Goal: Task Accomplishment & Management: Manage account settings

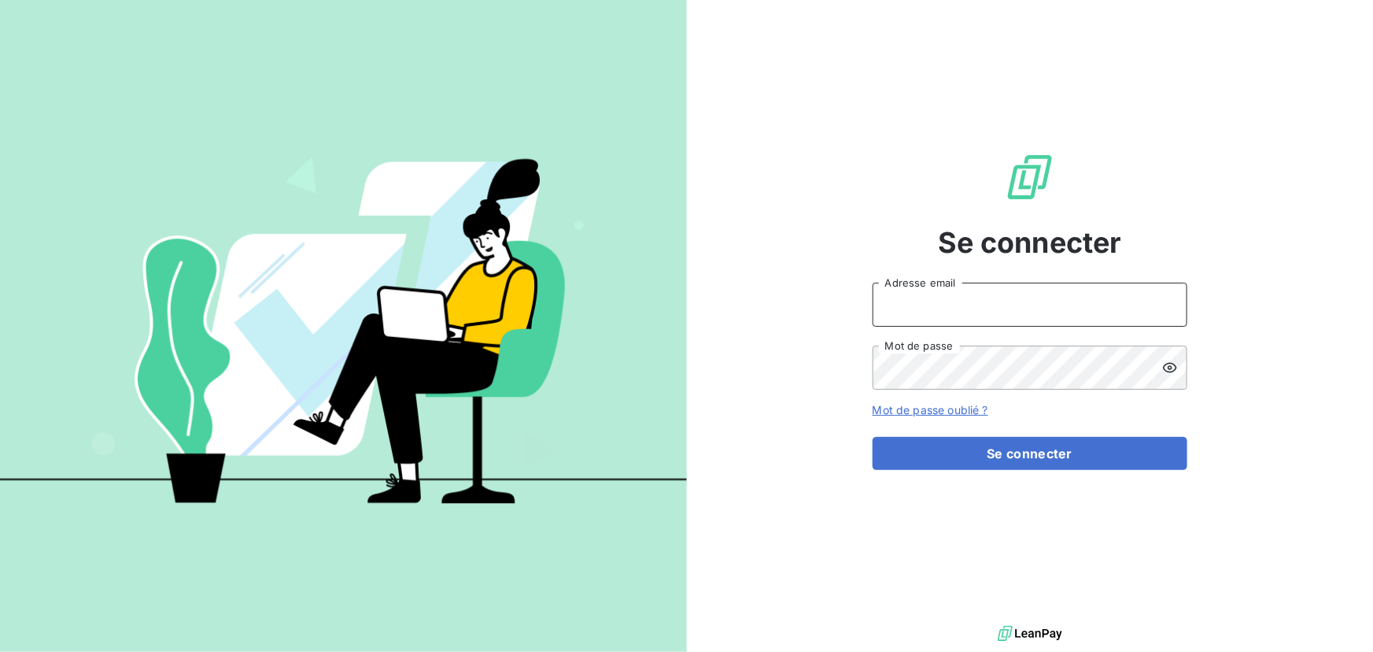
click at [945, 302] on input "Adresse email" at bounding box center [1030, 305] width 315 height 44
click at [938, 305] on input "Adresse email" at bounding box center [1030, 305] width 315 height 44
type input "[PERSON_NAME][EMAIL_ADDRESS][DOMAIN_NAME]"
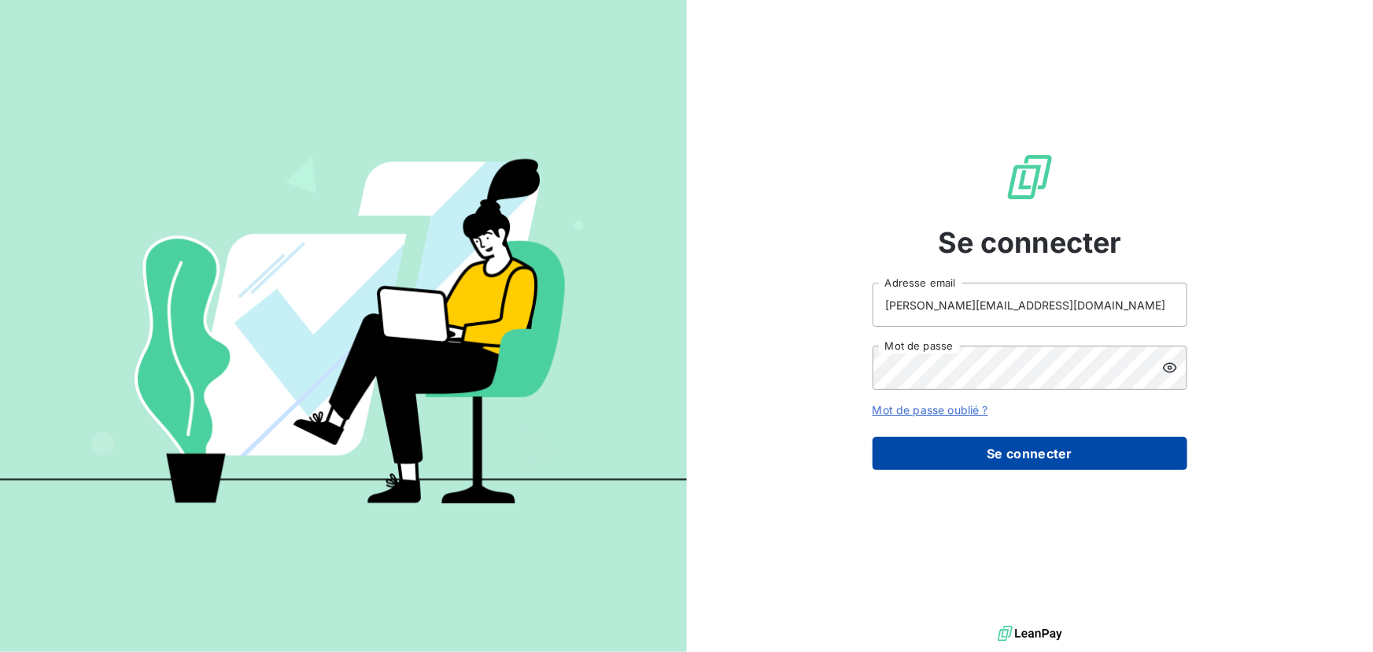
click at [957, 445] on button "Se connecter" at bounding box center [1030, 453] width 315 height 33
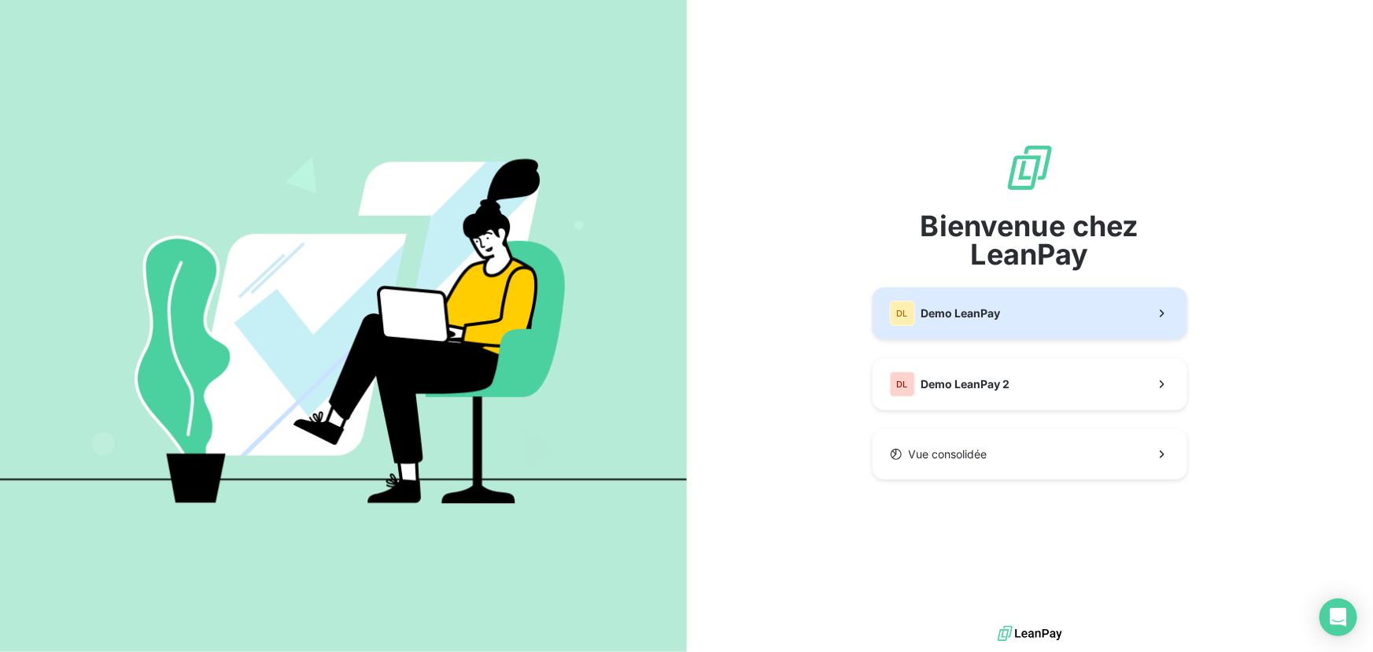
click at [917, 319] on div "DL Demo LeanPay" at bounding box center [945, 313] width 111 height 25
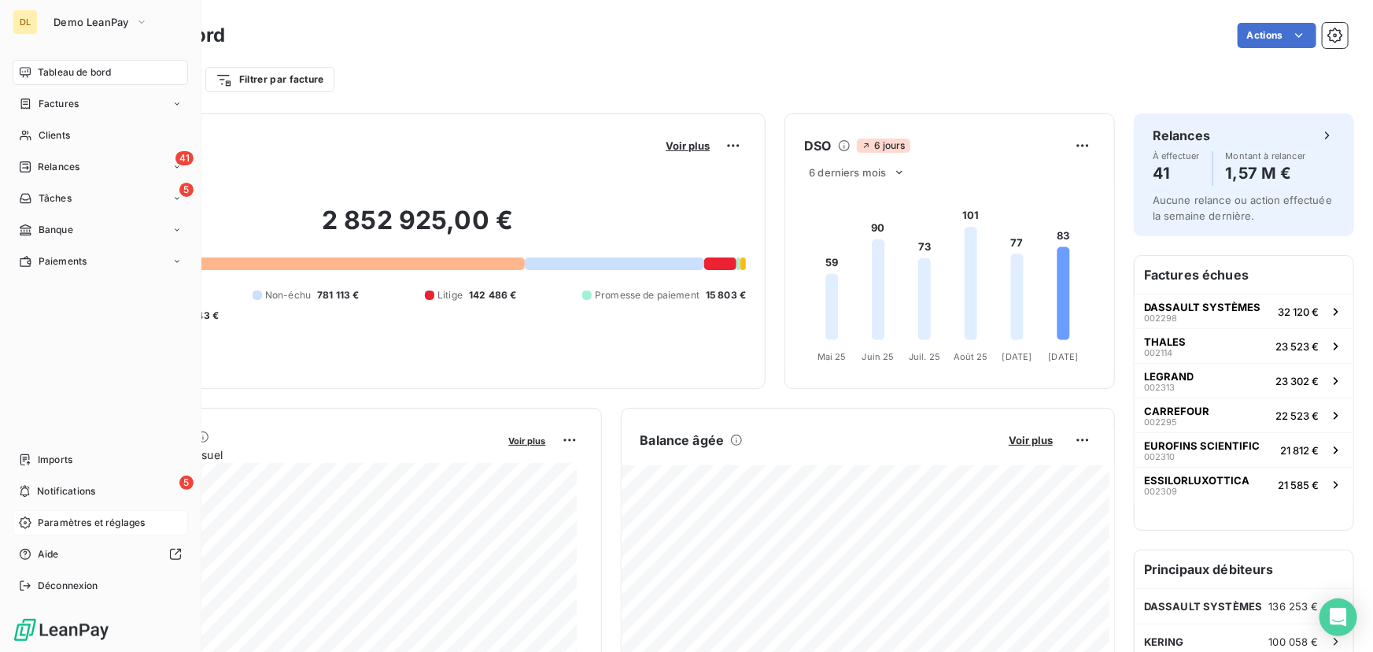
click at [38, 512] on div "Paramètres et réglages" at bounding box center [101, 522] width 176 height 25
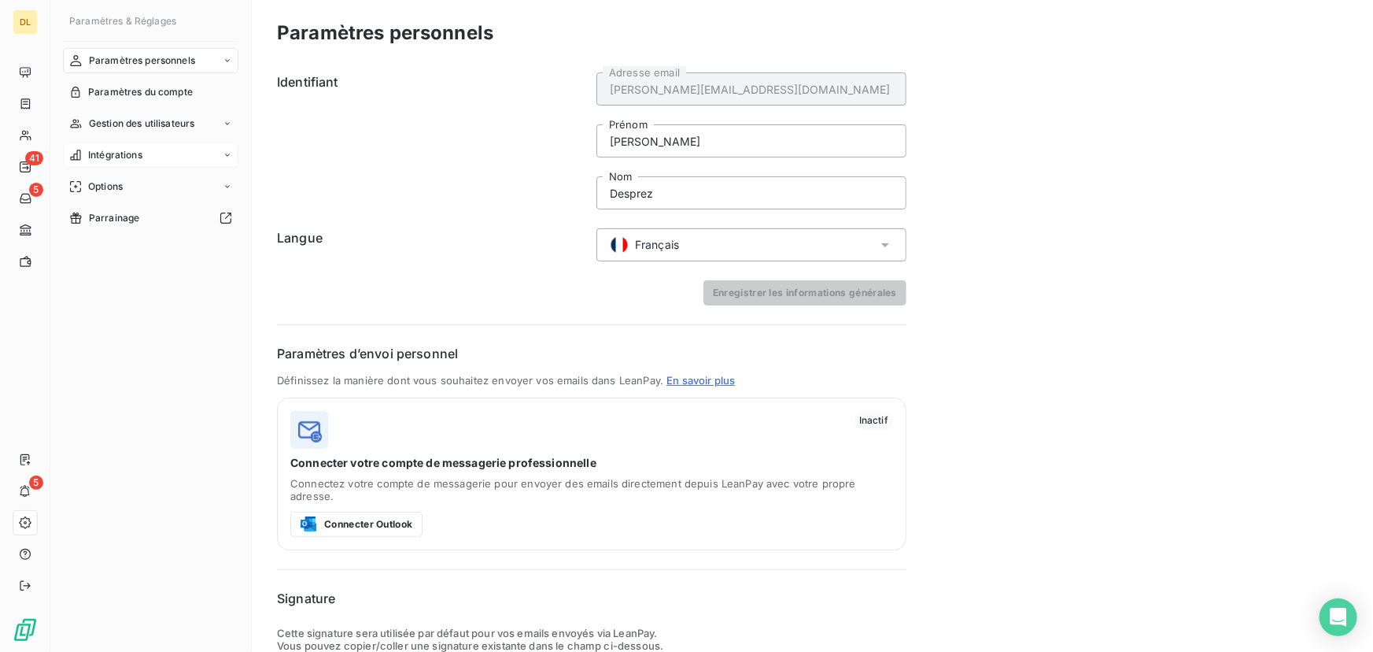
click at [188, 150] on div "Intégrations" at bounding box center [151, 154] width 176 height 25
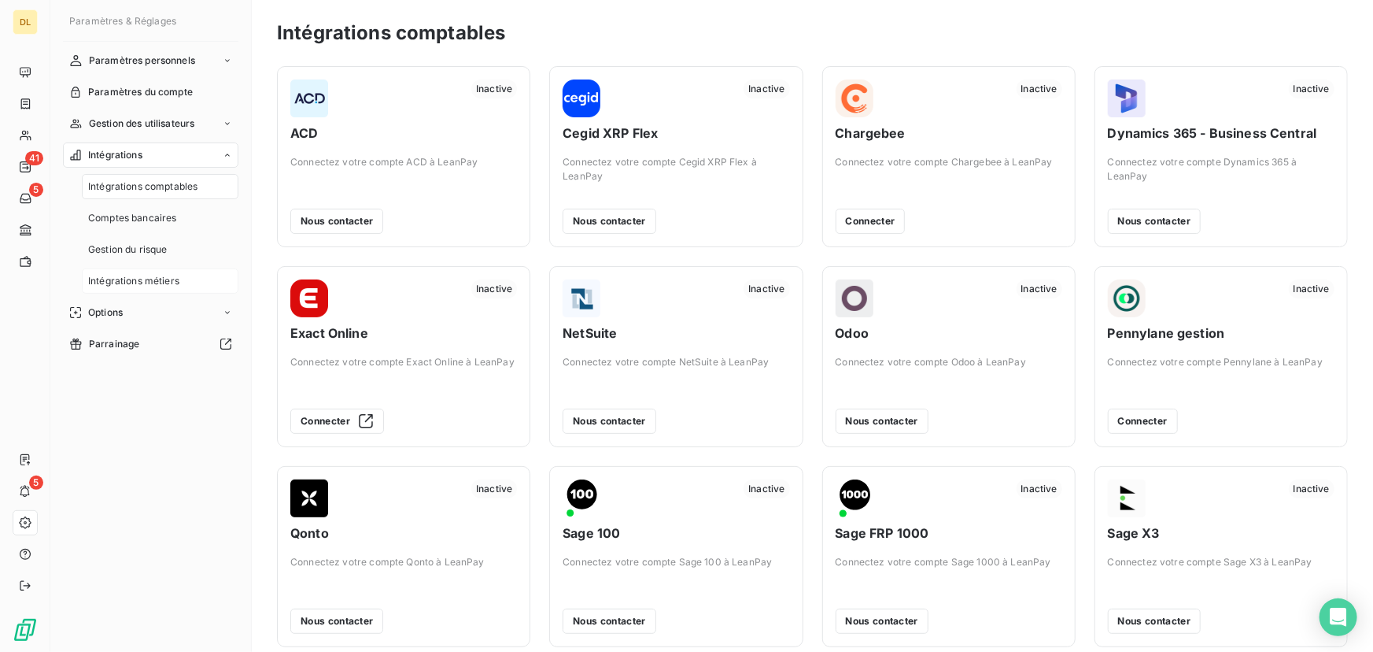
click at [167, 286] on span "Intégrations métiers" at bounding box center [133, 281] width 91 height 14
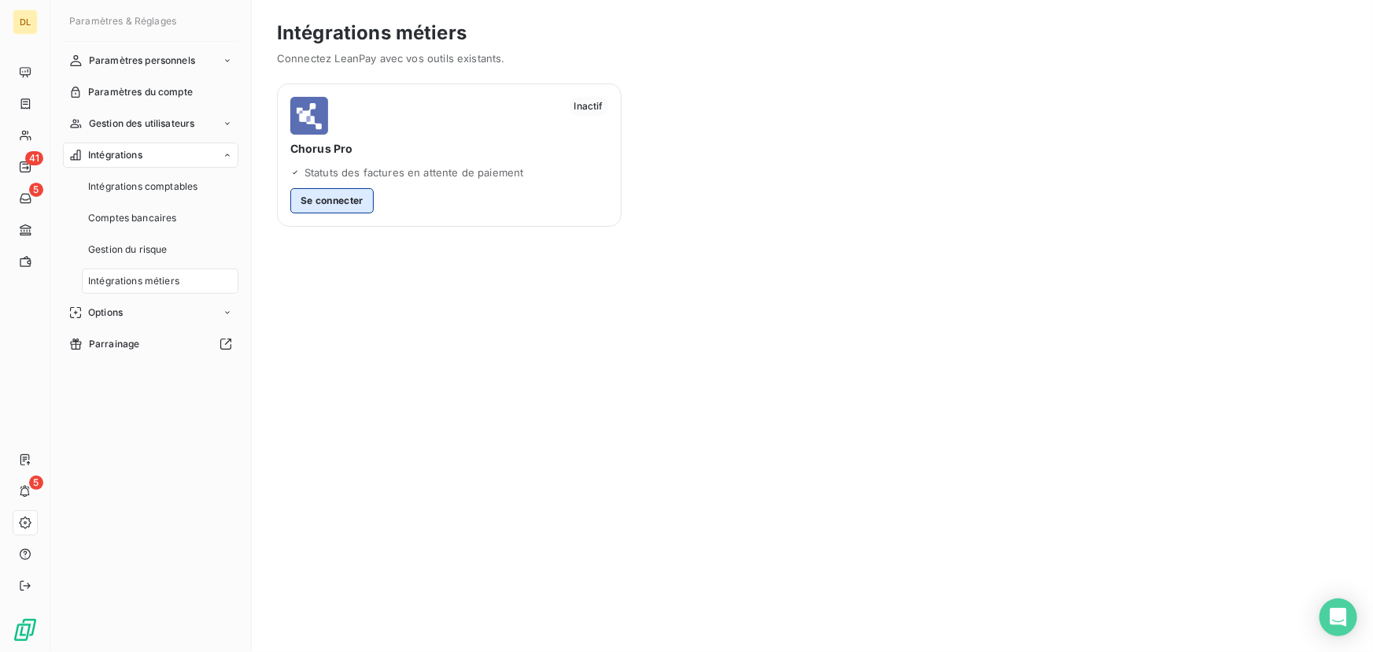
click at [356, 196] on button "Se connecter" at bounding box center [331, 200] width 83 height 25
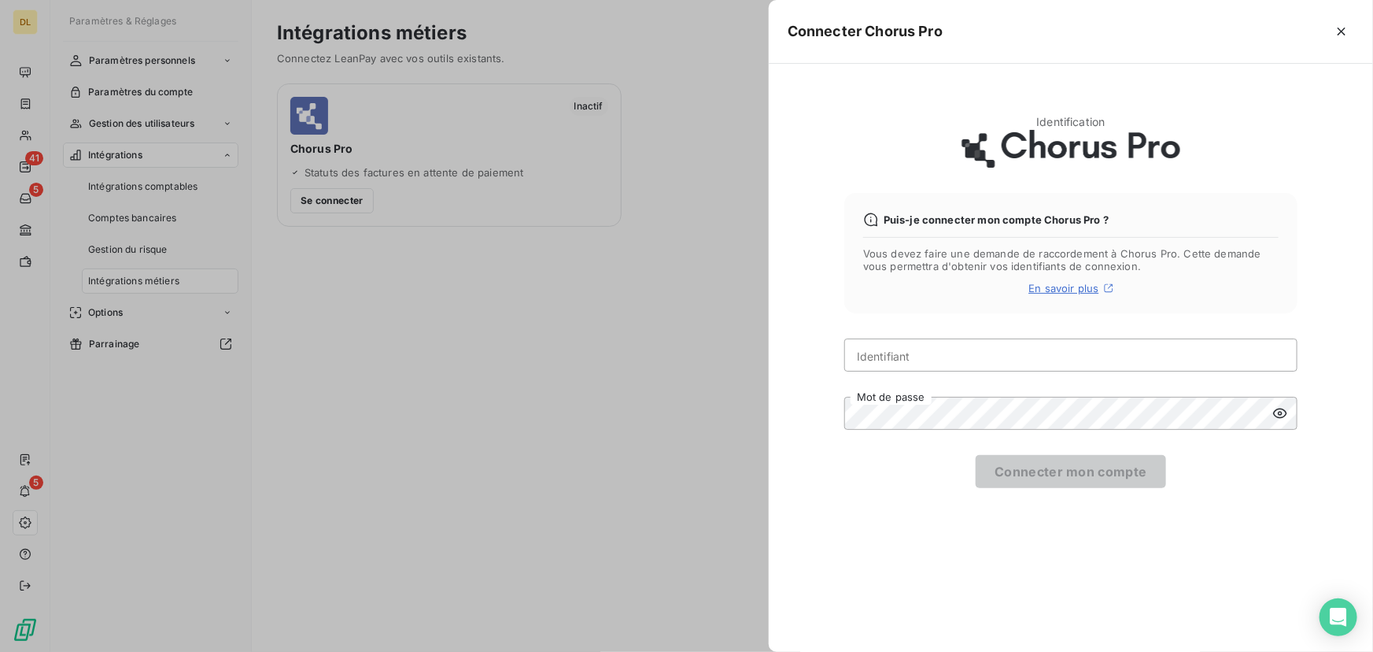
click at [1070, 287] on span "En savoir plus" at bounding box center [1064, 288] width 70 height 13
click at [815, 283] on div "Identification Puis-je connecter mon compte Chorus Pro ? Vous devez faire une d…" at bounding box center [1071, 358] width 604 height 588
click at [213, 252] on div at bounding box center [686, 326] width 1373 height 652
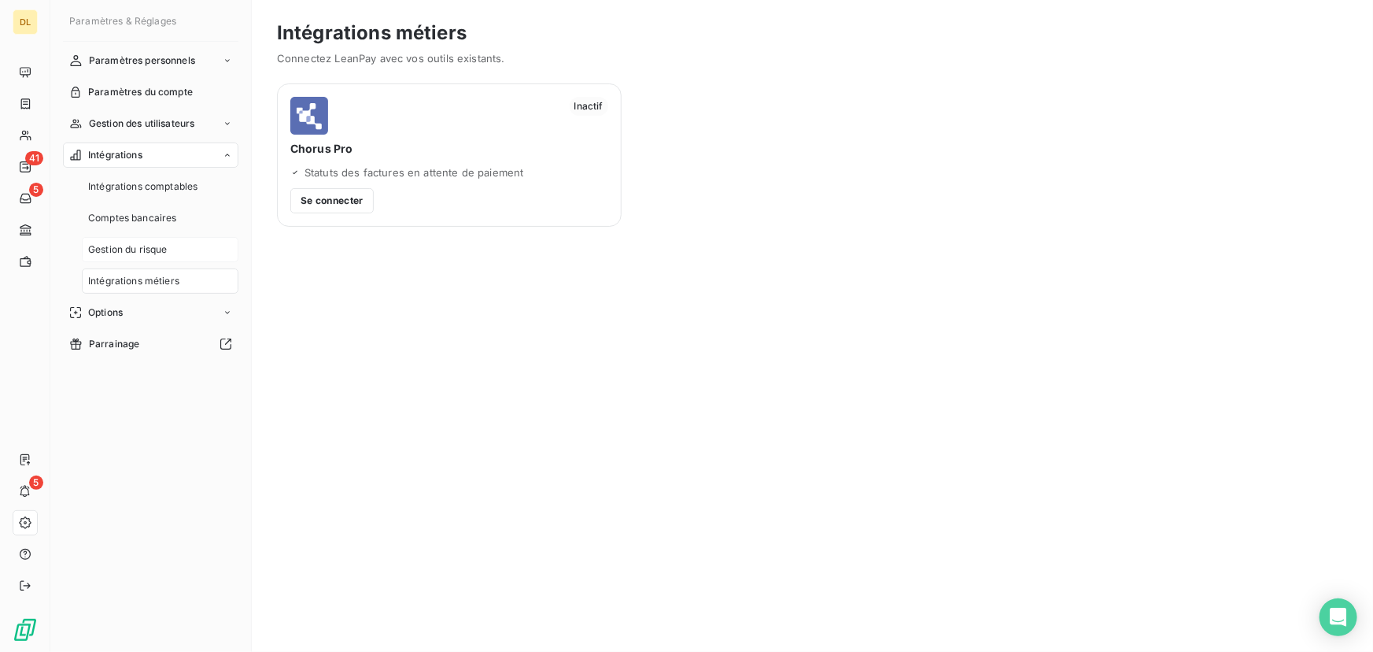
click at [139, 246] on span "Gestion du risque" at bounding box center [127, 249] width 79 height 14
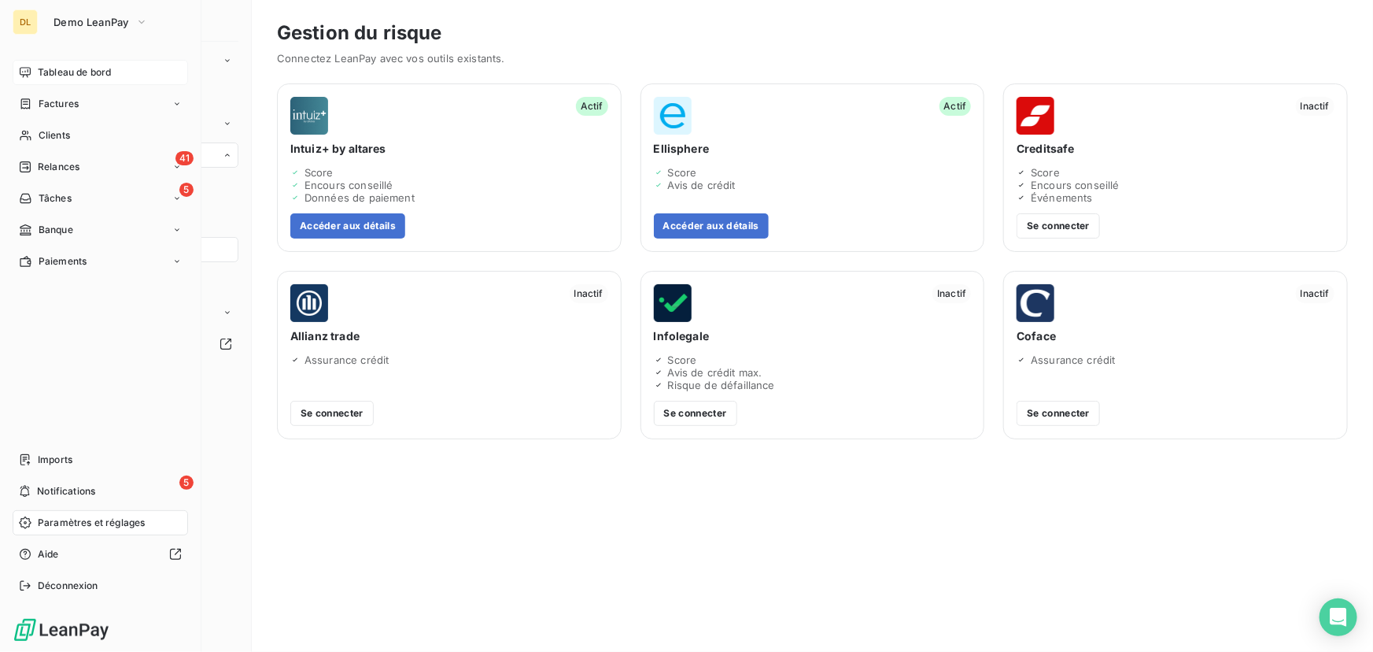
click at [31, 72] on div "Tableau de bord" at bounding box center [101, 72] width 176 height 25
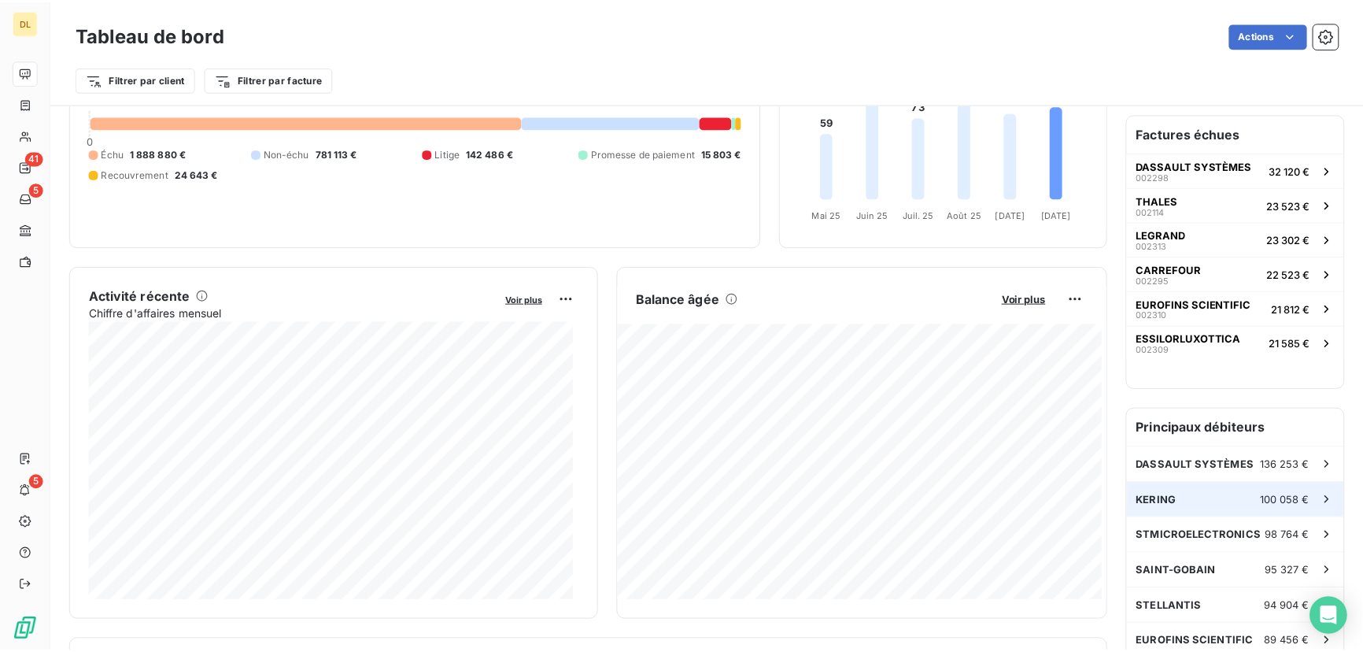
scroll to position [143, 0]
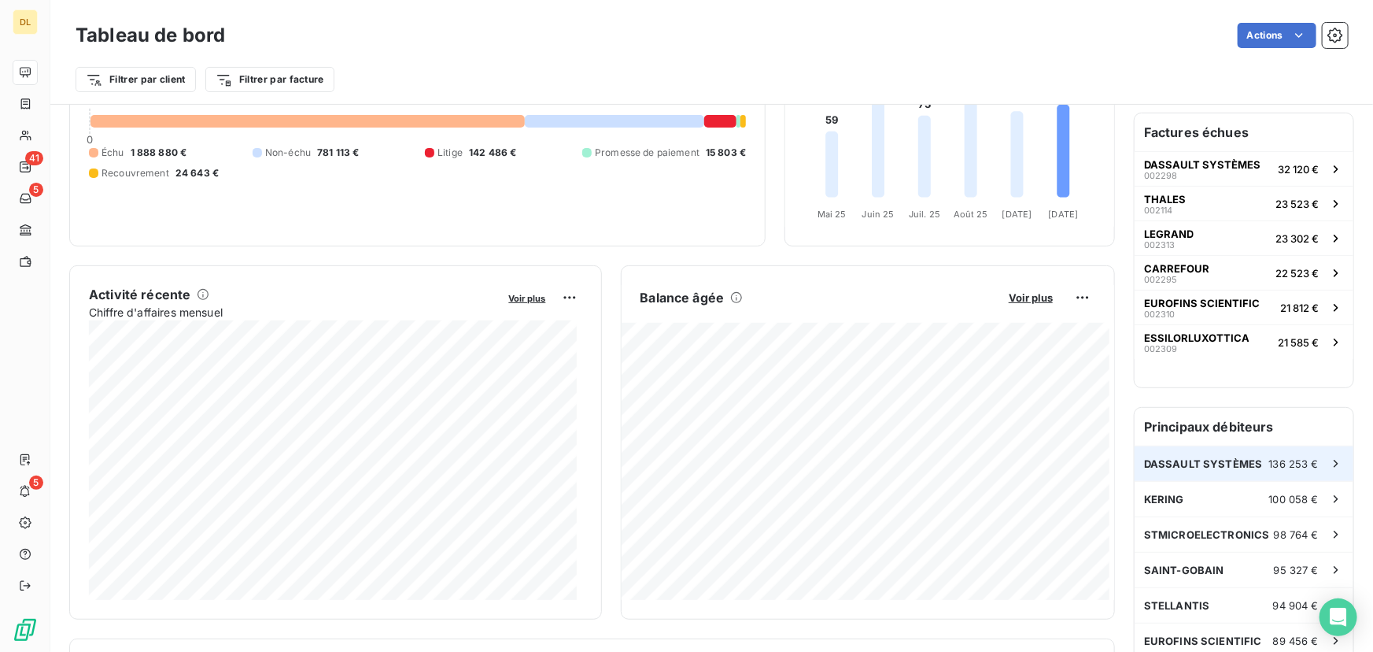
click at [1208, 472] on div "DASSAULT SYSTÈMES 136 253 €" at bounding box center [1244, 463] width 219 height 35
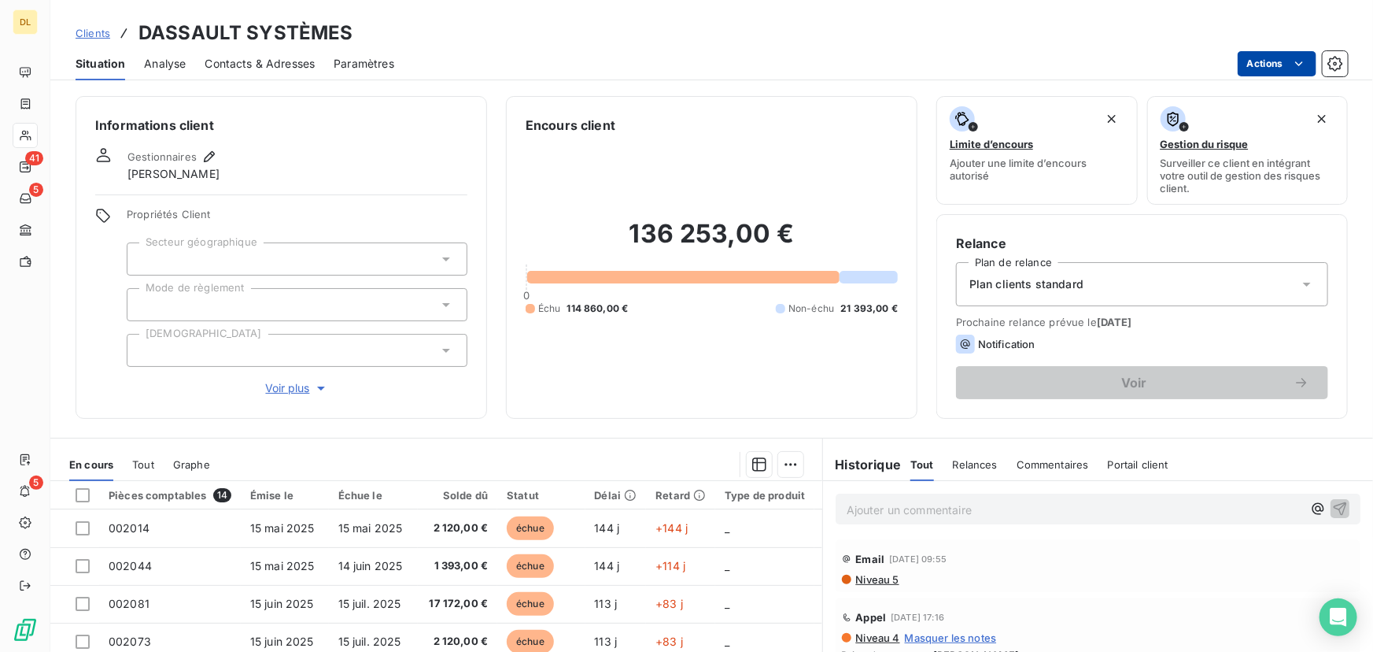
click at [1263, 75] on html "DL 41 5 5 Clients DASSAULT SYSTÈMES Situation Analyse Contacts & Adresses Param…" at bounding box center [686, 326] width 1373 height 652
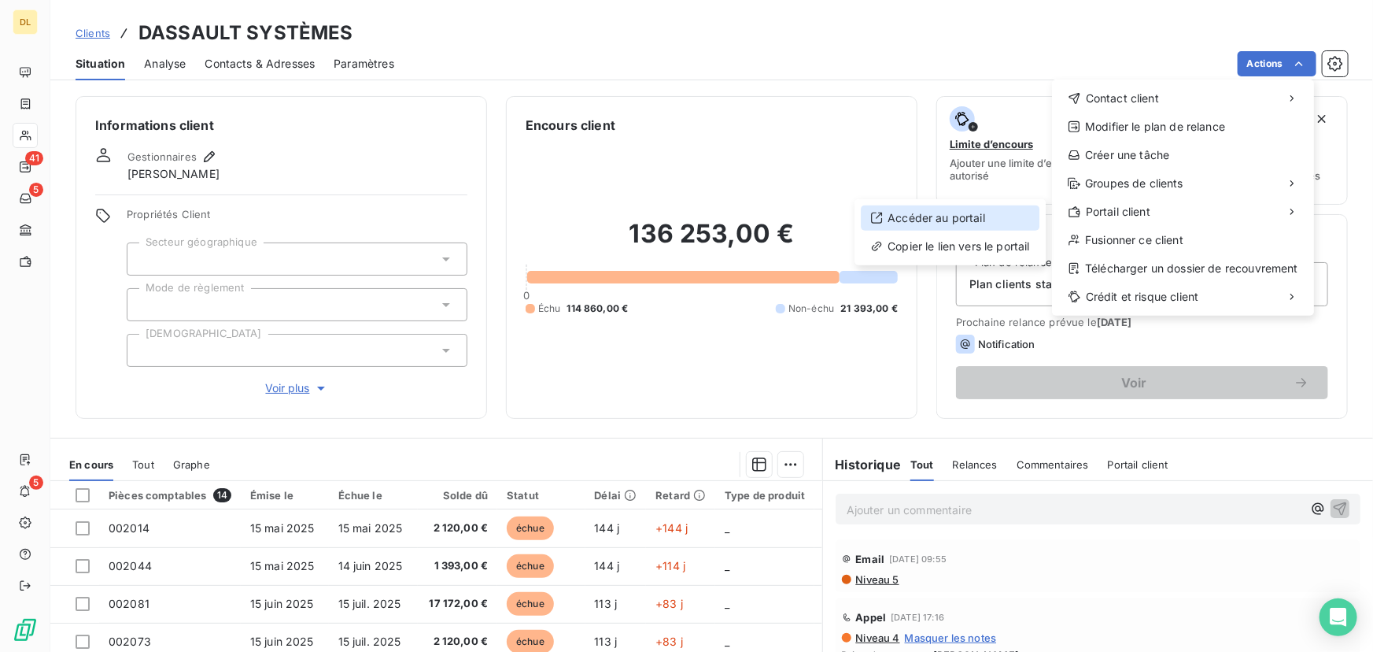
click at [984, 218] on div "Accéder au portail" at bounding box center [950, 217] width 179 height 25
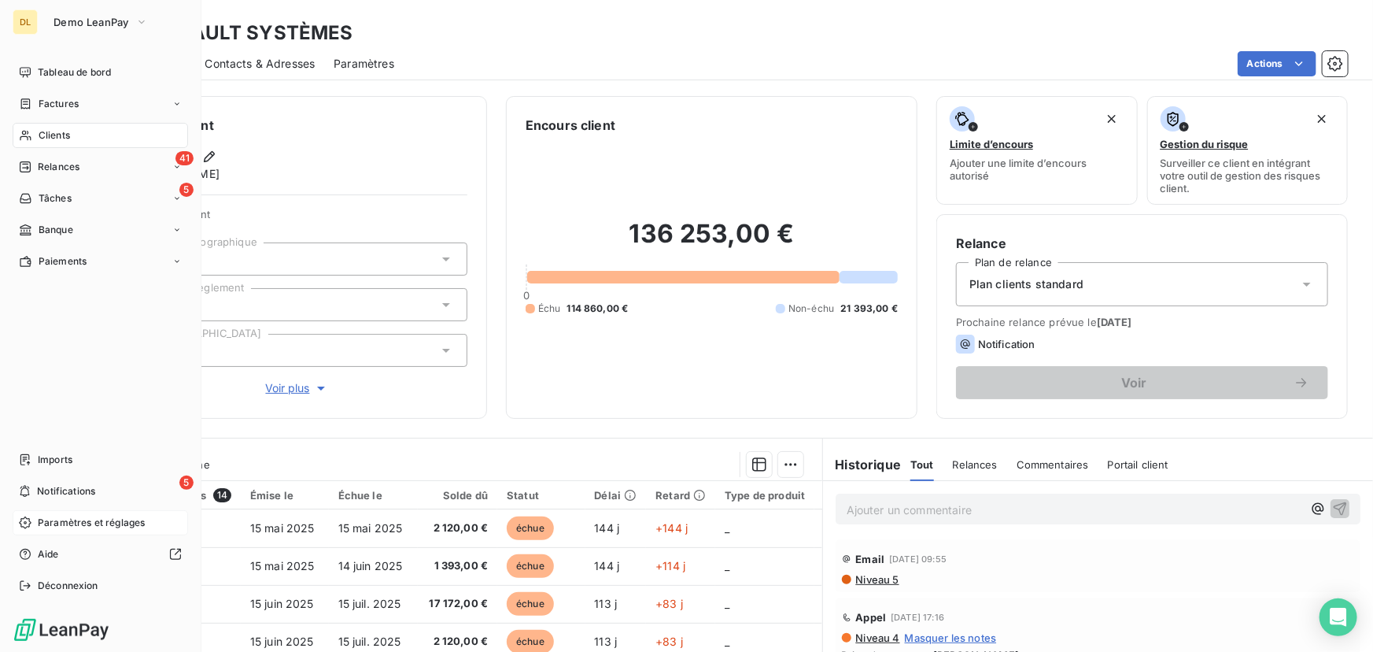
click at [39, 531] on div "Paramètres et réglages" at bounding box center [101, 522] width 176 height 25
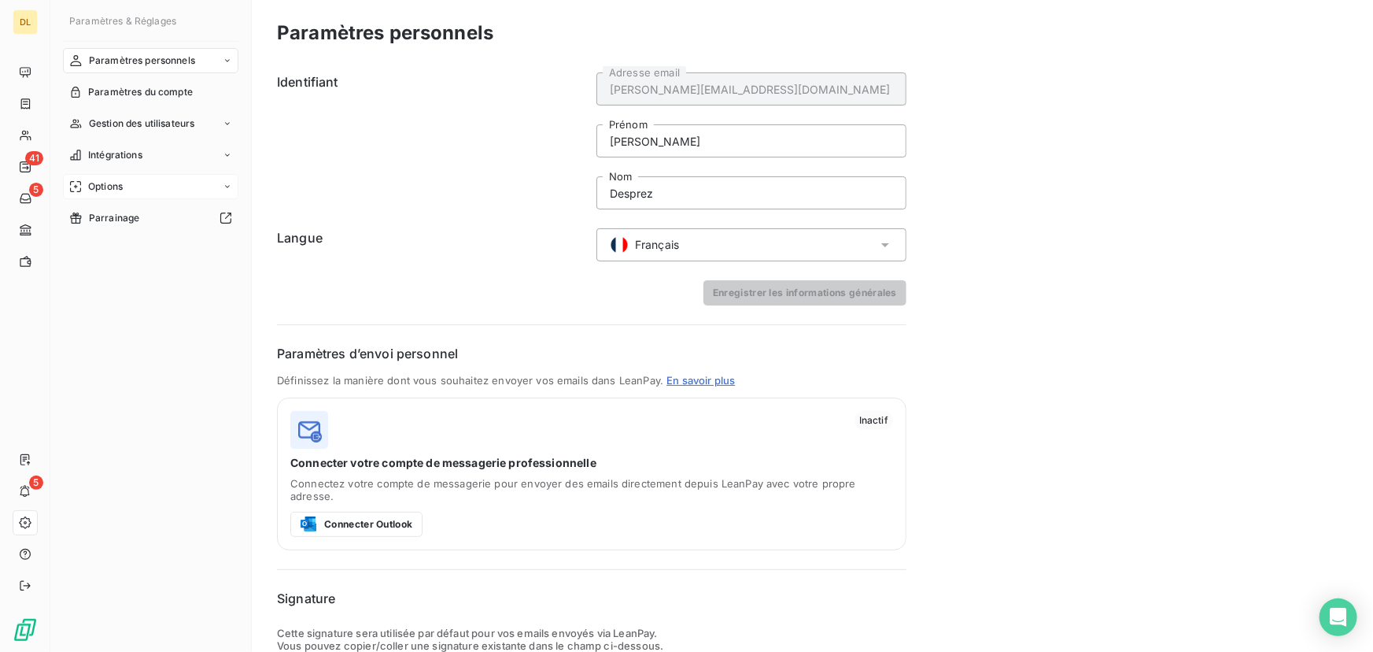
click at [154, 182] on div "Options" at bounding box center [151, 186] width 176 height 25
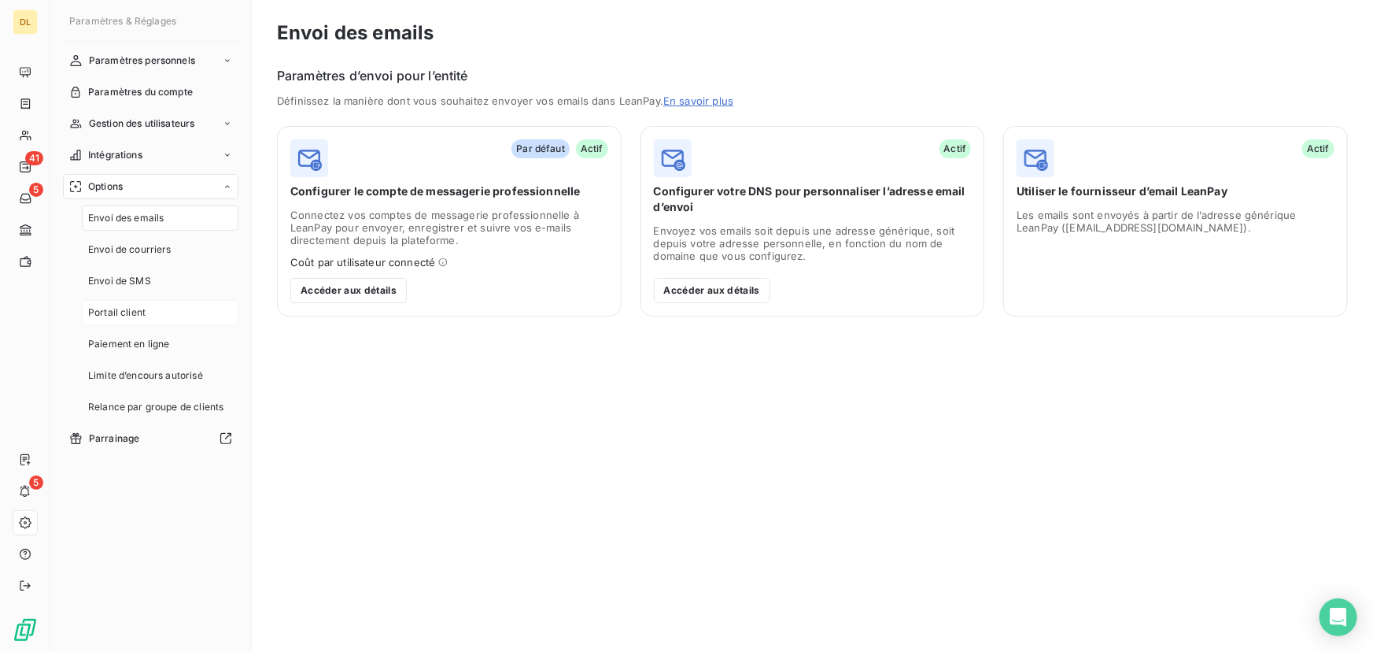
click at [163, 305] on div "Portail client" at bounding box center [160, 312] width 157 height 25
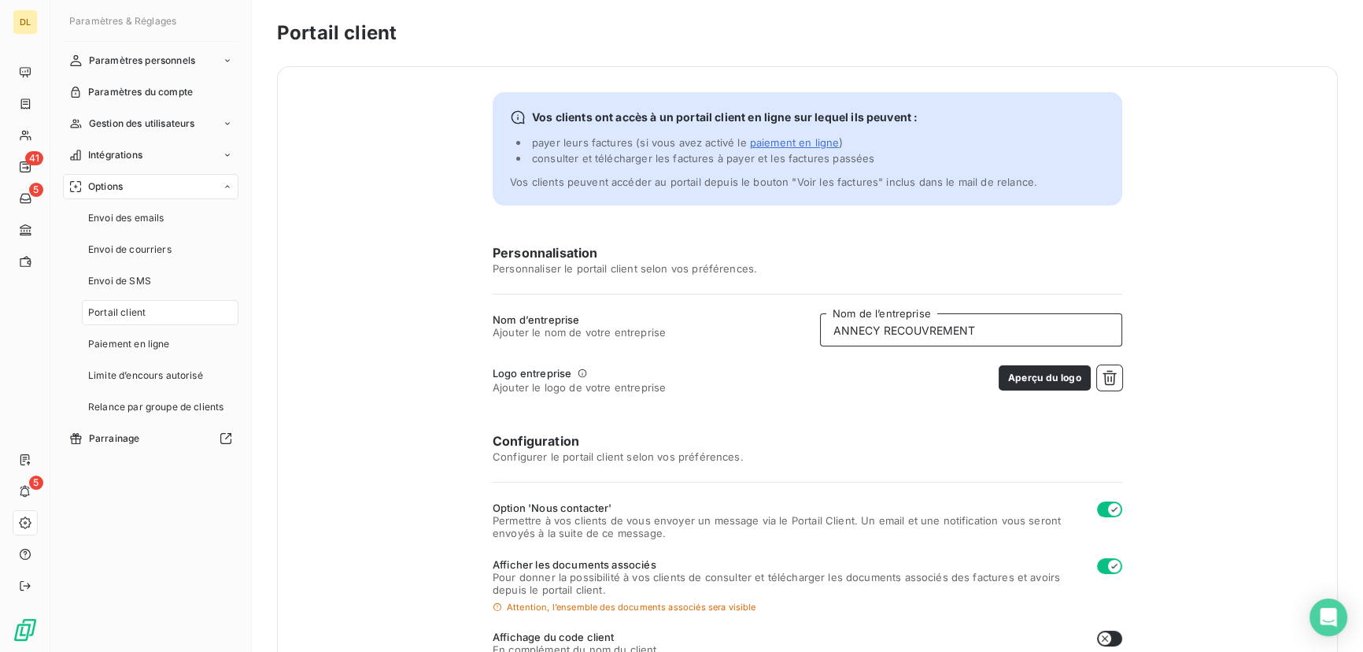
click at [879, 331] on input "ANNECY RECOUVREMENT" at bounding box center [971, 329] width 302 height 33
click at [877, 331] on input "ANNECY RECOUVREMENT" at bounding box center [971, 329] width 302 height 33
click at [875, 331] on input "ANNECY RECOUVREMENT" at bounding box center [971, 329] width 302 height 33
click at [874, 331] on input "ANNECY RECOUVREMENT" at bounding box center [971, 329] width 302 height 33
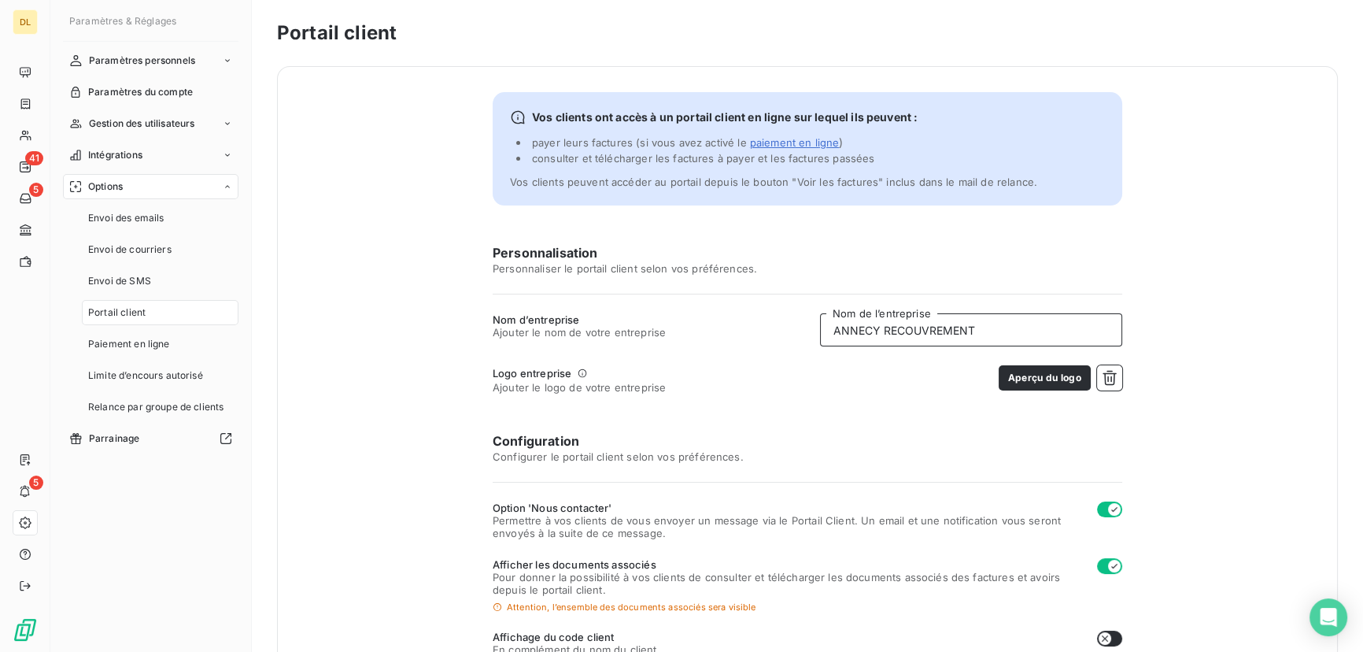
click at [874, 331] on input "ANNECY RECOUVREMENT" at bounding box center [971, 329] width 302 height 33
type input "ROSSEL FRANCE"
click at [1104, 380] on icon "button" at bounding box center [1110, 378] width 16 height 16
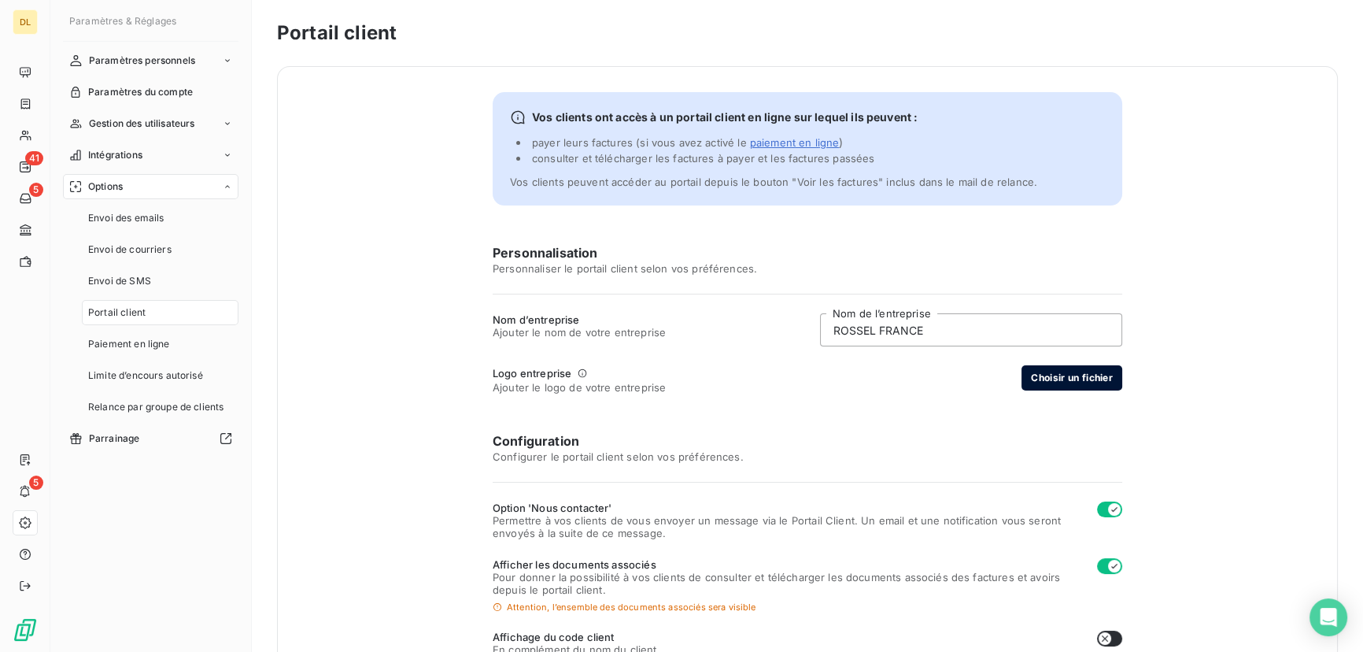
click at [1094, 375] on button "Choisir un fichier" at bounding box center [1072, 377] width 101 height 25
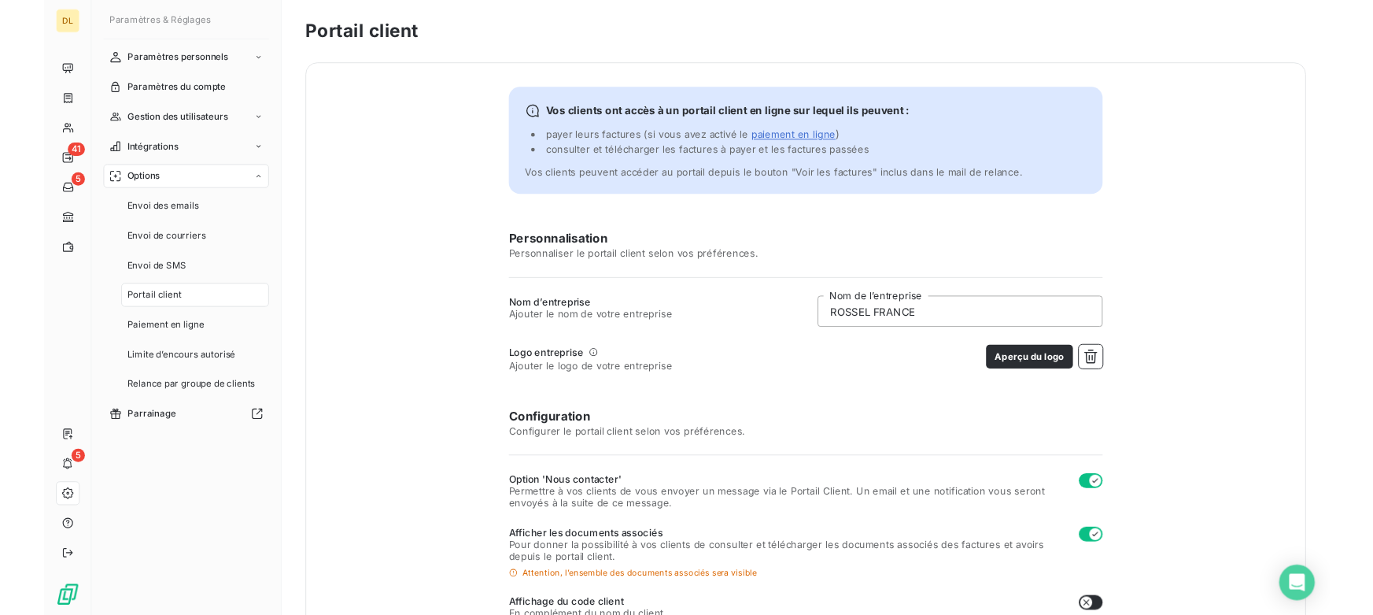
scroll to position [320, 0]
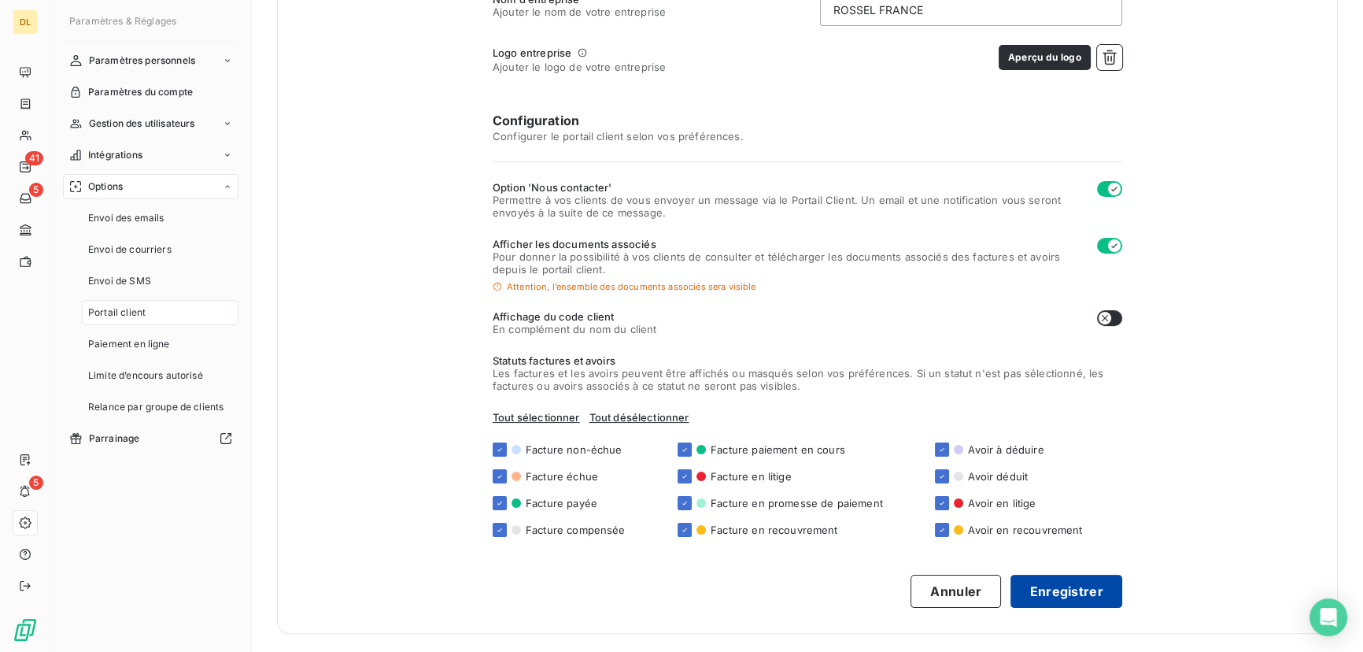
click at [1085, 579] on button "Enregistrer" at bounding box center [1067, 591] width 112 height 33
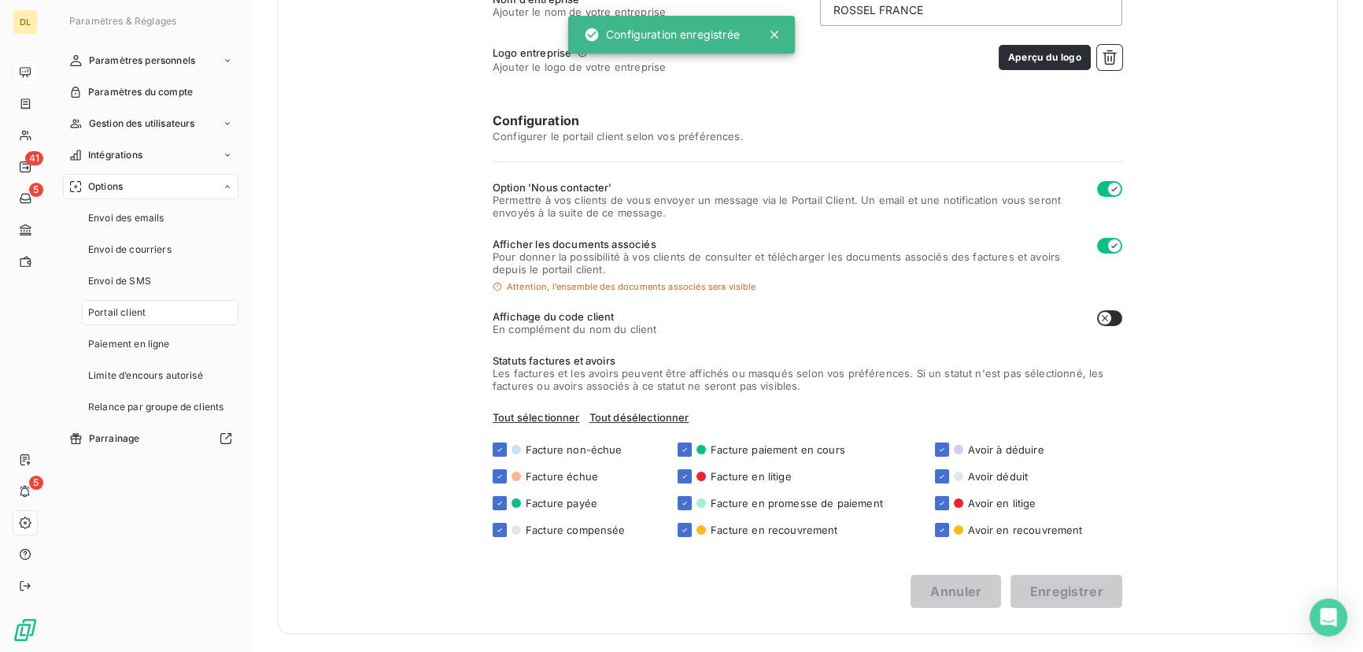
click at [31, 79] on div at bounding box center [25, 72] width 25 height 25
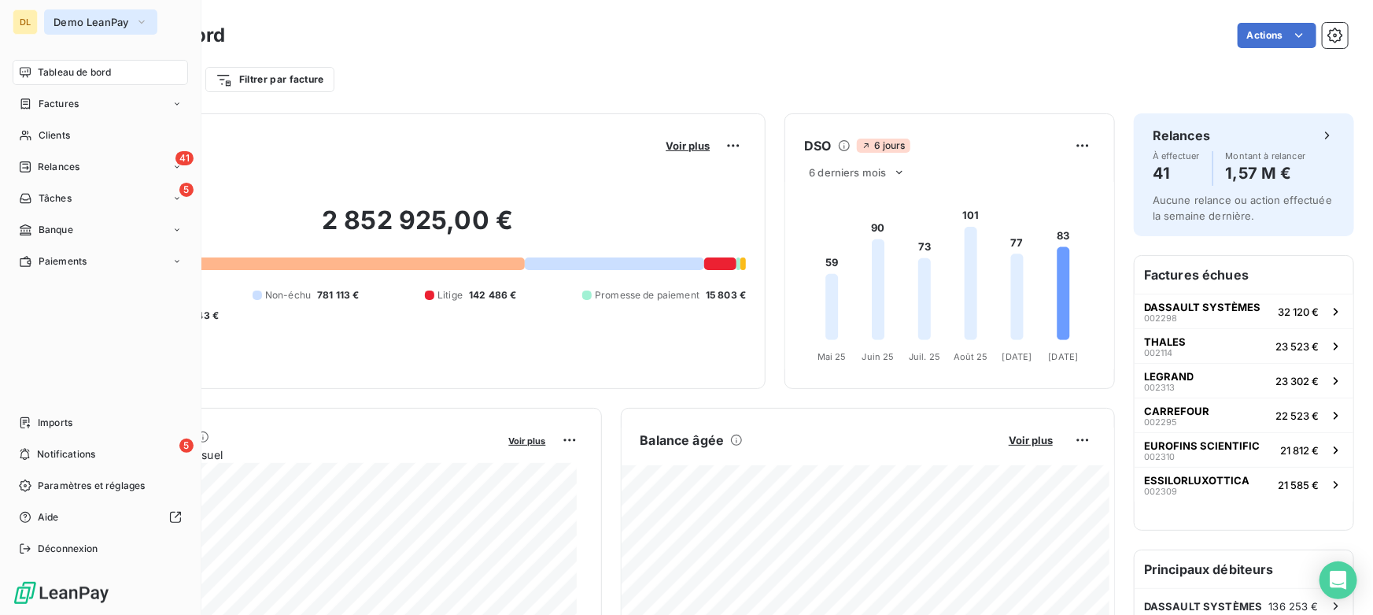
click at [107, 20] on span "Demo LeanPay" at bounding box center [92, 22] width 76 height 13
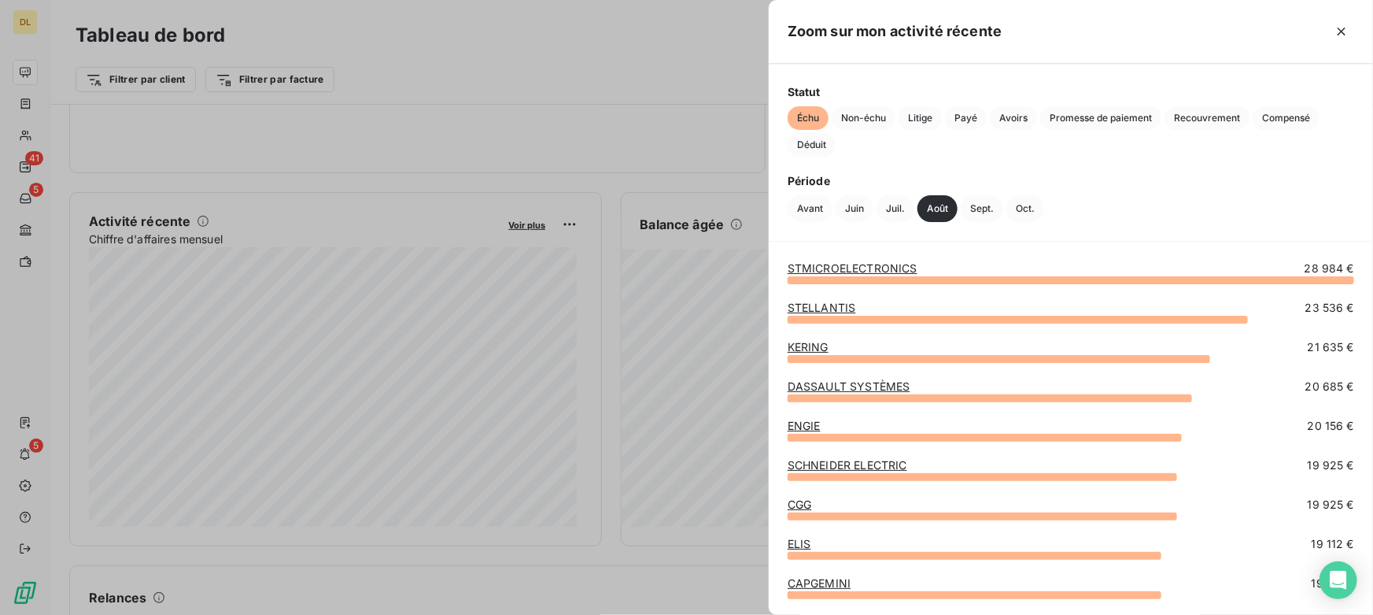
click at [565, 308] on div at bounding box center [686, 307] width 1373 height 615
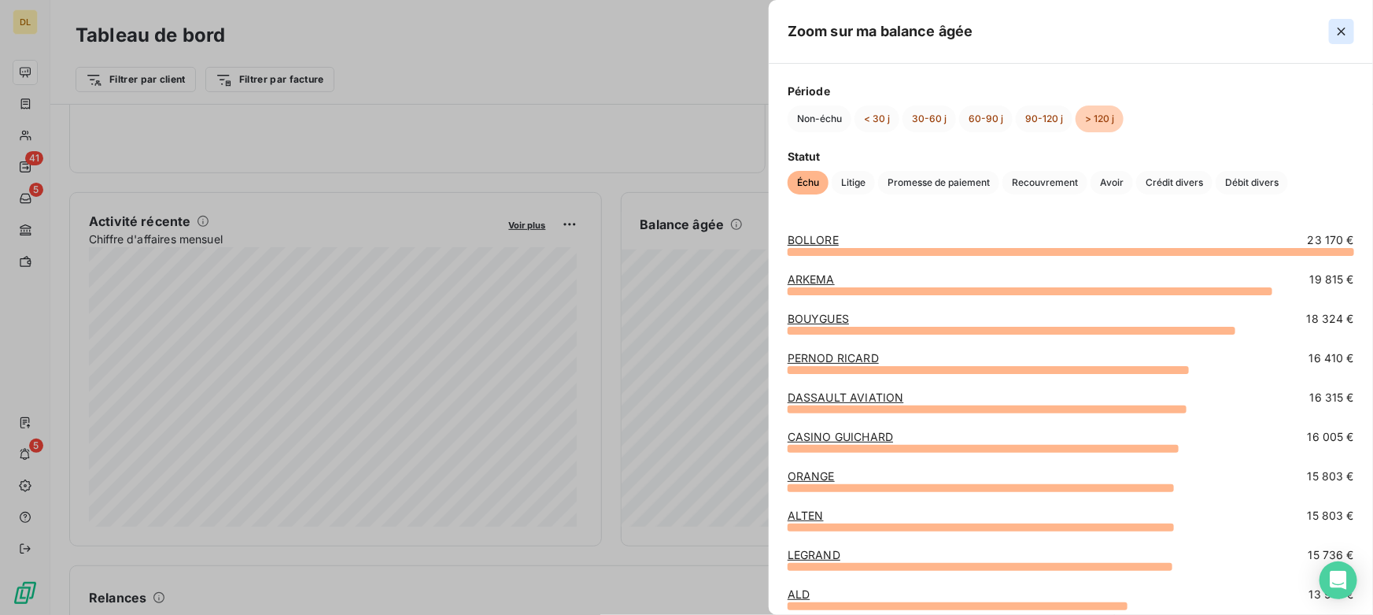
click at [1344, 30] on icon "button" at bounding box center [1342, 32] width 8 height 8
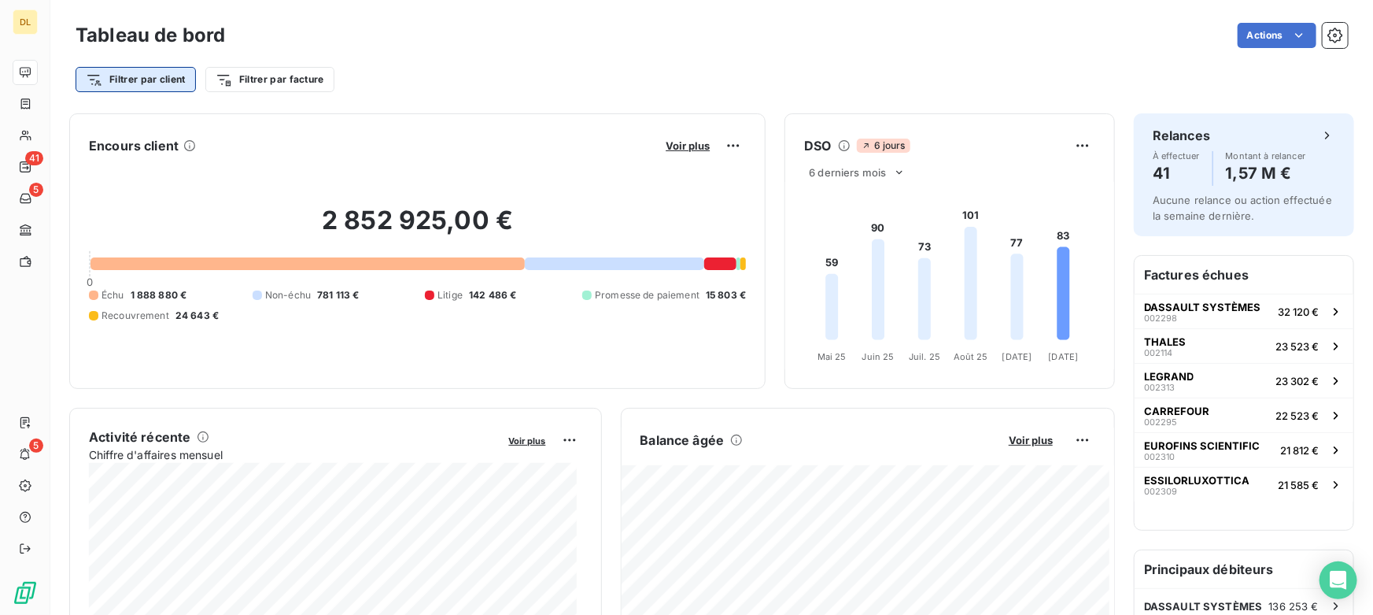
click at [146, 82] on html "DL 41 5 5 Tableau de bord Actions Filtrer par client Filtrer par facture Encour…" at bounding box center [686, 307] width 1373 height 615
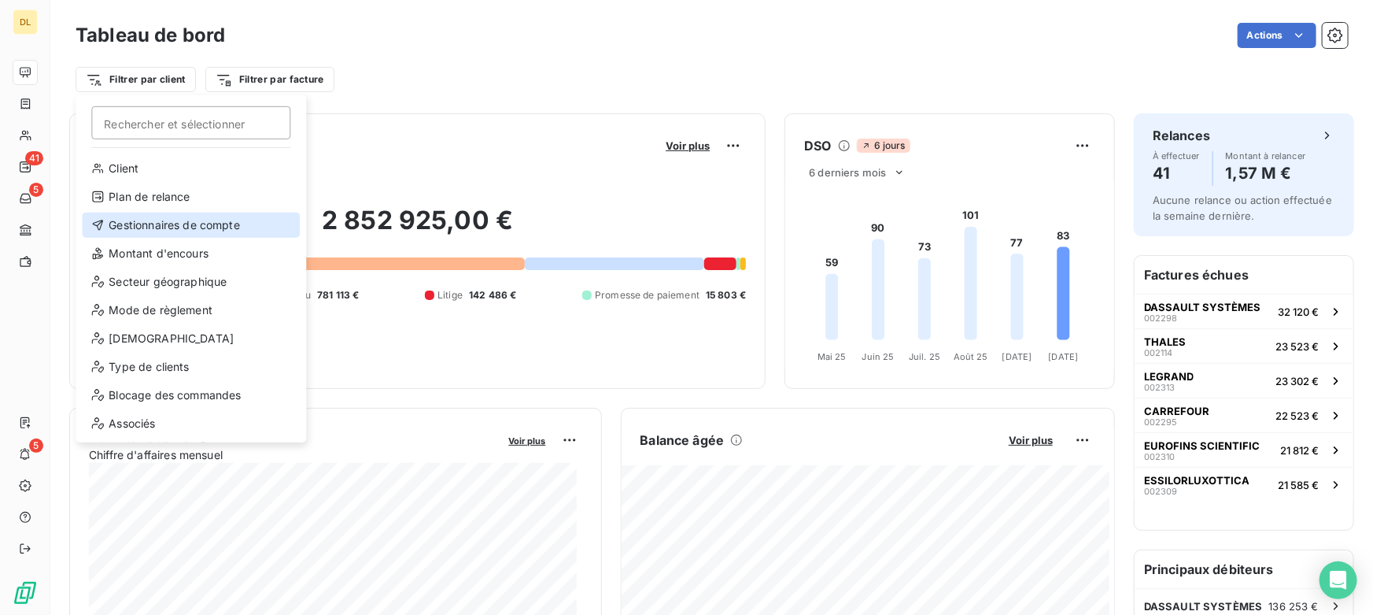
click at [166, 228] on div "Gestionnaires de compte" at bounding box center [191, 225] width 218 height 25
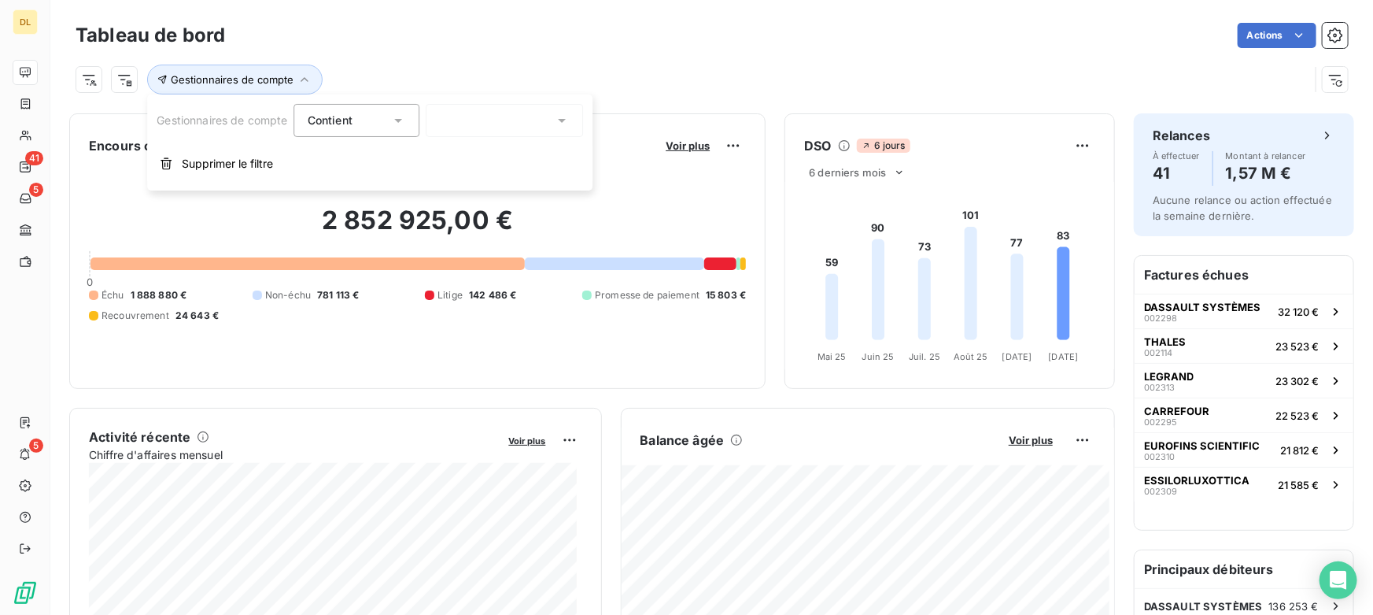
click at [492, 128] on div at bounding box center [505, 120] width 157 height 33
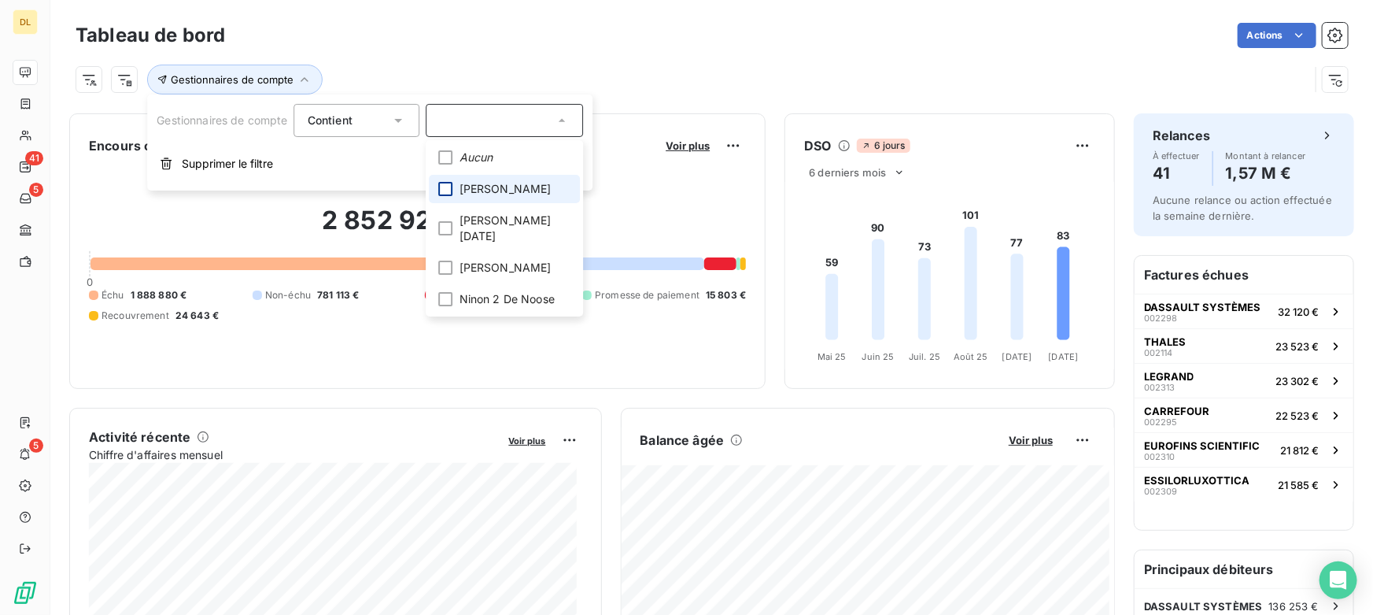
click at [449, 188] on div at bounding box center [446, 189] width 14 height 14
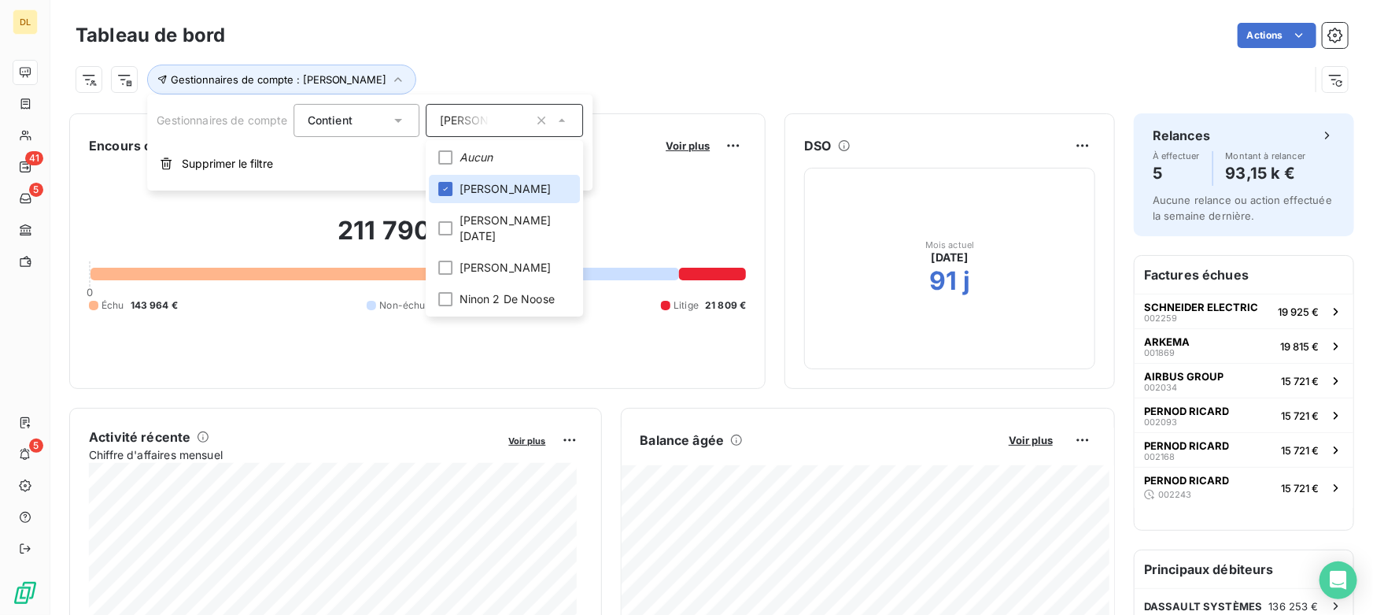
click at [712, 70] on div "Gestionnaires de compte : [PERSON_NAME]" at bounding box center [693, 80] width 1234 height 30
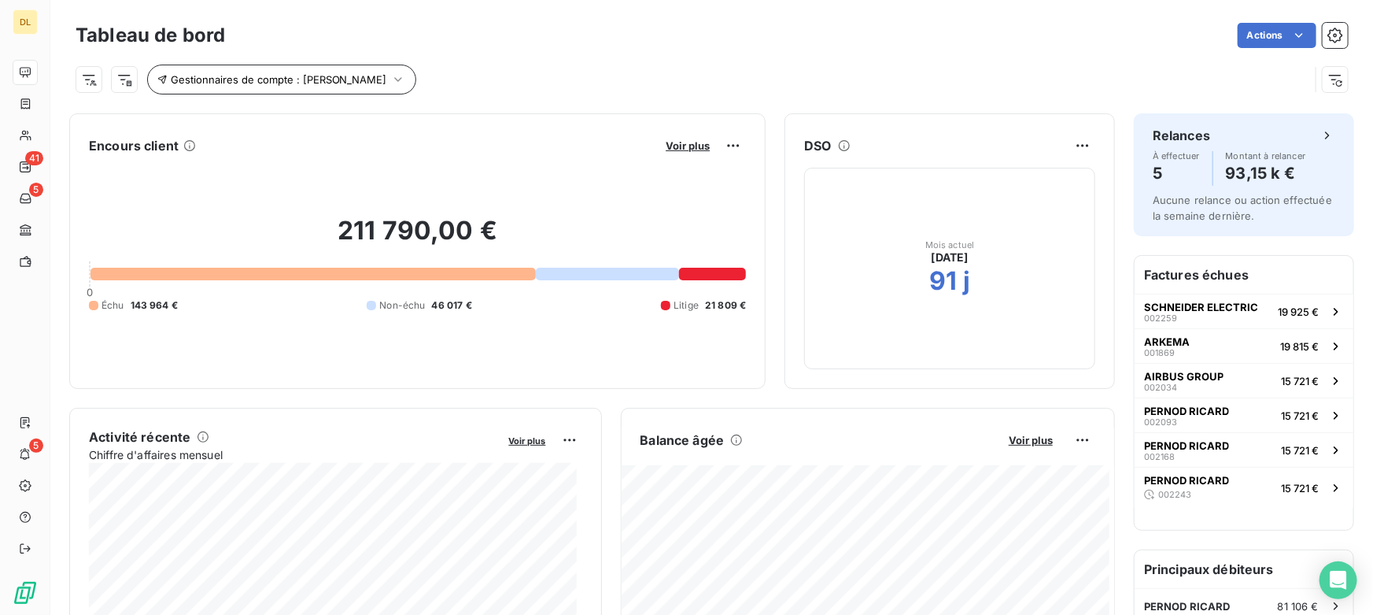
click at [322, 93] on div "Tableau de bord Actions Gestionnaires de compte : [PERSON_NAME]" at bounding box center [711, 52] width 1323 height 104
click at [318, 93] on button "Gestionnaires de compte : [PERSON_NAME]" at bounding box center [281, 80] width 269 height 30
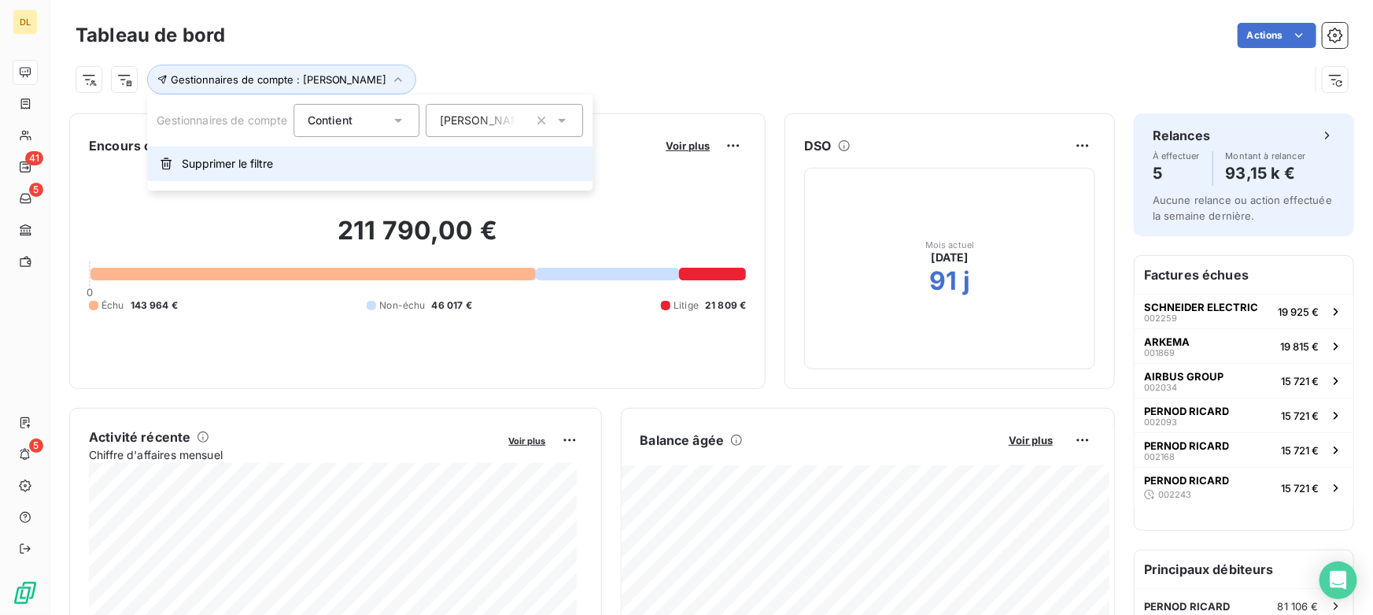
click at [293, 165] on button "Supprimer le filtre" at bounding box center [369, 163] width 445 height 35
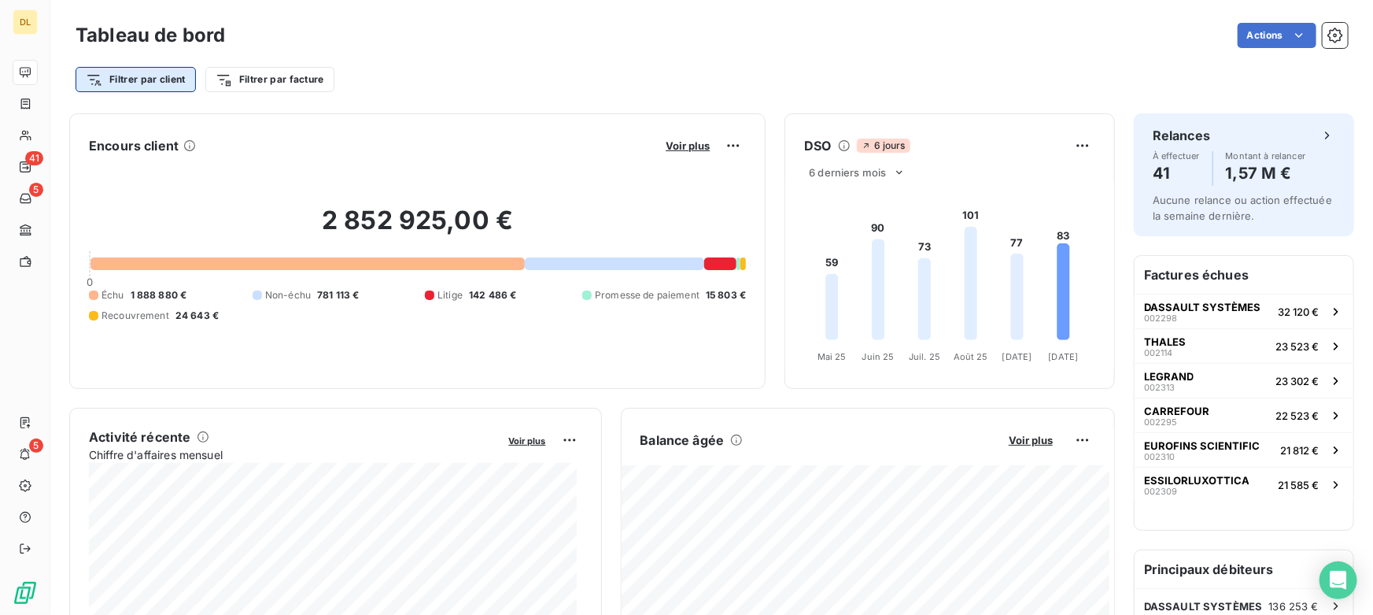
click at [148, 79] on html "DL 41 5 5 Tableau de bord Actions Filtrer par client Filtrer par facture Encour…" at bounding box center [686, 307] width 1373 height 615
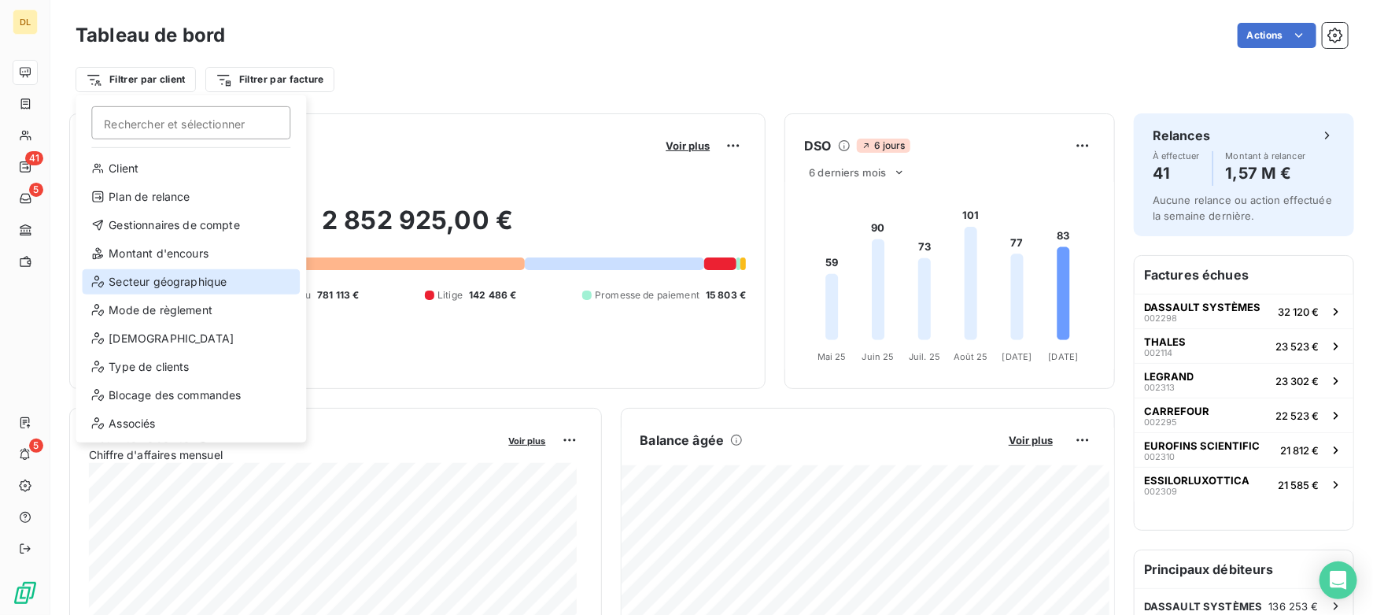
click at [169, 279] on div "Secteur géographique" at bounding box center [191, 281] width 218 height 25
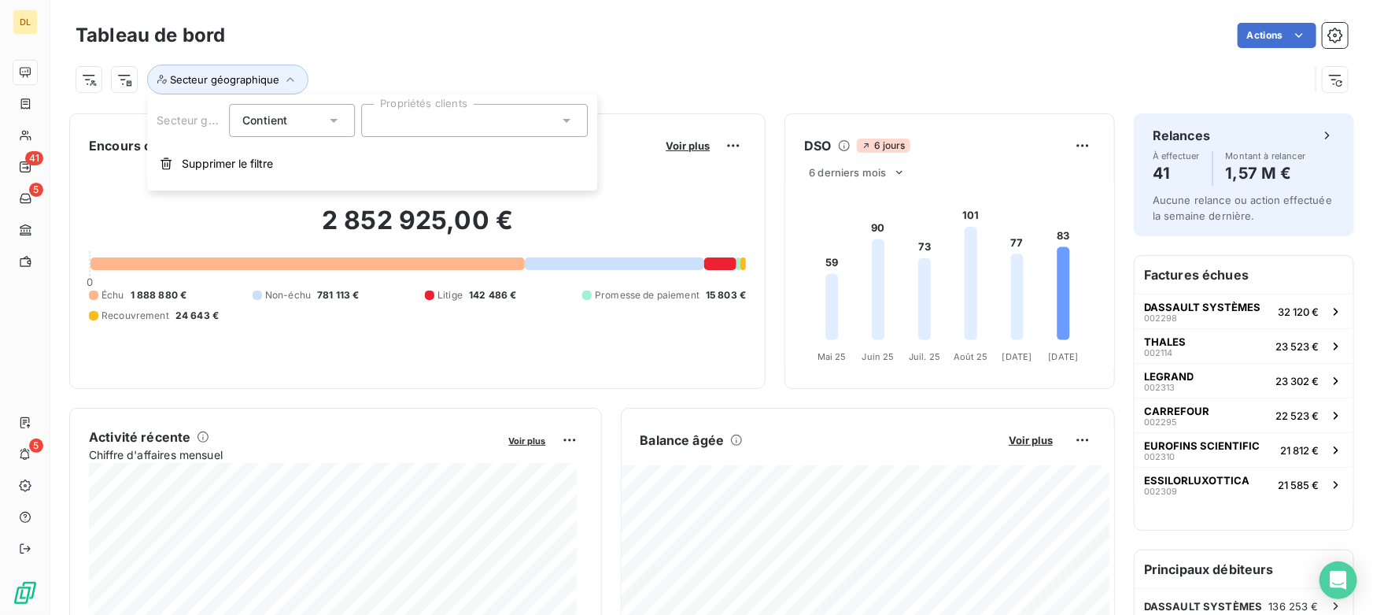
click at [408, 121] on div at bounding box center [474, 120] width 227 height 33
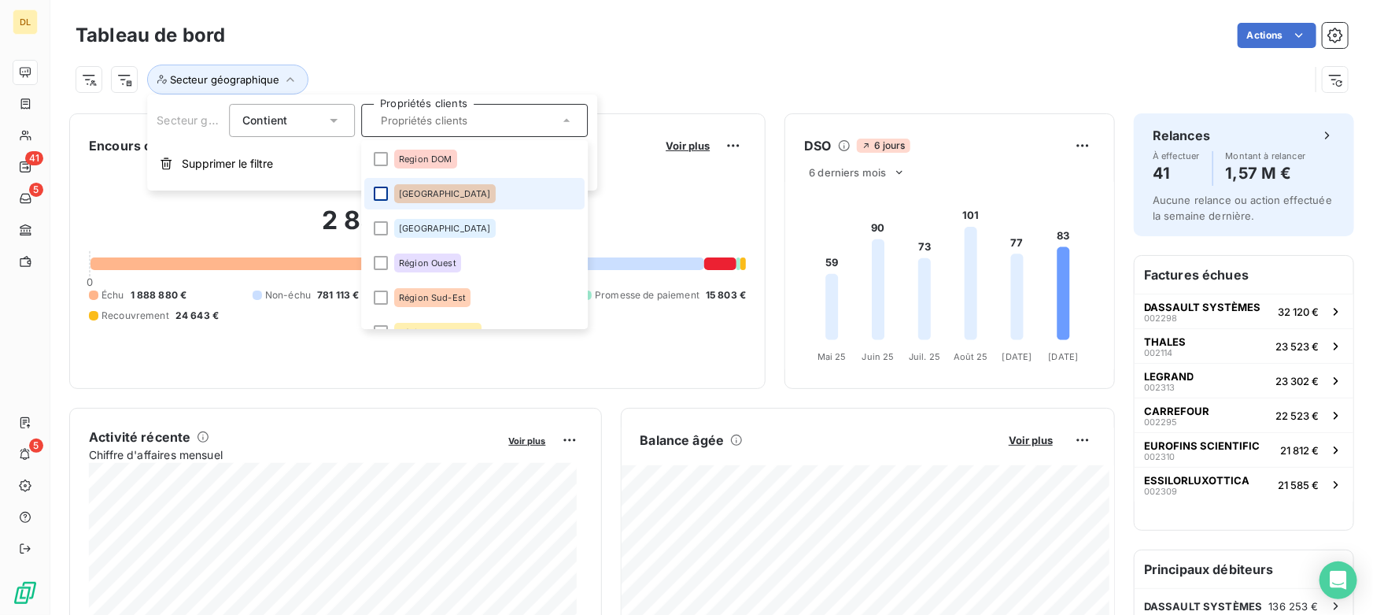
click at [377, 192] on div at bounding box center [381, 194] width 14 height 14
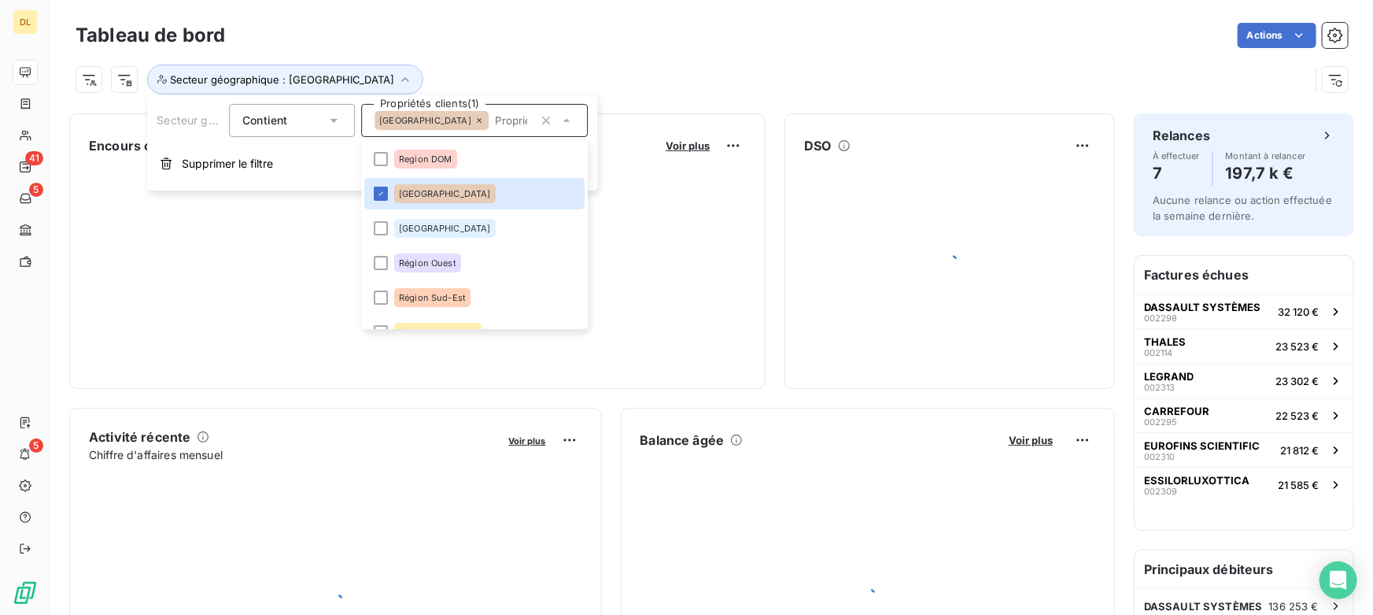
click at [706, 80] on div "Secteur géographique : [GEOGRAPHIC_DATA]" at bounding box center [693, 80] width 1234 height 30
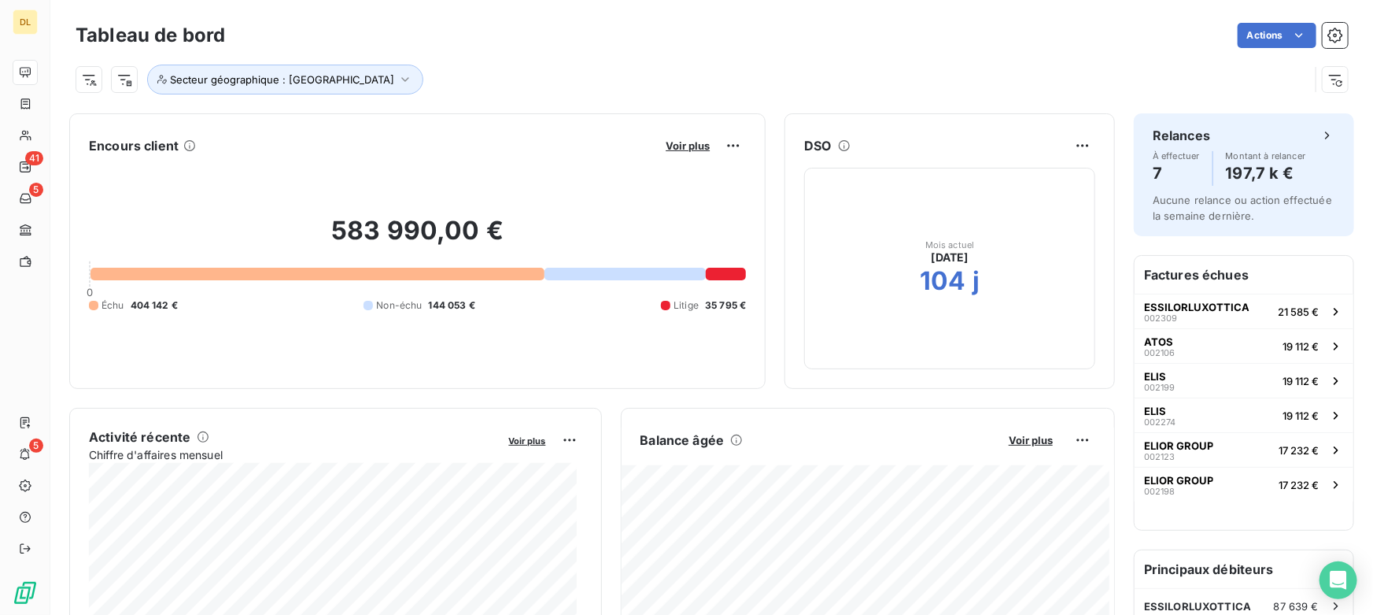
click at [628, 75] on div "Secteur géographique : [GEOGRAPHIC_DATA]" at bounding box center [693, 80] width 1234 height 30
click at [294, 81] on span "Secteur géographique : [GEOGRAPHIC_DATA]" at bounding box center [282, 79] width 224 height 13
click at [244, 166] on span "Supprimer le filtre" at bounding box center [227, 164] width 91 height 16
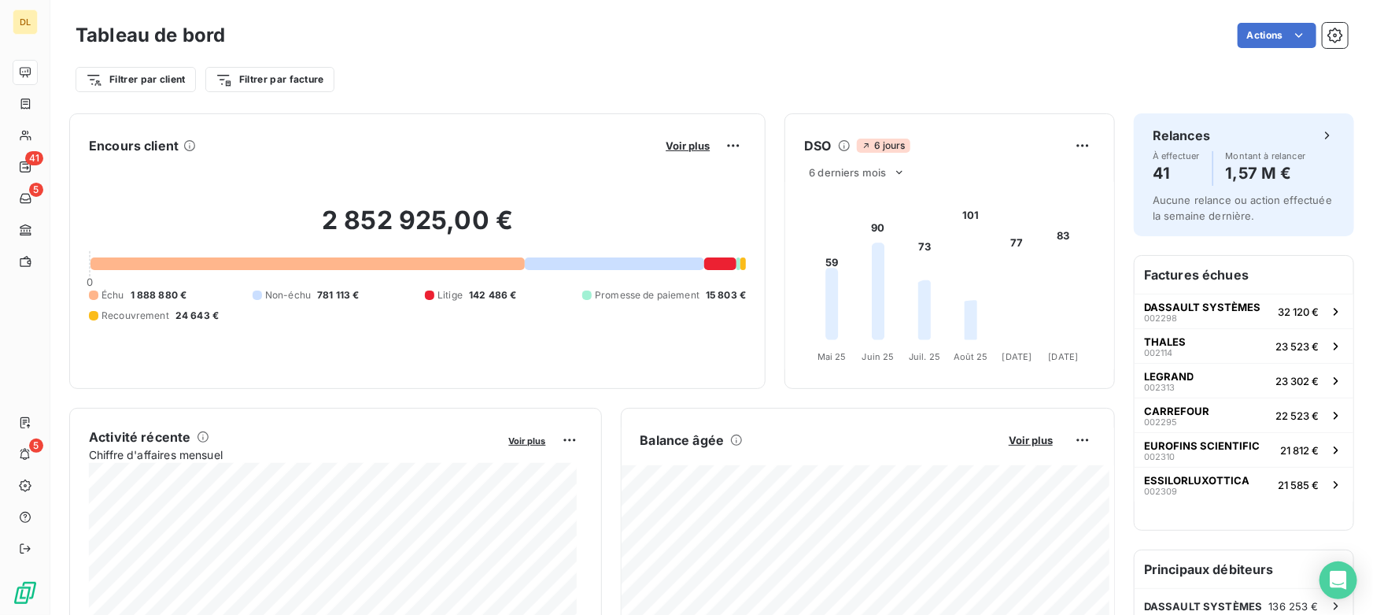
click at [479, 63] on div "Filtrer par client Filtrer par facture" at bounding box center [712, 73] width 1273 height 43
click at [370, 98] on div "Tableau de bord Actions Filtrer par client Filtrer par facture" at bounding box center [711, 52] width 1323 height 104
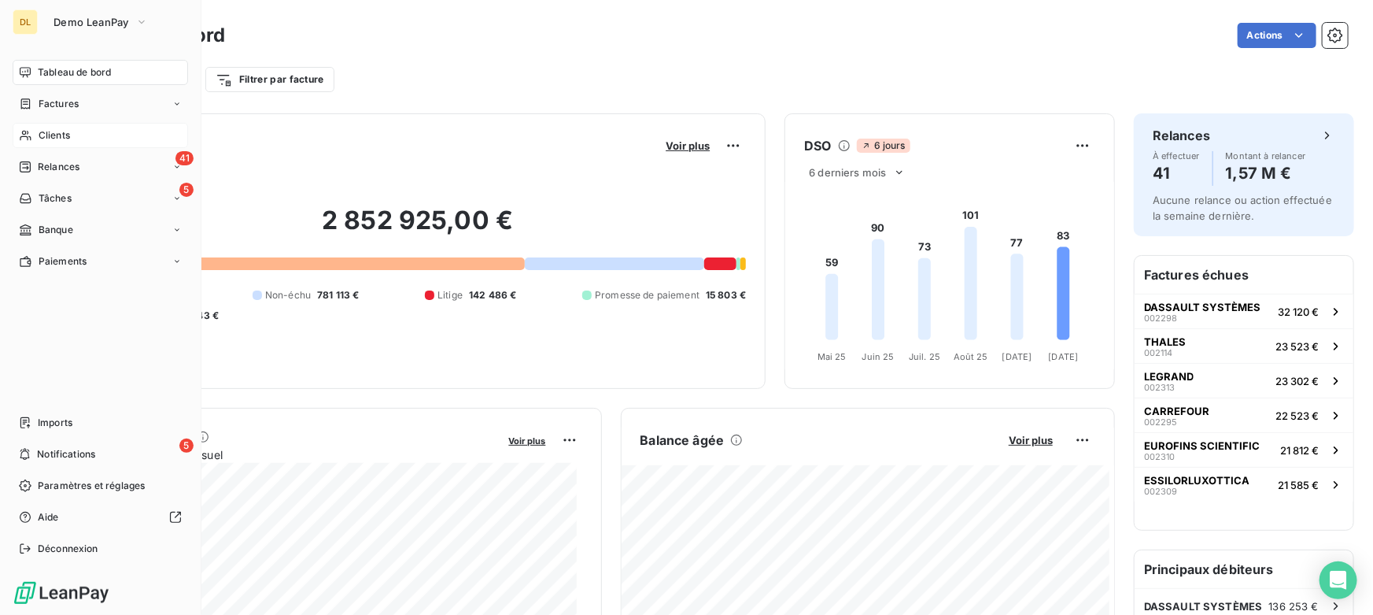
click at [51, 134] on span "Clients" at bounding box center [54, 135] width 31 height 14
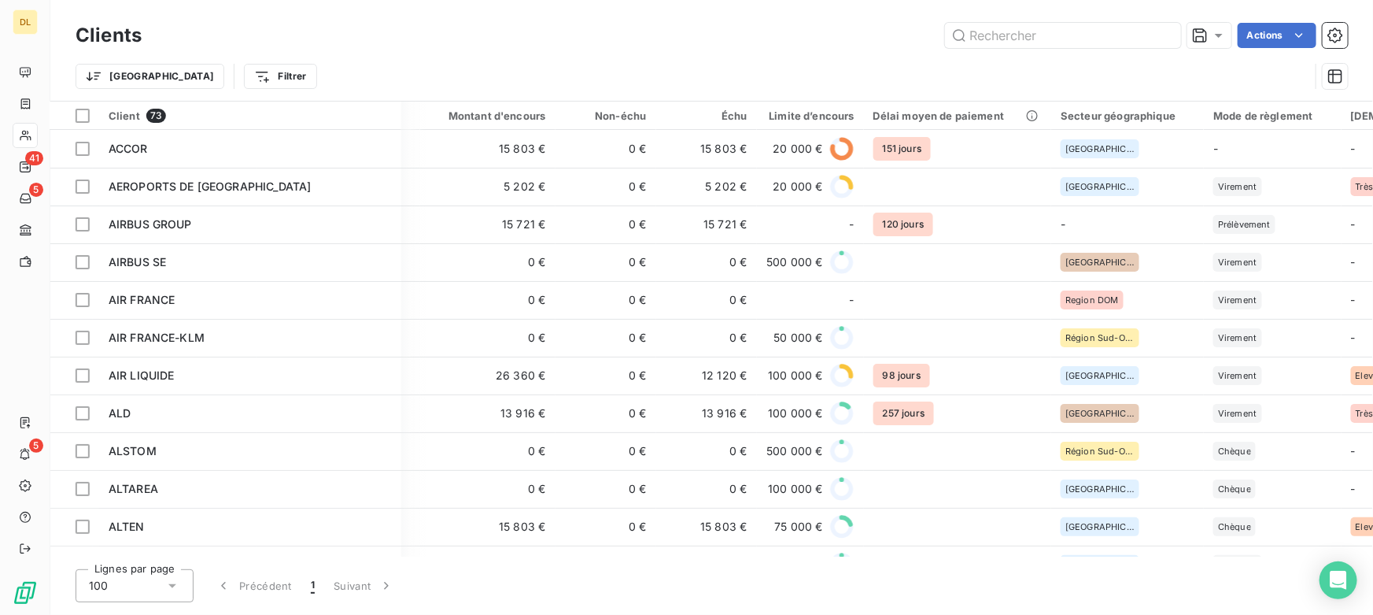
scroll to position [0, 451]
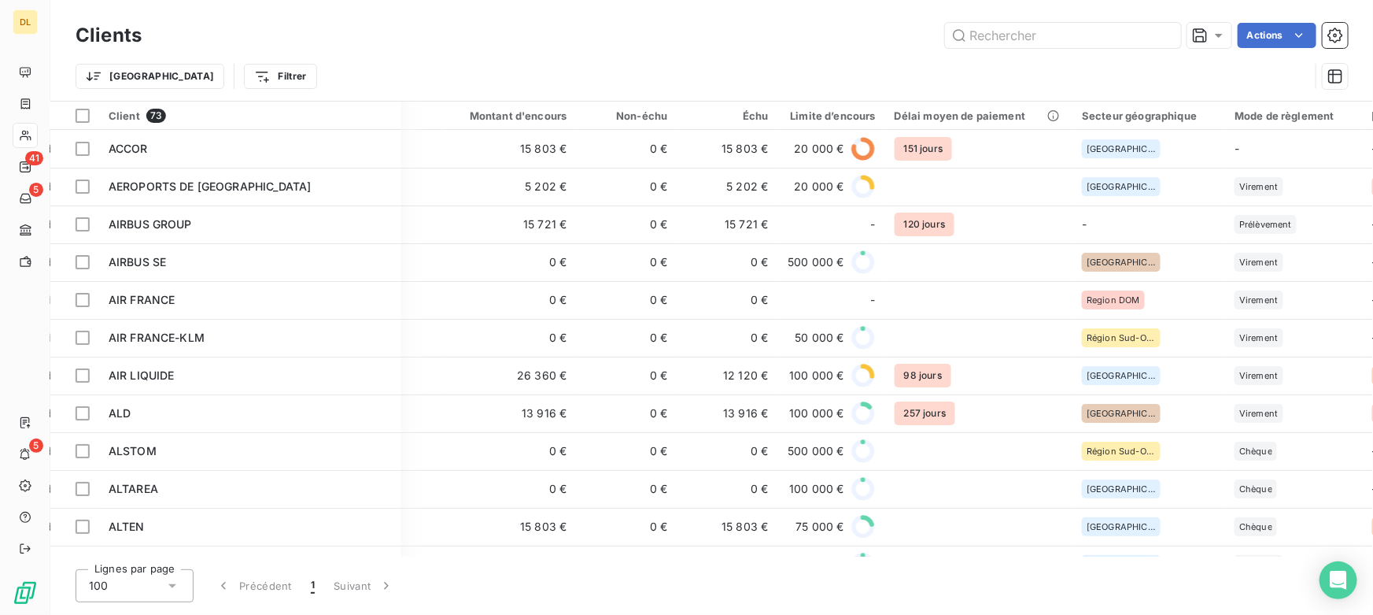
click at [325, 52] on div "Trier Filtrer" at bounding box center [712, 76] width 1273 height 49
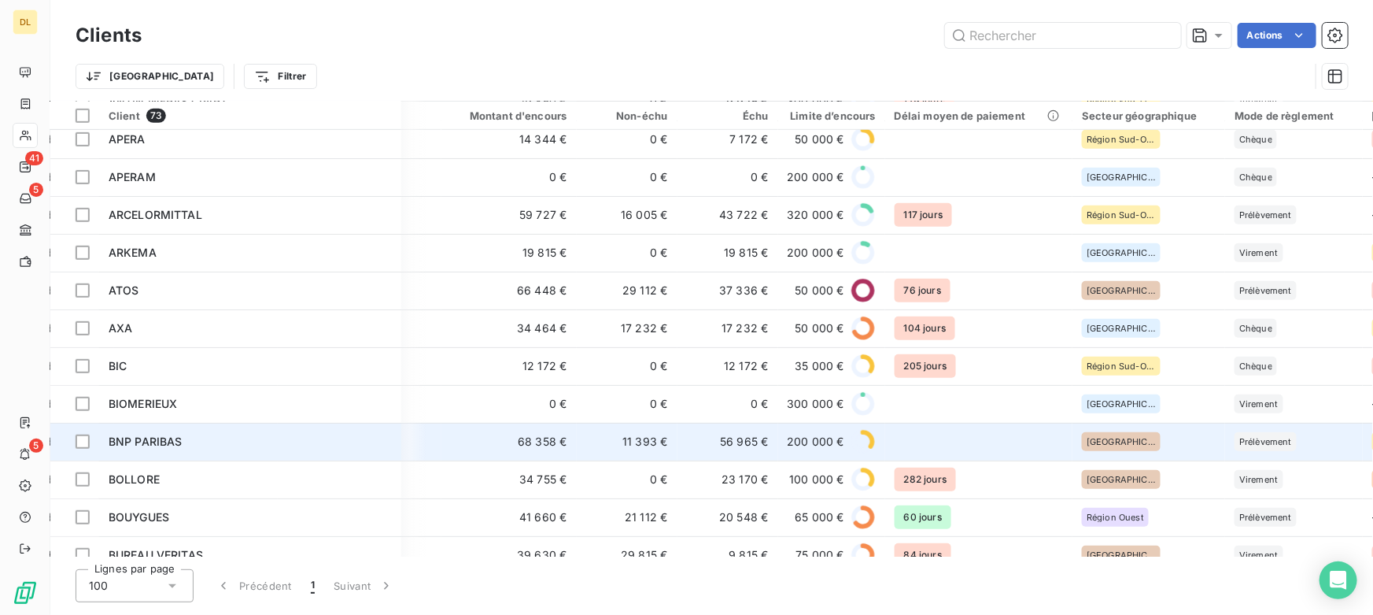
scroll to position [644, 451]
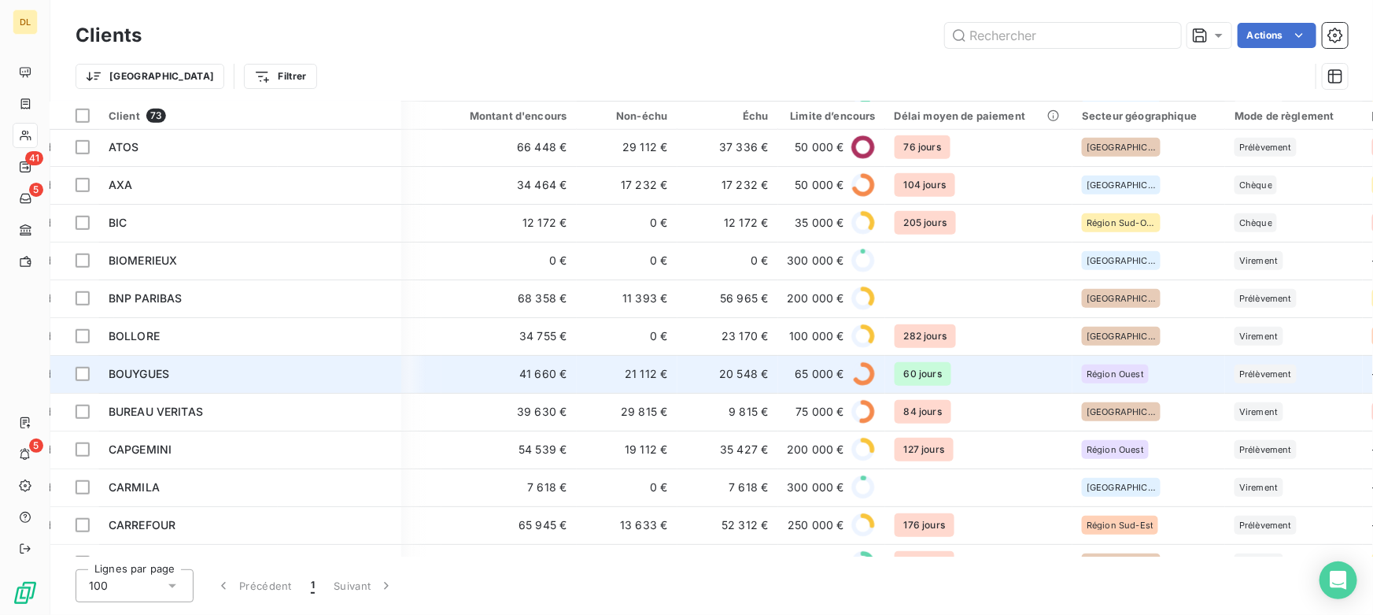
click at [171, 370] on div "BOUYGUES" at bounding box center [250, 374] width 283 height 16
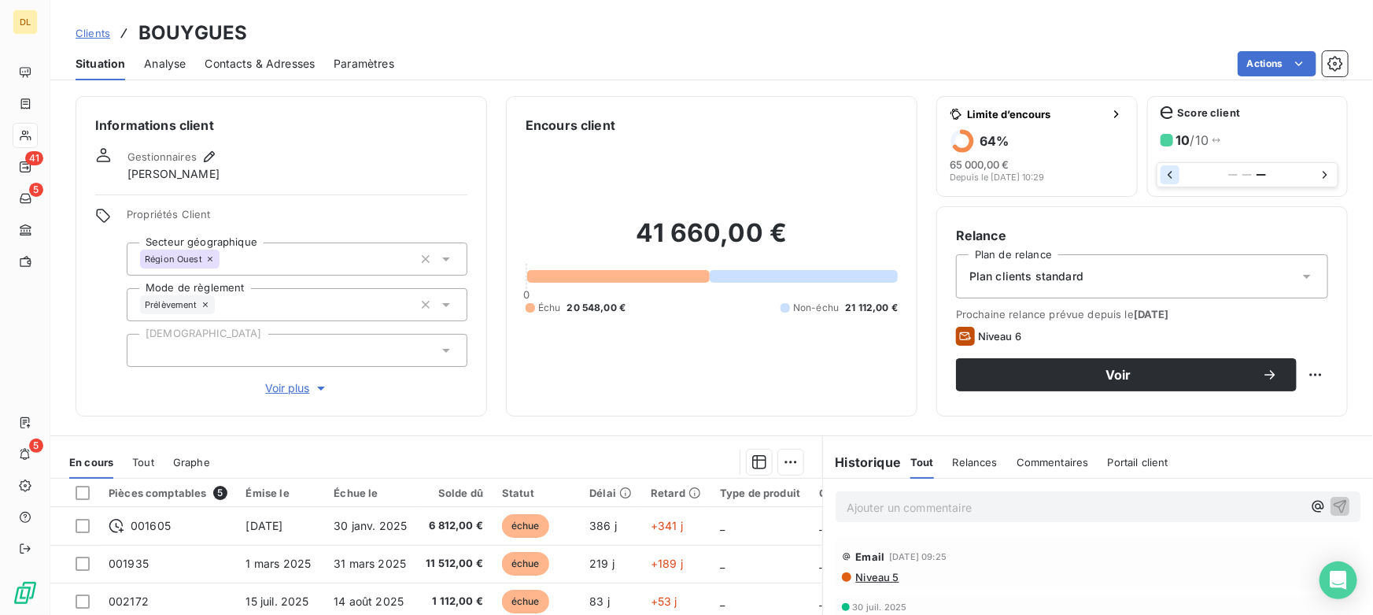
click at [1163, 172] on icon "button" at bounding box center [1171, 175] width 16 height 16
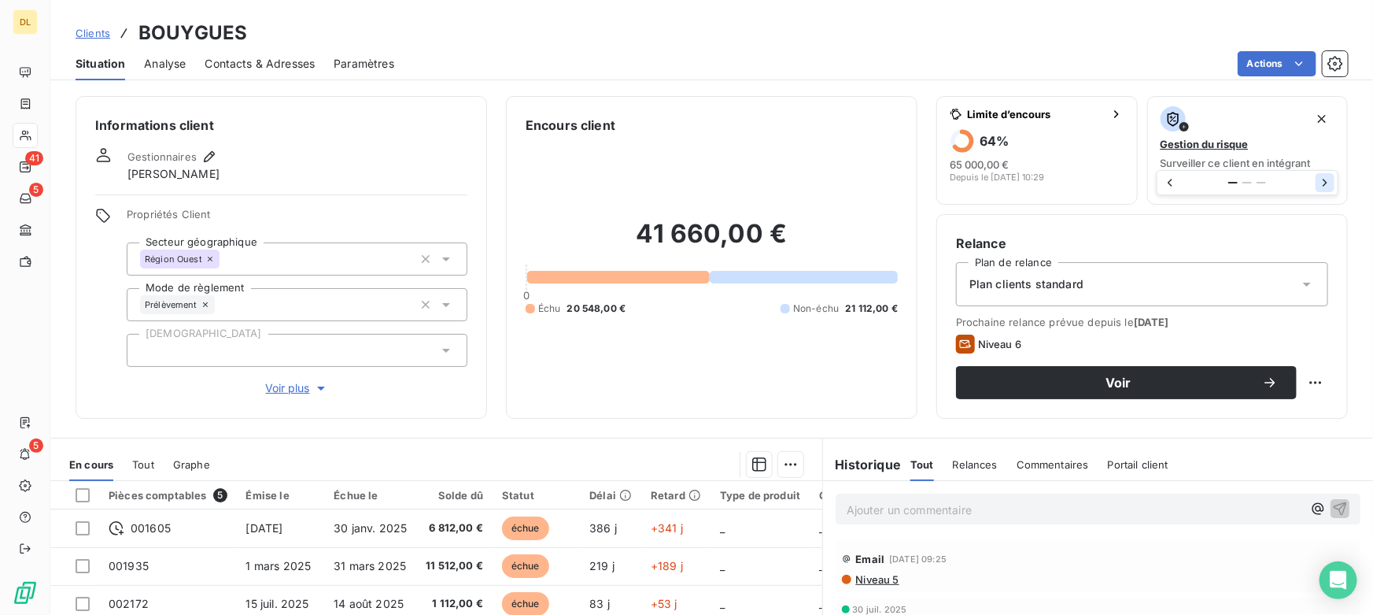
click at [1318, 180] on icon "button" at bounding box center [1326, 183] width 16 height 16
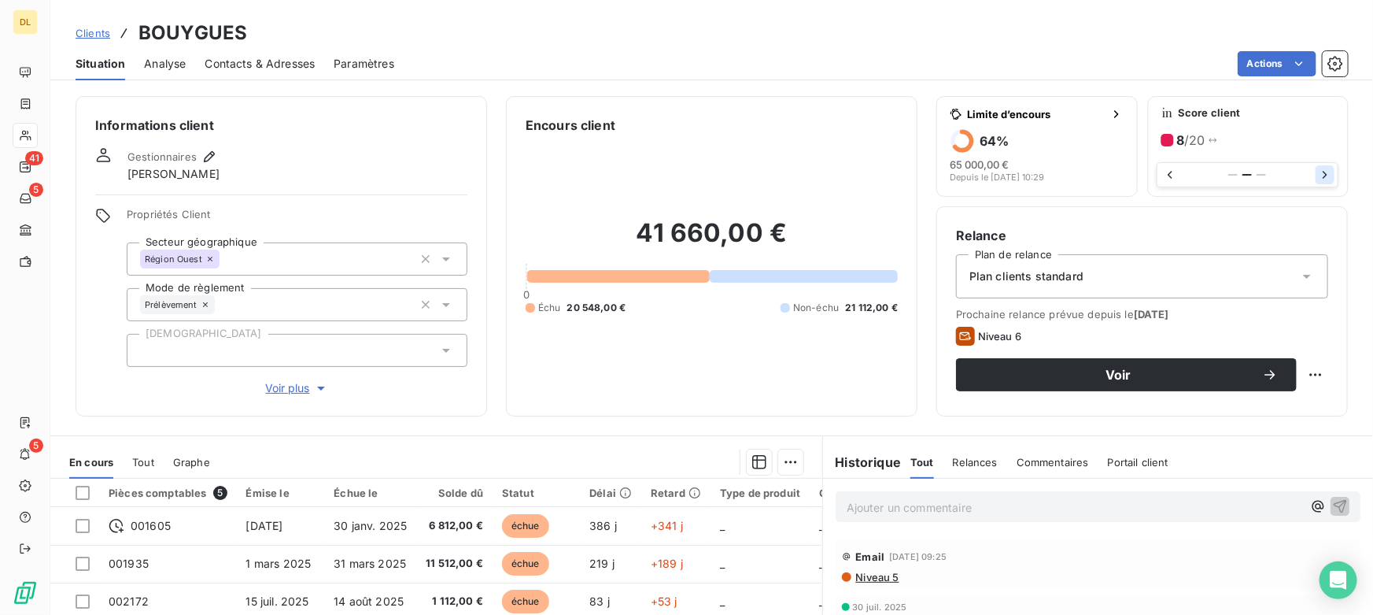
click at [1318, 181] on icon "button" at bounding box center [1326, 175] width 16 height 16
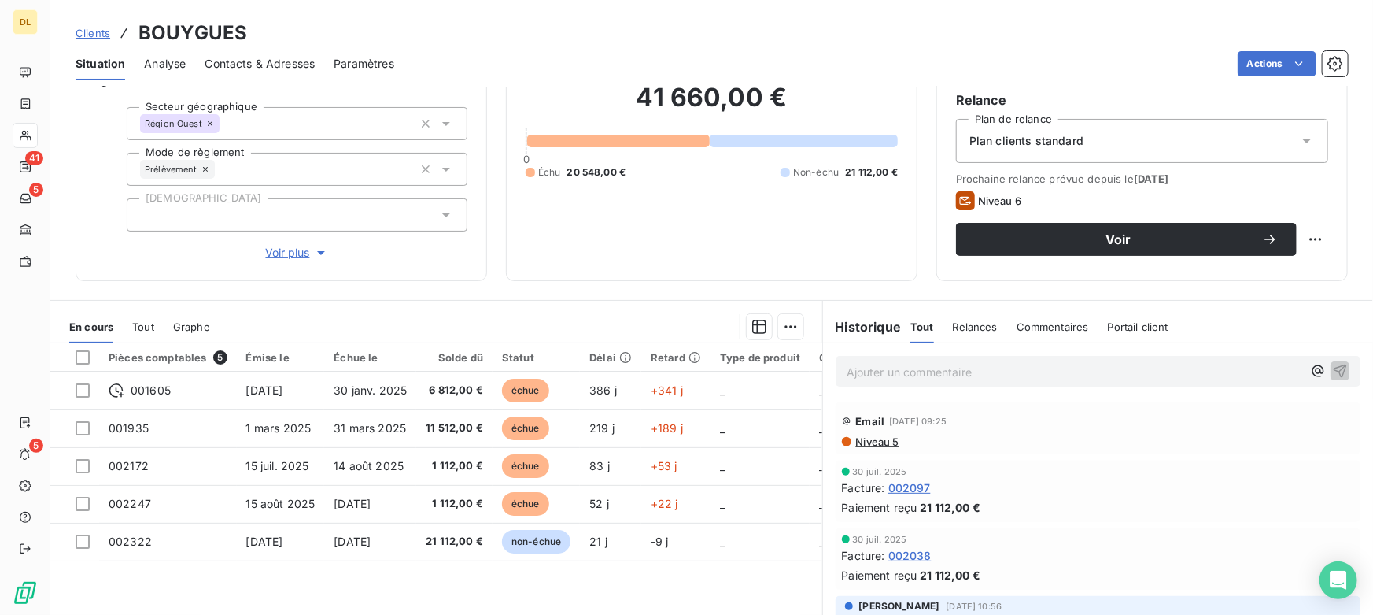
scroll to position [213, 0]
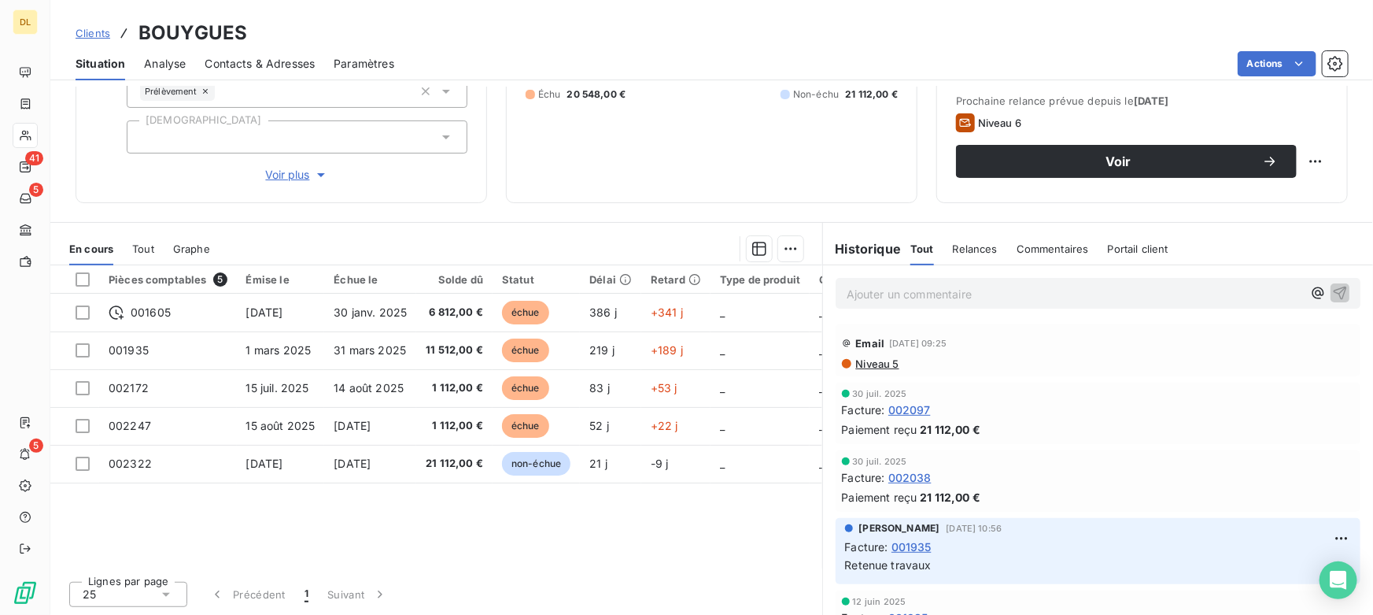
click at [135, 253] on div "Tout" at bounding box center [143, 248] width 22 height 33
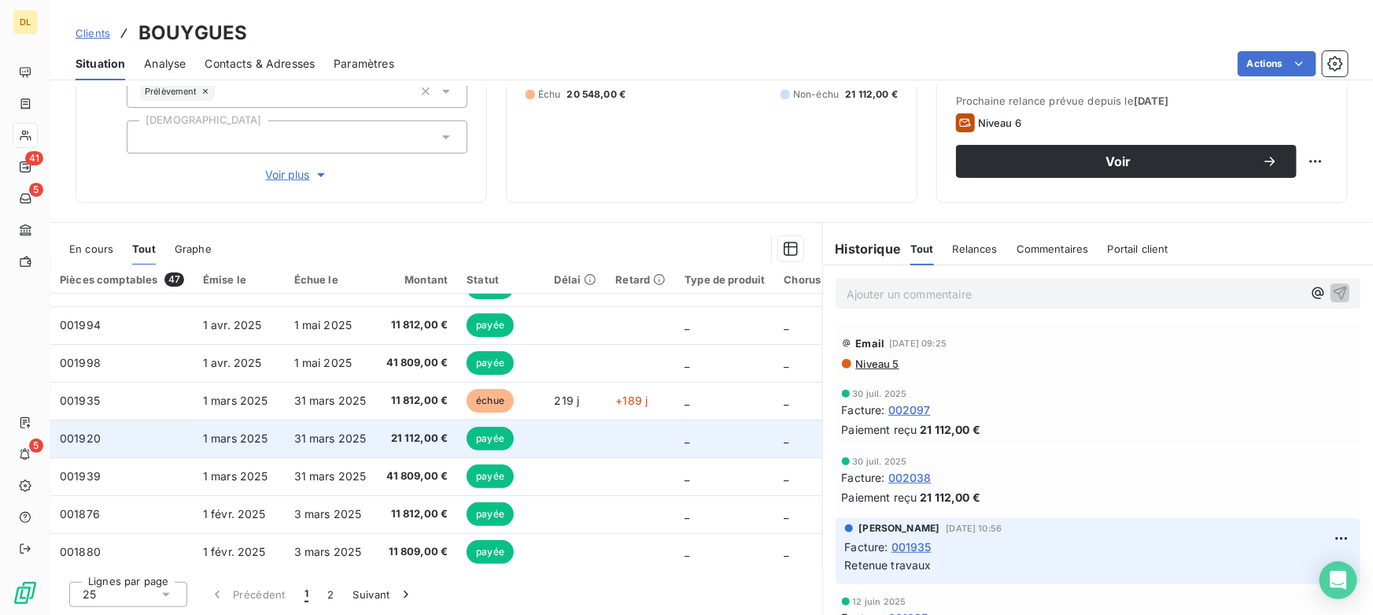
scroll to position [0, 0]
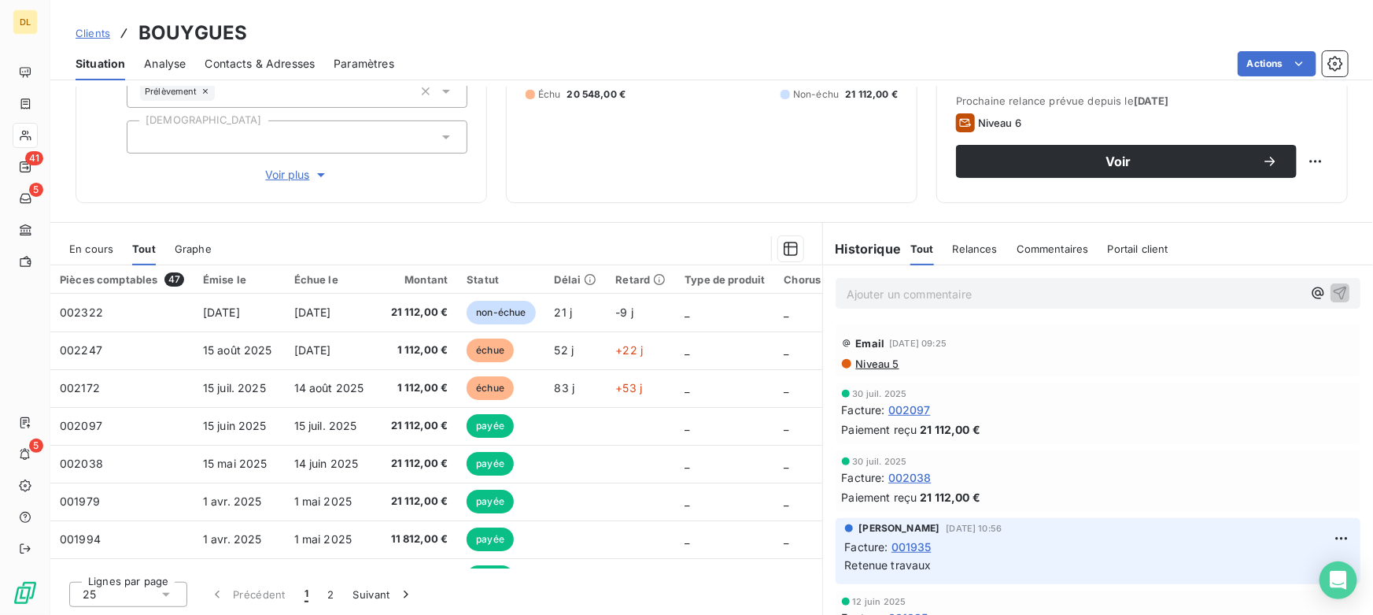
click at [871, 298] on p "Ajouter un commentaire ﻿" at bounding box center [1075, 294] width 456 height 20
click at [96, 251] on span "En cours" at bounding box center [91, 248] width 44 height 13
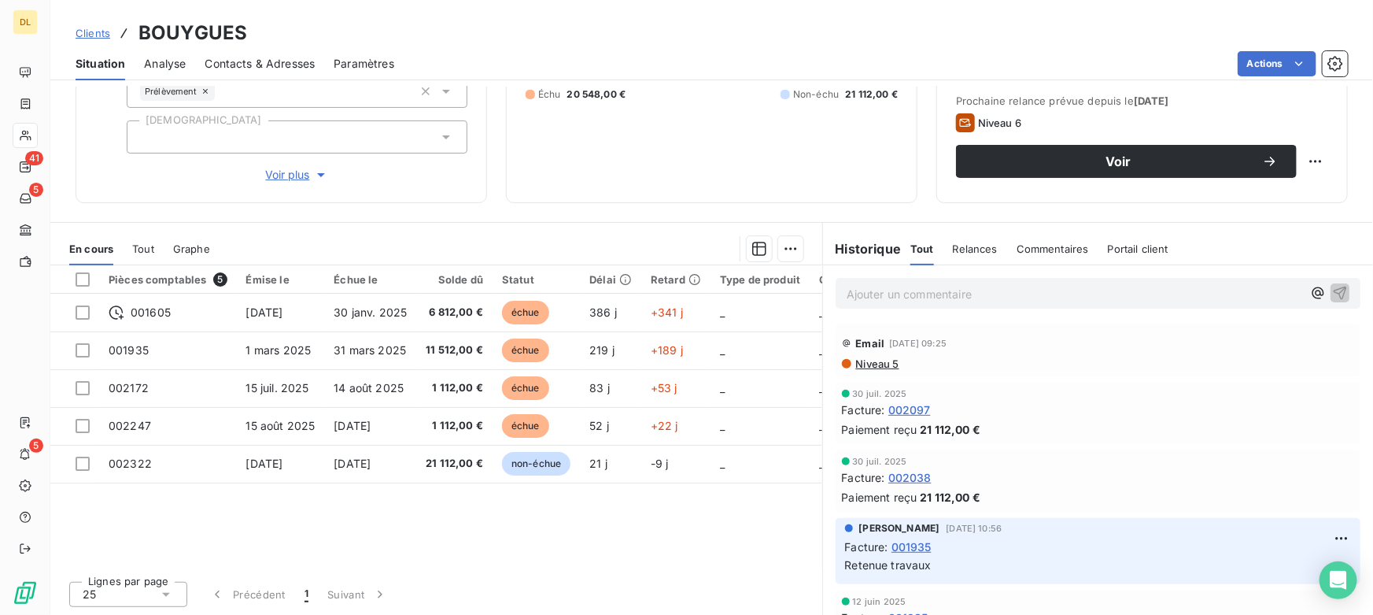
click at [877, 291] on p "Ajouter un commentaire ﻿" at bounding box center [1075, 294] width 456 height 20
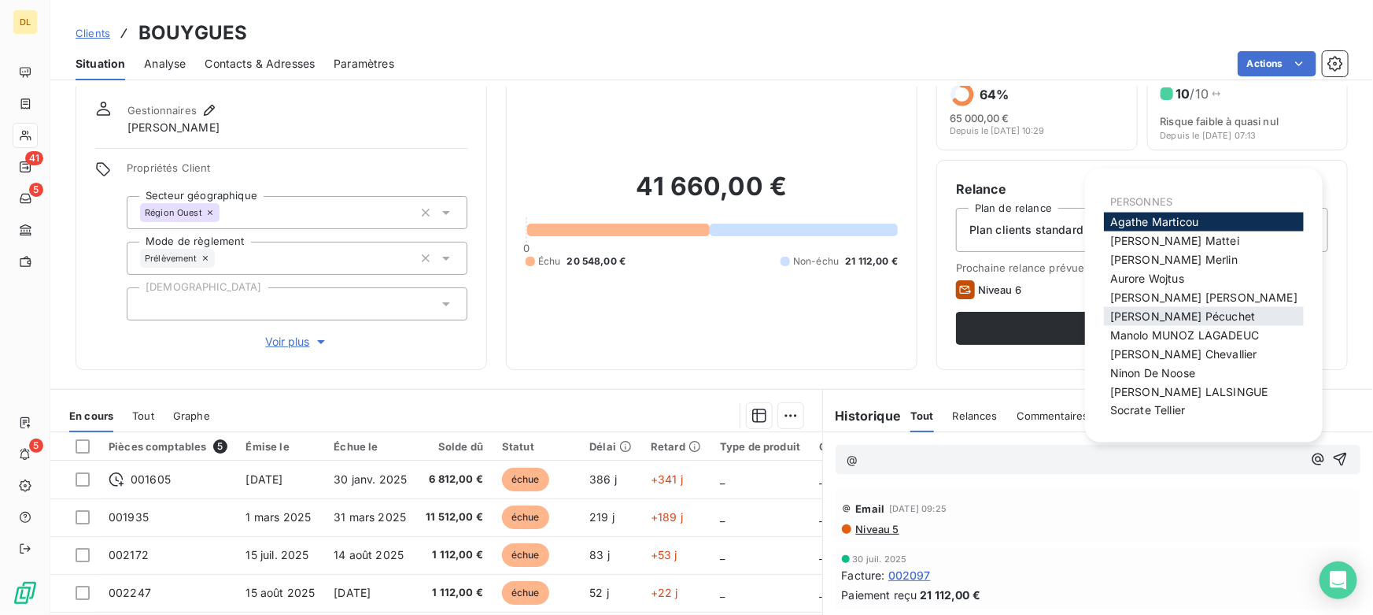
scroll to position [71, 0]
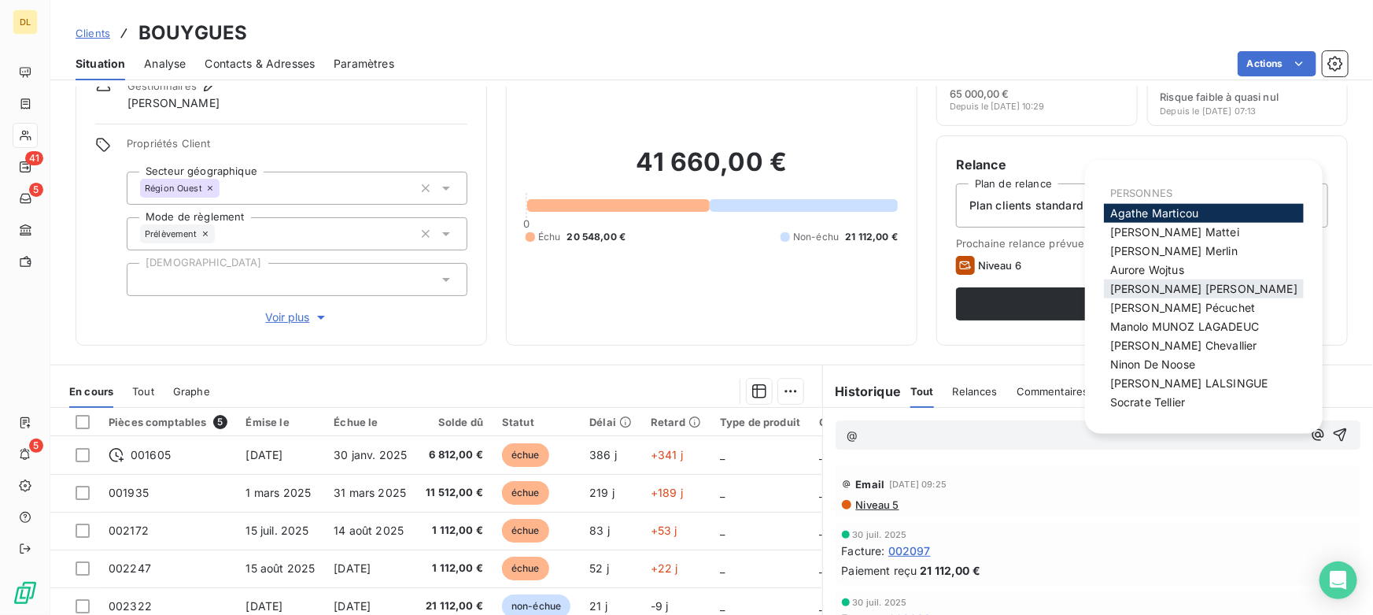
click at [1149, 291] on span "[PERSON_NAME]" at bounding box center [1204, 288] width 187 height 13
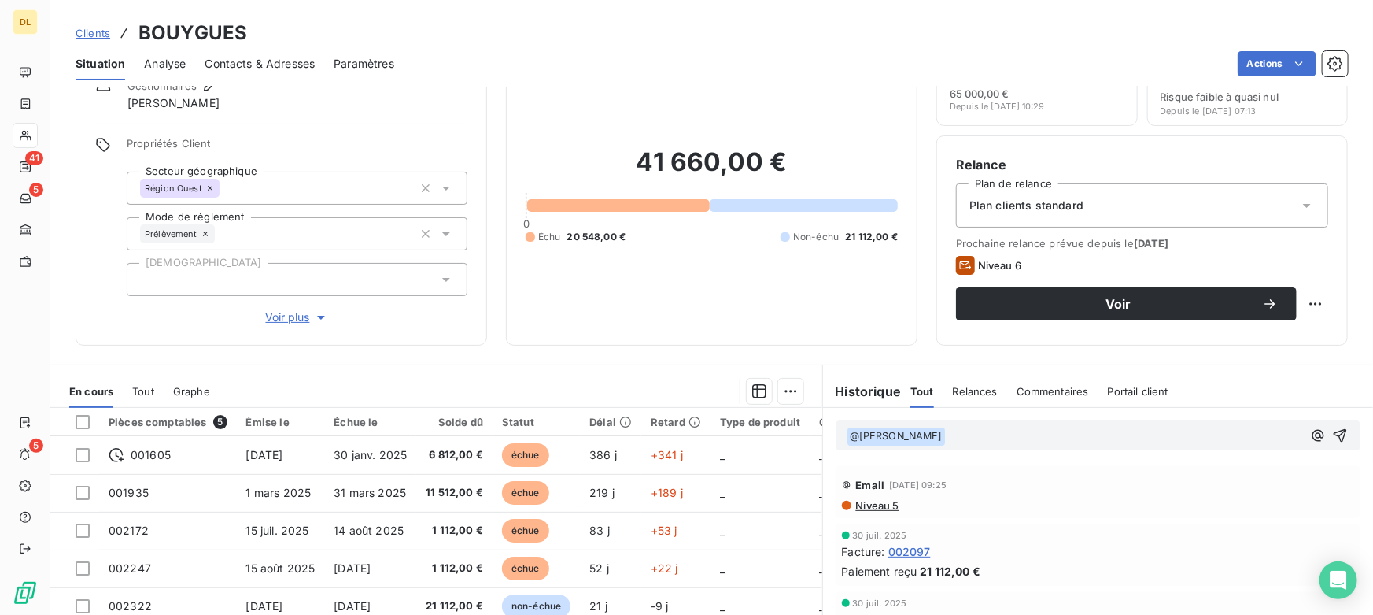
click at [993, 428] on p "﻿ @ [PERSON_NAME] ﻿ ﻿" at bounding box center [1075, 436] width 456 height 19
click at [1016, 431] on span "HZGEIRFYIRYIUYSIOHIUHSOIR" at bounding box center [1028, 434] width 165 height 13
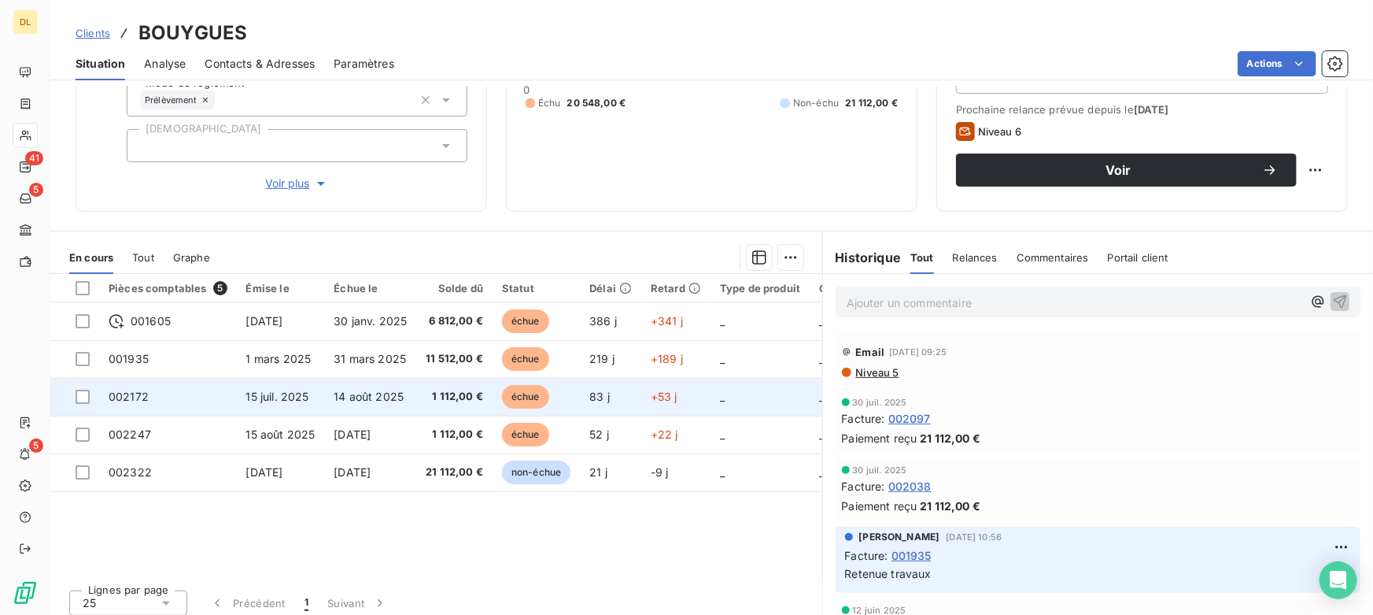
scroll to position [213, 0]
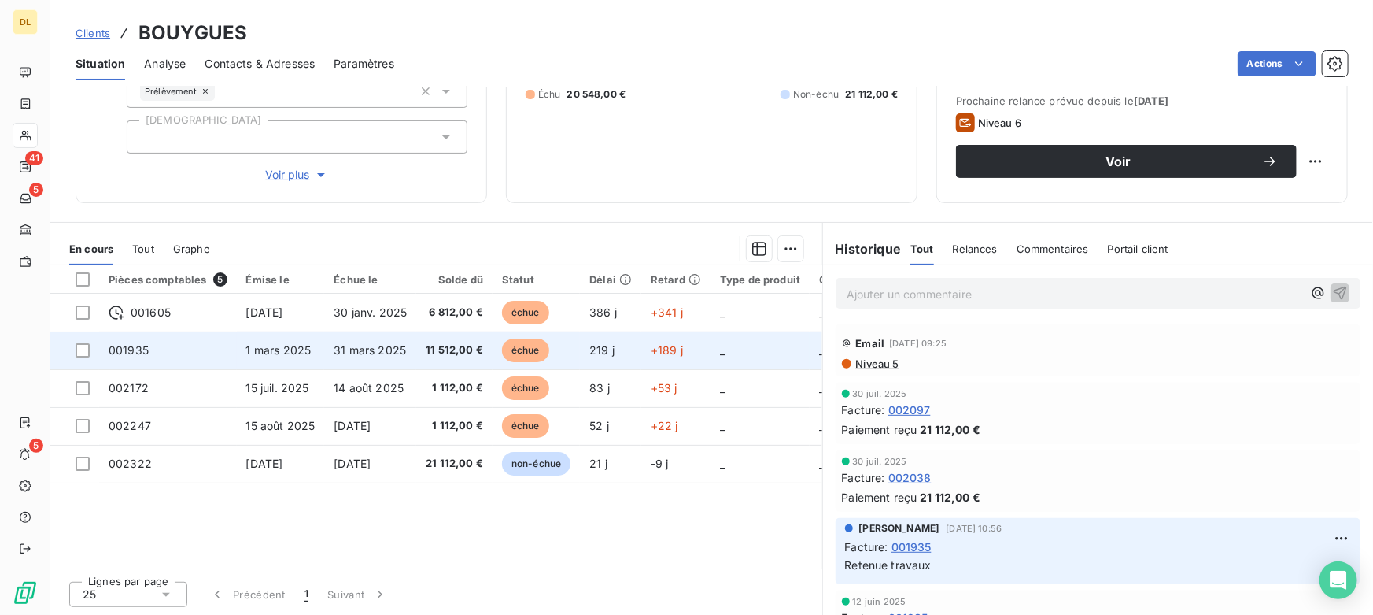
click at [165, 349] on td "001935" at bounding box center [168, 350] width 138 height 38
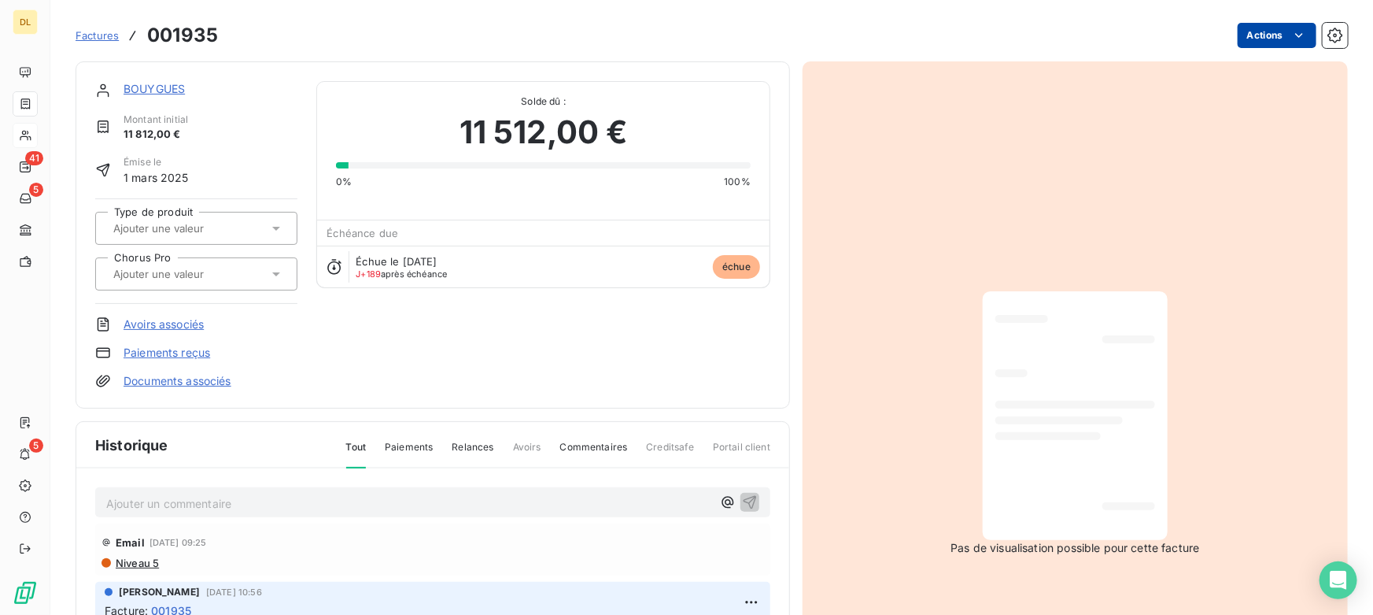
click at [1250, 35] on html "DL 41 5 5 Factures [DRIVERS_LICENSE_NUMBER] Actions BOUYGUES Montant initial 11…" at bounding box center [686, 307] width 1373 height 615
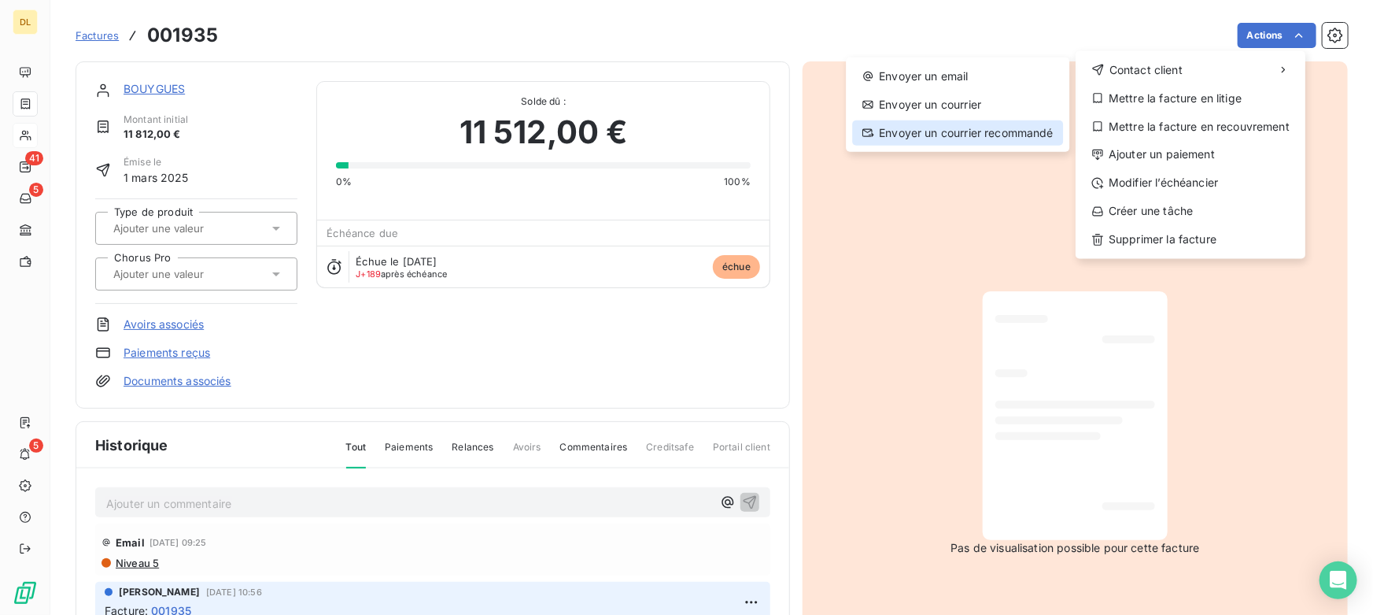
click at [945, 128] on div "Envoyer un courrier recommandé" at bounding box center [957, 132] width 211 height 25
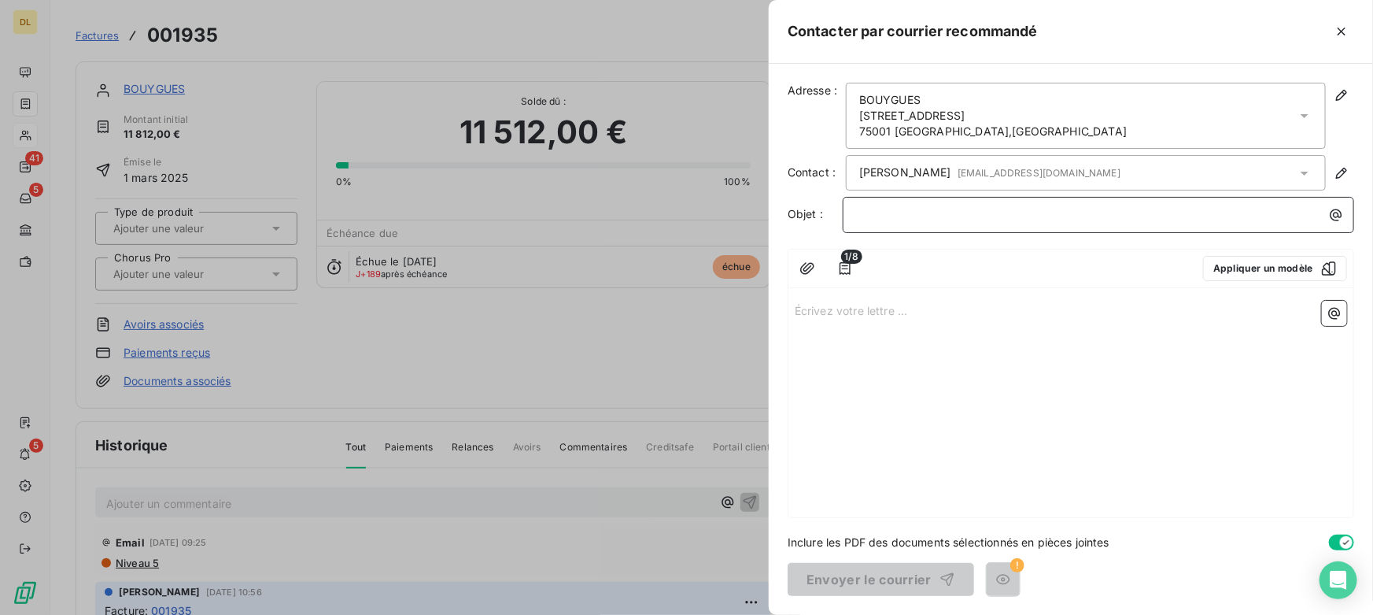
click at [888, 213] on p "﻿" at bounding box center [1102, 214] width 493 height 18
click at [860, 311] on p "Écrivez votre lettre ... ﻿" at bounding box center [1071, 310] width 553 height 18
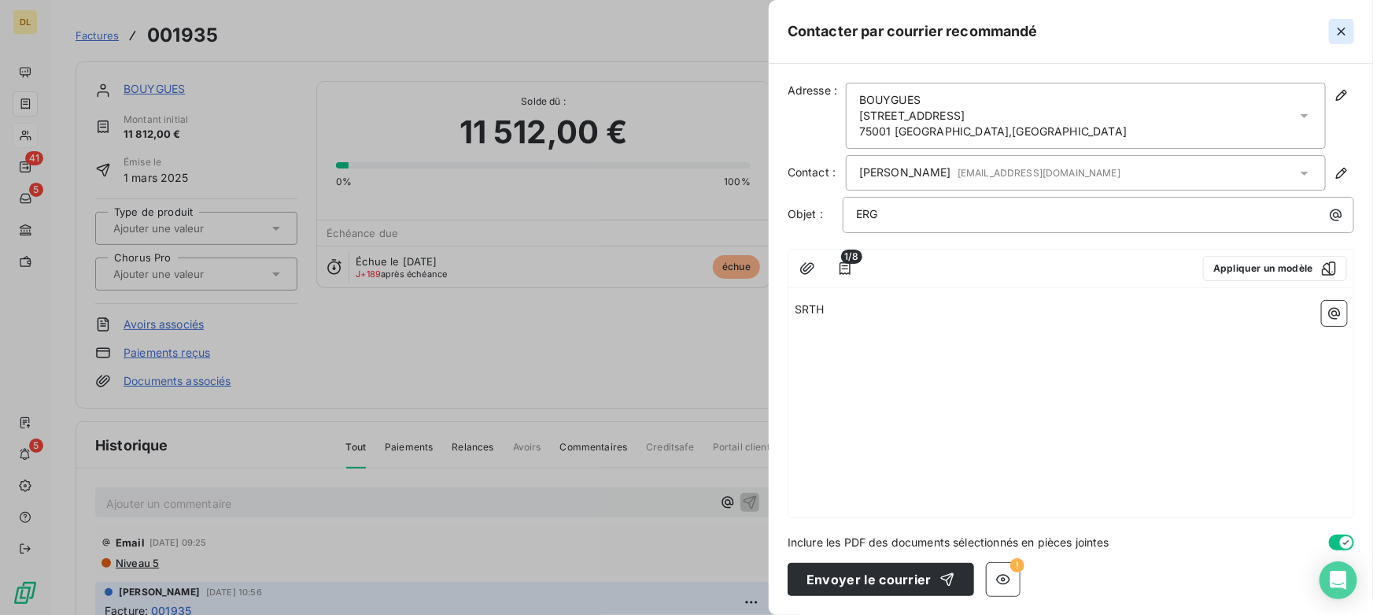
click at [1345, 28] on icon "button" at bounding box center [1342, 32] width 8 height 8
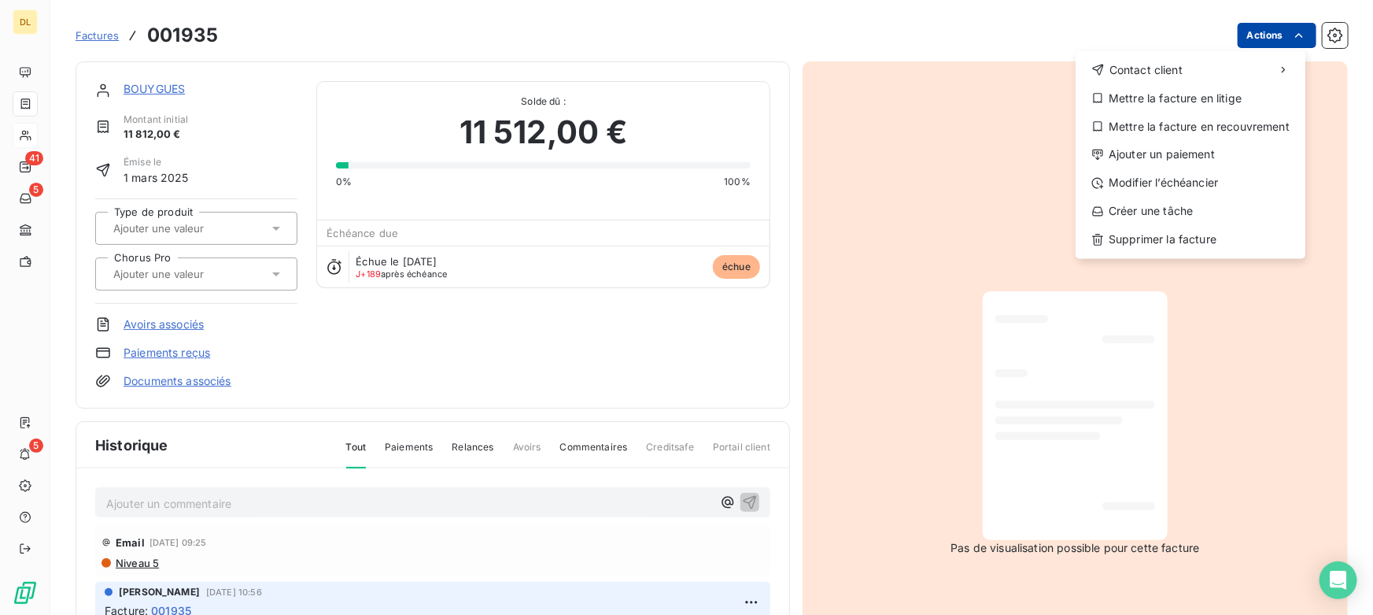
click at [1248, 32] on html "DL 41 5 5 Factures [DRIVERS_LICENSE_NUMBER] Actions Contact client Mettre la fa…" at bounding box center [686, 307] width 1373 height 615
click at [1174, 96] on div "Mettre la facture en litige" at bounding box center [1190, 98] width 217 height 25
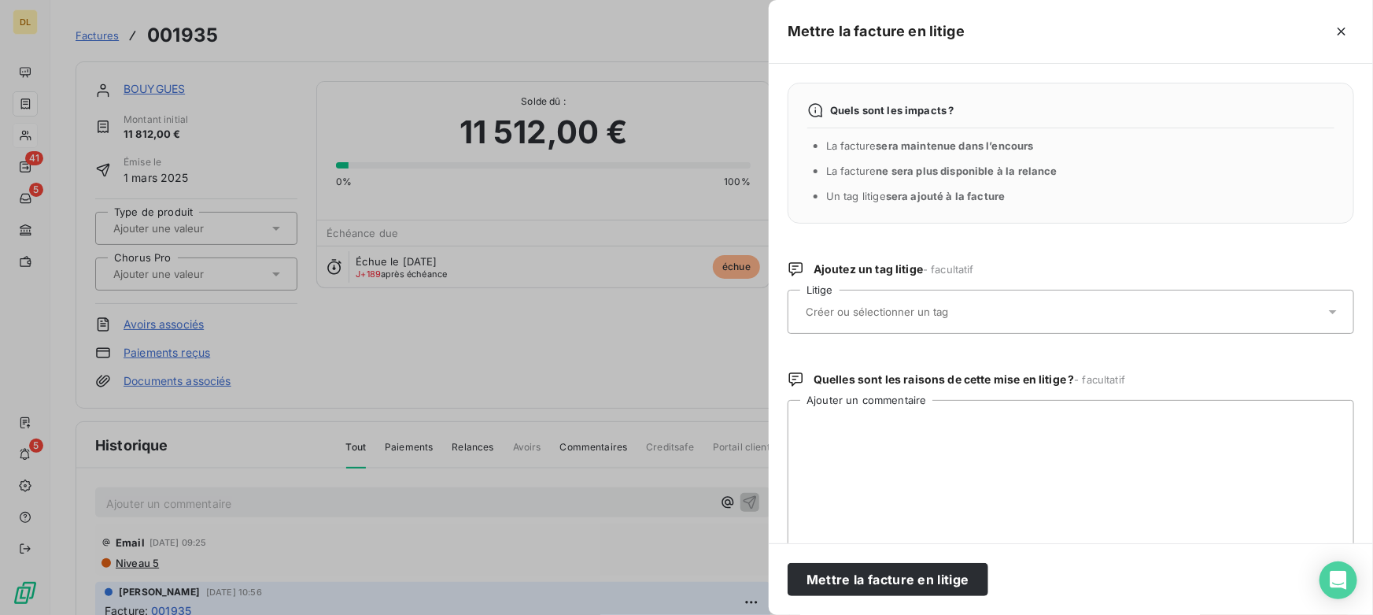
click at [894, 311] on input "text" at bounding box center [918, 312] width 229 height 14
click at [1341, 32] on icon "button" at bounding box center [1342, 32] width 8 height 8
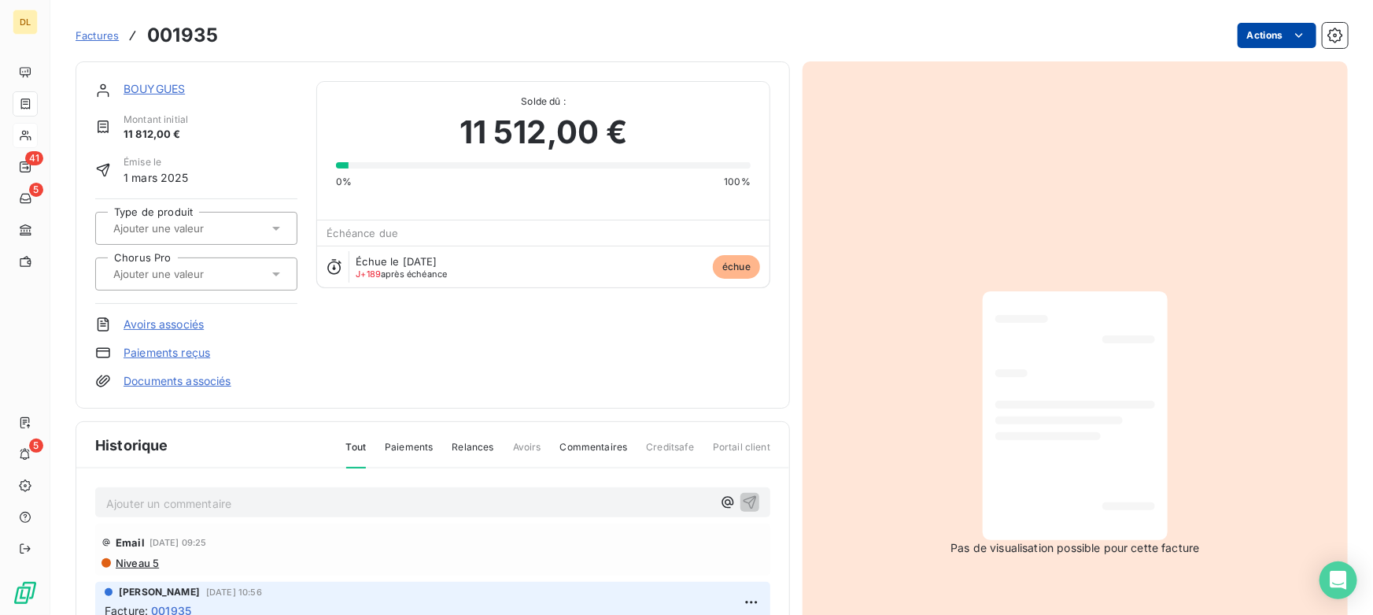
click at [1268, 37] on html "DL 41 5 5 Factures [DRIVERS_LICENSE_NUMBER] Actions BOUYGUES Montant initial 11…" at bounding box center [686, 307] width 1373 height 615
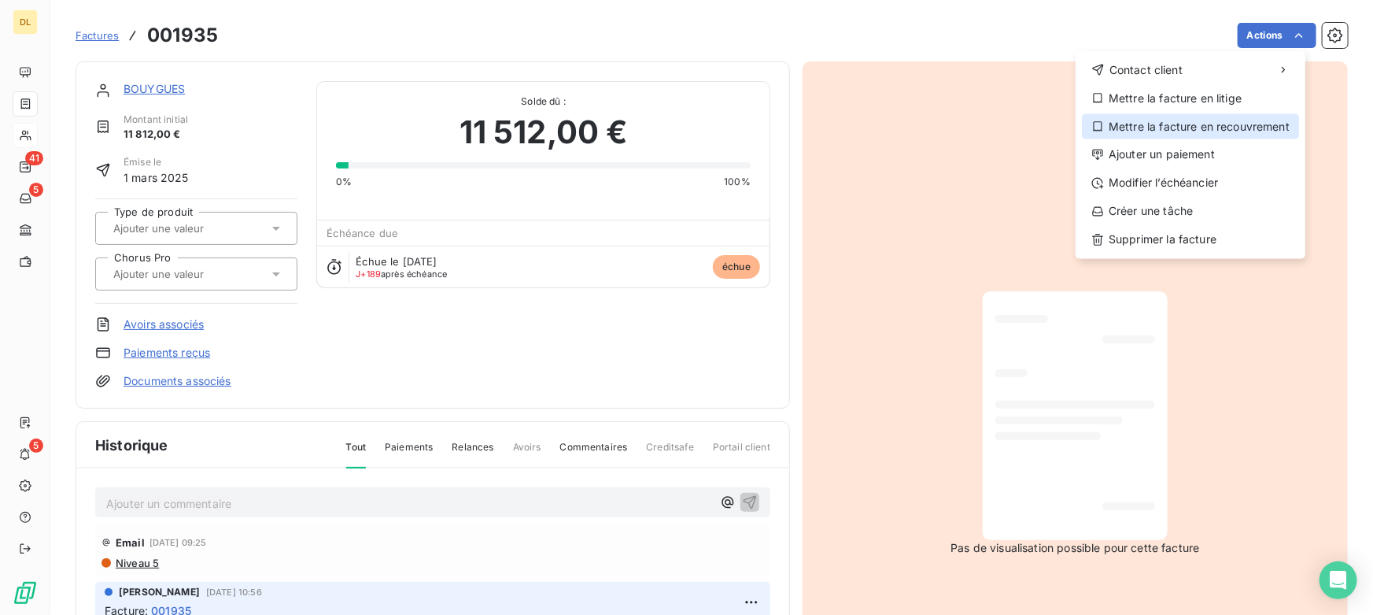
click at [1222, 125] on div "Mettre la facture en recouvrement" at bounding box center [1190, 126] width 217 height 25
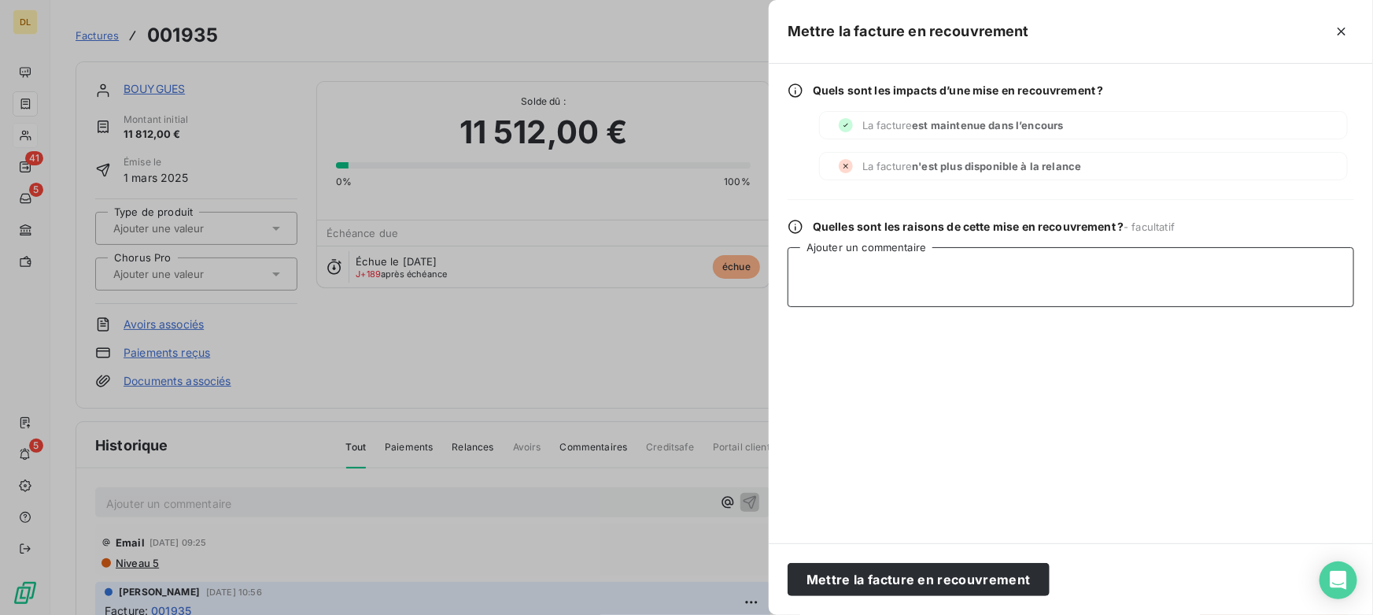
click at [937, 272] on textarea "Ajouter un commentaire" at bounding box center [1071, 277] width 567 height 60
click at [1338, 31] on icon "button" at bounding box center [1342, 32] width 16 height 16
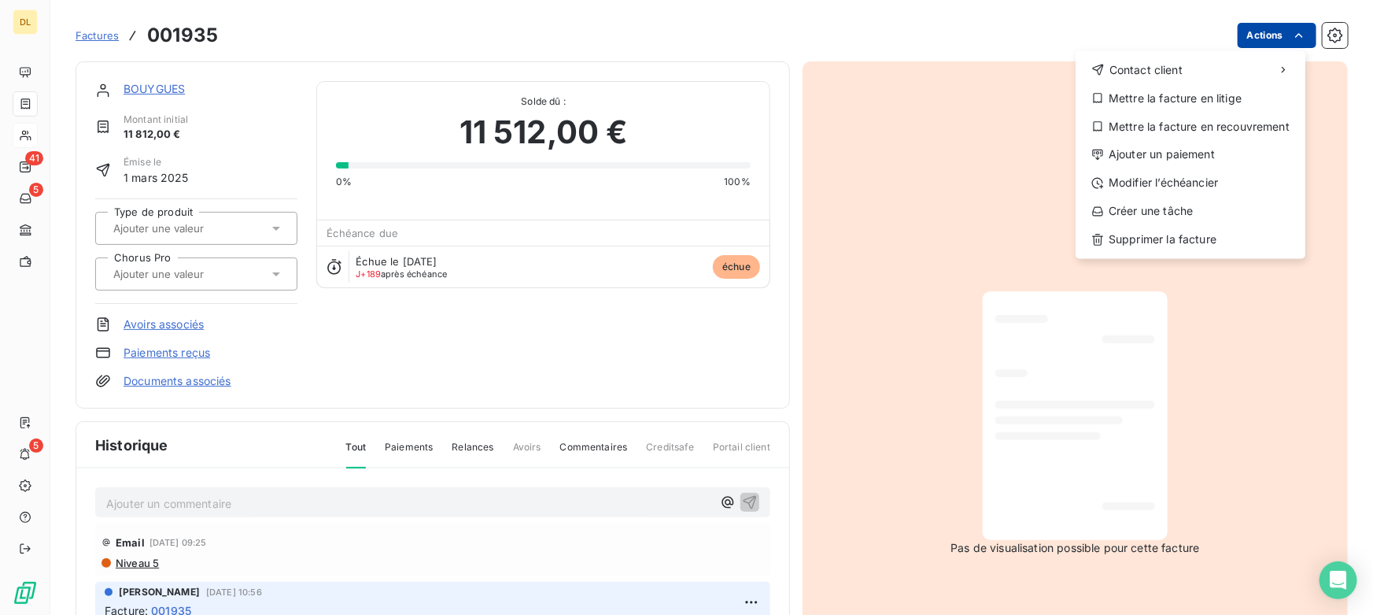
click at [1265, 39] on html "DL 41 5 5 Factures [DRIVERS_LICENSE_NUMBER] Actions Contact client Mettre la fa…" at bounding box center [686, 307] width 1373 height 615
click at [1160, 153] on div "Ajouter un paiement" at bounding box center [1190, 154] width 217 height 25
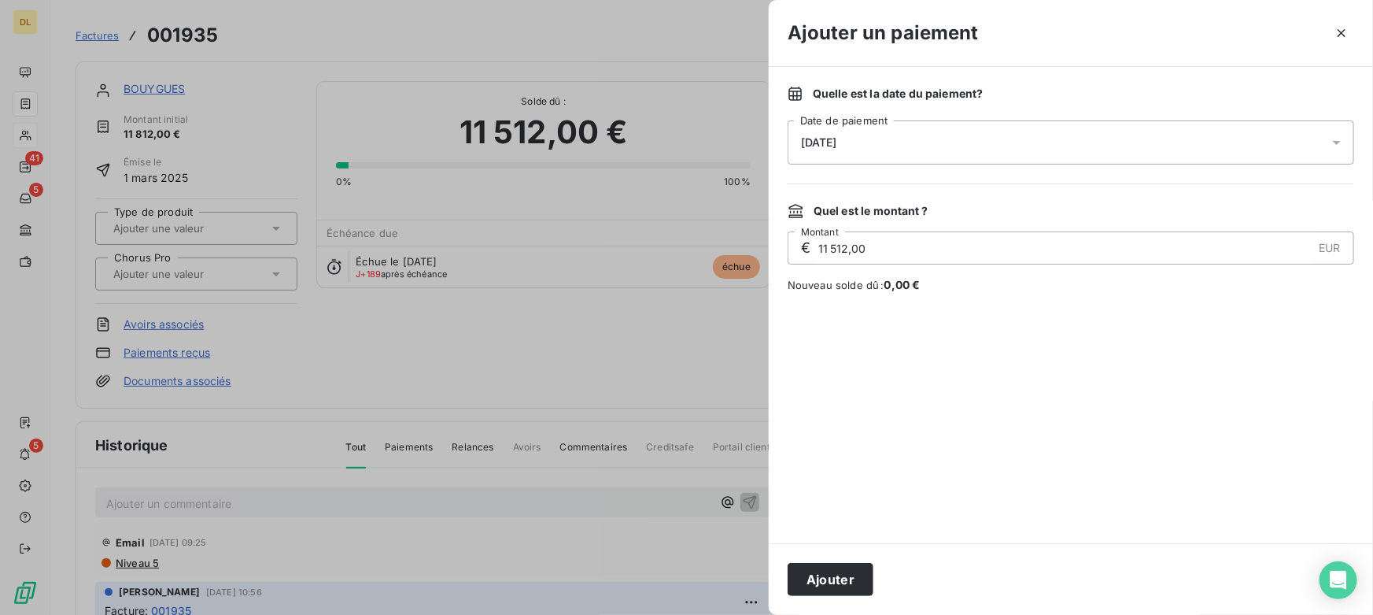
click at [897, 144] on div "[DATE]" at bounding box center [1071, 142] width 567 height 44
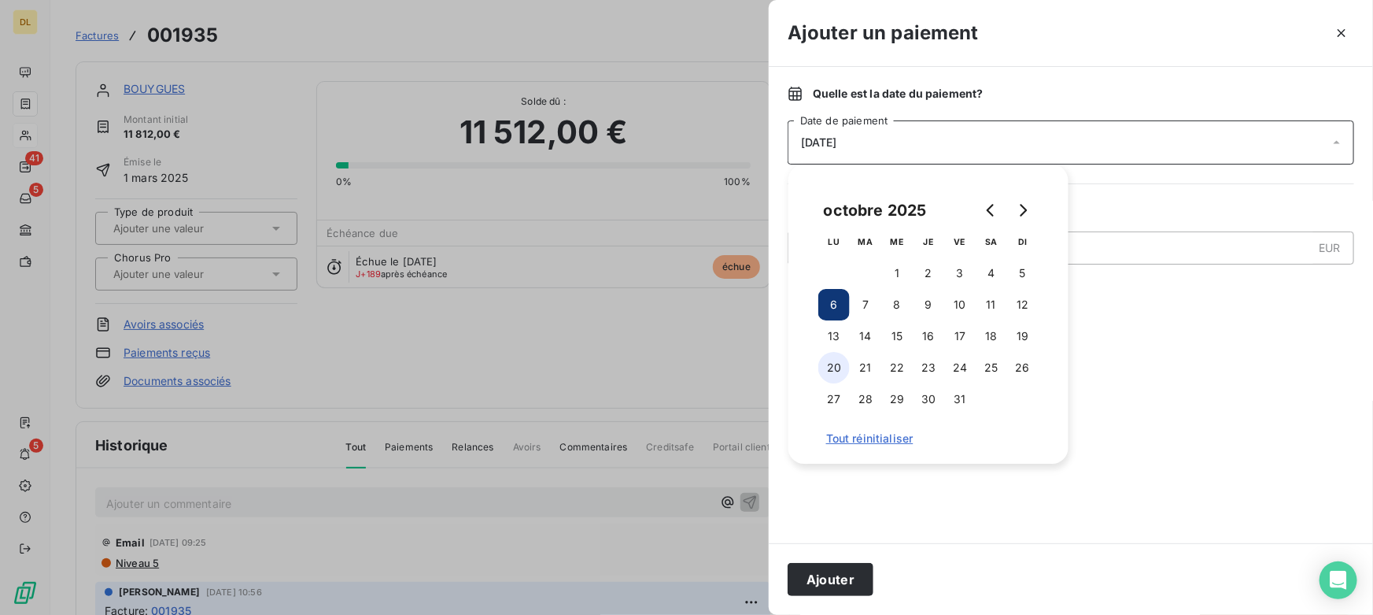
click at [834, 360] on button "20" at bounding box center [834, 367] width 31 height 31
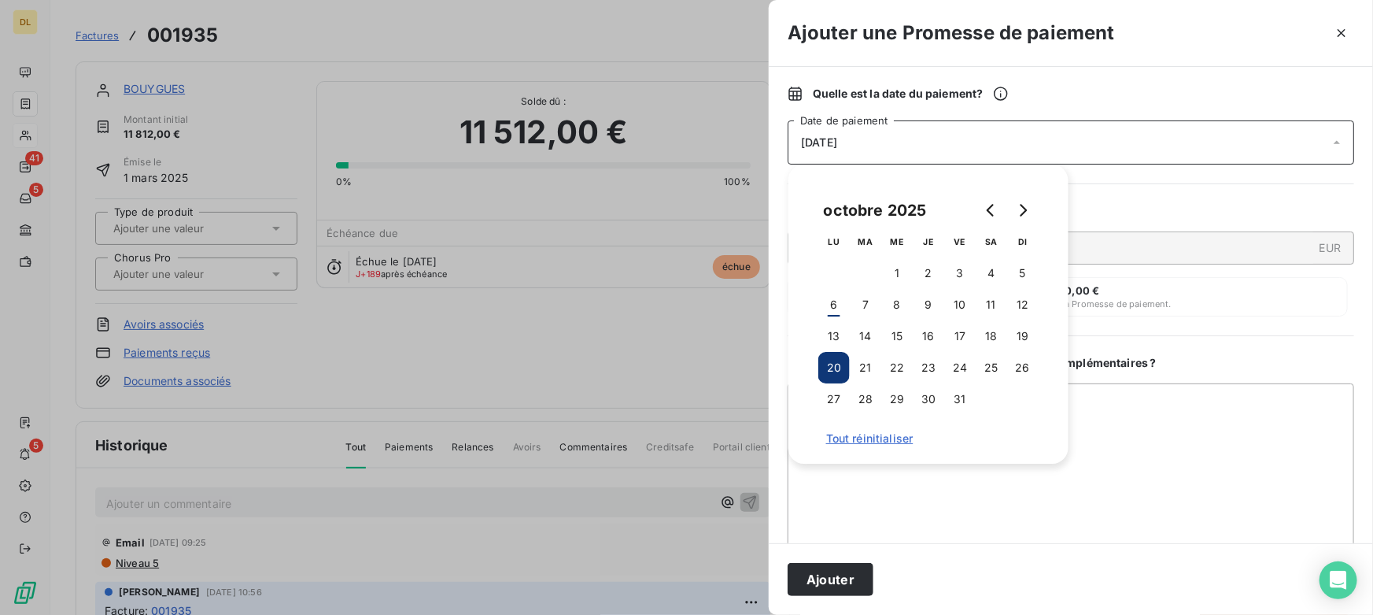
click at [1159, 355] on div "Souhaitez-vous apporter des informations complémentaires ?" at bounding box center [1071, 363] width 567 height 16
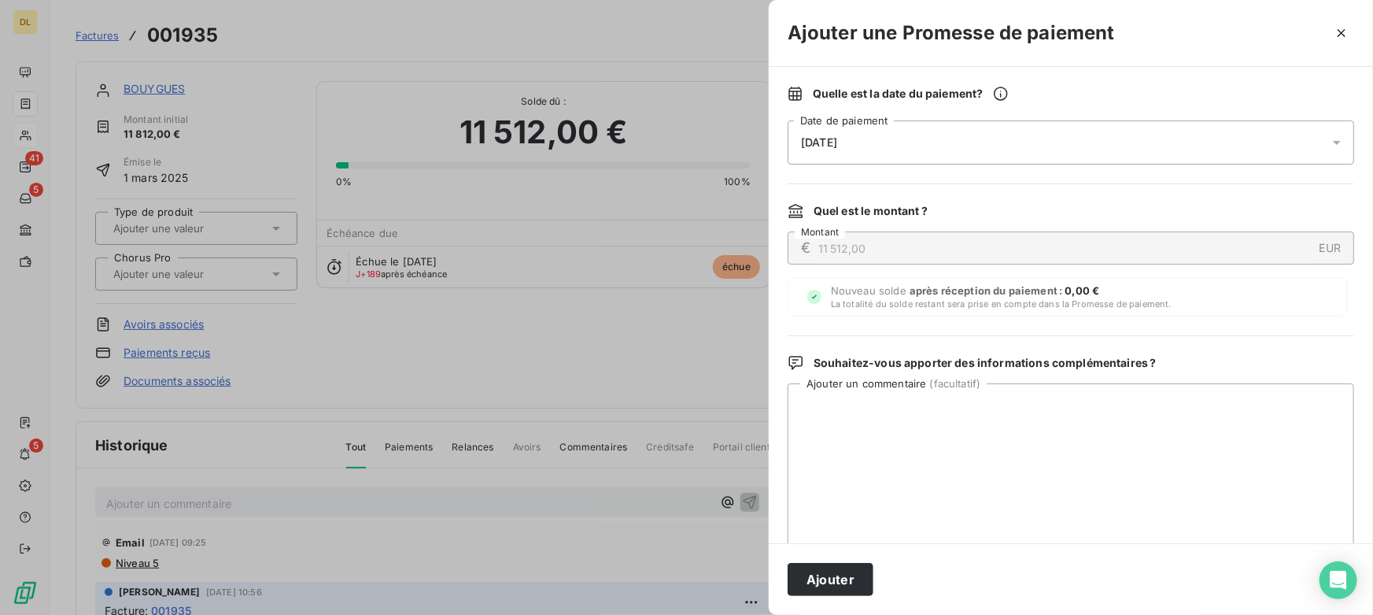
click at [1335, 33] on icon "button" at bounding box center [1342, 33] width 16 height 16
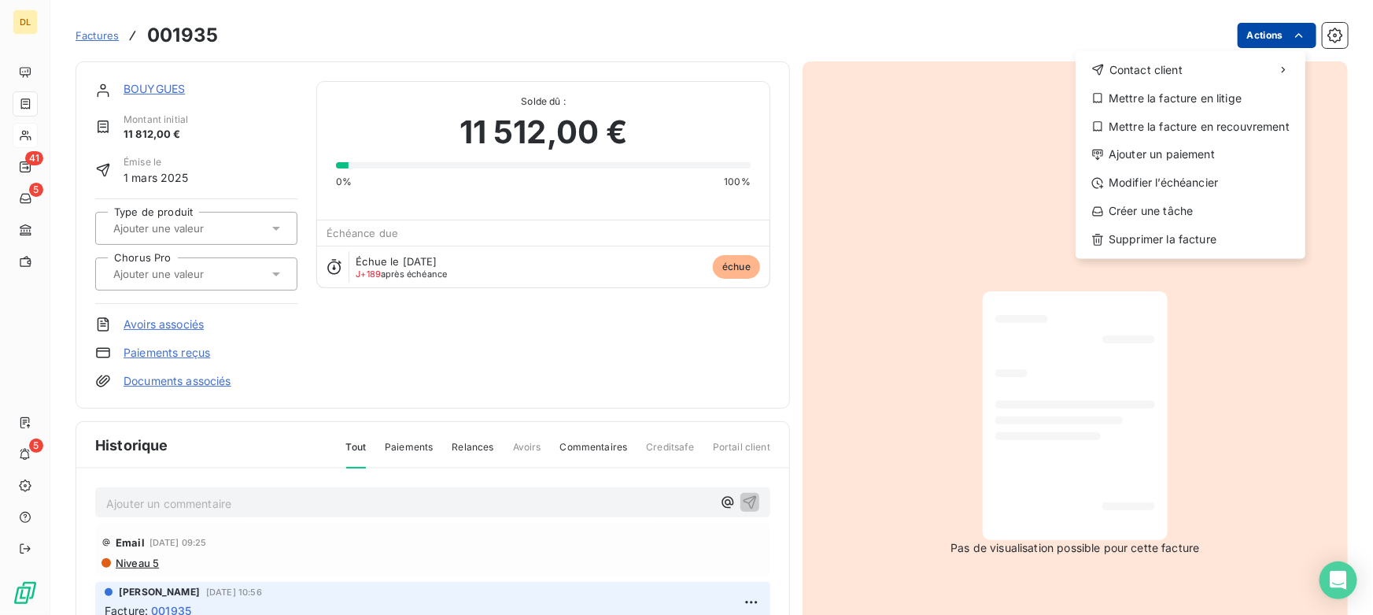
click at [1251, 39] on html "DL 41 5 5 Factures [DRIVERS_LICENSE_NUMBER] Actions Contact client Mettre la fa…" at bounding box center [686, 307] width 1373 height 615
click at [1159, 183] on div "Modifier l’échéancier" at bounding box center [1190, 183] width 217 height 25
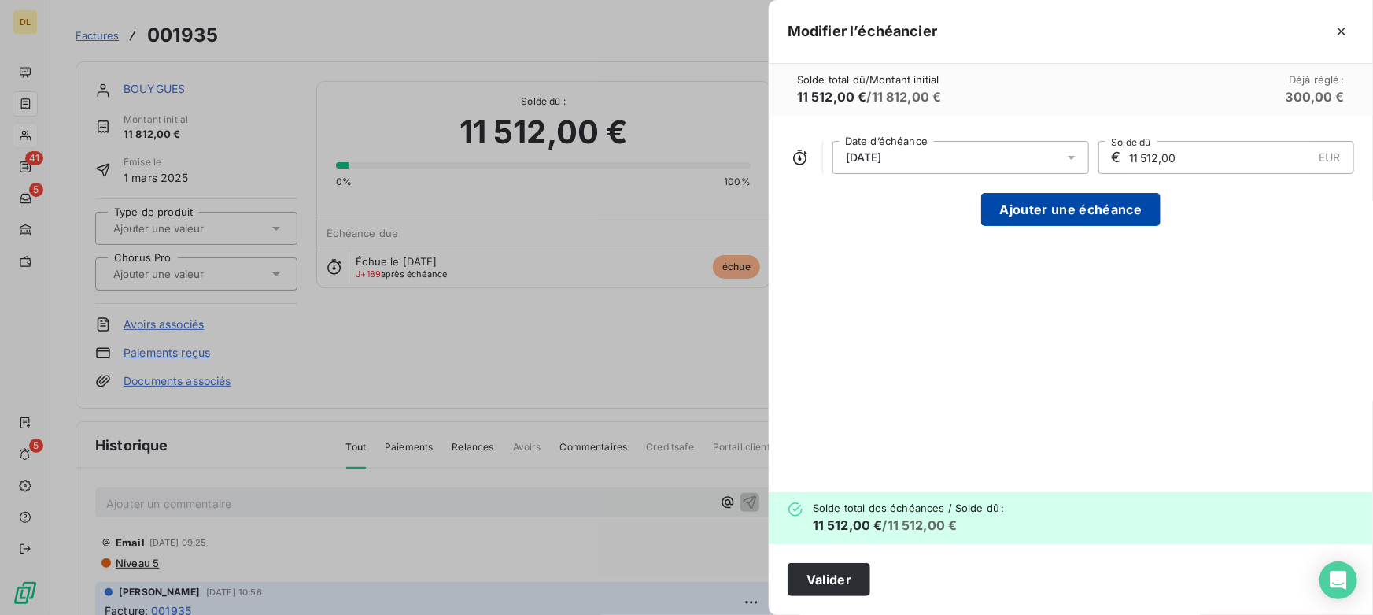
click at [1039, 213] on button "Ajouter une échéance" at bounding box center [1071, 209] width 179 height 33
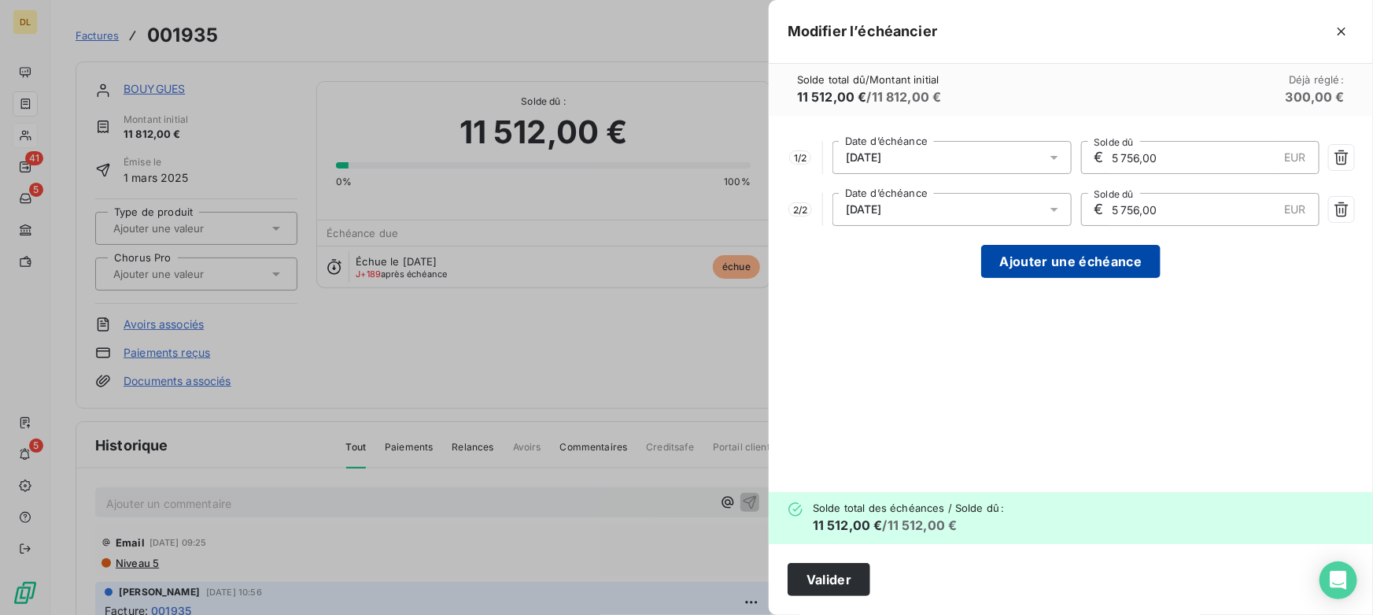
click at [1022, 256] on button "Ajouter une échéance" at bounding box center [1071, 261] width 179 height 33
type input "3 837,33"
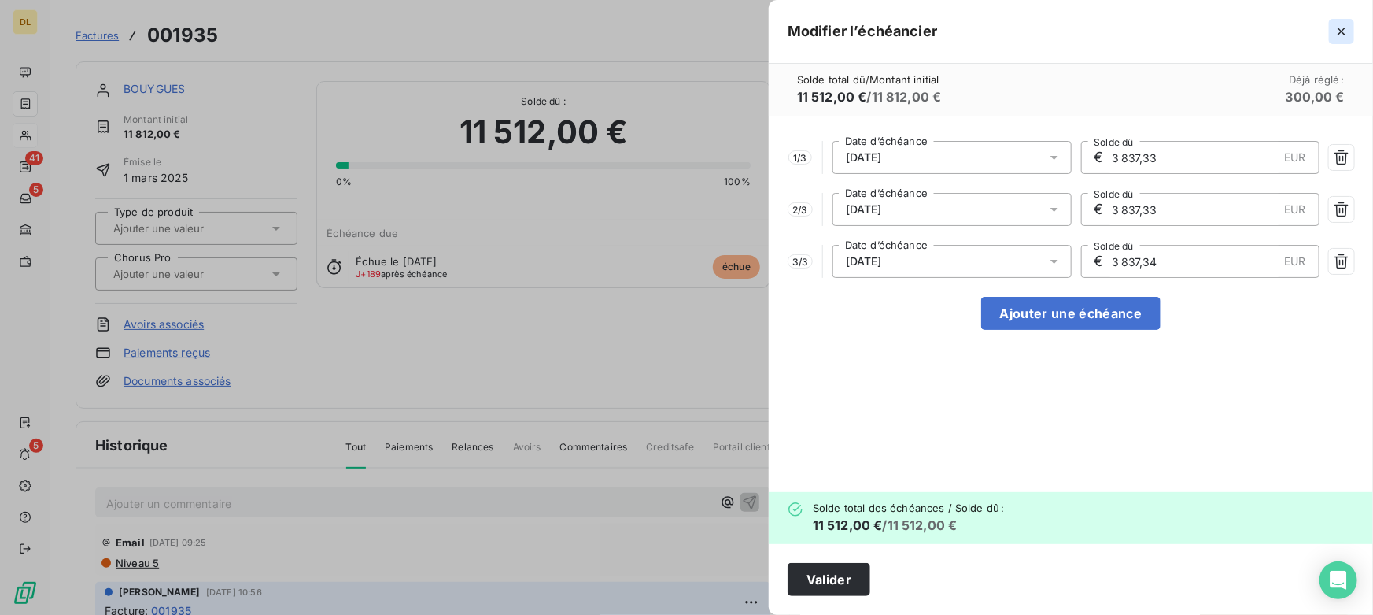
click at [1345, 33] on icon "button" at bounding box center [1342, 32] width 8 height 8
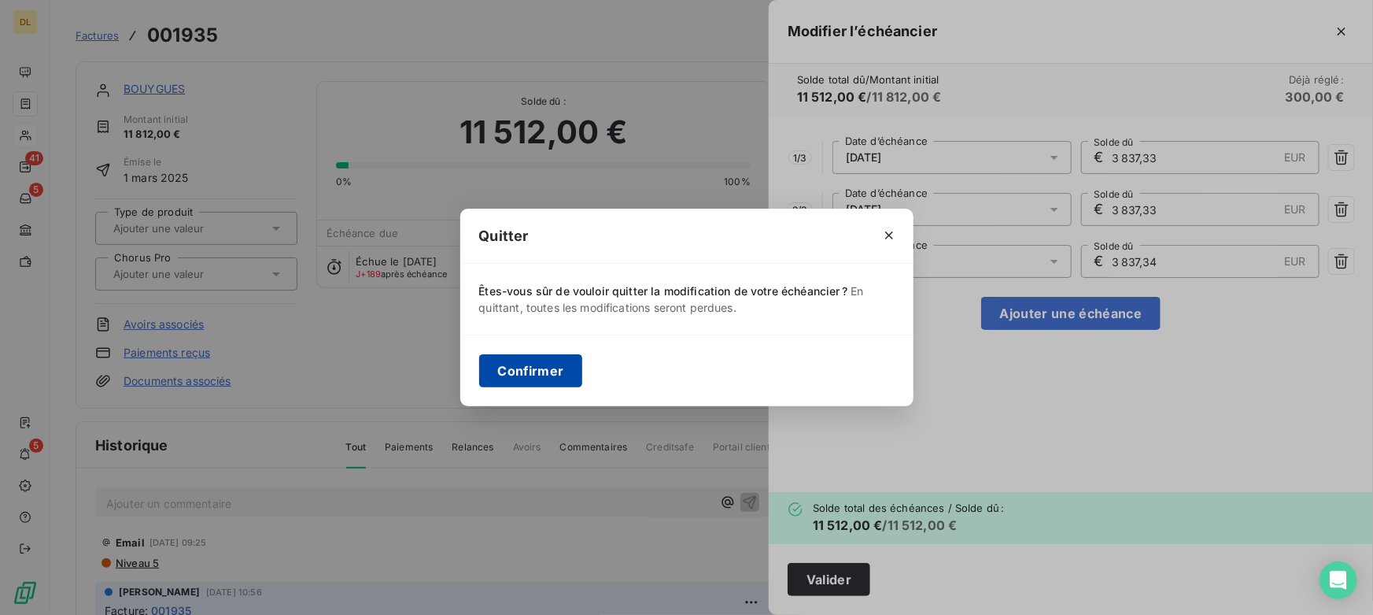
click at [552, 362] on button "Confirmer" at bounding box center [531, 370] width 104 height 33
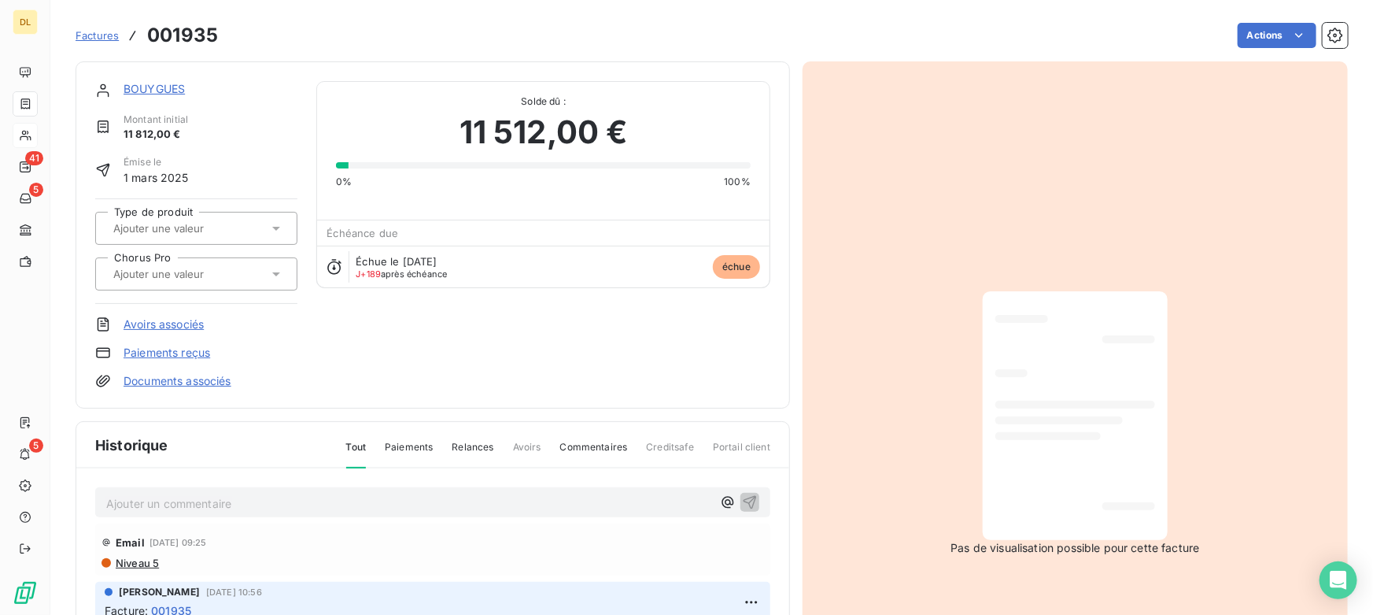
click at [160, 85] on link "BOUYGUES" at bounding box center [154, 88] width 61 height 13
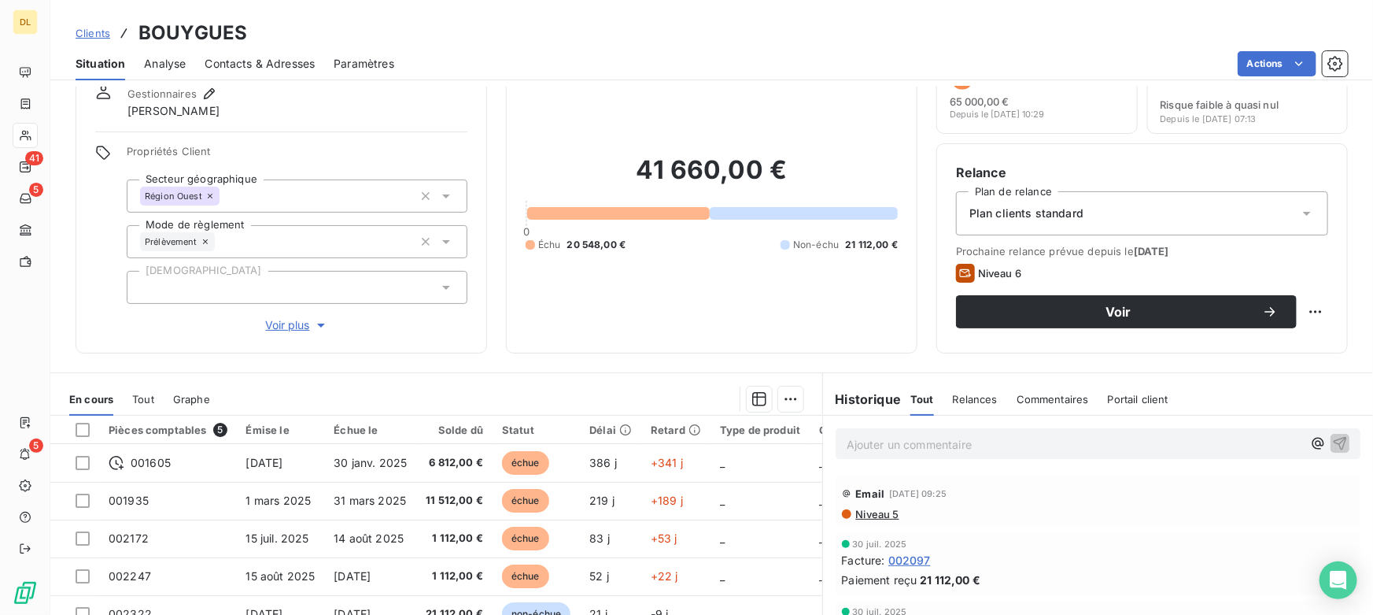
scroll to position [142, 0]
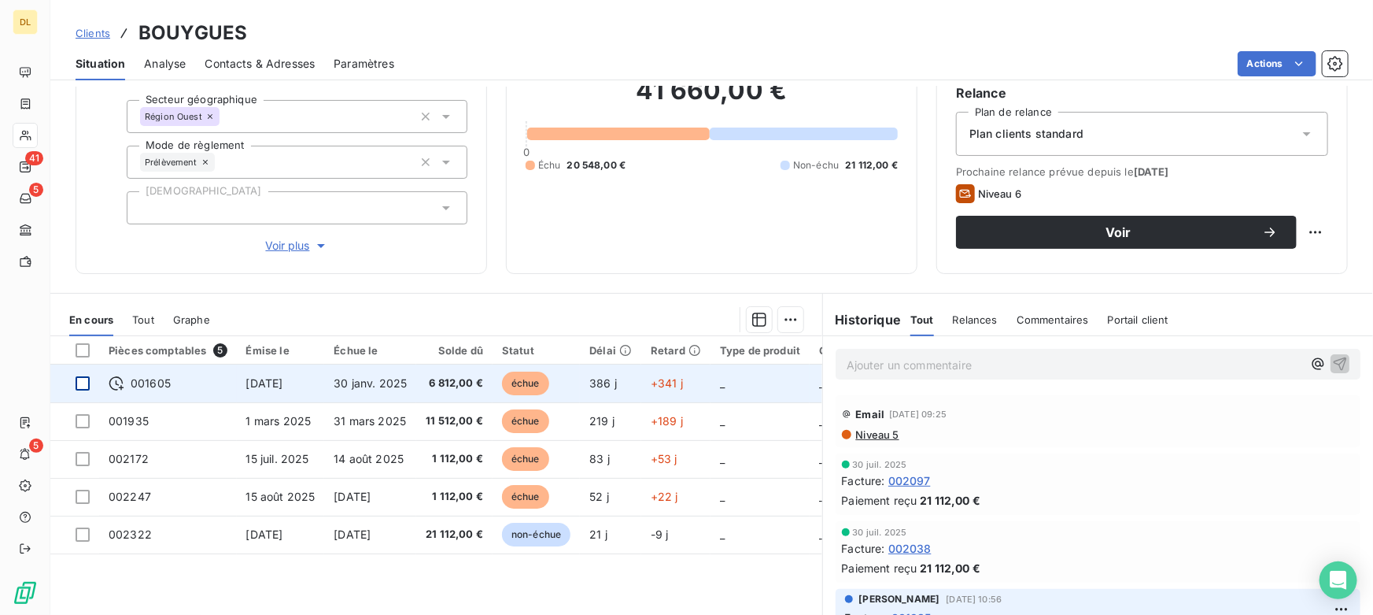
click at [84, 383] on div at bounding box center [83, 383] width 14 height 14
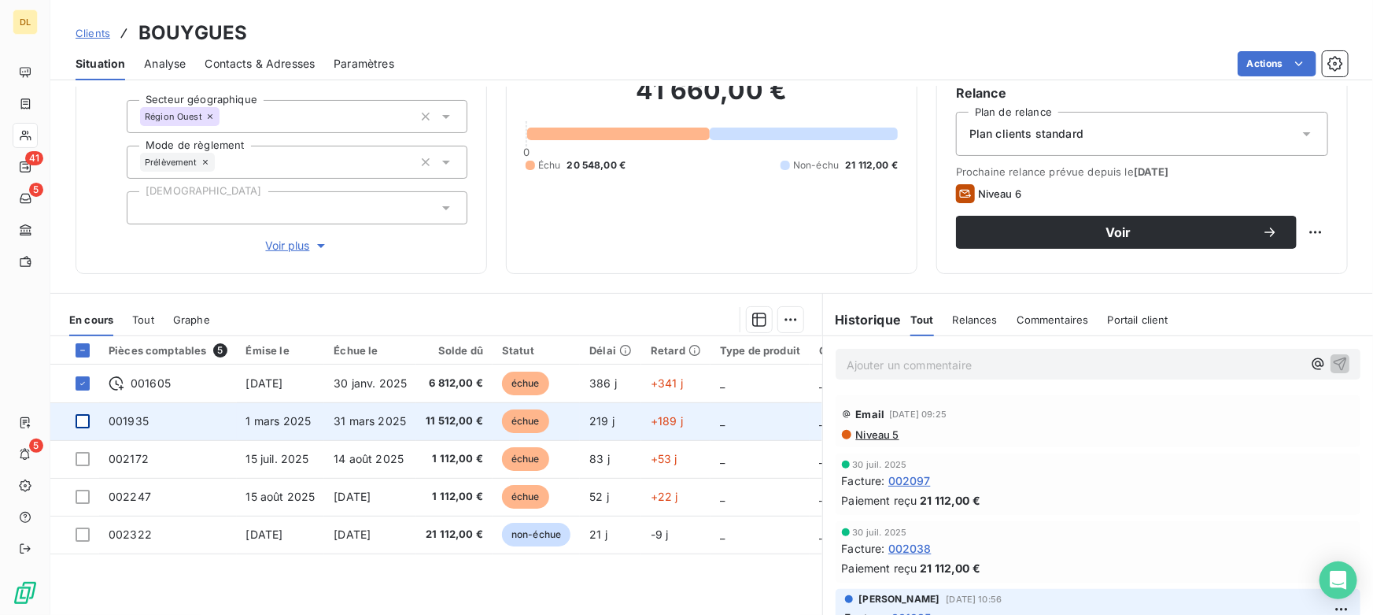
click at [86, 417] on div at bounding box center [83, 421] width 14 height 14
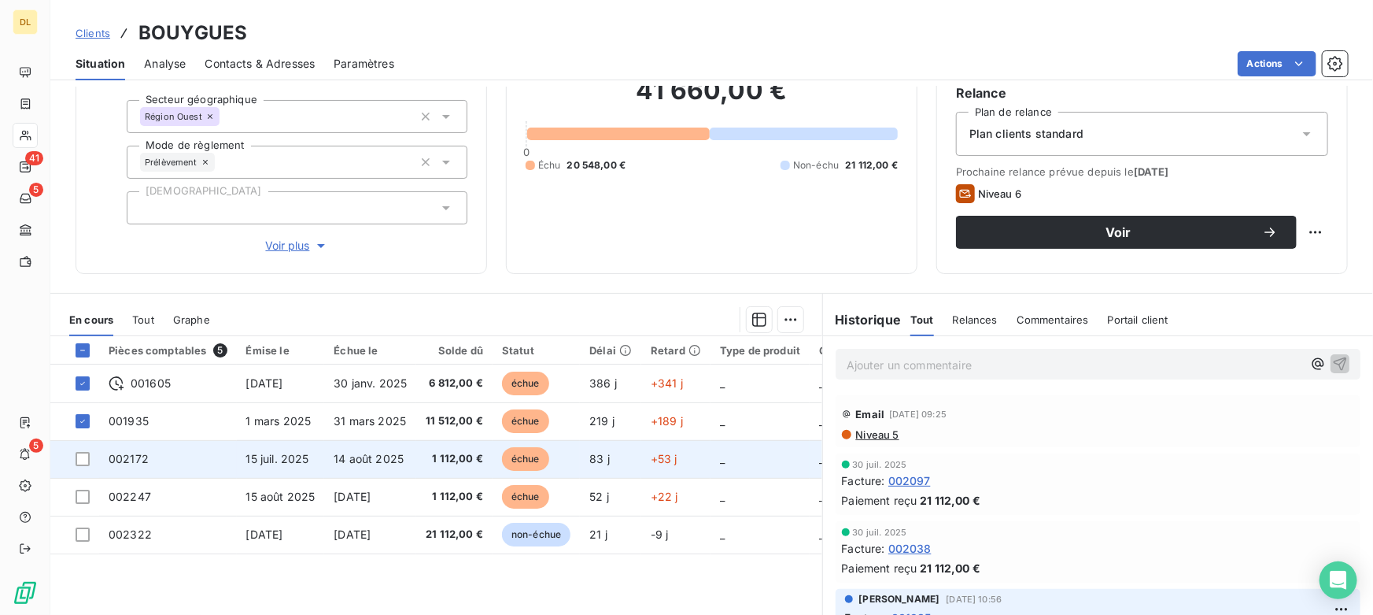
click at [82, 466] on td at bounding box center [74, 459] width 49 height 38
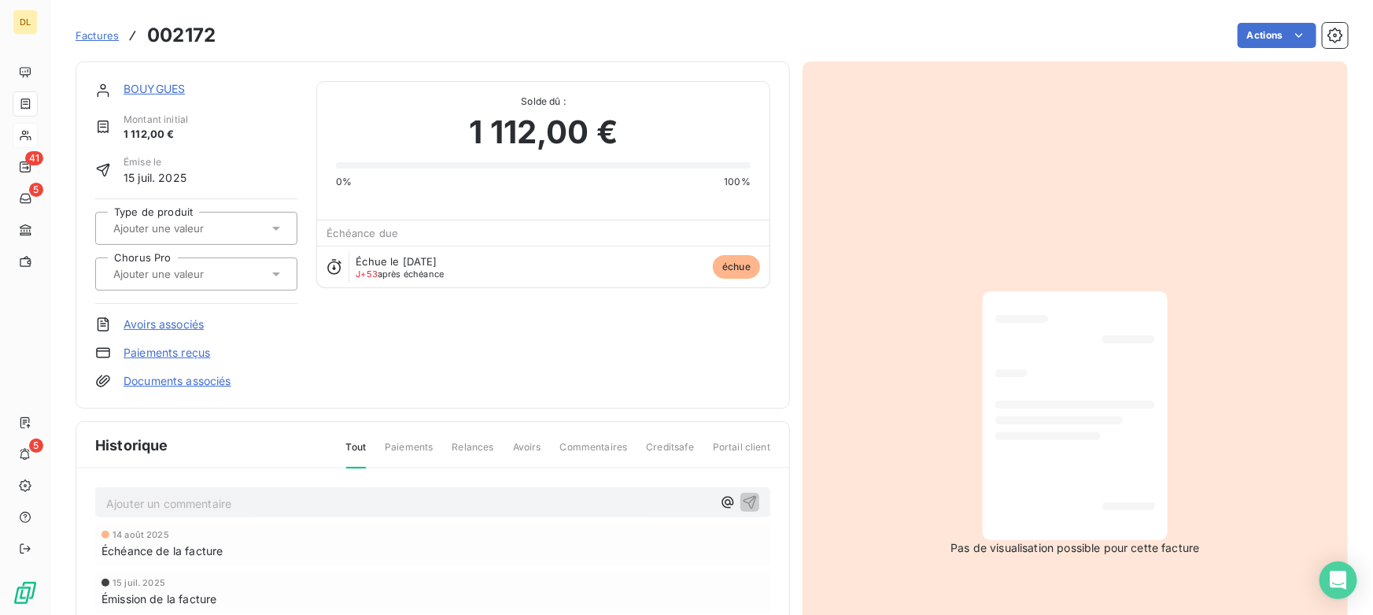
click at [158, 79] on div "BOUYGUES Montant initial 1 112,00 € Émise le [DATE] Type de produit Chorus Pro …" at bounding box center [433, 234] width 715 height 347
click at [159, 89] on link "BOUYGUES" at bounding box center [154, 88] width 61 height 13
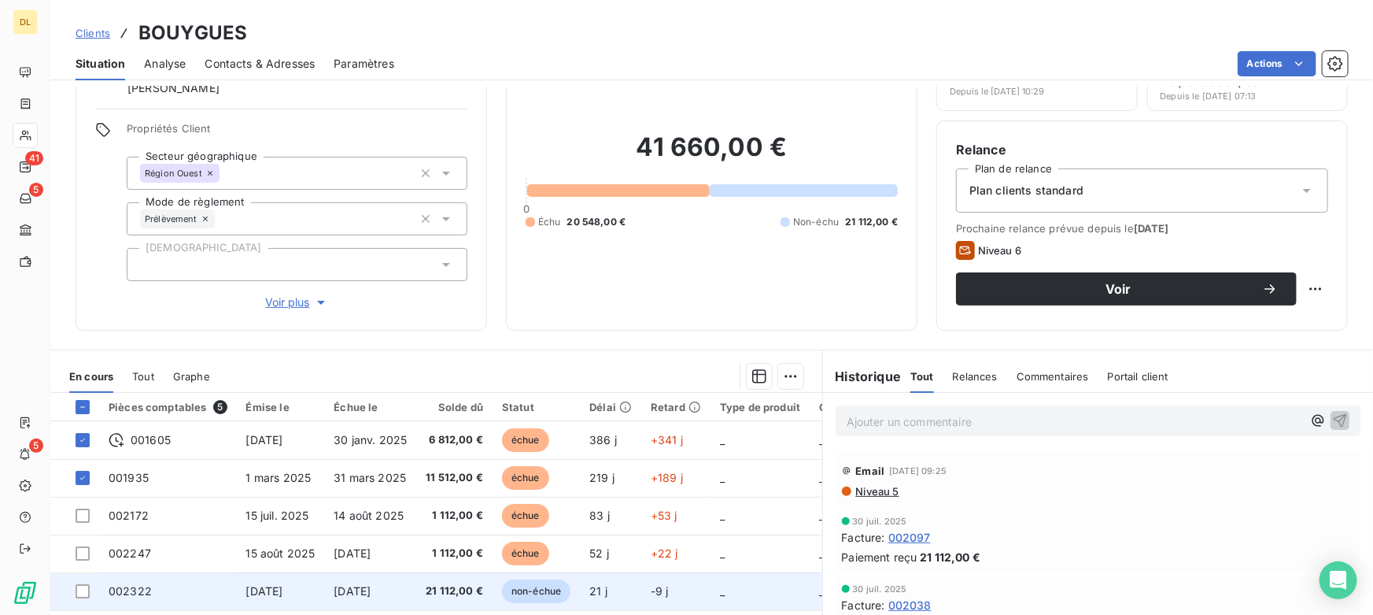
scroll to position [213, 0]
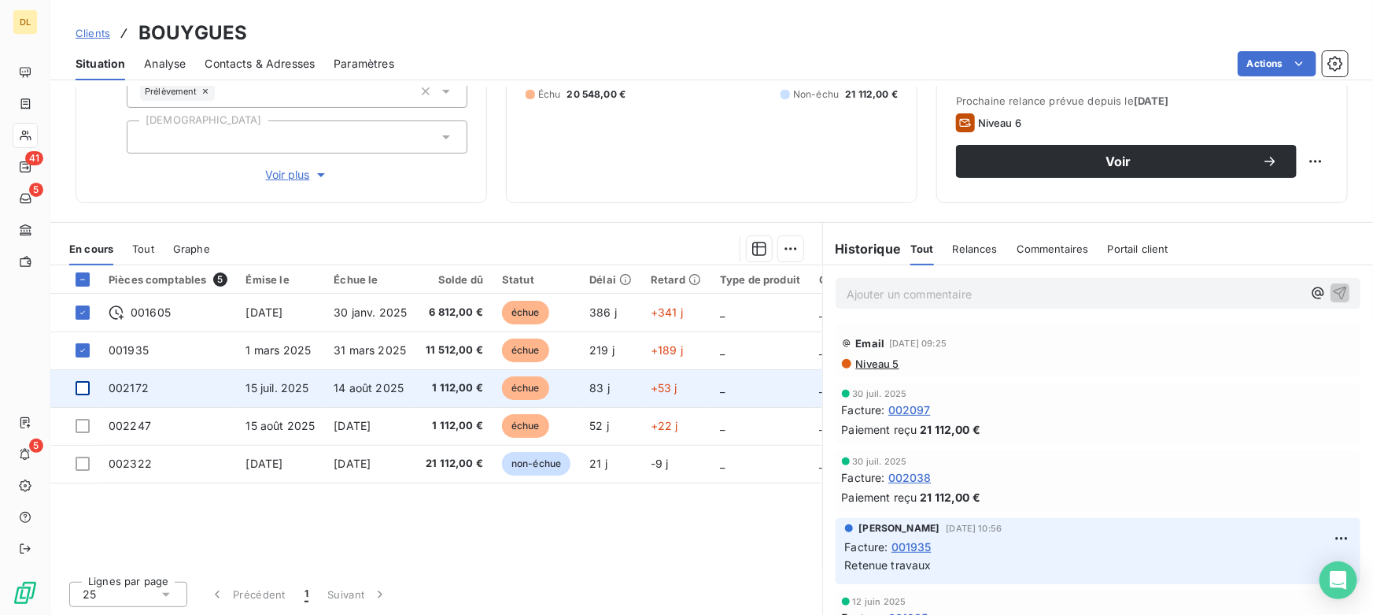
click at [81, 391] on div at bounding box center [83, 388] width 14 height 14
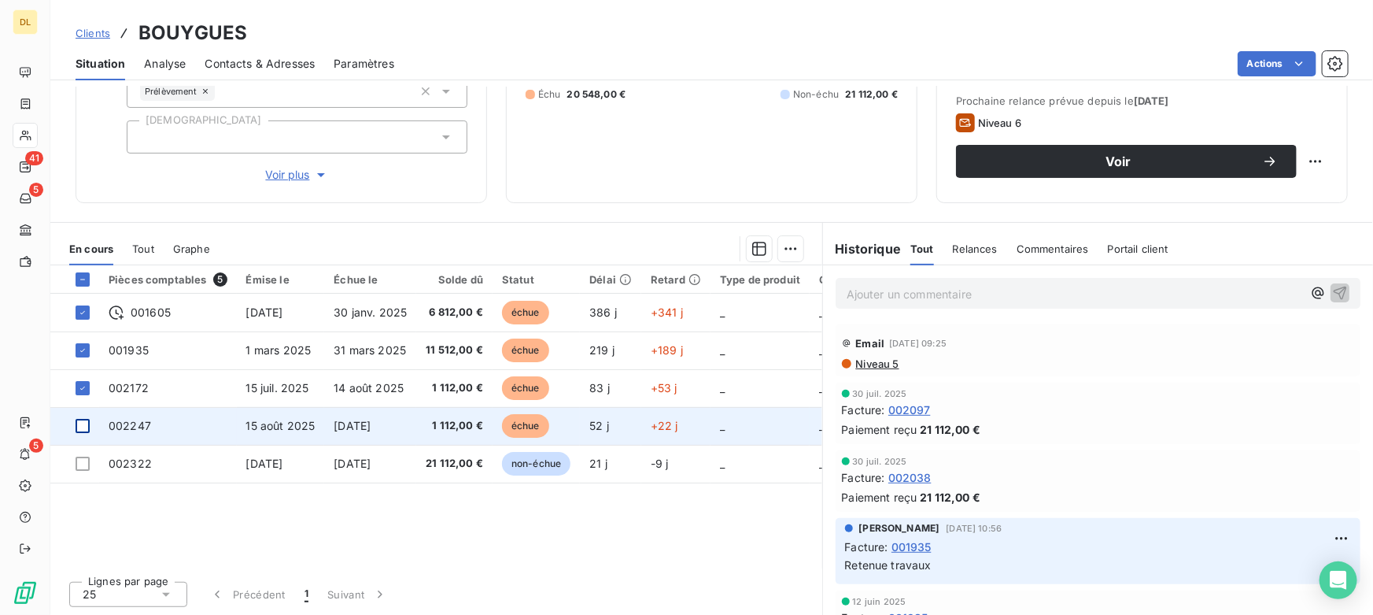
click at [84, 421] on div at bounding box center [83, 426] width 14 height 14
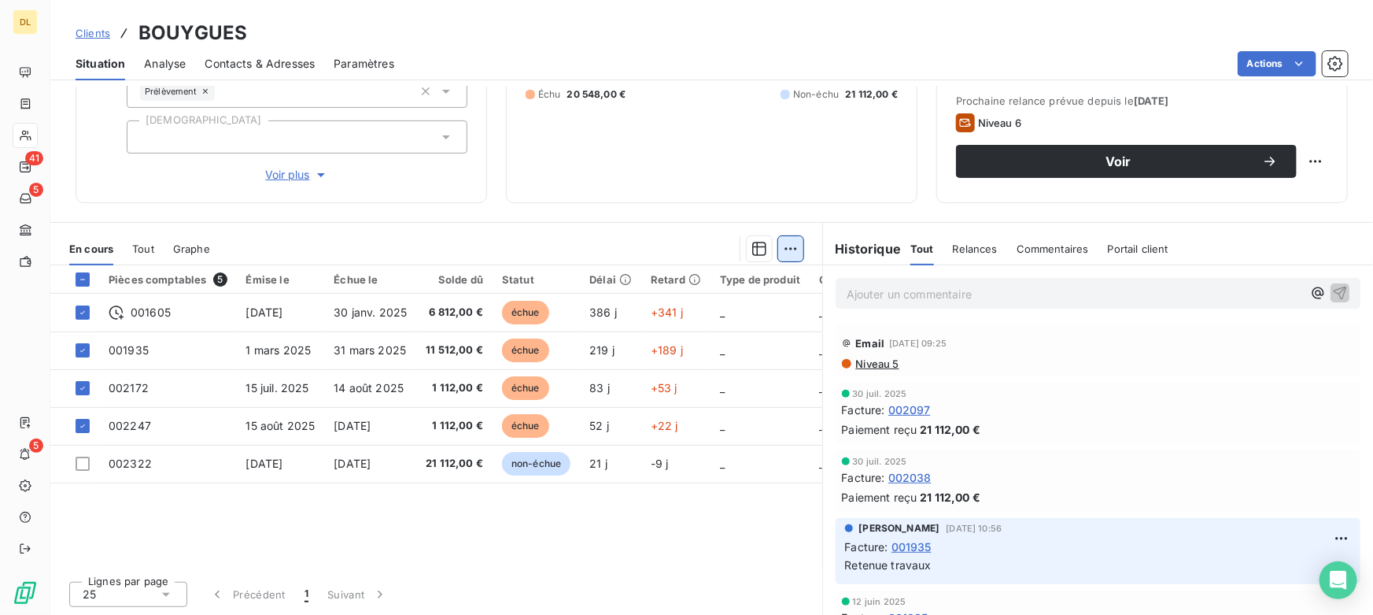
click at [786, 246] on html "DL 41 5 5 Clients BOUYGUES Situation Analyse Contacts & Adresses Paramètres Act…" at bounding box center [686, 307] width 1373 height 615
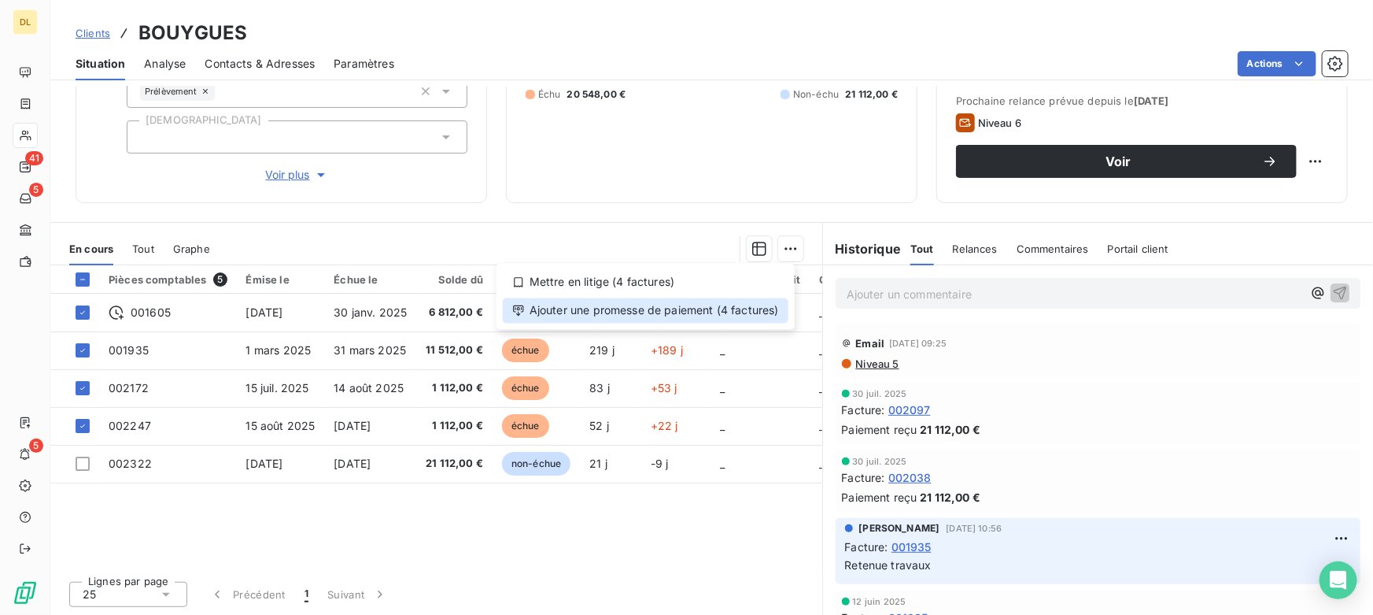
click at [621, 310] on div "Ajouter une promesse de paiement (4 factures)" at bounding box center [646, 310] width 286 height 25
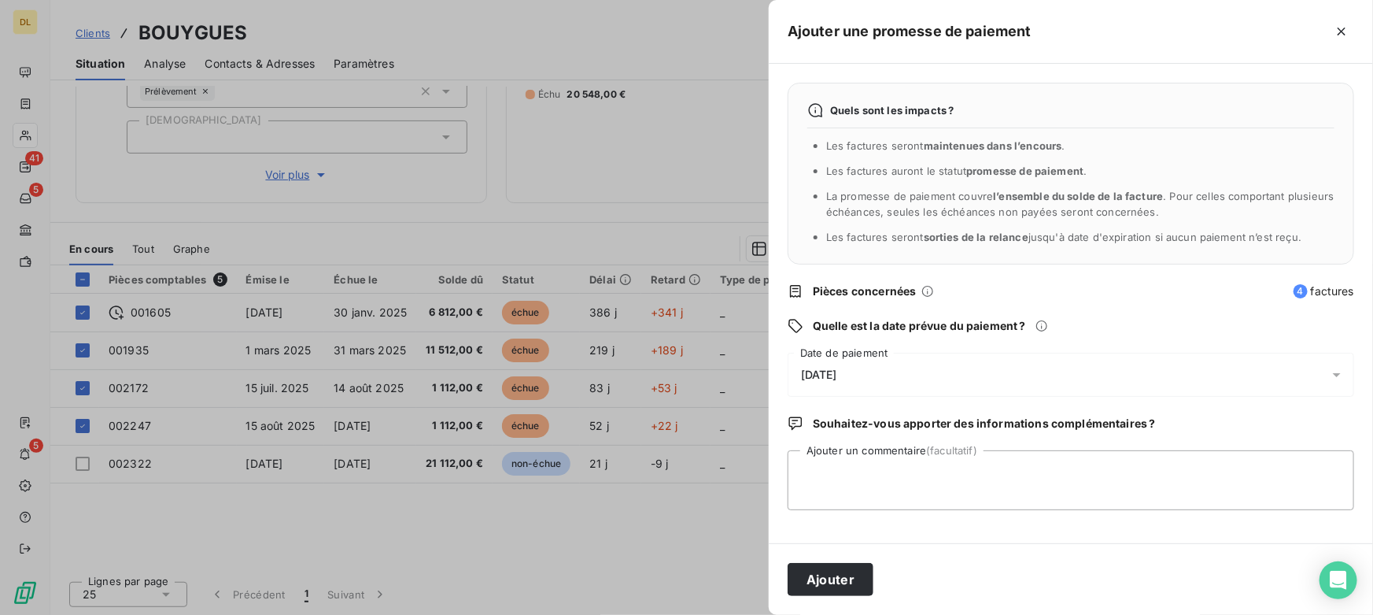
click at [460, 223] on div at bounding box center [686, 307] width 1373 height 615
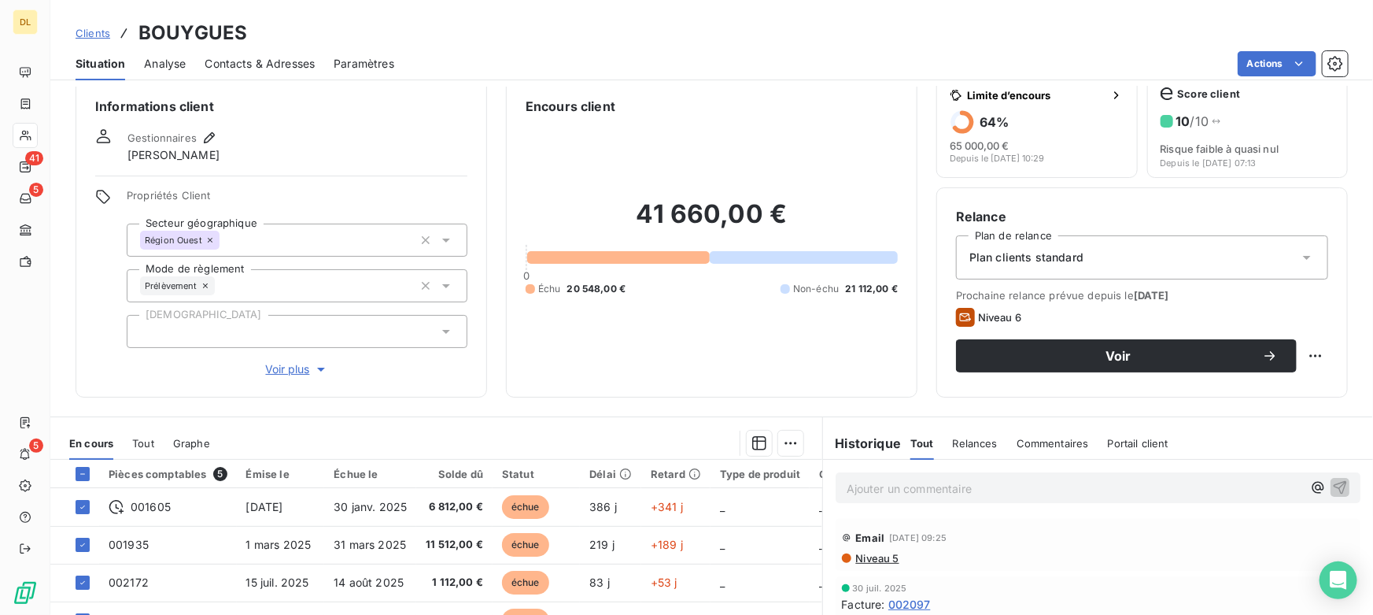
scroll to position [0, 0]
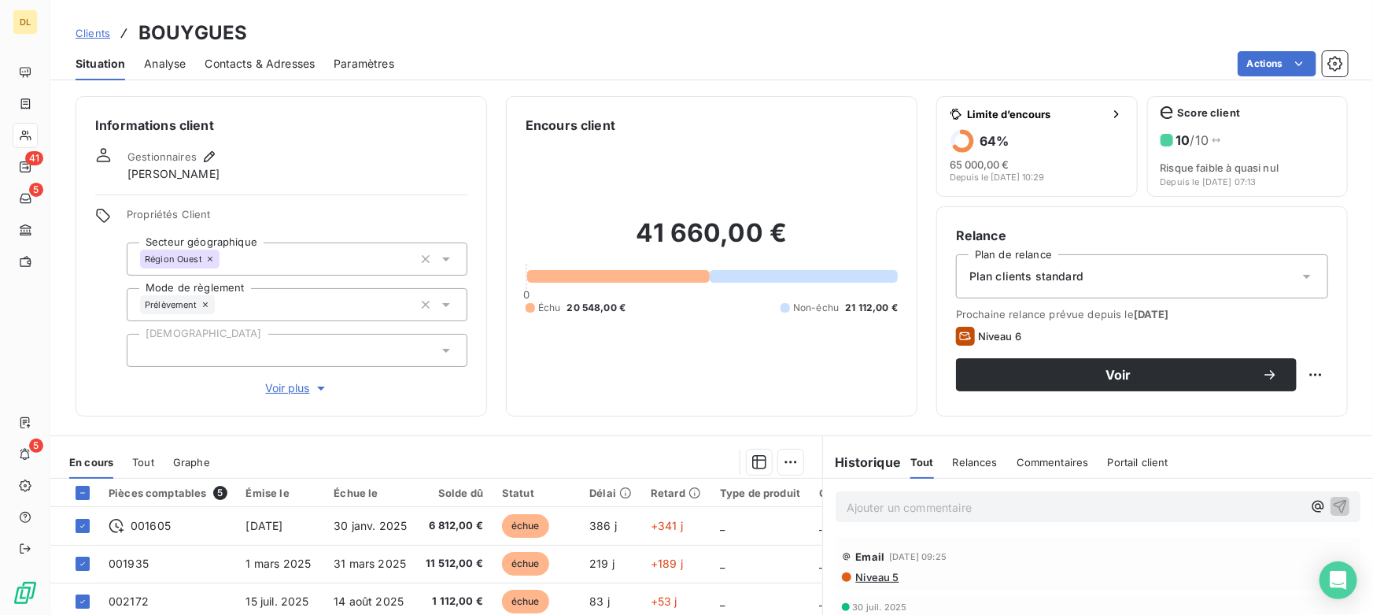
click at [165, 60] on span "Analyse" at bounding box center [165, 64] width 42 height 16
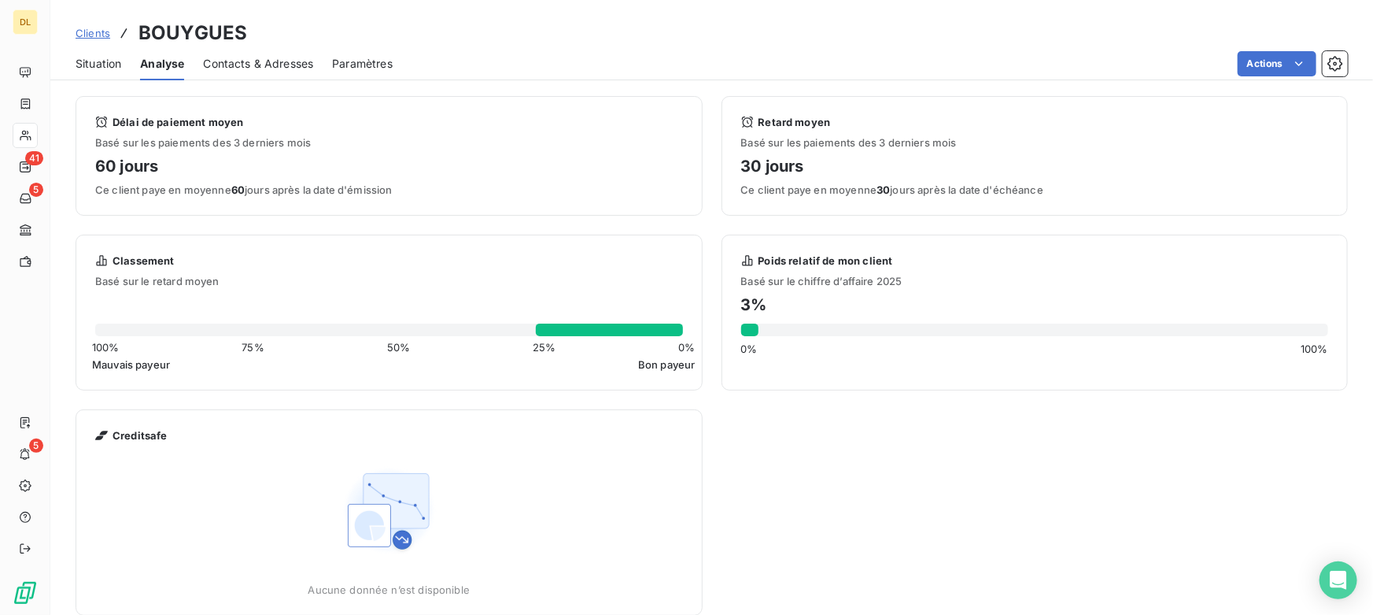
click at [242, 69] on span "Contacts & Adresses" at bounding box center [258, 64] width 110 height 16
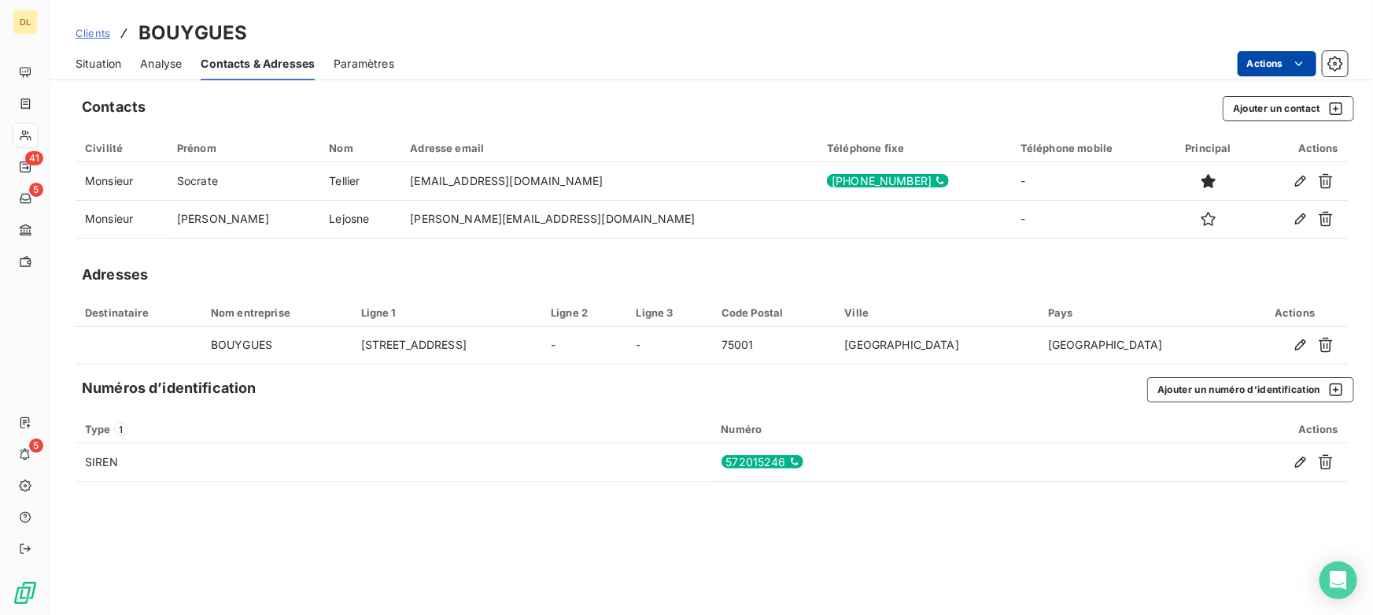
click at [1262, 63] on html "DL 41 5 5 Clients BOUYGUES Situation Analyse Contacts & Adresses Paramètres Act…" at bounding box center [686, 307] width 1373 height 615
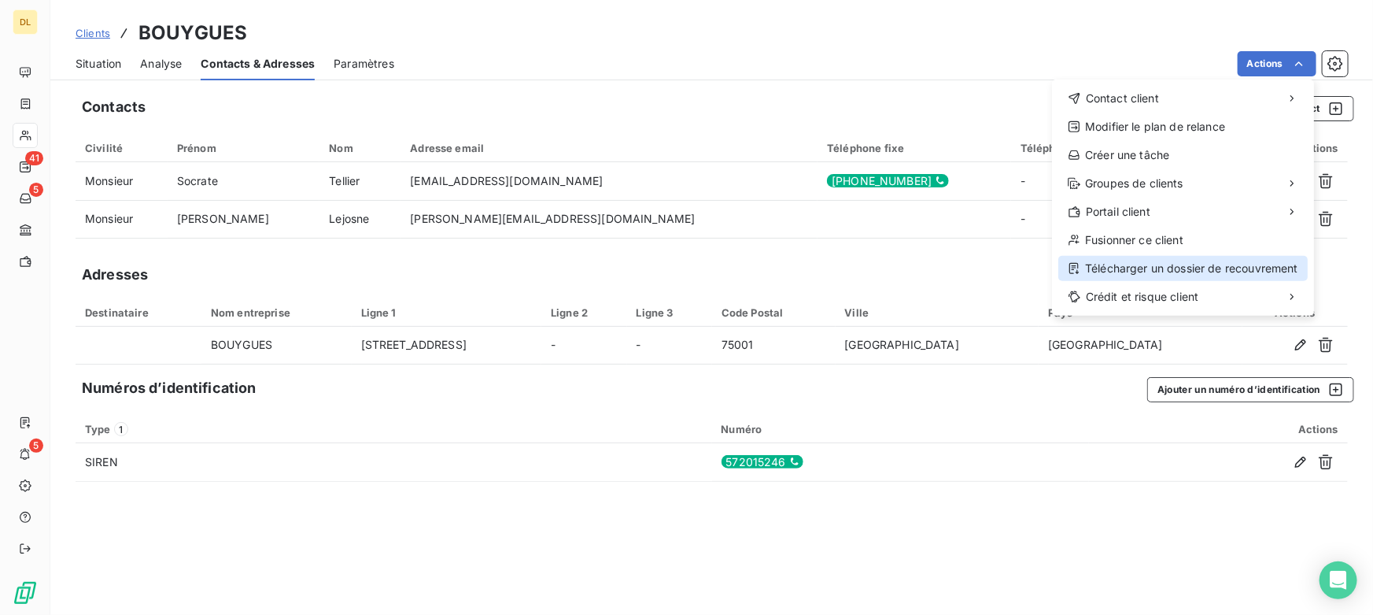
click at [1152, 268] on div "Télécharger un dossier de recouvrement" at bounding box center [1184, 268] width 250 height 25
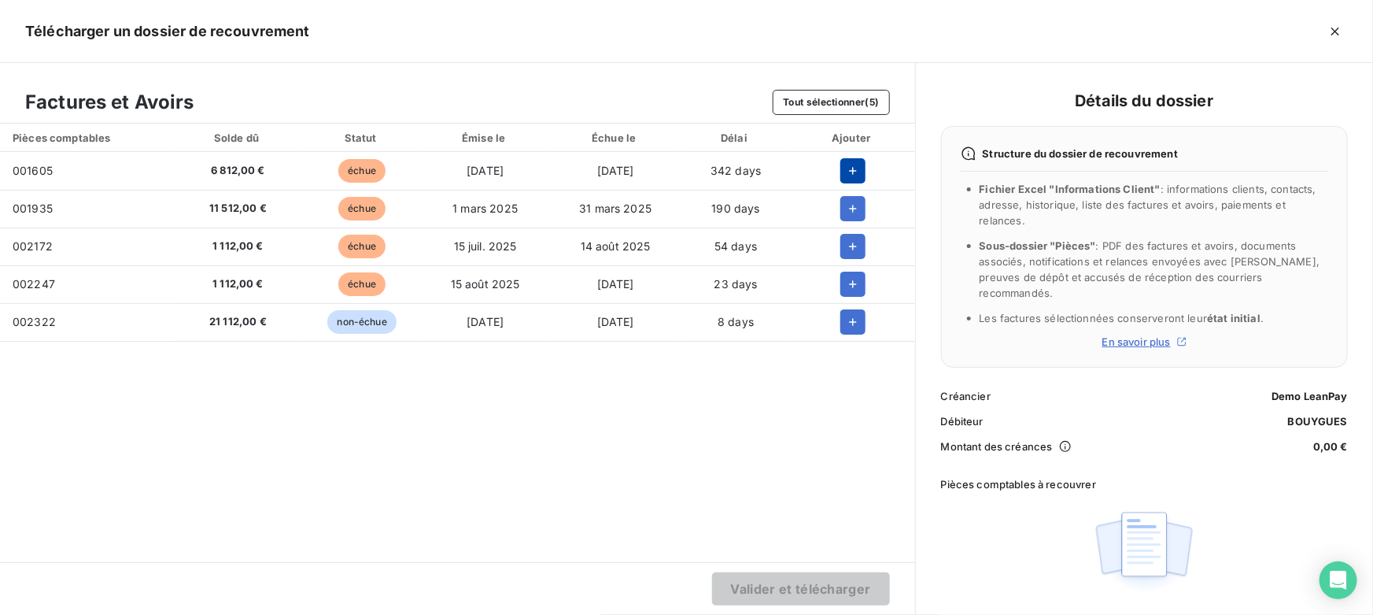
click at [843, 165] on button "button" at bounding box center [853, 170] width 25 height 25
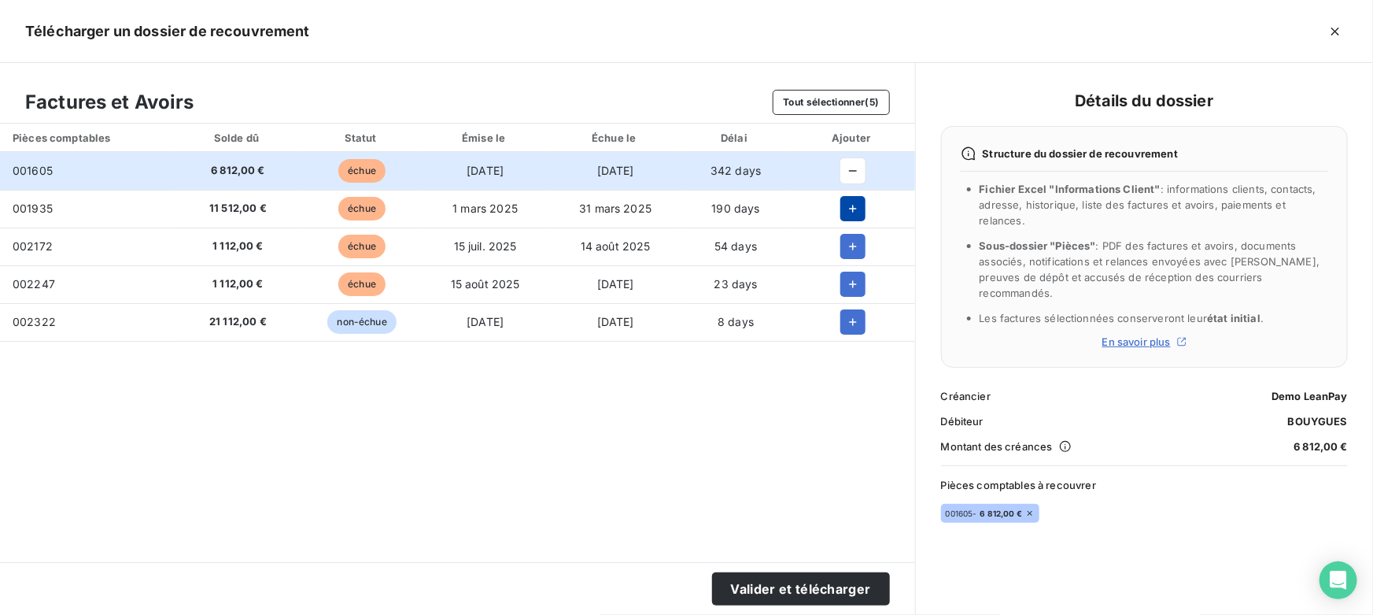
click at [850, 202] on icon "button" at bounding box center [853, 209] width 16 height 16
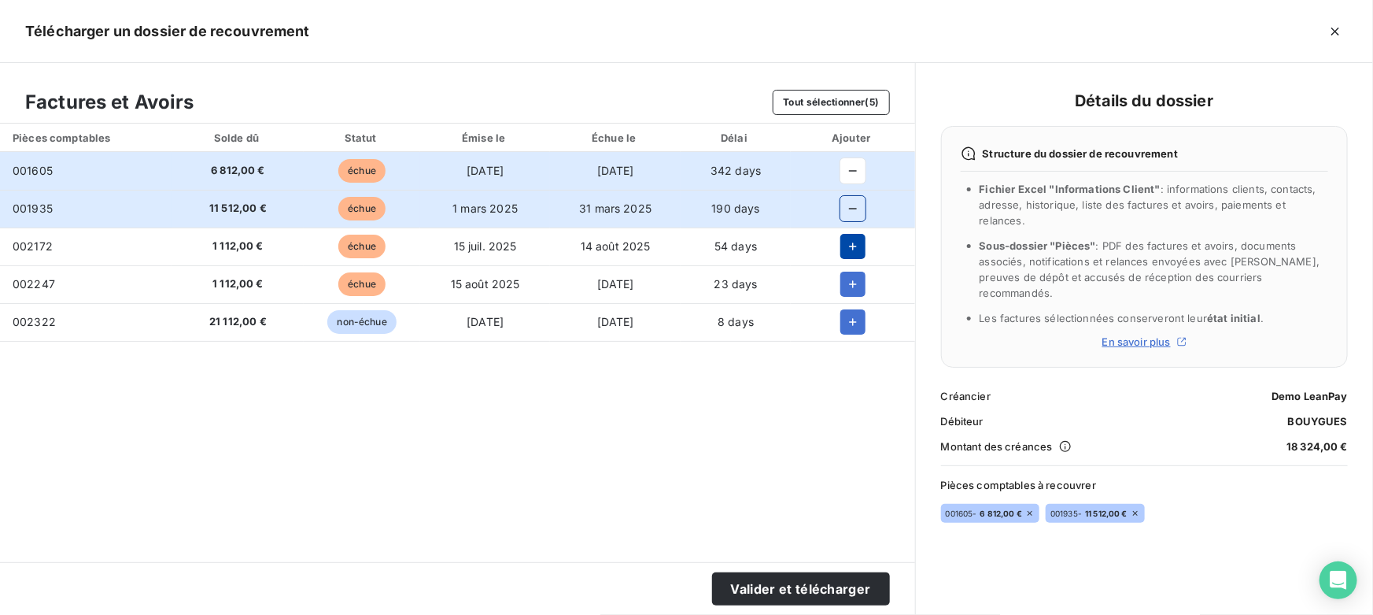
click at [848, 244] on icon "button" at bounding box center [853, 246] width 16 height 16
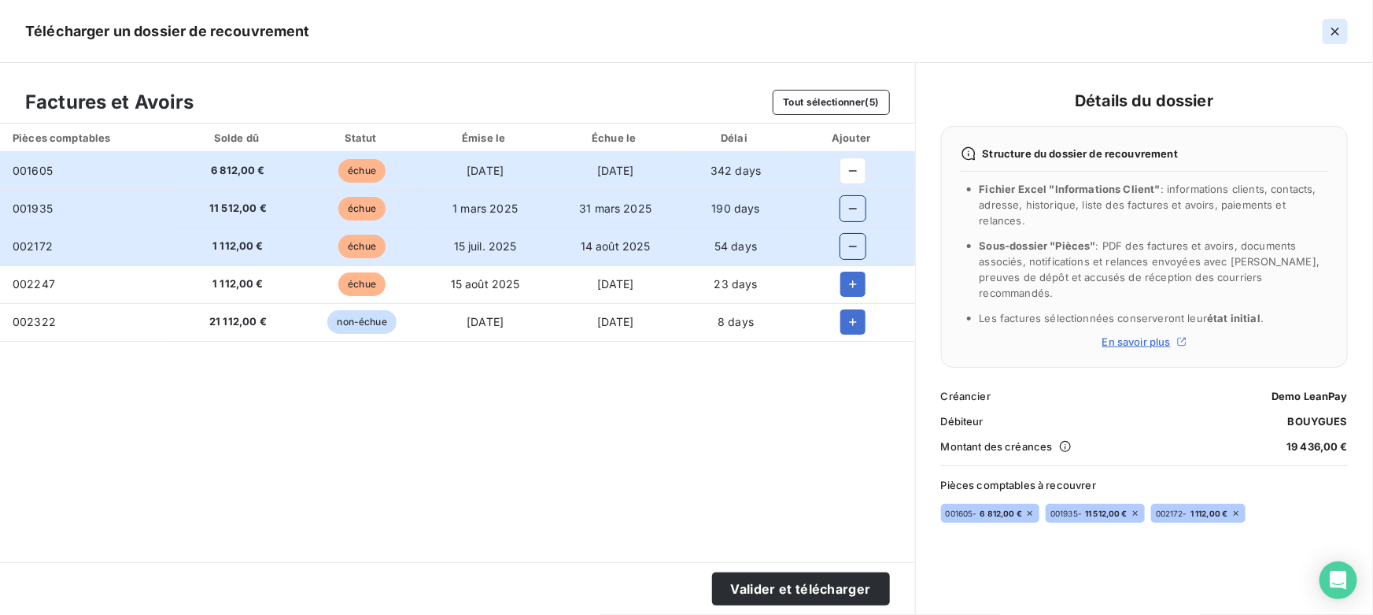
click at [1335, 28] on icon "button" at bounding box center [1336, 32] width 16 height 16
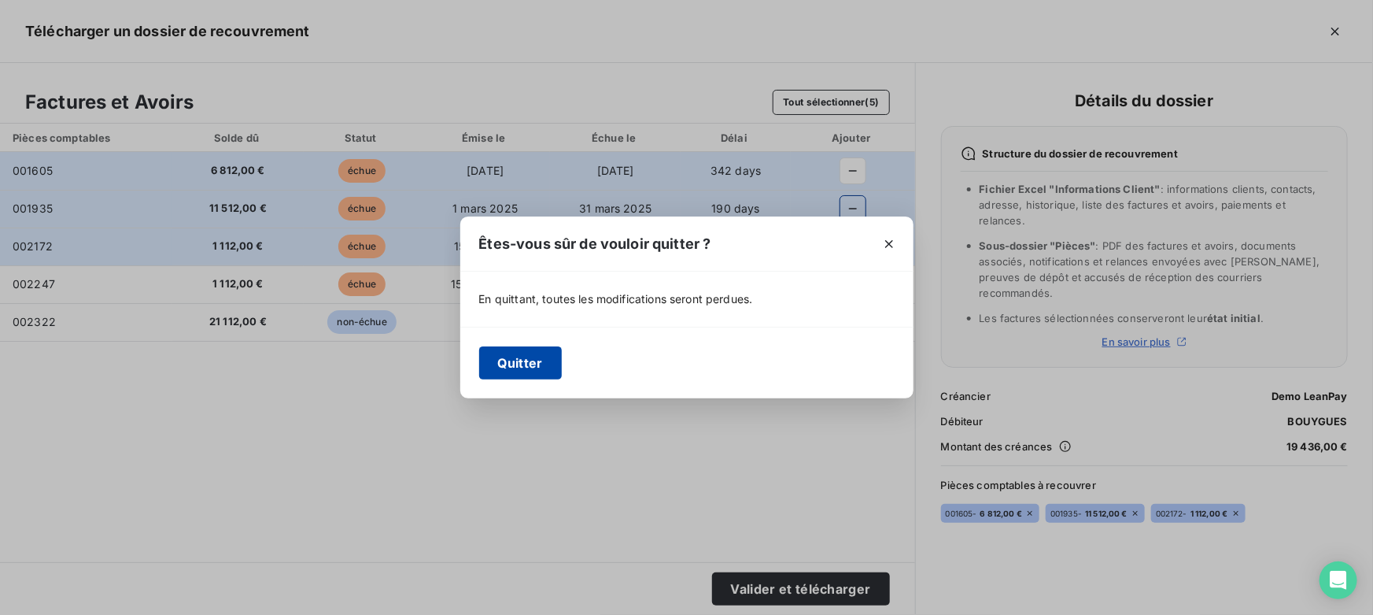
click at [542, 361] on button "Quitter" at bounding box center [520, 362] width 83 height 33
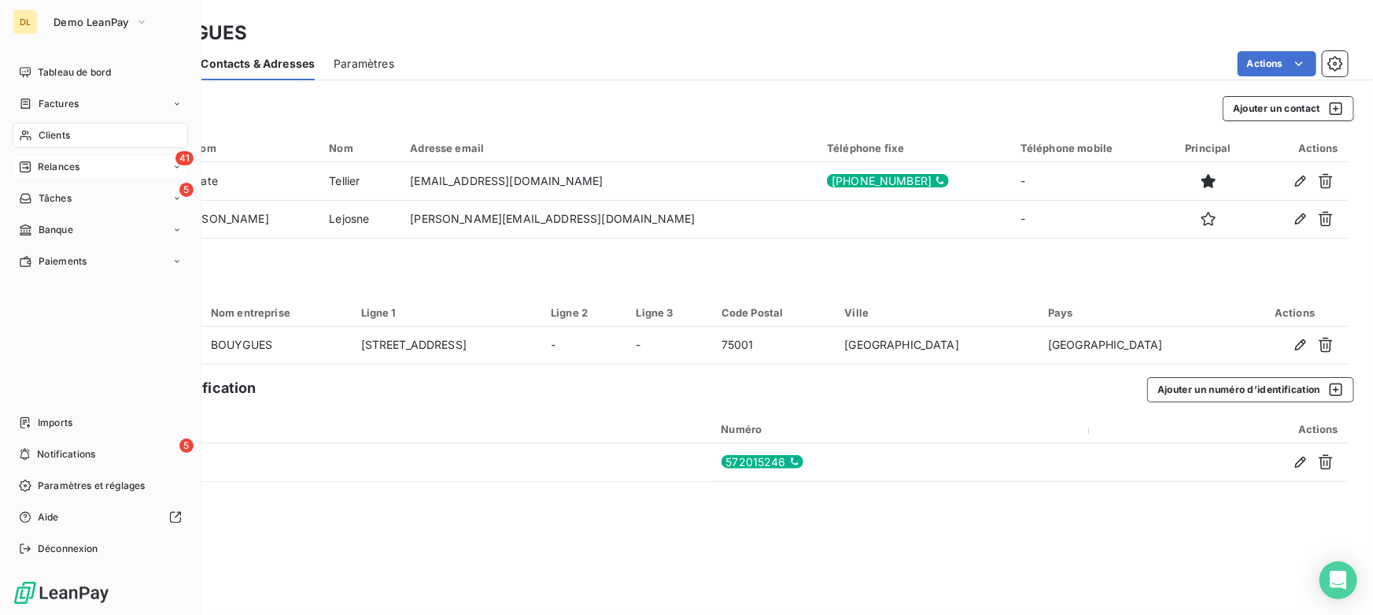
click at [56, 166] on span "Relances" at bounding box center [59, 167] width 42 height 14
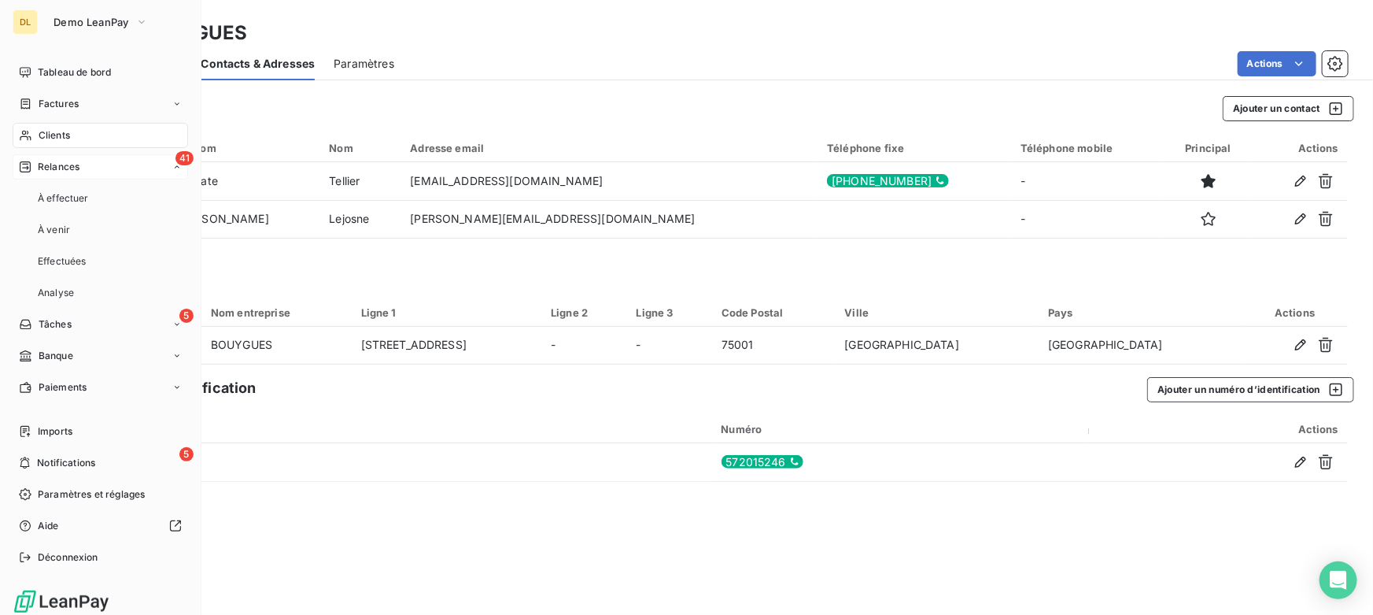
click at [67, 165] on span "Relances" at bounding box center [59, 167] width 42 height 14
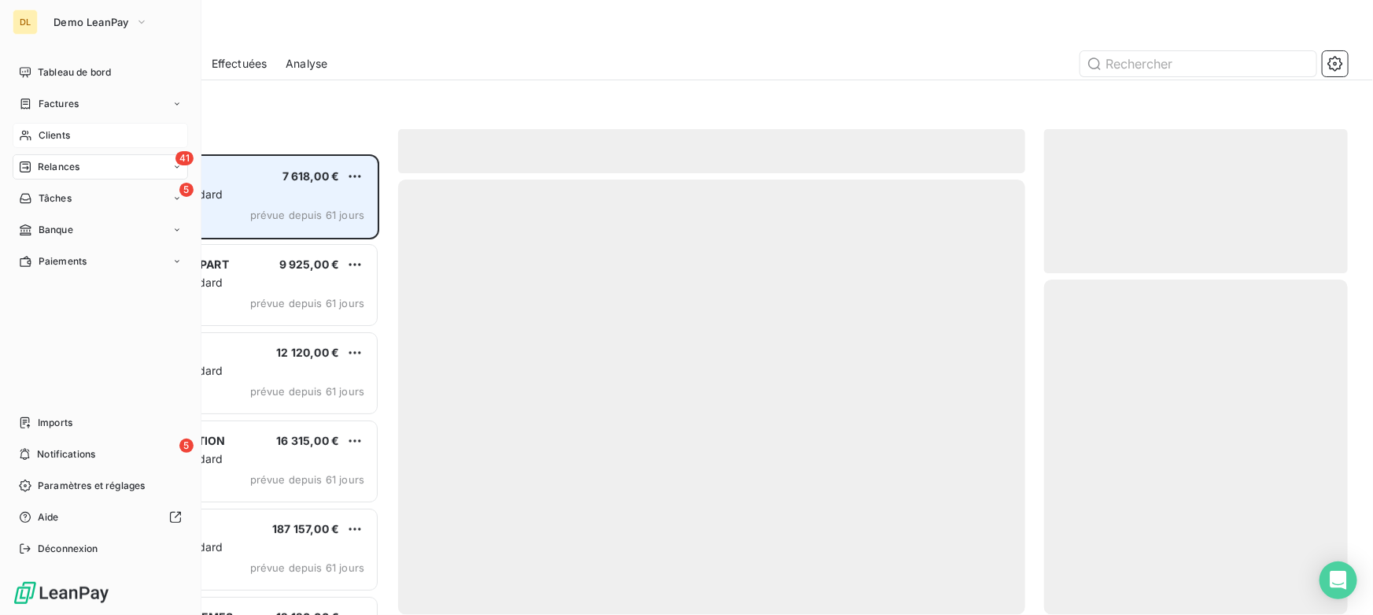
scroll to position [449, 293]
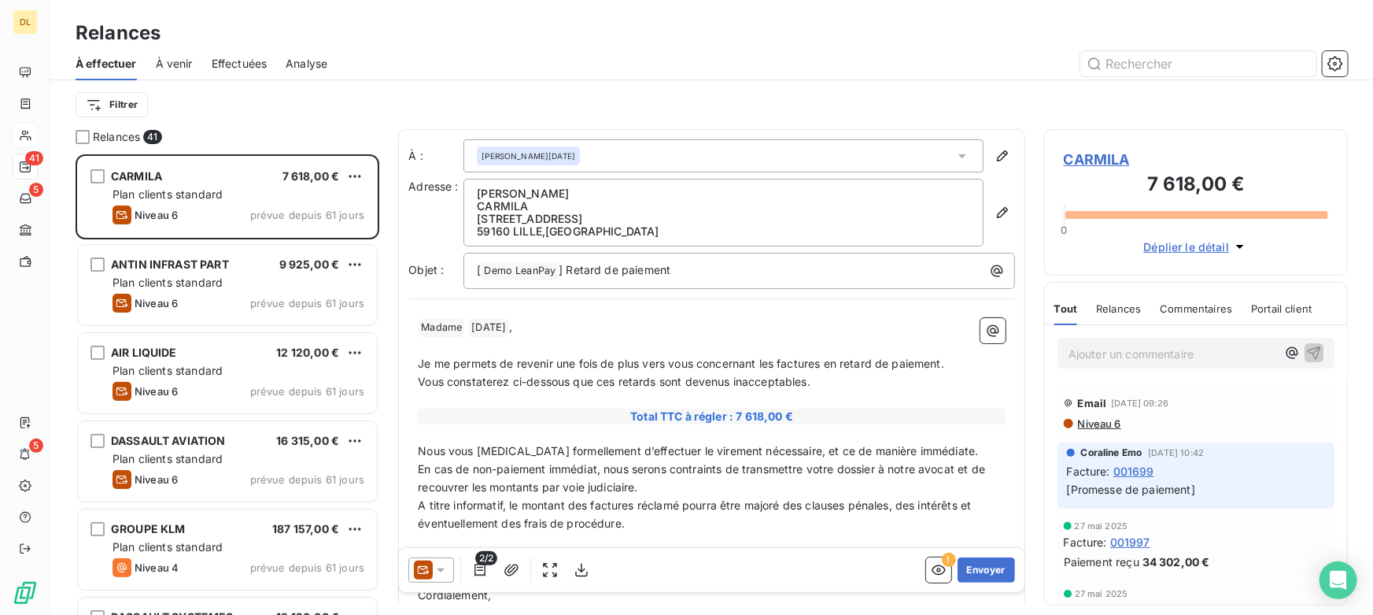
click at [1086, 162] on span "CARMILA" at bounding box center [1196, 159] width 264 height 21
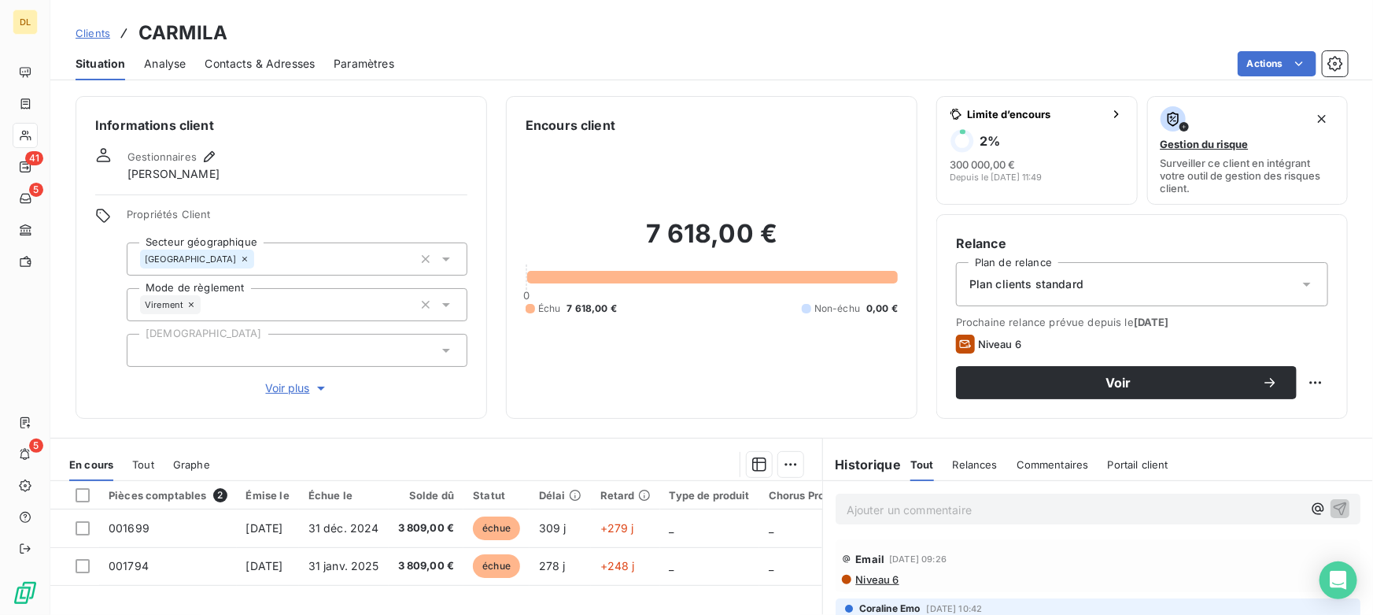
click at [180, 349] on div at bounding box center [297, 350] width 341 height 33
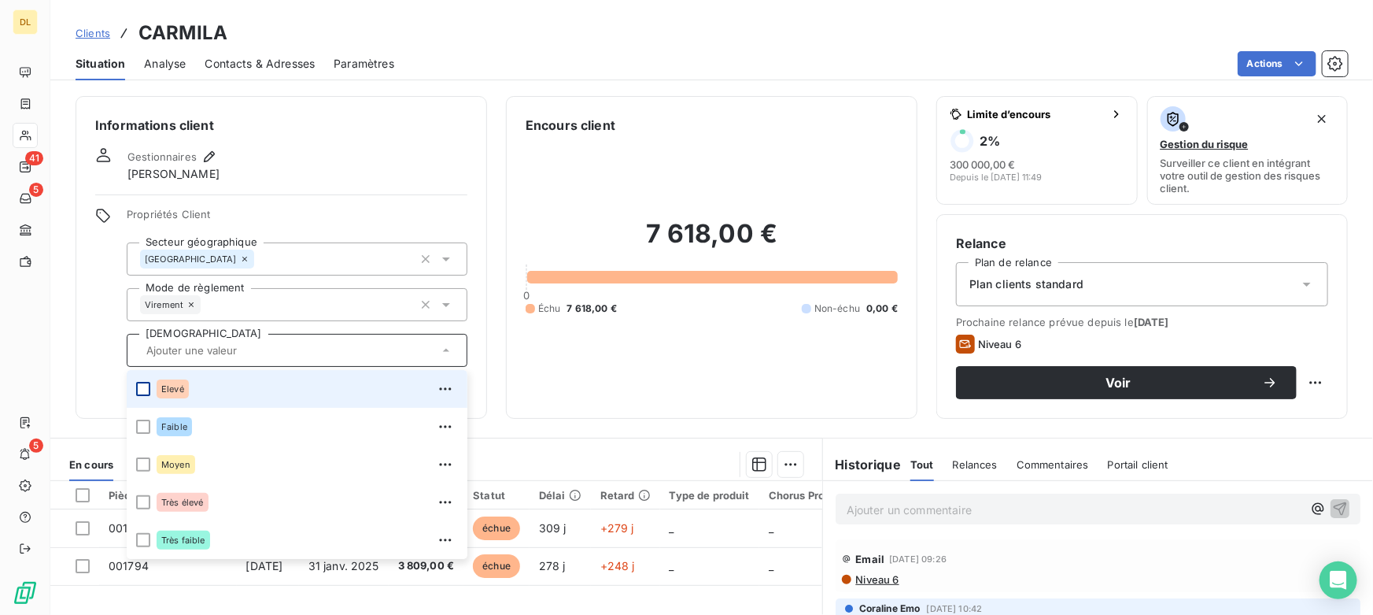
click at [142, 388] on div at bounding box center [143, 389] width 14 height 14
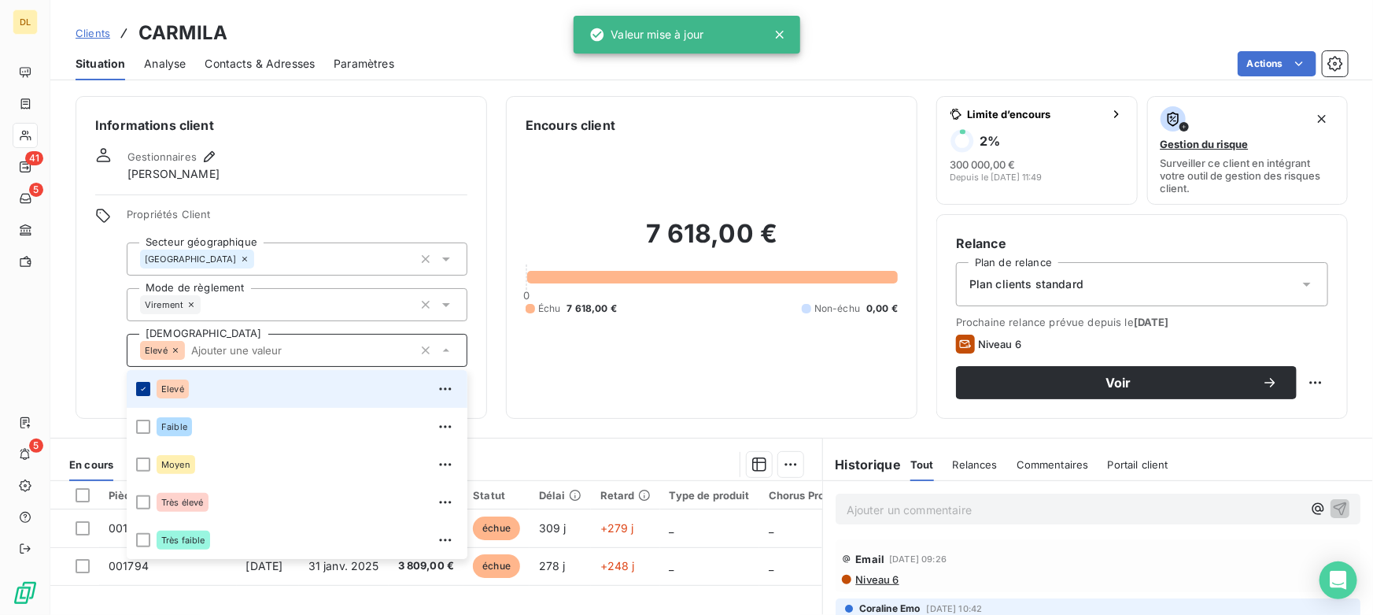
click at [142, 388] on icon at bounding box center [143, 388] width 9 height 9
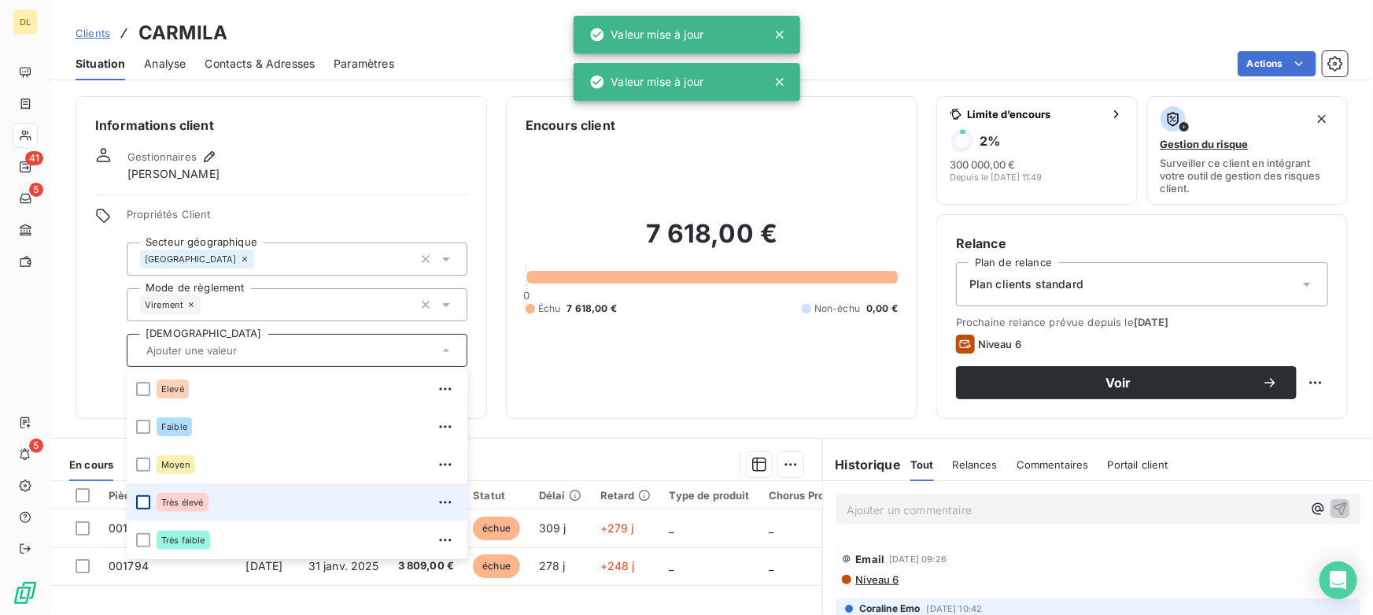
click at [145, 504] on div at bounding box center [143, 502] width 14 height 14
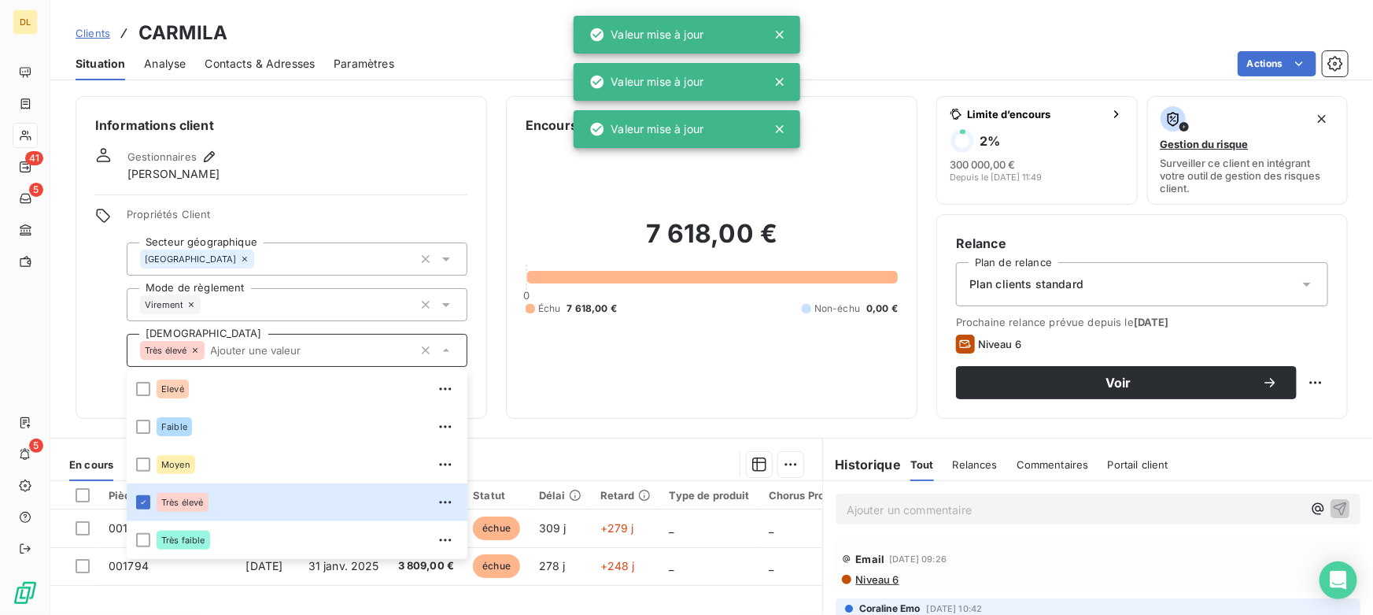
click at [515, 378] on div "Encours client 7 618,00 € 0 Échu 7 618,00 € Non-échu 0,00 €" at bounding box center [712, 257] width 412 height 323
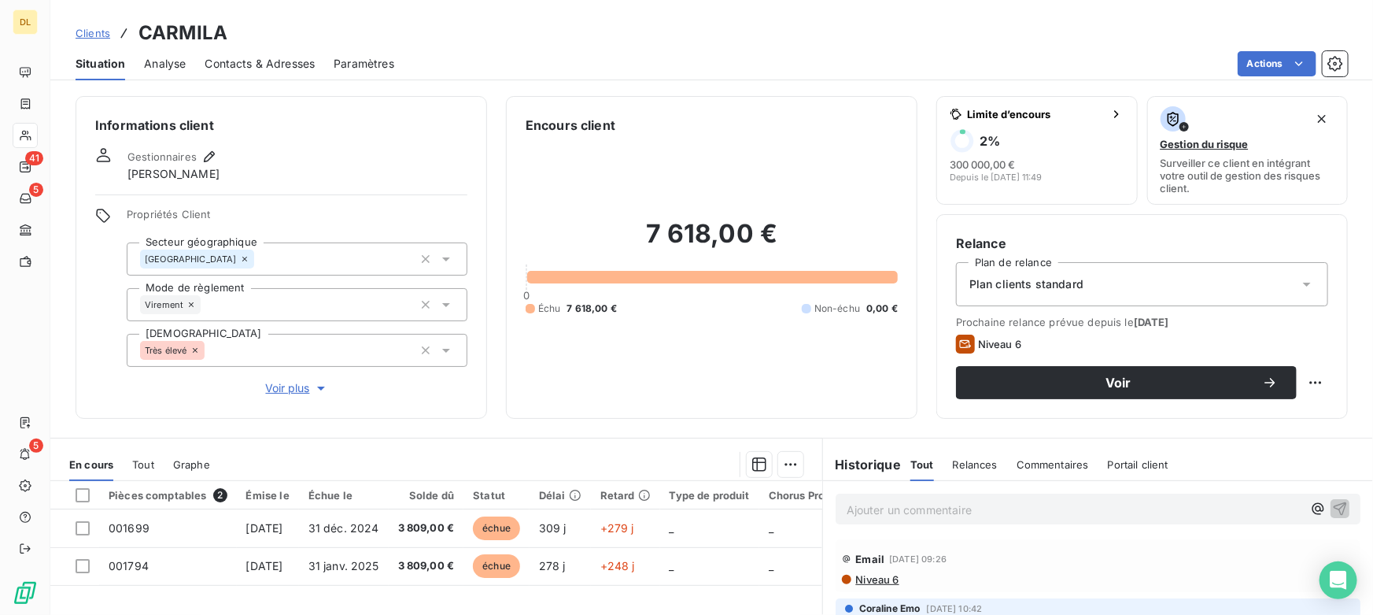
click at [454, 353] on div "Très élevé" at bounding box center [297, 350] width 341 height 33
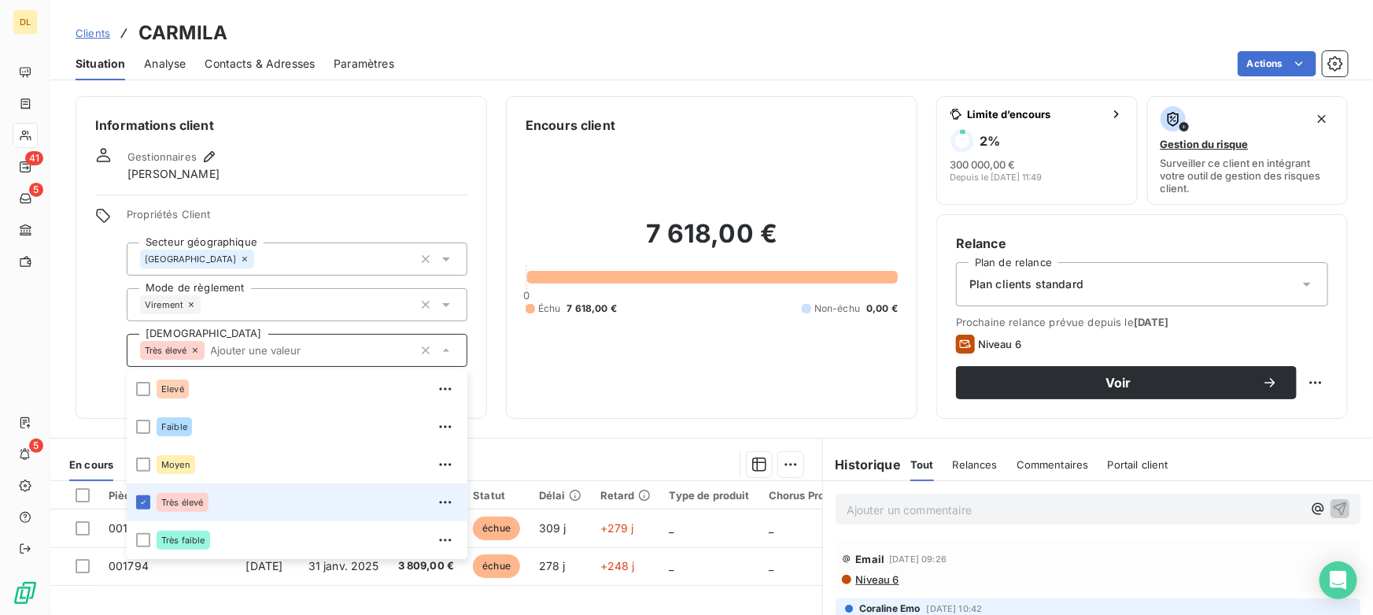
click at [526, 346] on div "7 618,00 € 0 Échu 7 618,00 € Non-échu 0,00 €" at bounding box center [712, 267] width 372 height 264
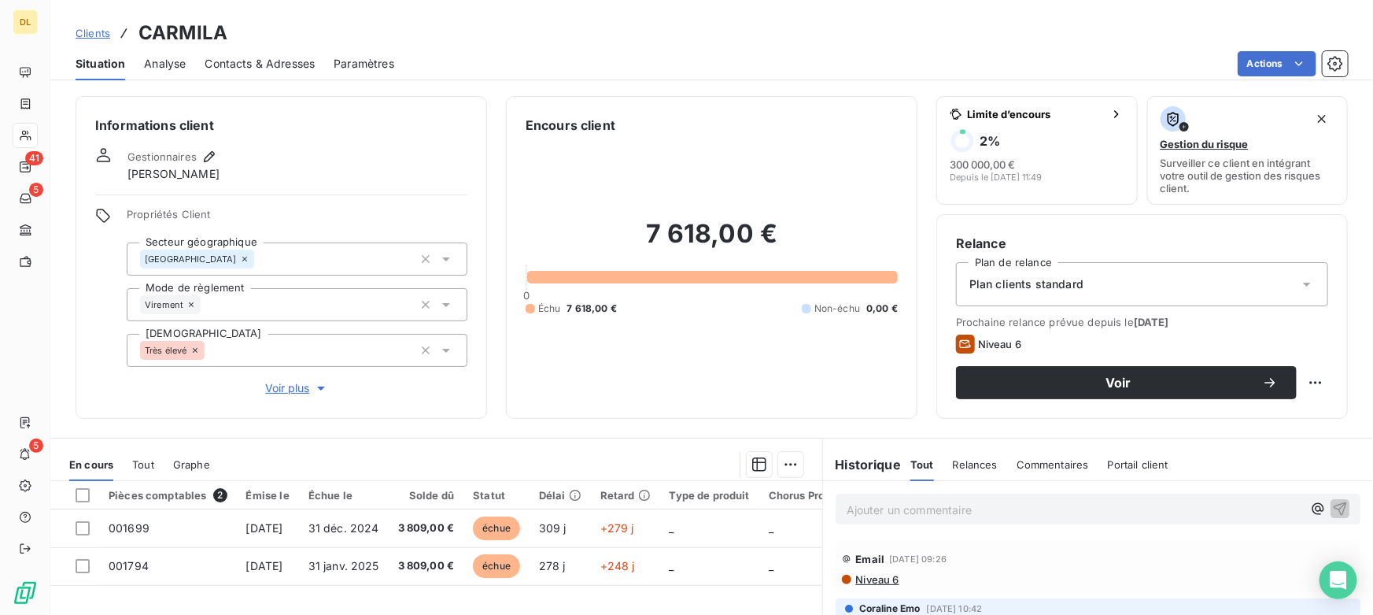
click at [487, 375] on div "Informations client Gestionnaires [PERSON_NAME] Propriétés Client Secteur géogr…" at bounding box center [711, 257] width 1323 height 323
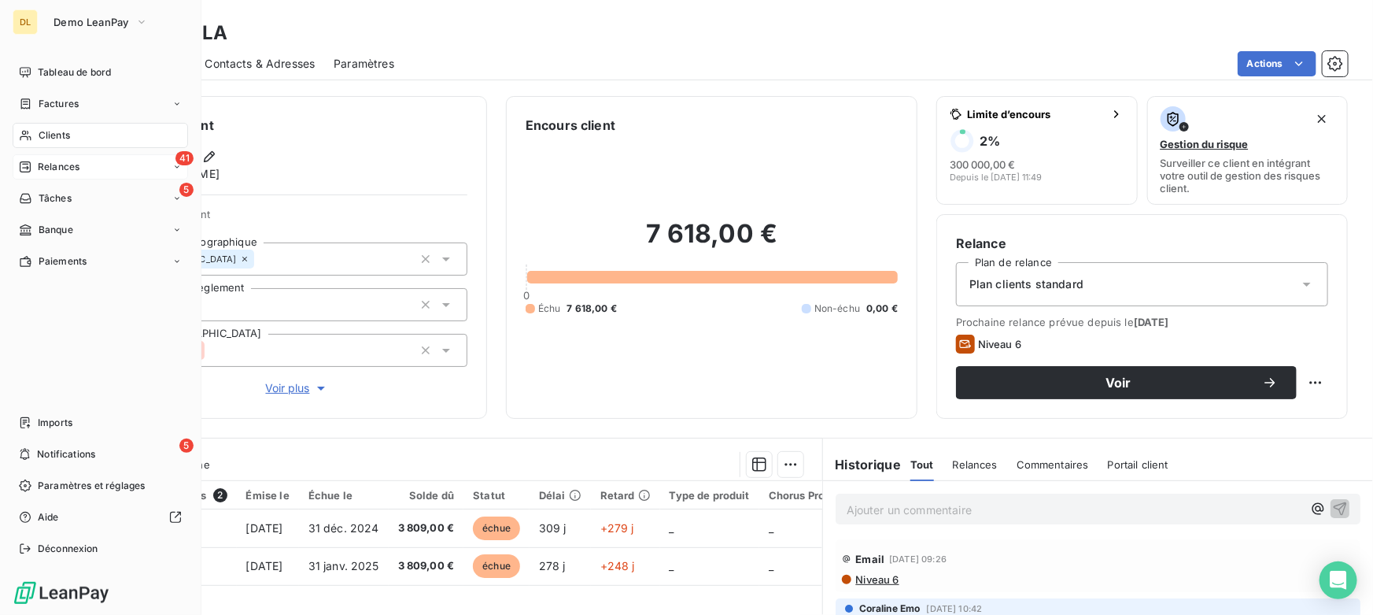
click at [39, 164] on span "Relances" at bounding box center [59, 167] width 42 height 14
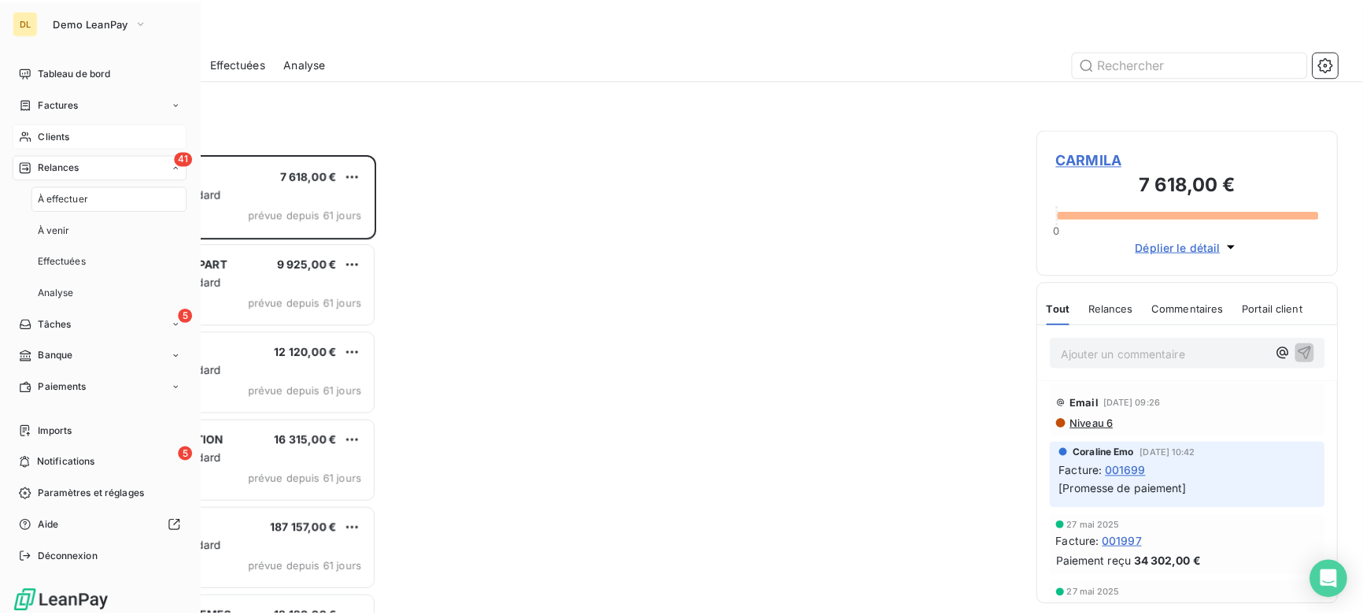
scroll to position [449, 293]
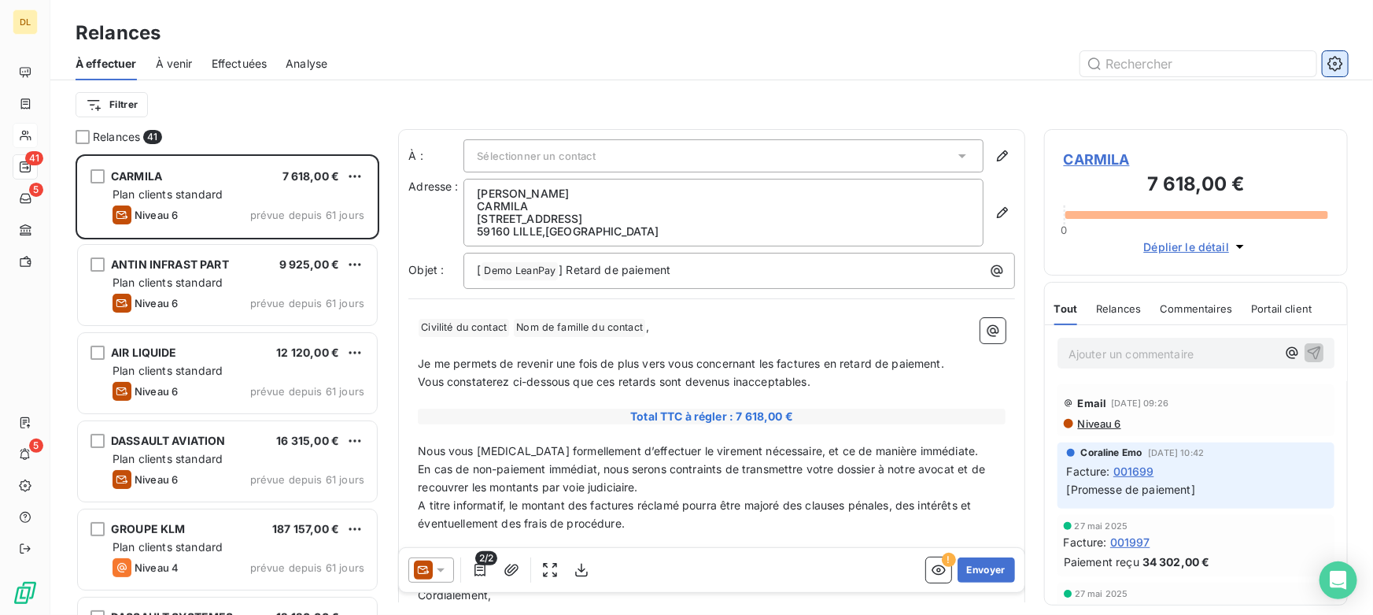
click at [1333, 60] on icon "button" at bounding box center [1336, 64] width 16 height 16
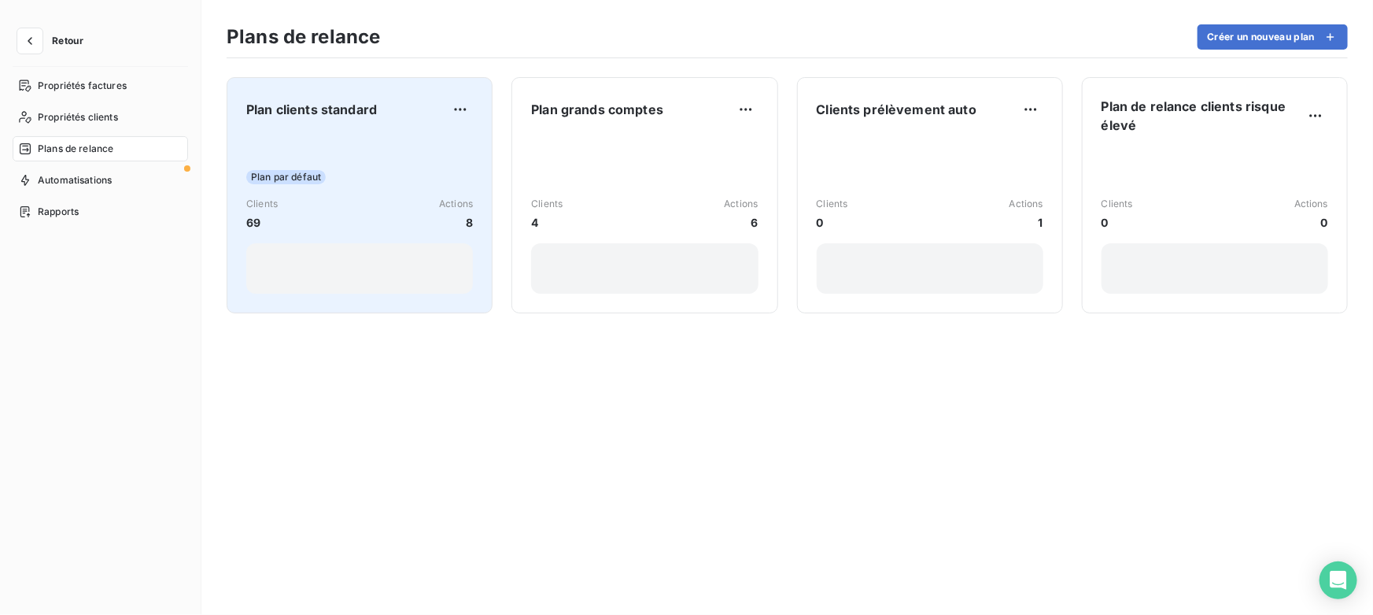
click at [338, 201] on div "Clients 69 Actions 8" at bounding box center [359, 214] width 227 height 34
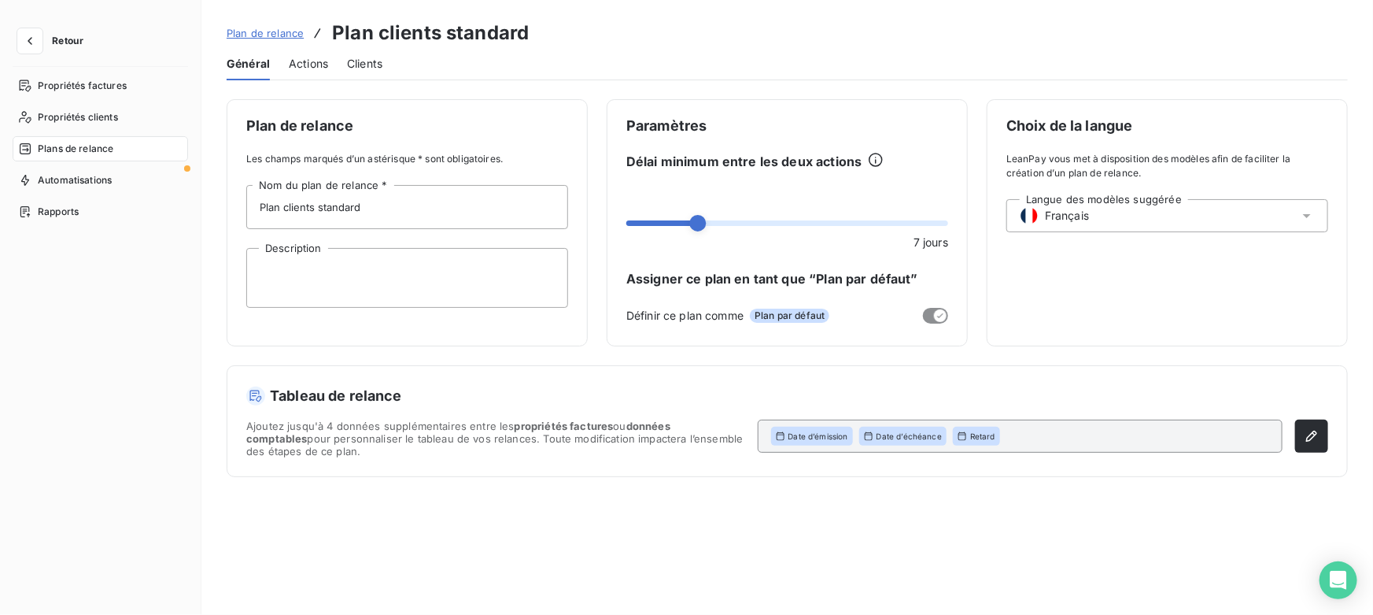
click at [304, 63] on span "Actions" at bounding box center [308, 64] width 39 height 16
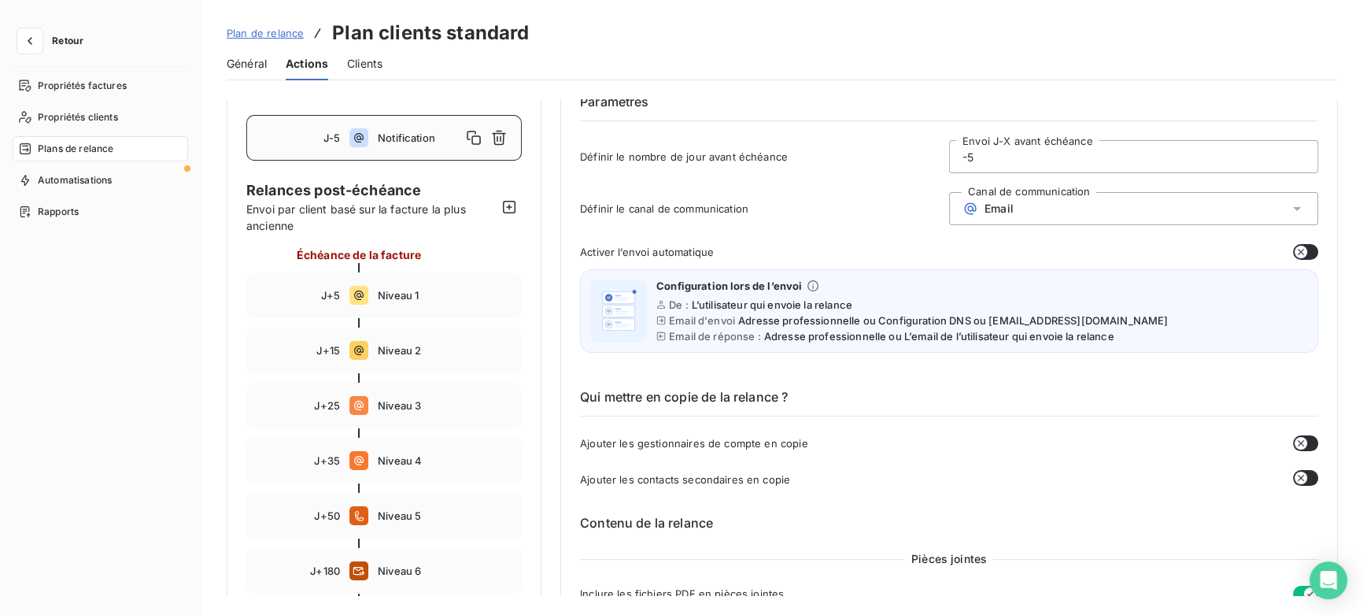
scroll to position [142, 0]
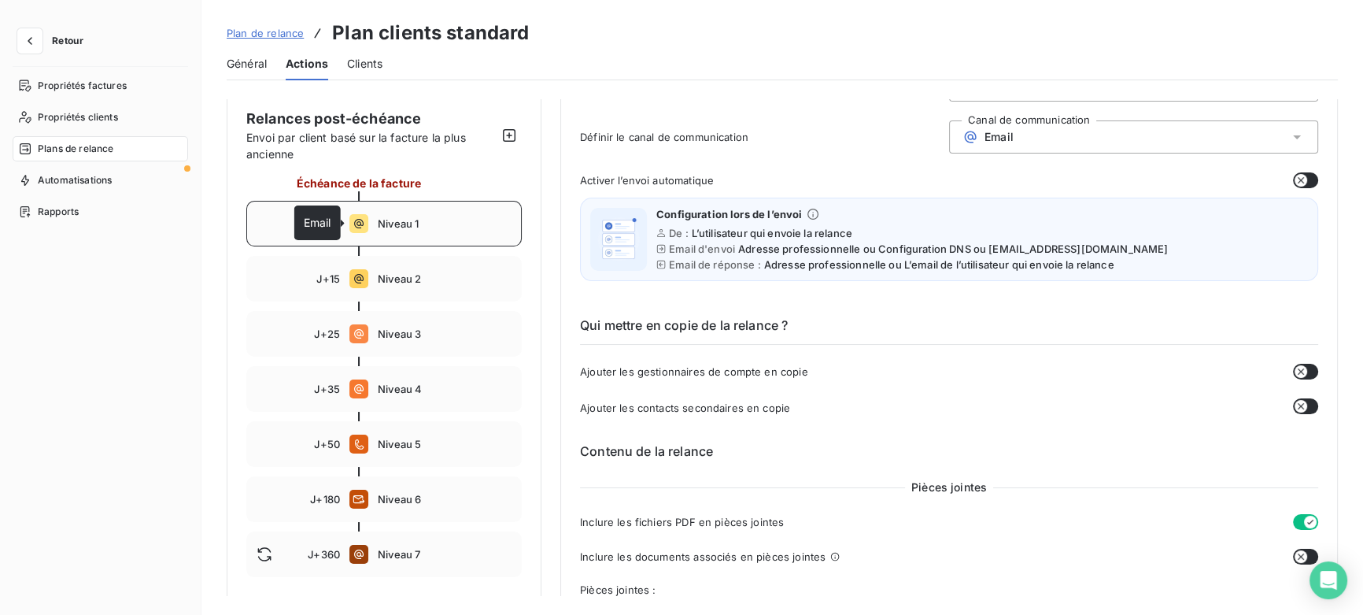
click at [361, 230] on icon at bounding box center [358, 223] width 19 height 19
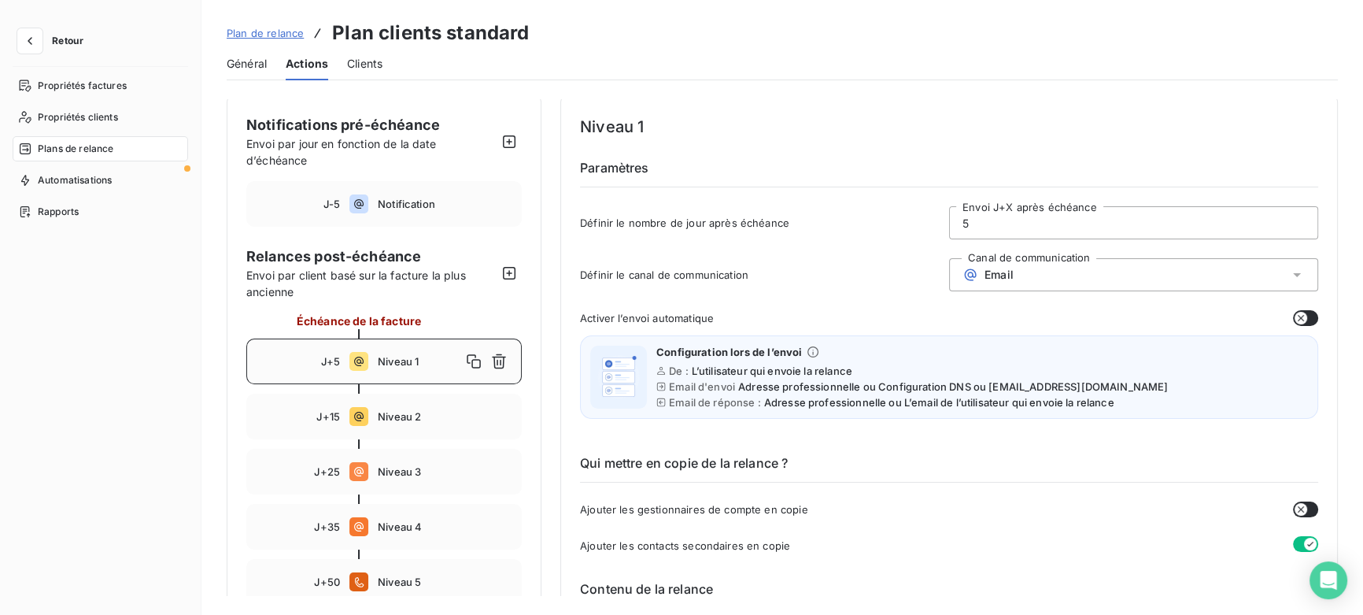
scroll to position [0, 0]
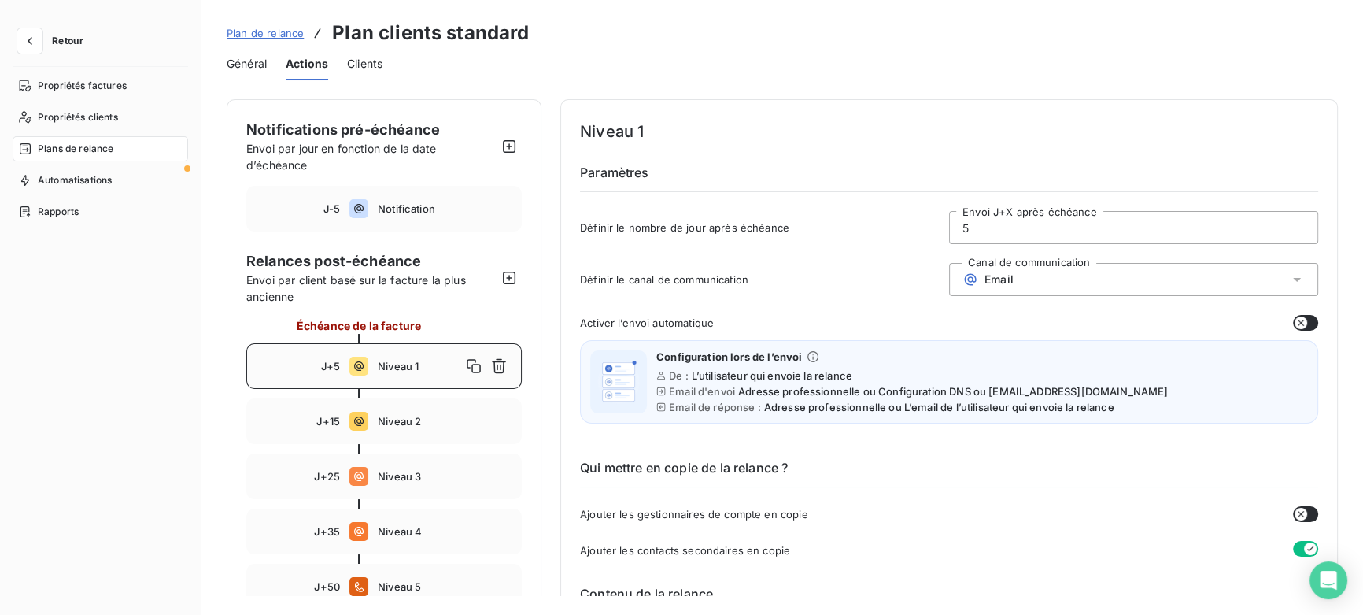
click at [989, 227] on input "5" at bounding box center [1134, 227] width 368 height 31
click at [985, 276] on span "Email" at bounding box center [999, 279] width 29 height 13
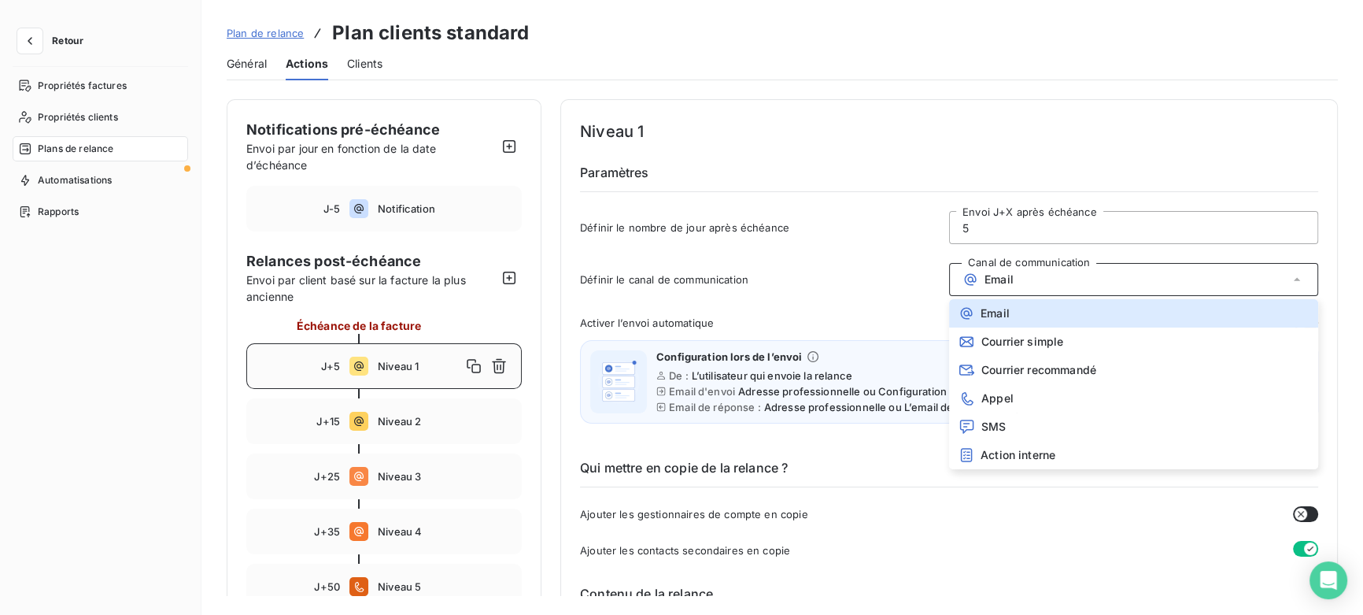
click at [1010, 275] on span "Email" at bounding box center [999, 279] width 29 height 13
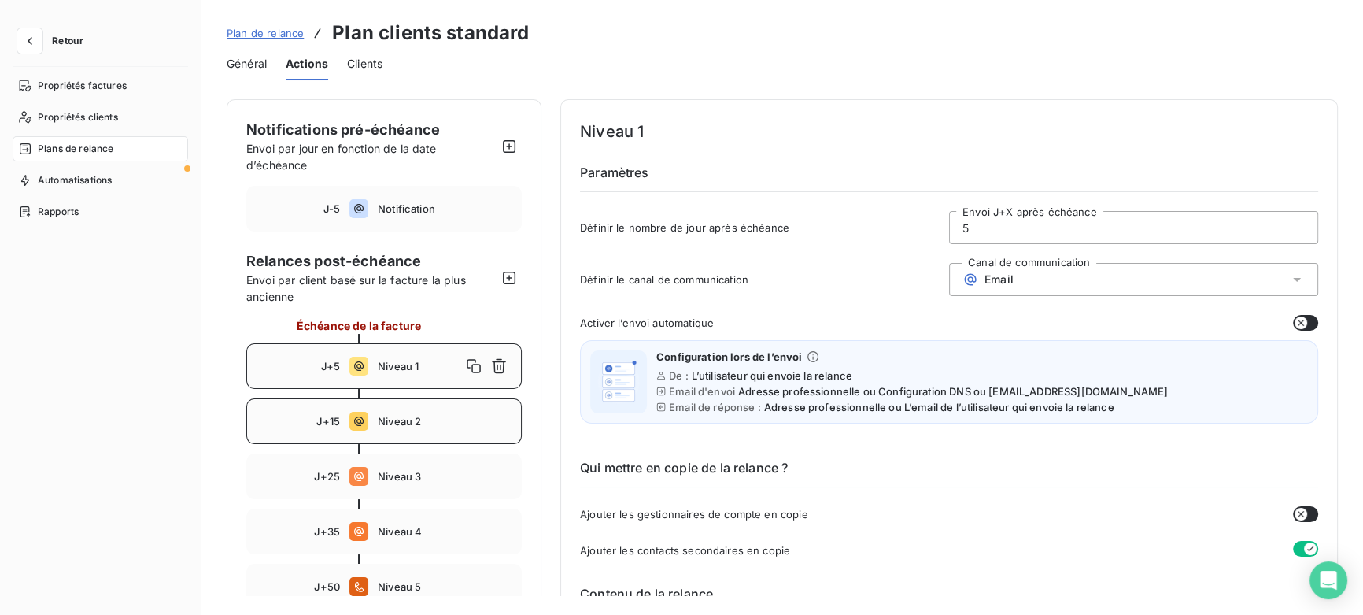
click at [386, 424] on span "Niveau 2" at bounding box center [445, 421] width 134 height 13
type input "15"
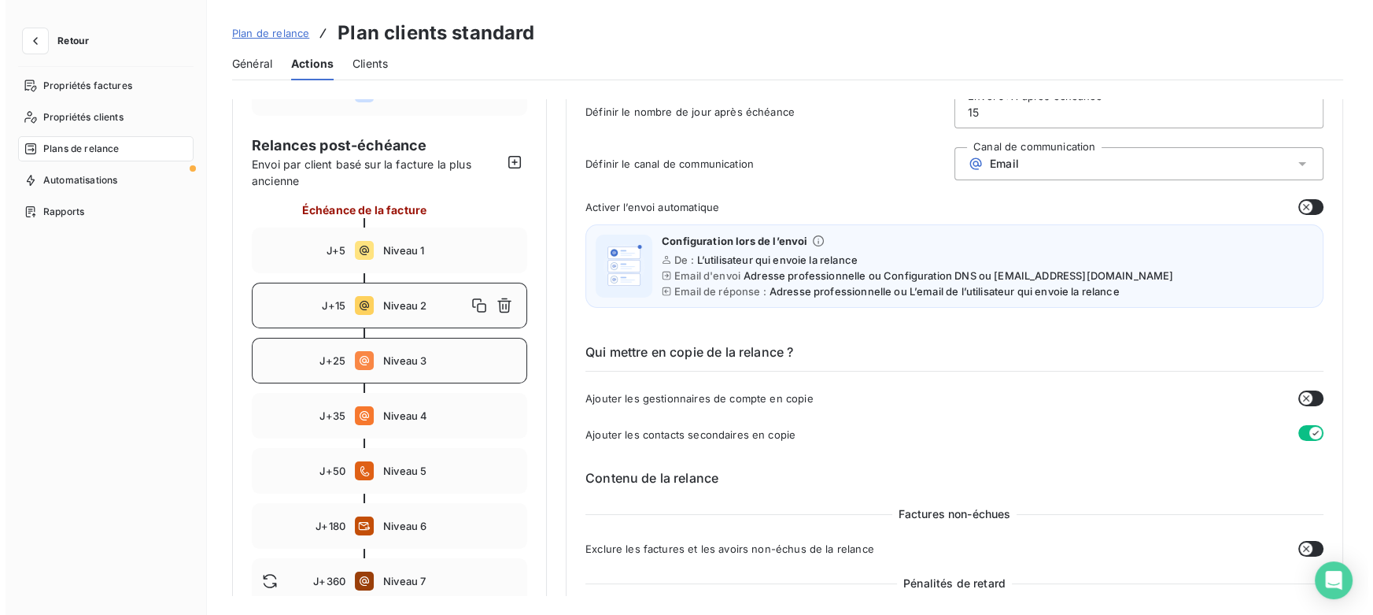
scroll to position [142, 0]
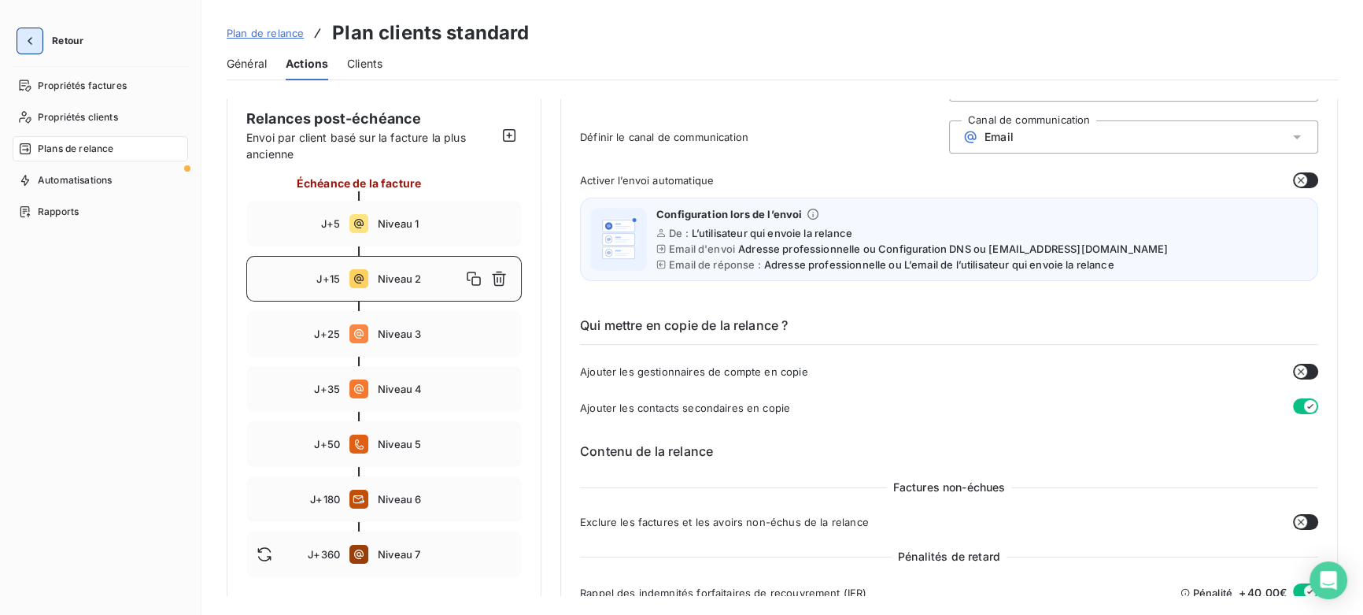
click at [37, 39] on icon "button" at bounding box center [30, 41] width 16 height 16
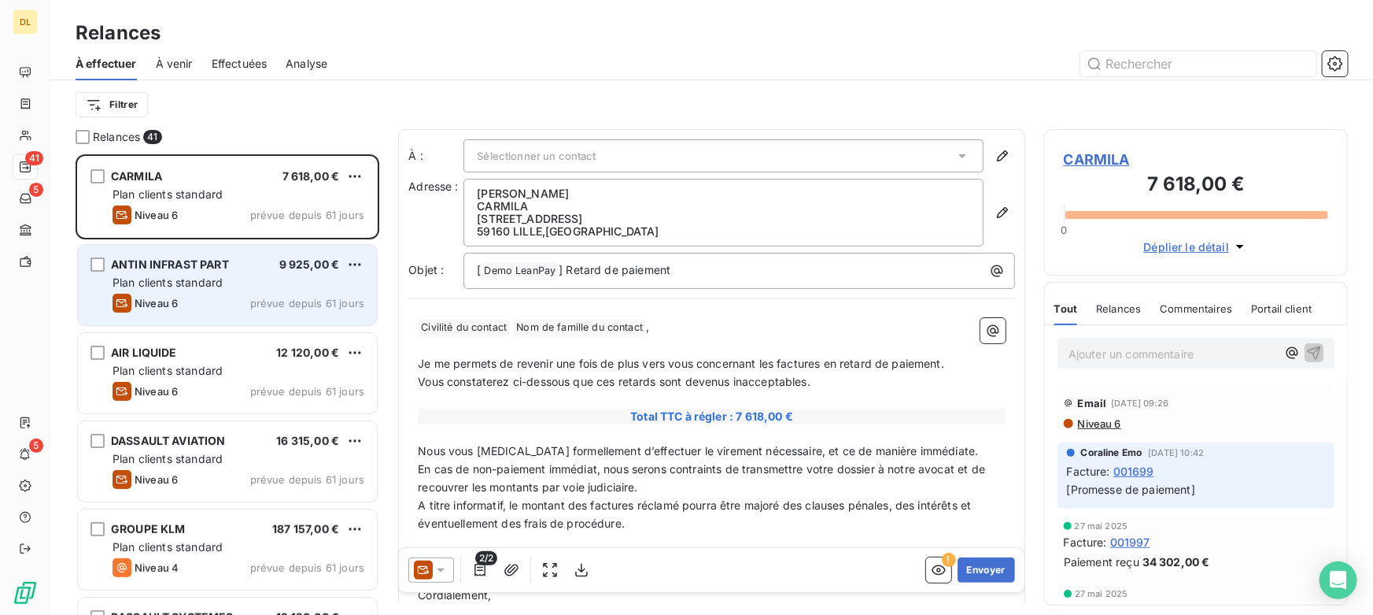
click at [246, 294] on div "Niveau 6 prévue depuis 61 jours" at bounding box center [239, 303] width 252 height 19
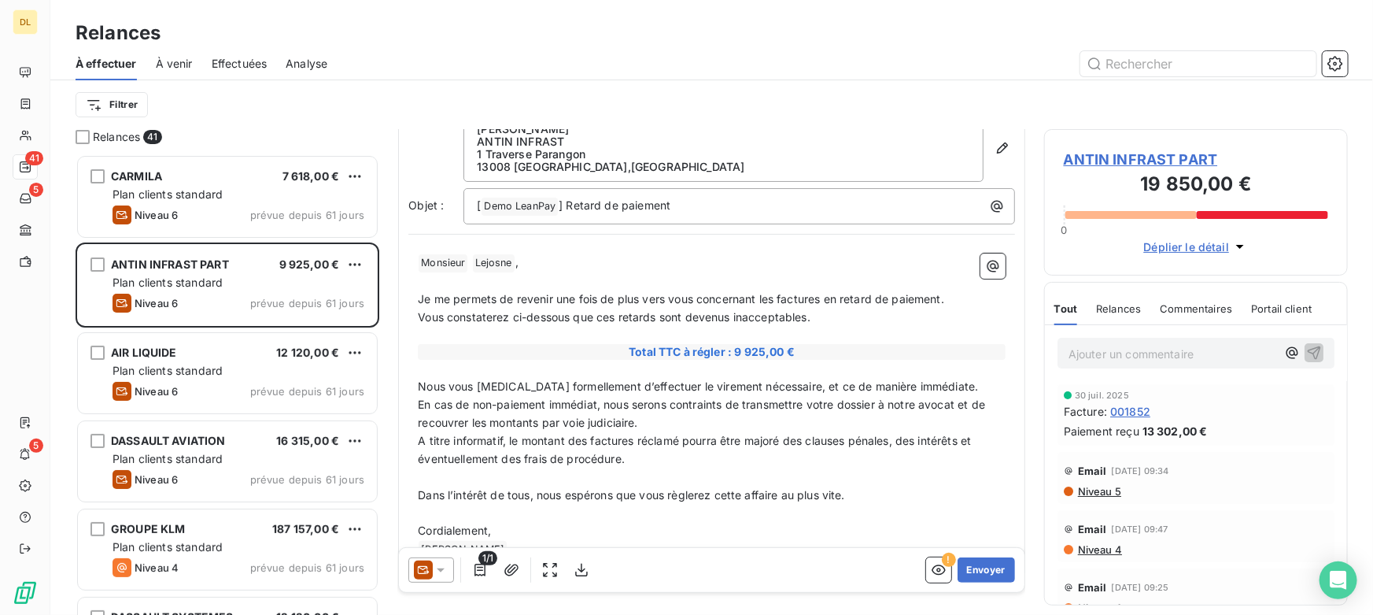
scroll to position [31, 0]
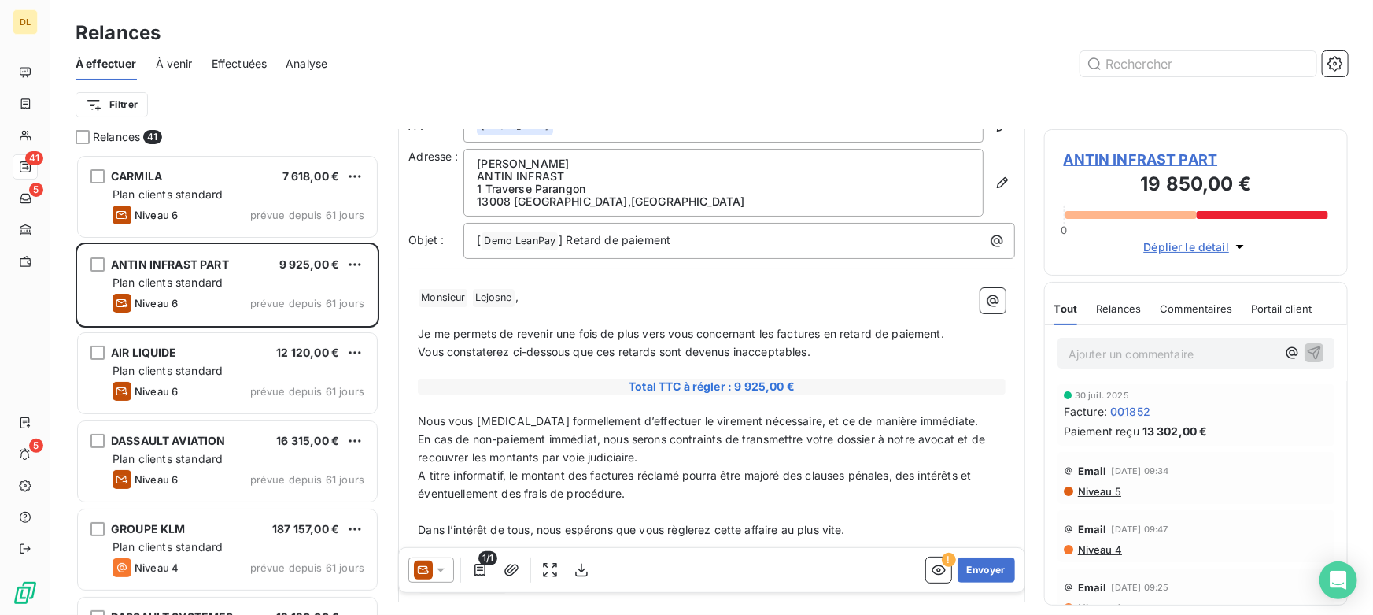
click at [444, 563] on icon at bounding box center [441, 570] width 16 height 16
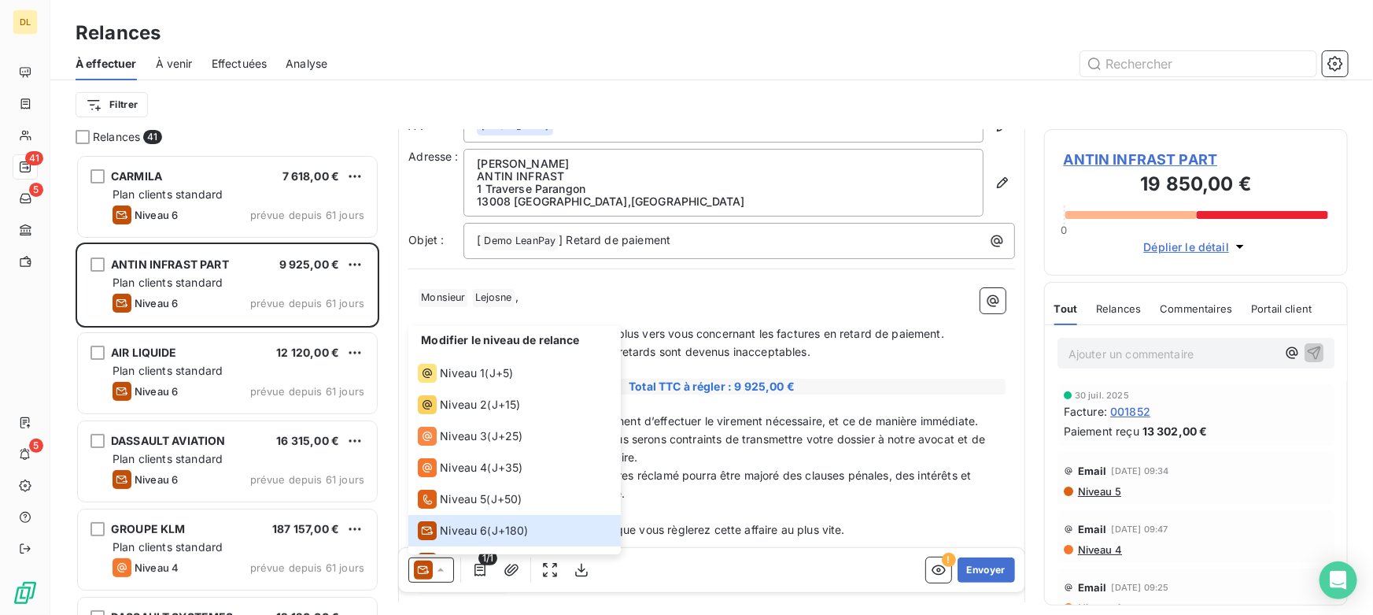
click at [713, 516] on p "﻿" at bounding box center [712, 512] width 588 height 18
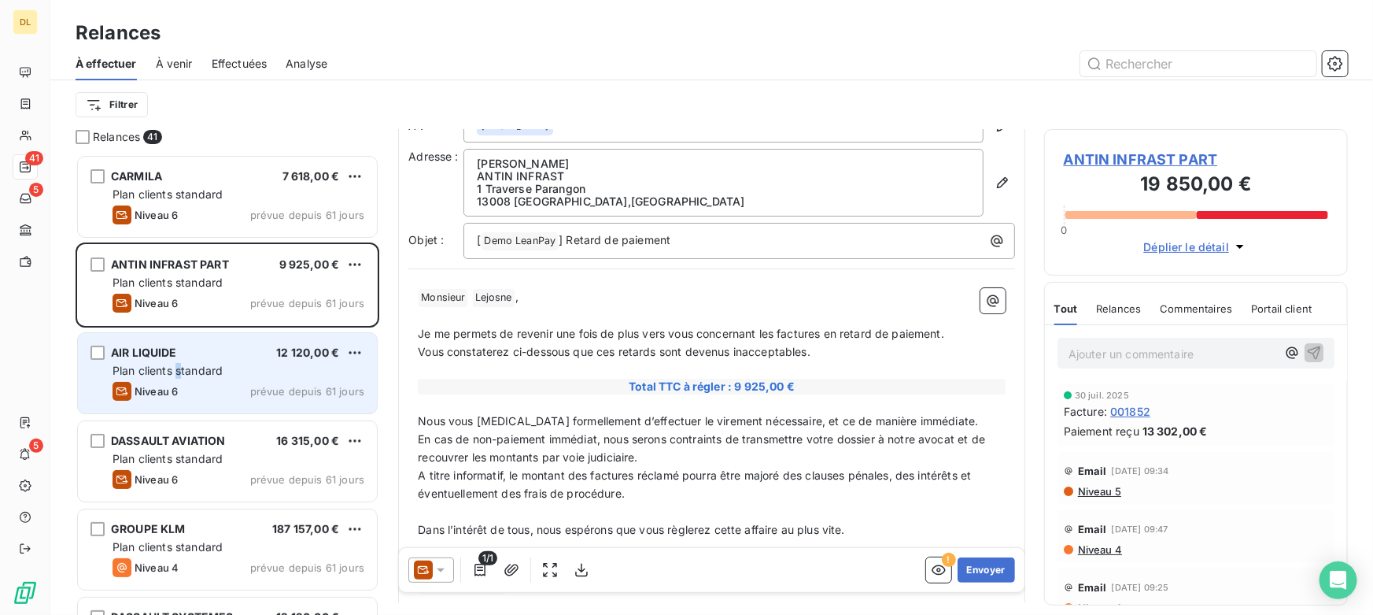
click at [179, 372] on span "Plan clients standard" at bounding box center [168, 370] width 110 height 13
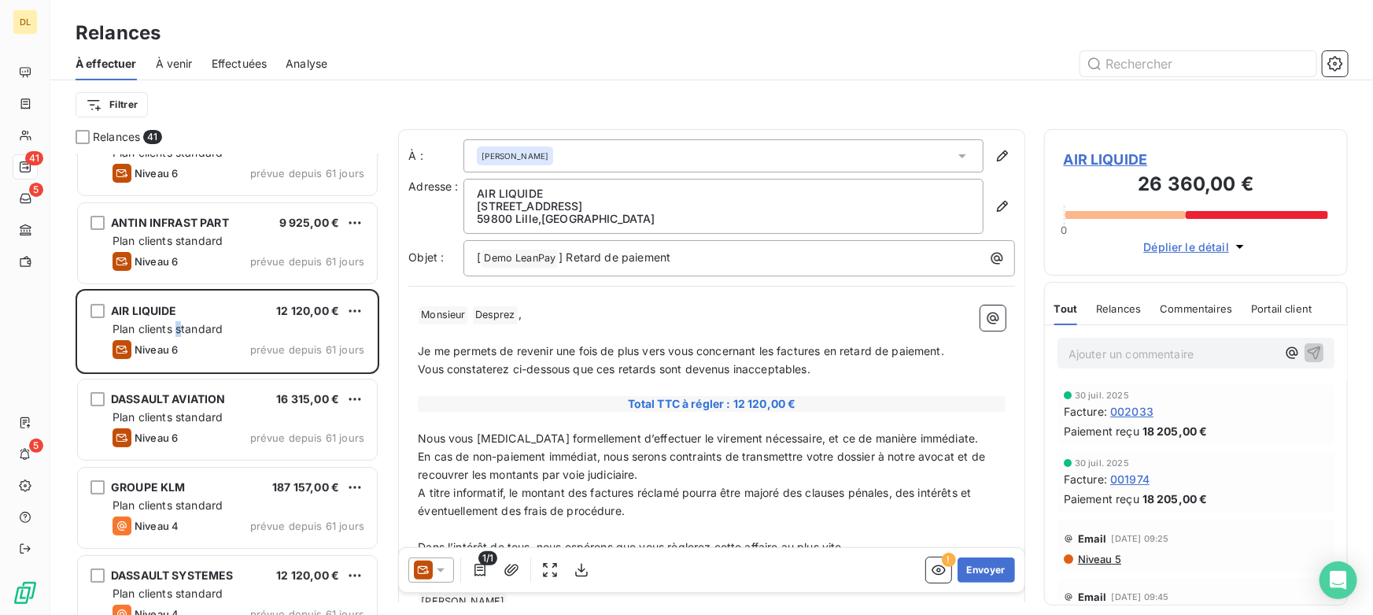
scroll to position [143, 0]
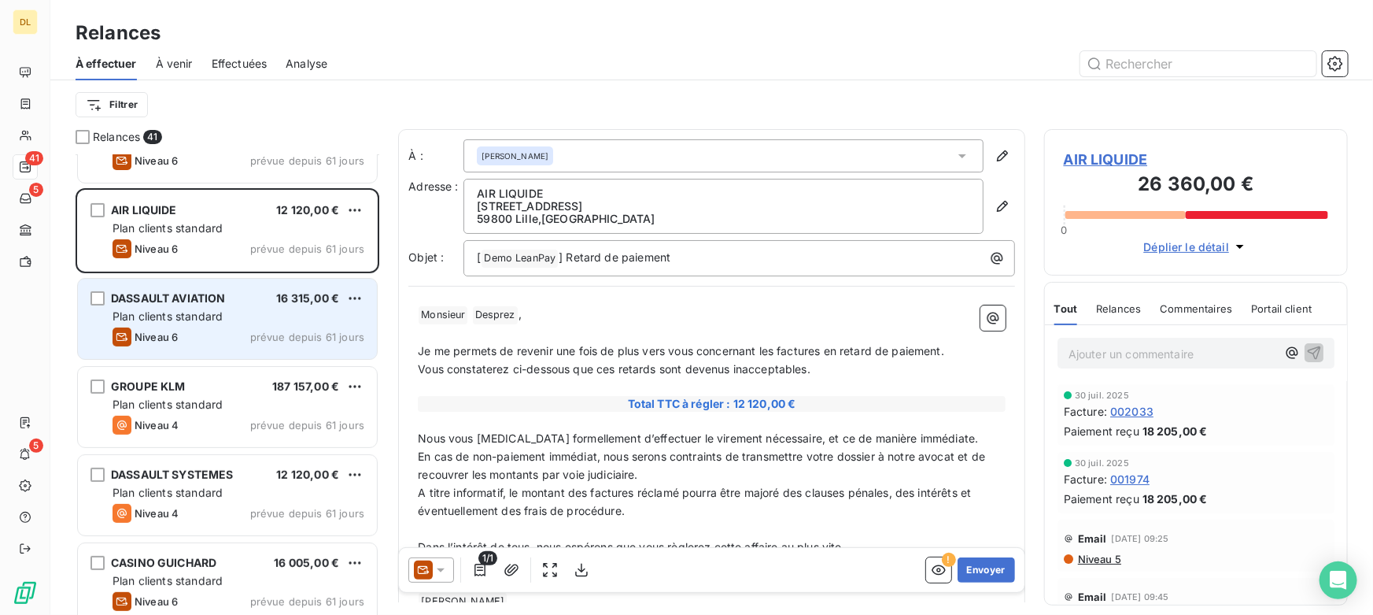
click at [221, 323] on div "Plan clients standard" at bounding box center [239, 317] width 252 height 16
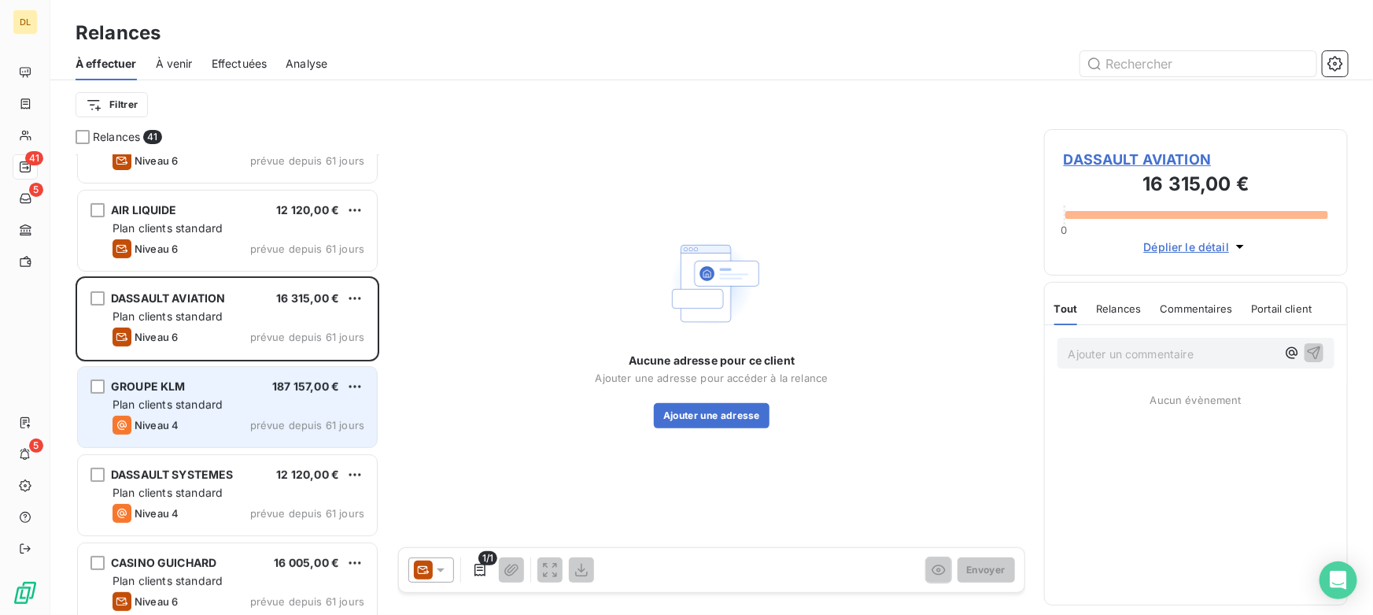
click at [226, 381] on div "GROUPE KLM 187 157,00 €" at bounding box center [239, 386] width 252 height 14
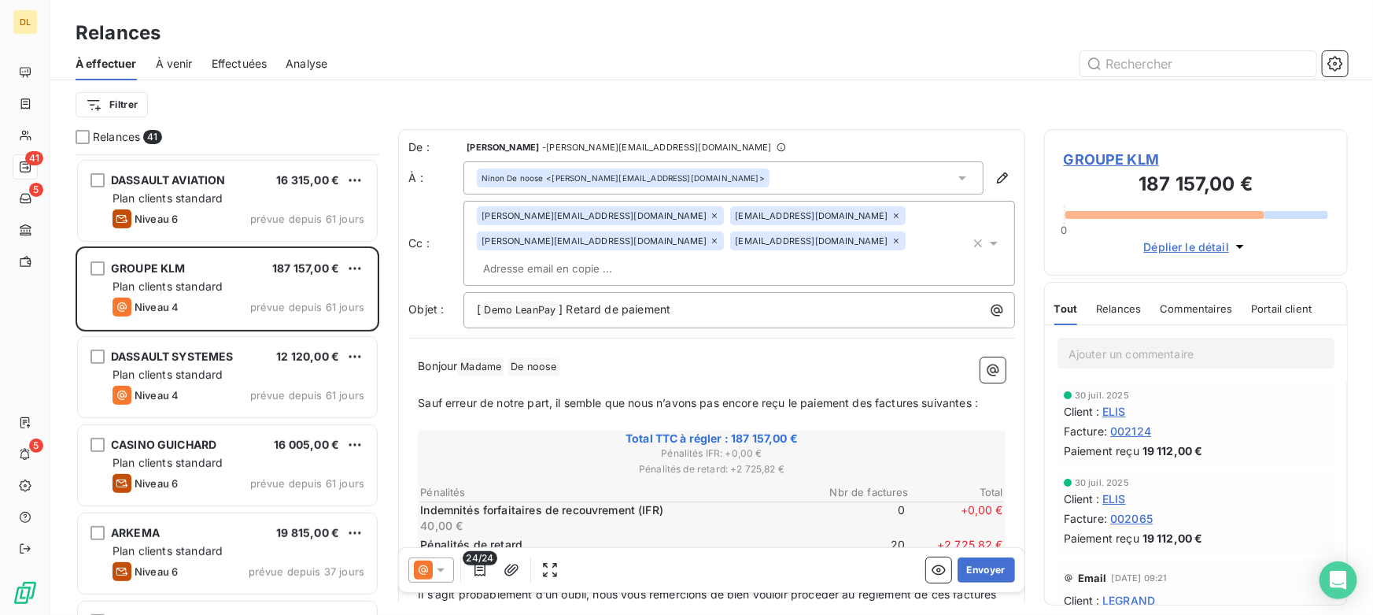
scroll to position [287, 0]
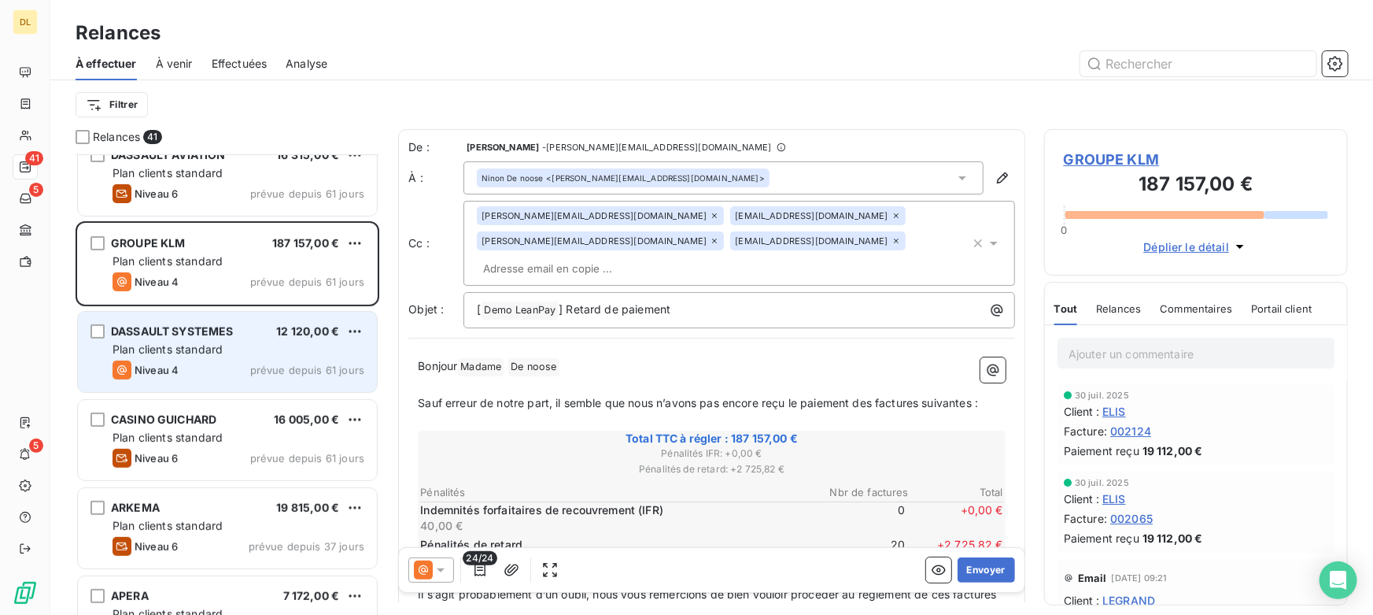
click at [213, 350] on span "Plan clients standard" at bounding box center [168, 348] width 110 height 13
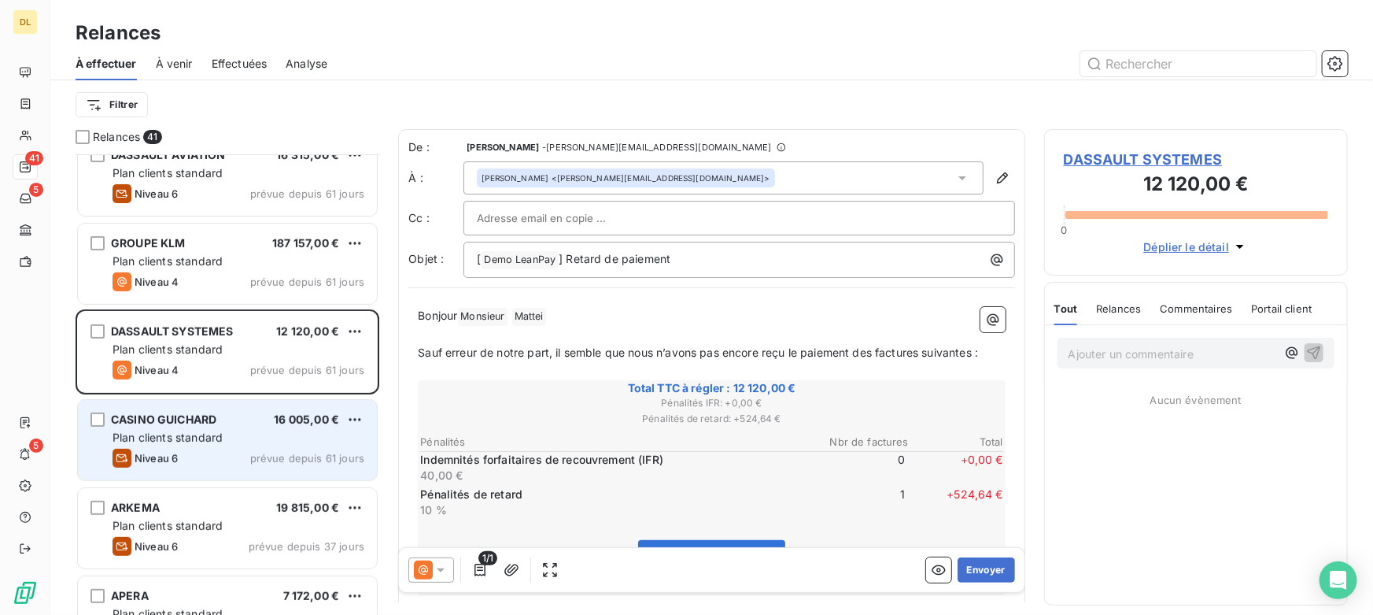
click at [211, 437] on span "Plan clients standard" at bounding box center [168, 437] width 110 height 13
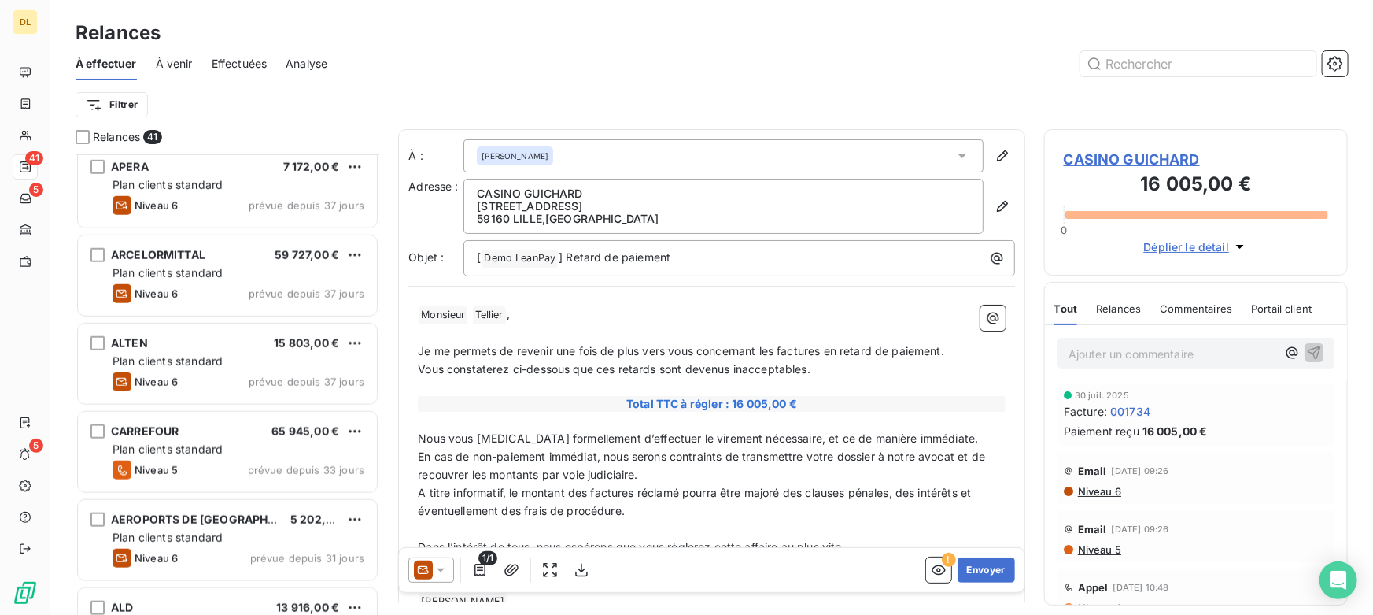
scroll to position [716, 0]
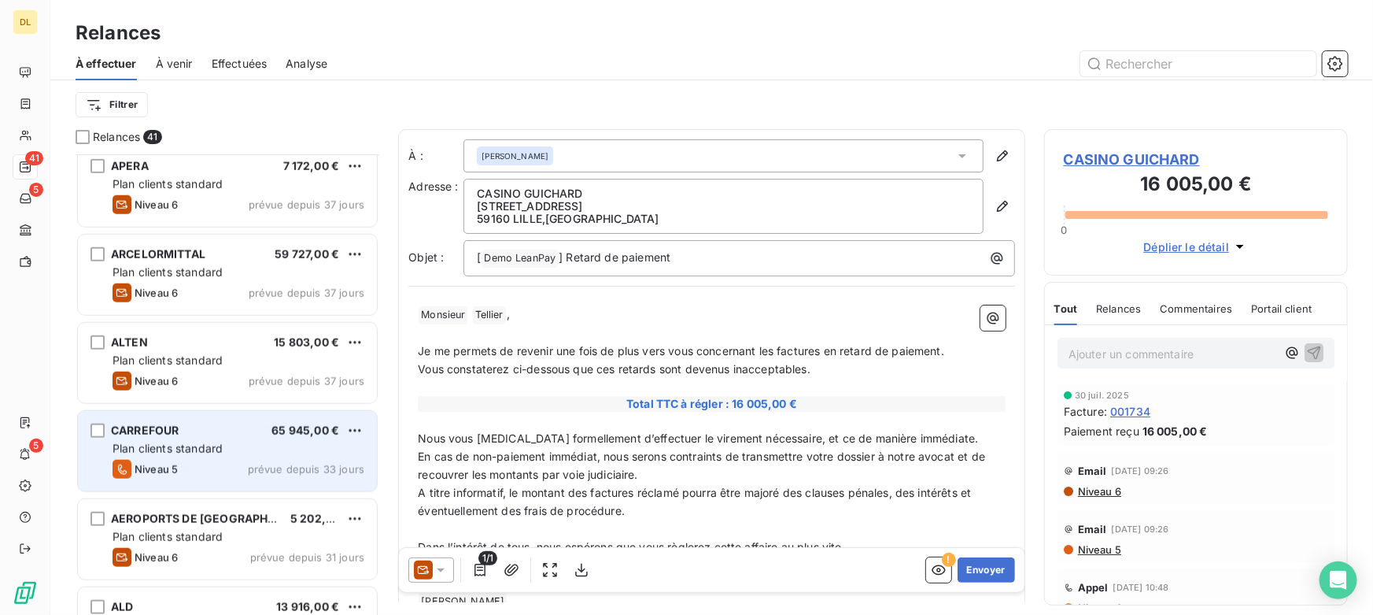
click at [216, 449] on span "Plan clients standard" at bounding box center [168, 448] width 110 height 13
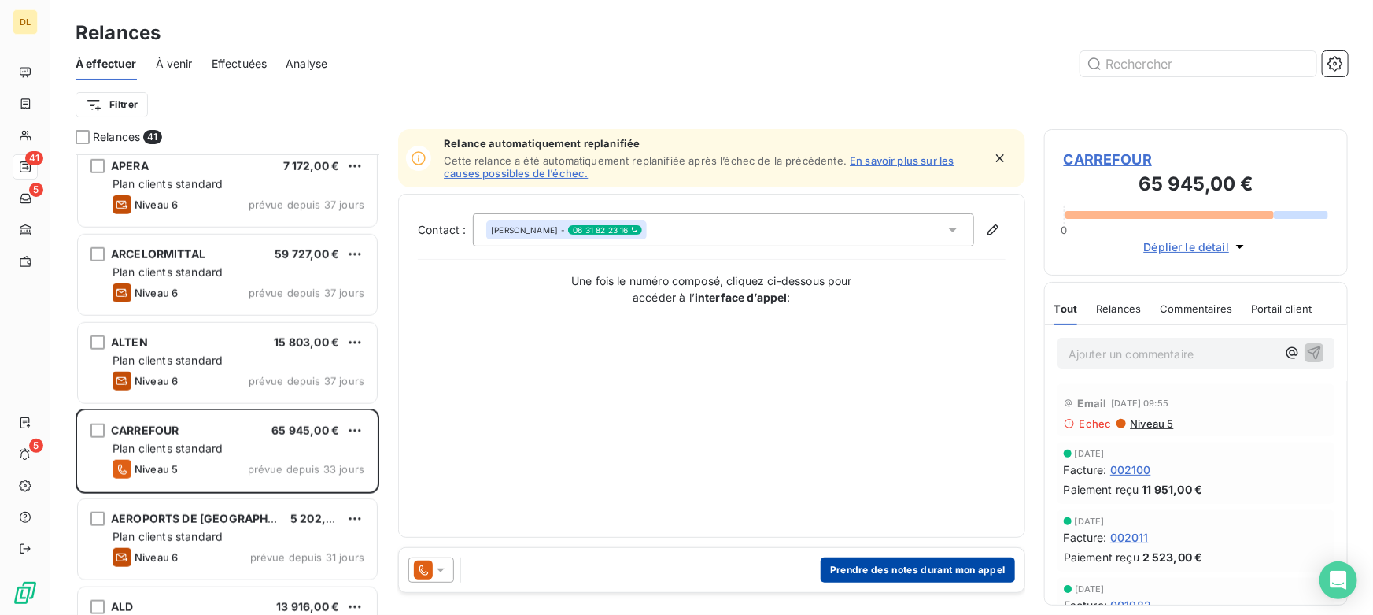
click at [858, 567] on button "Prendre des notes durant mon appel" at bounding box center [918, 569] width 194 height 25
click at [858, 567] on body "DL 41 5 5 Relances À effectuer À venir Effectuées Analyse Filtrer Relances 41 A…" at bounding box center [686, 307] width 1373 height 615
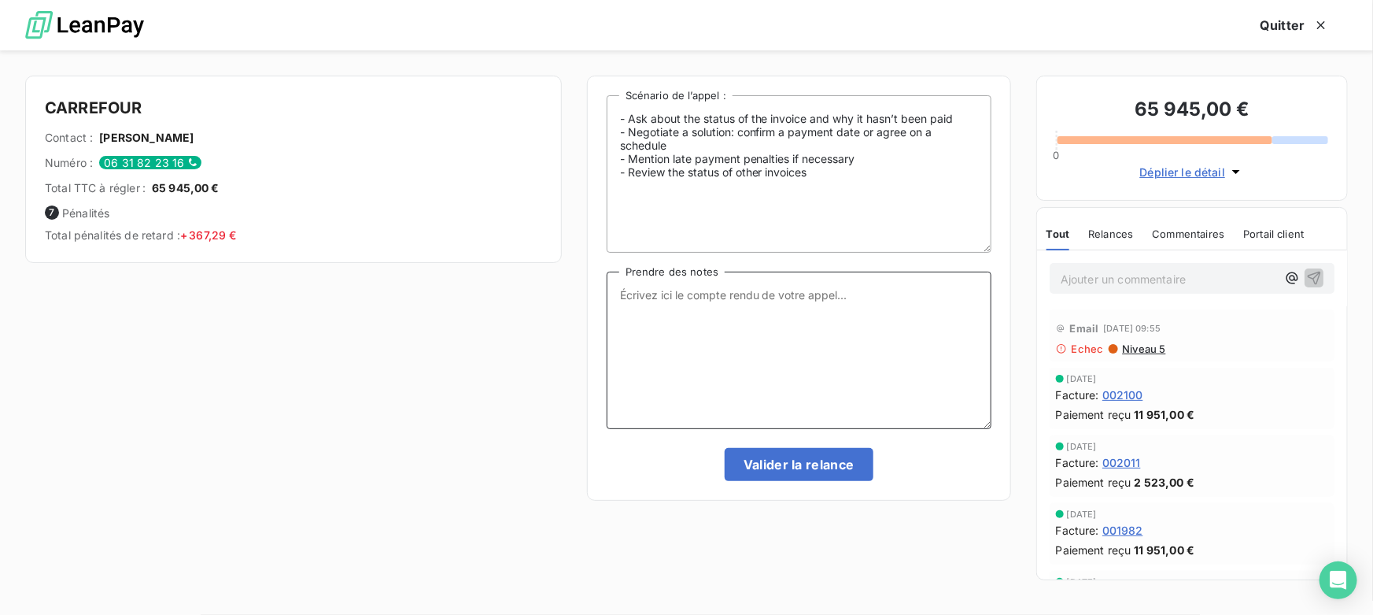
click at [691, 298] on textarea "Prendre des notes" at bounding box center [799, 350] width 385 height 157
click at [1303, 24] on button "Quitter" at bounding box center [1295, 25] width 106 height 33
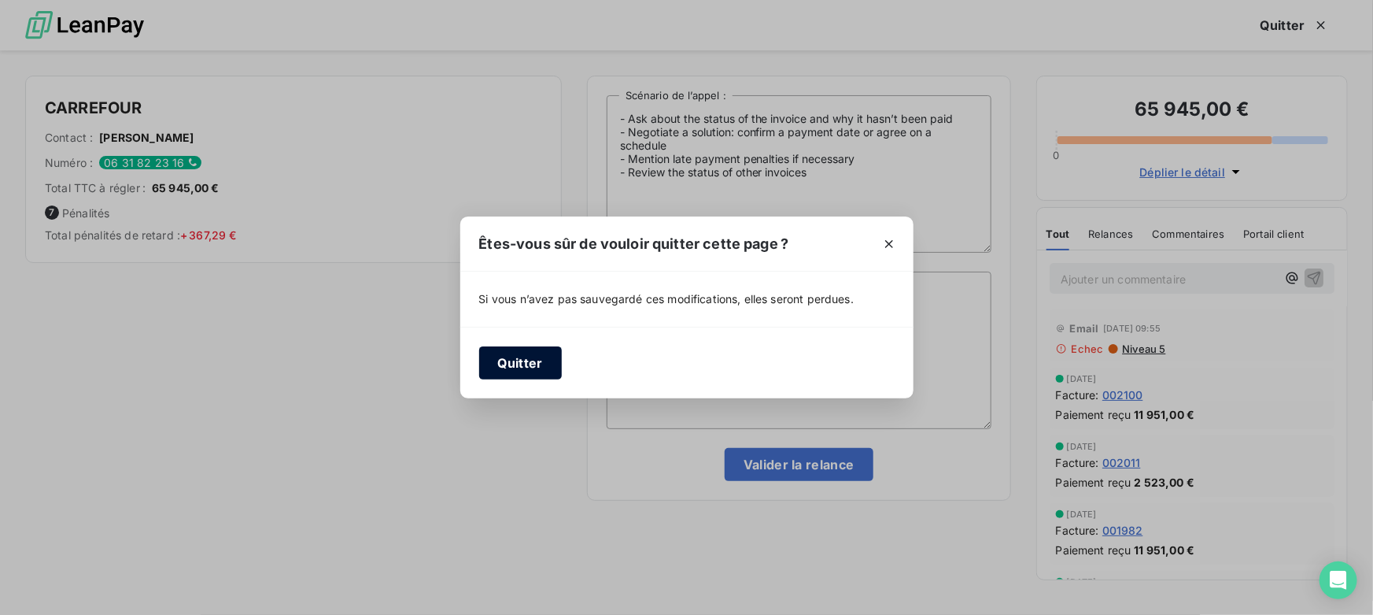
click at [506, 360] on button "Quitter" at bounding box center [520, 362] width 83 height 33
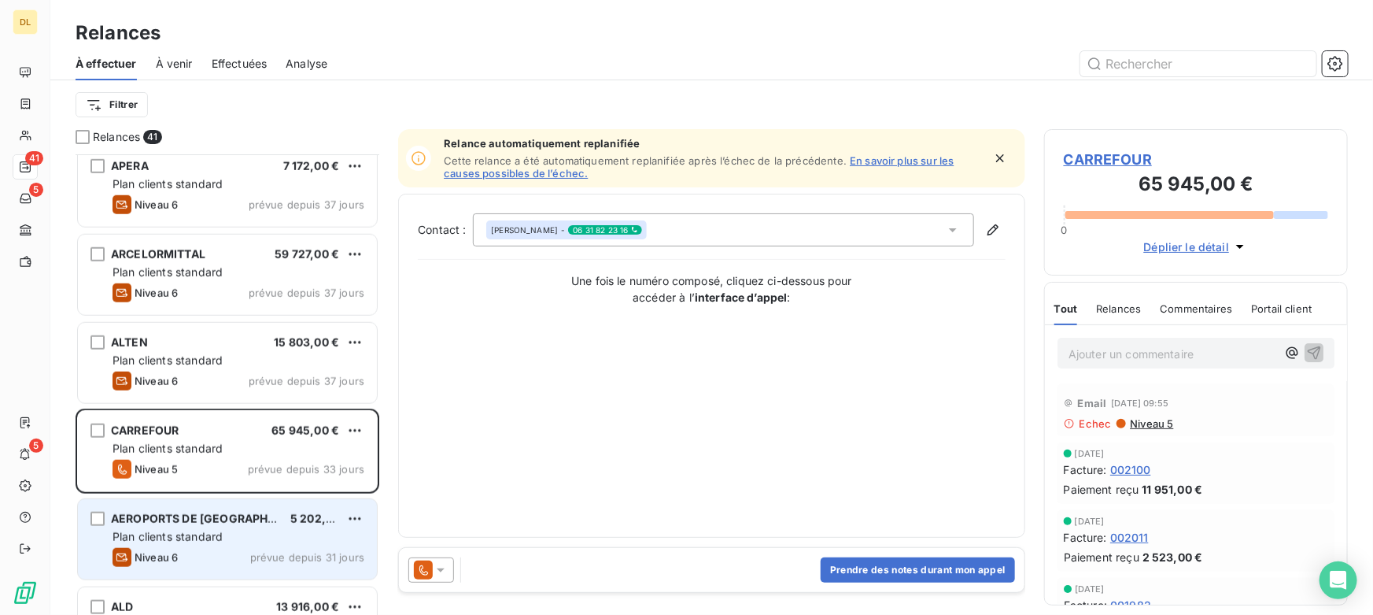
click at [251, 538] on div "Plan clients standard" at bounding box center [239, 537] width 252 height 16
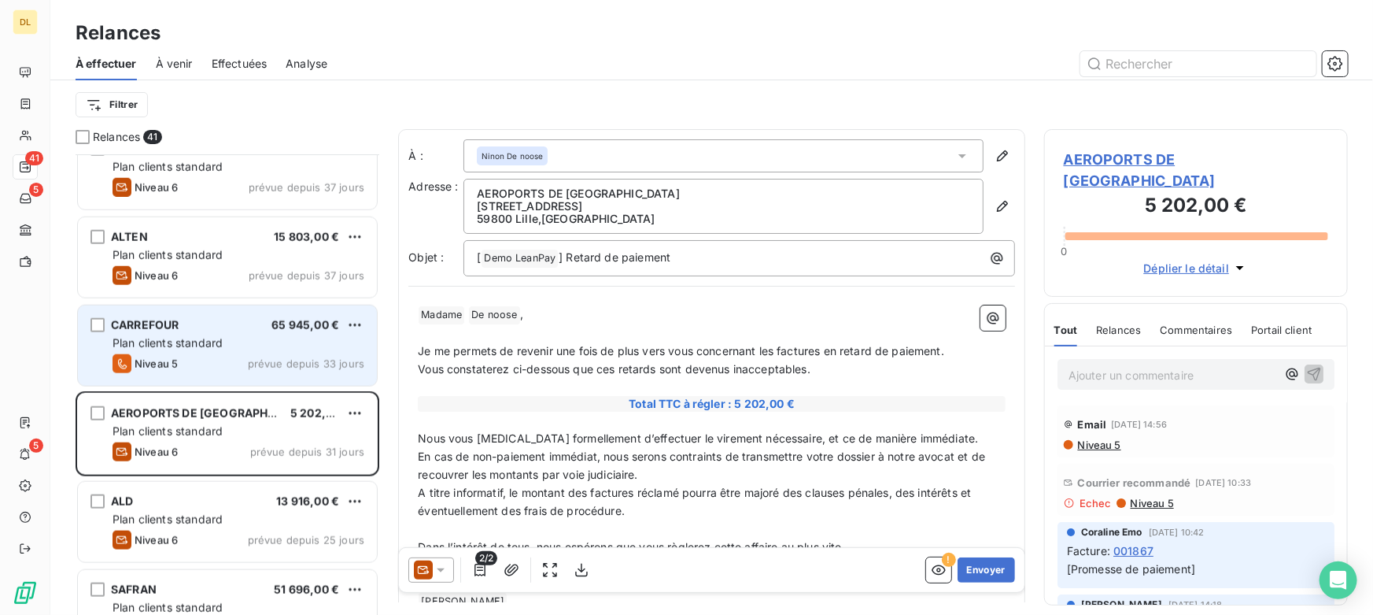
scroll to position [859, 0]
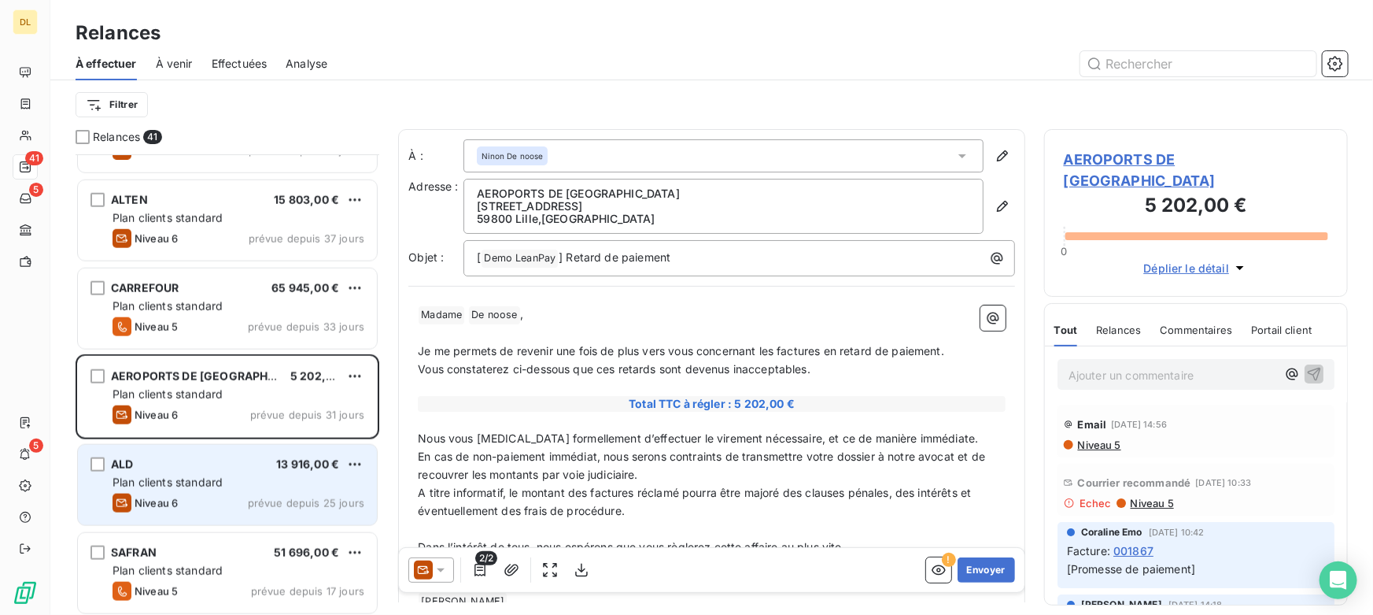
click at [243, 494] on div "Niveau 6 prévue depuis 25 jours" at bounding box center [239, 503] width 252 height 19
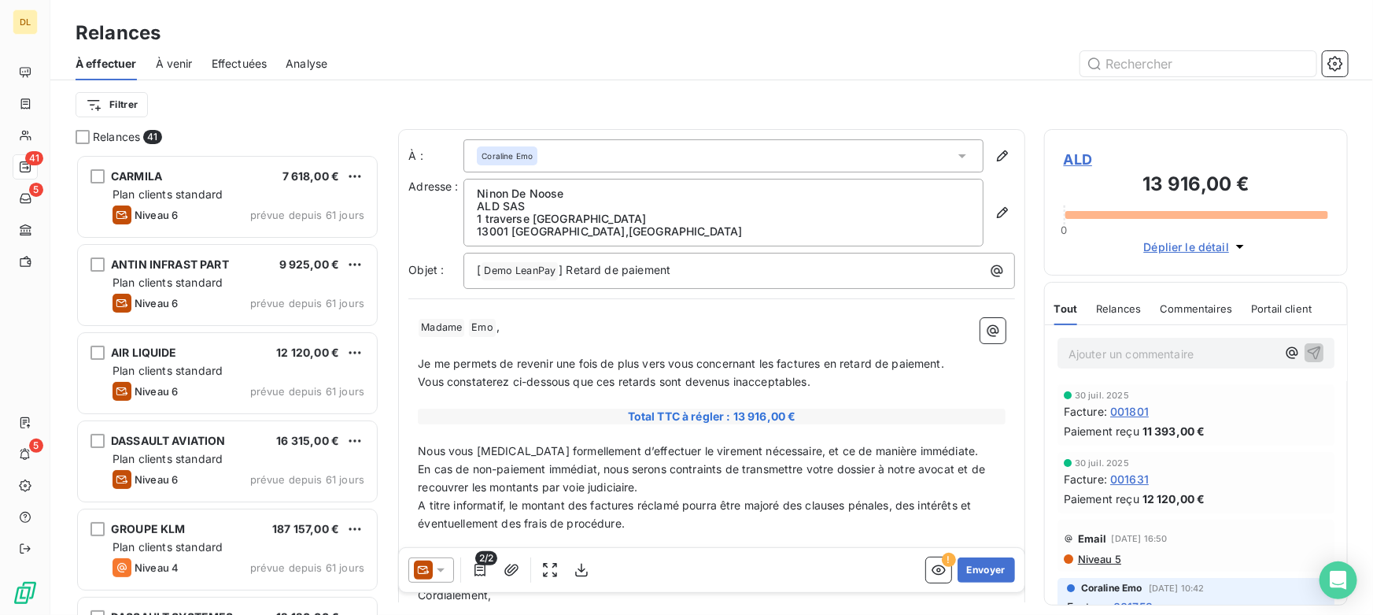
click at [180, 61] on span "À venir" at bounding box center [174, 64] width 37 height 16
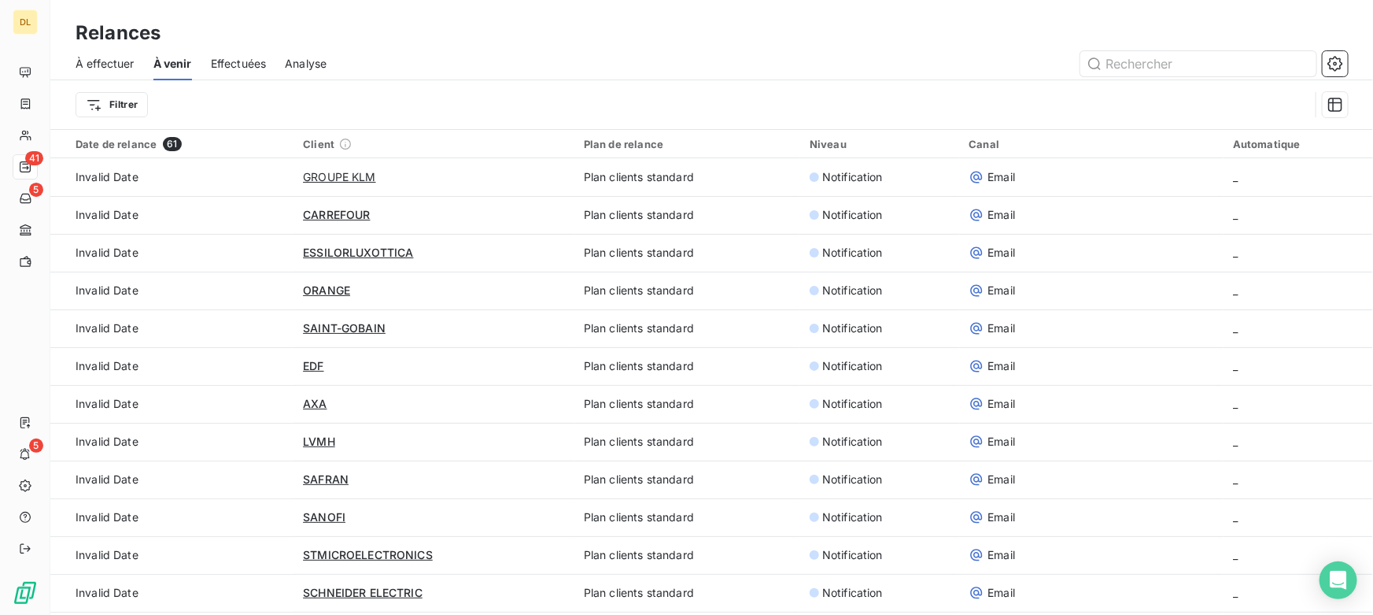
click at [220, 57] on span "Effectuées" at bounding box center [239, 64] width 56 height 16
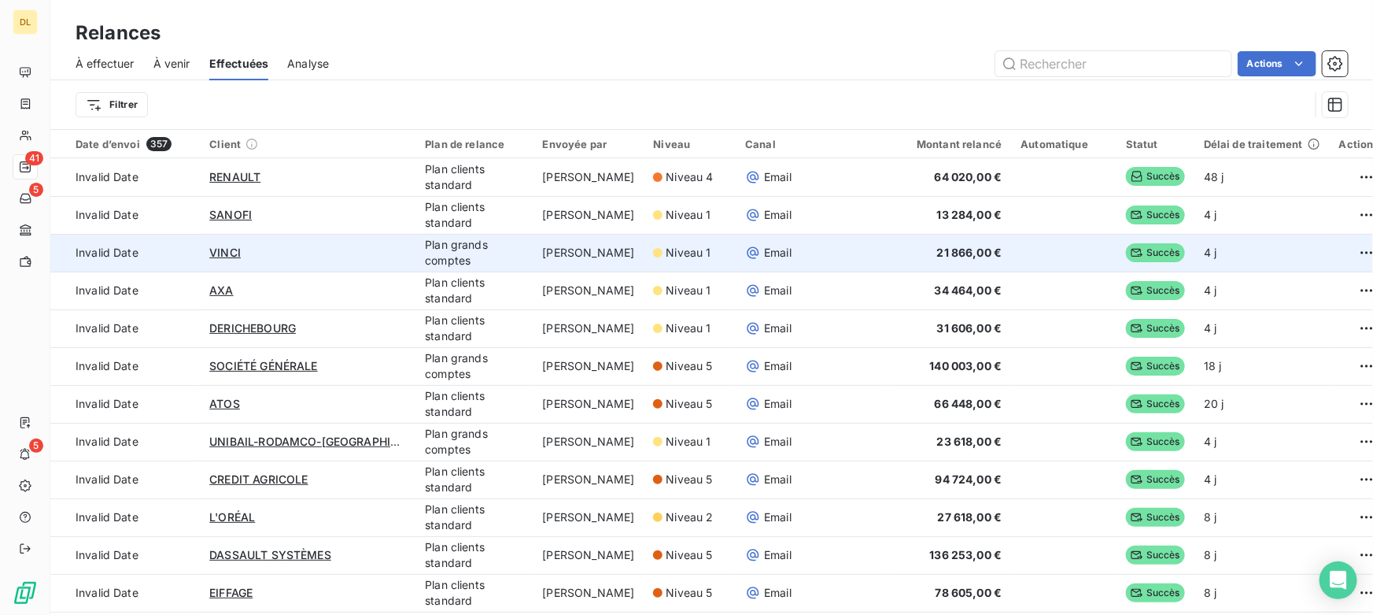
click at [569, 261] on td "[PERSON_NAME]" at bounding box center [589, 253] width 111 height 38
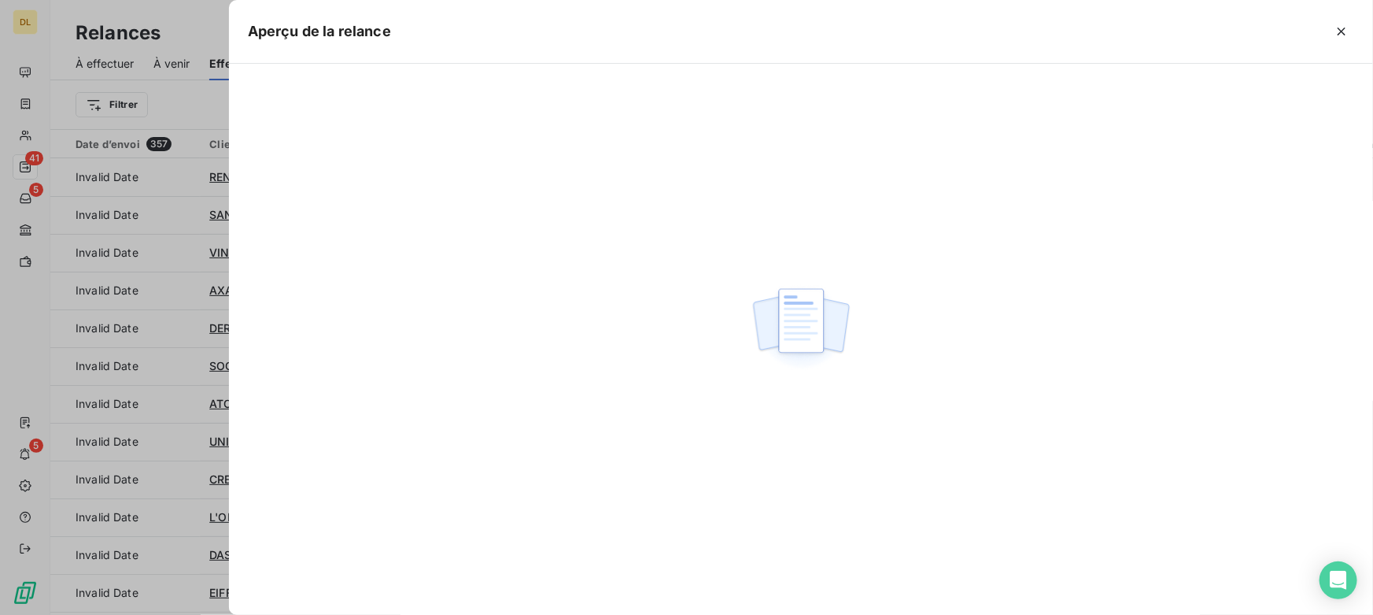
click at [169, 238] on div at bounding box center [686, 307] width 1373 height 615
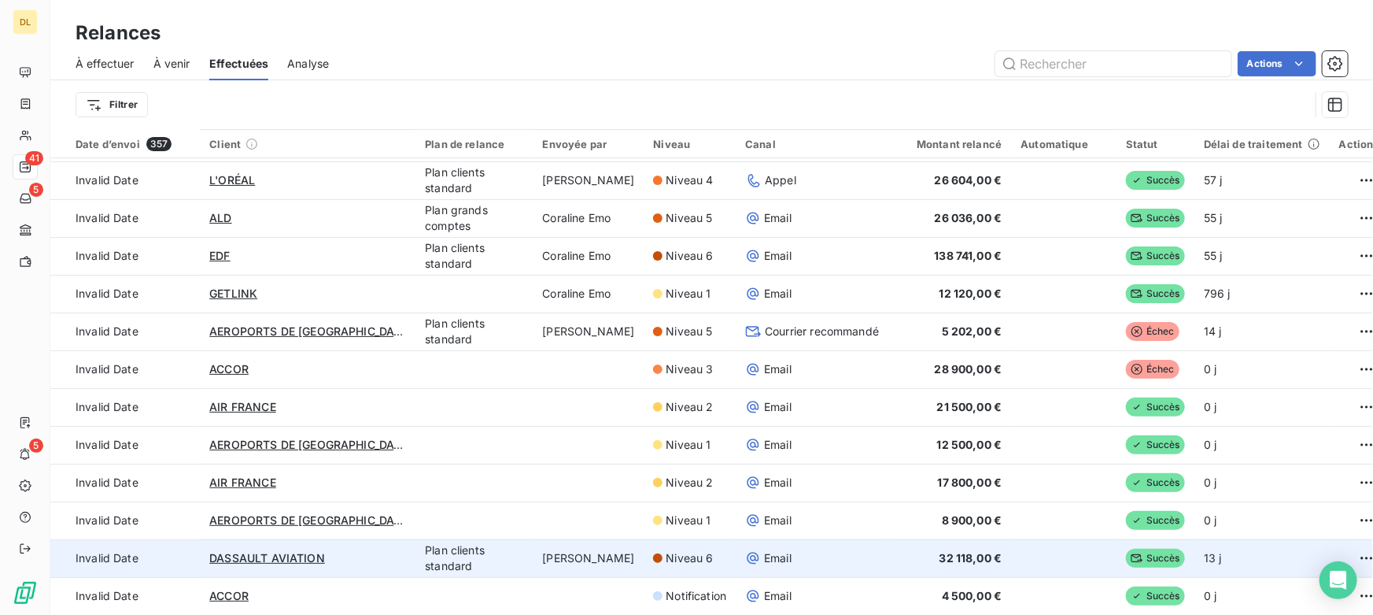
scroll to position [53, 0]
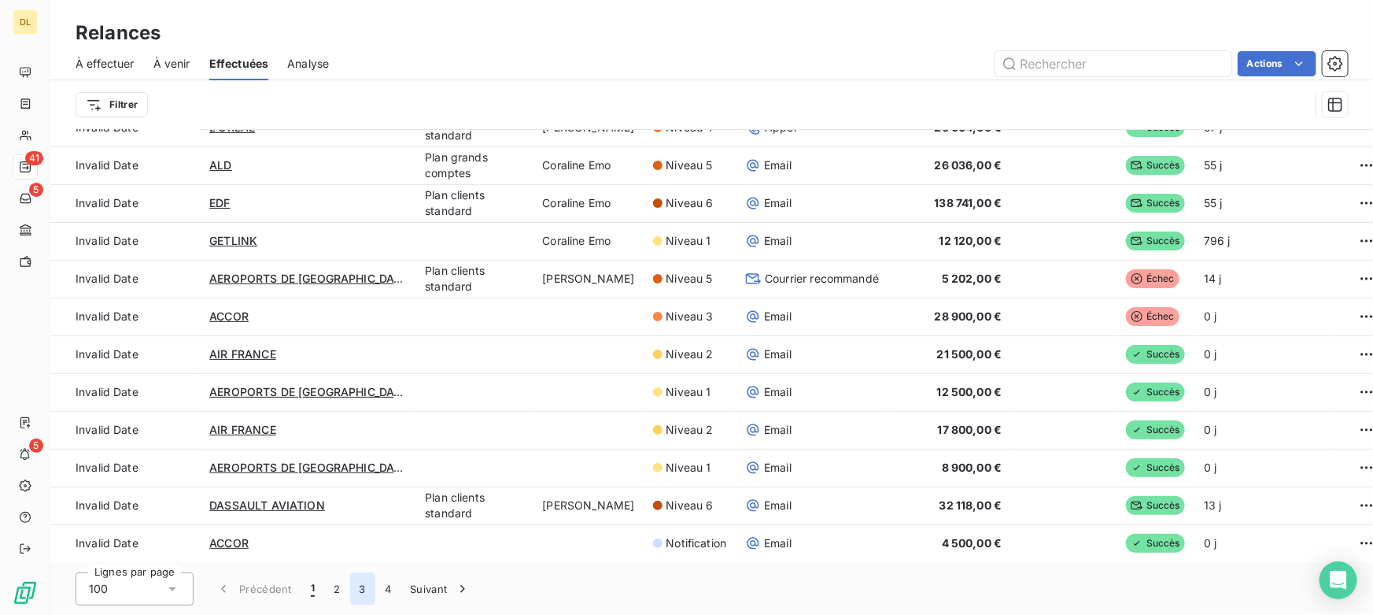
click at [357, 590] on button "3" at bounding box center [362, 588] width 25 height 33
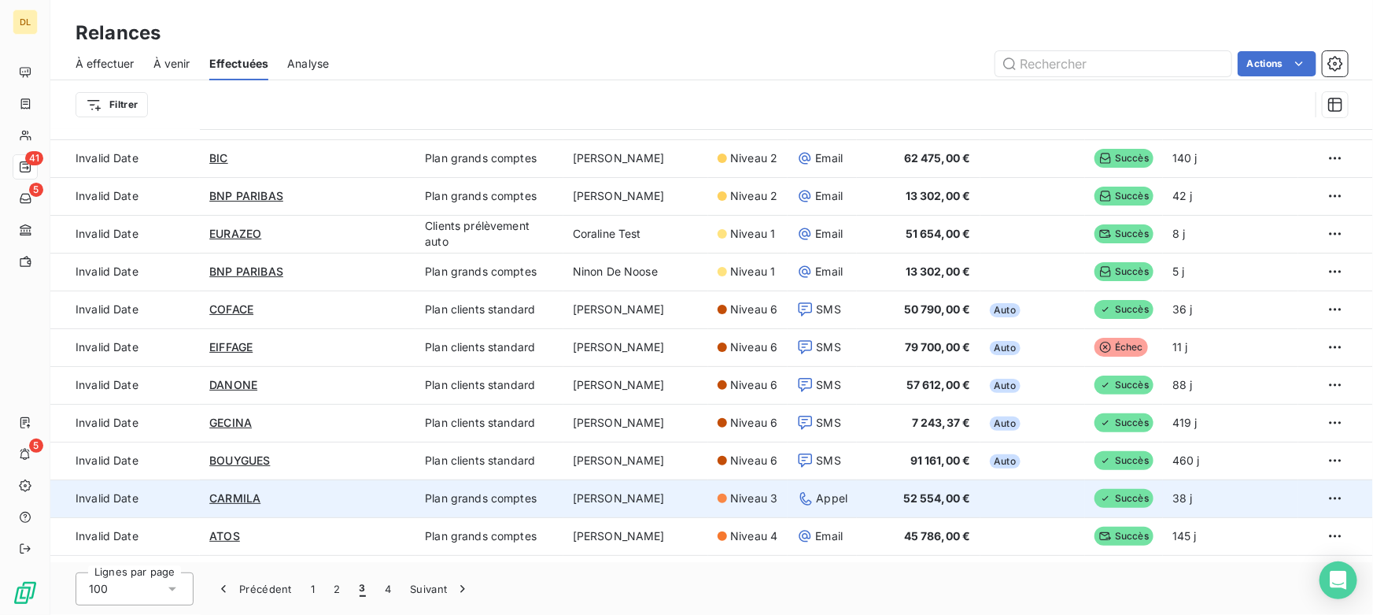
scroll to position [3107, 0]
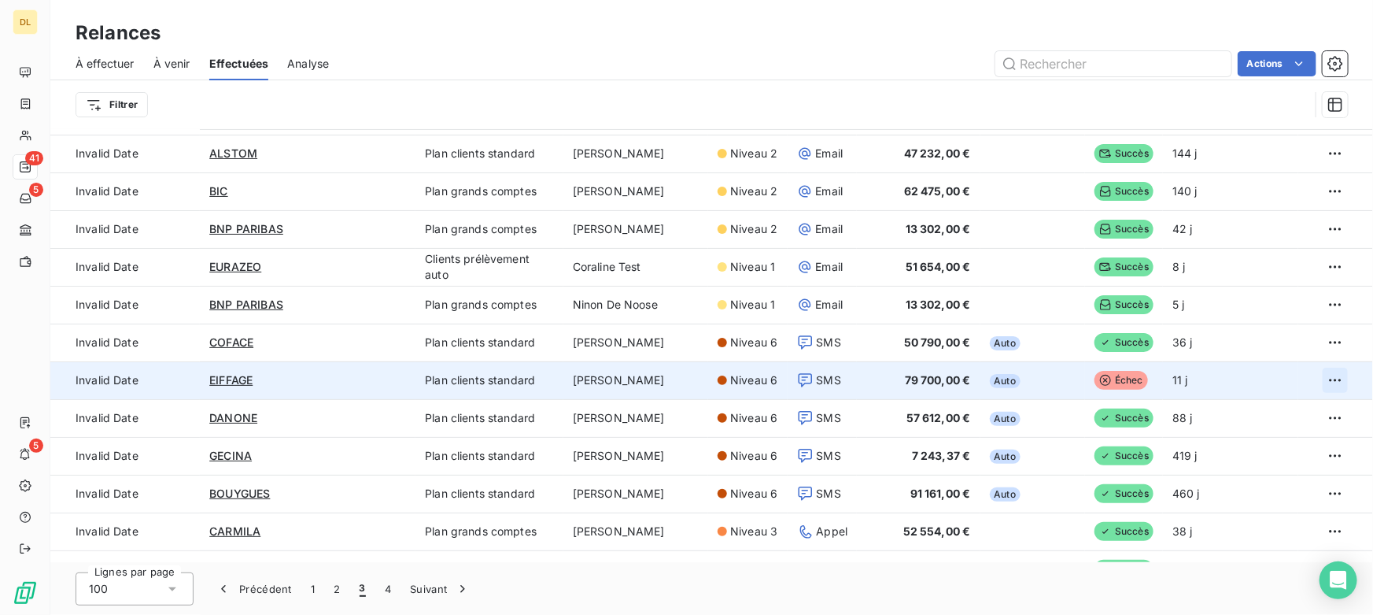
click at [1315, 377] on html "DL 41 5 5 Relances À effectuer À venir Effectuées Analyse Actions Filtrer Date …" at bounding box center [686, 307] width 1373 height 615
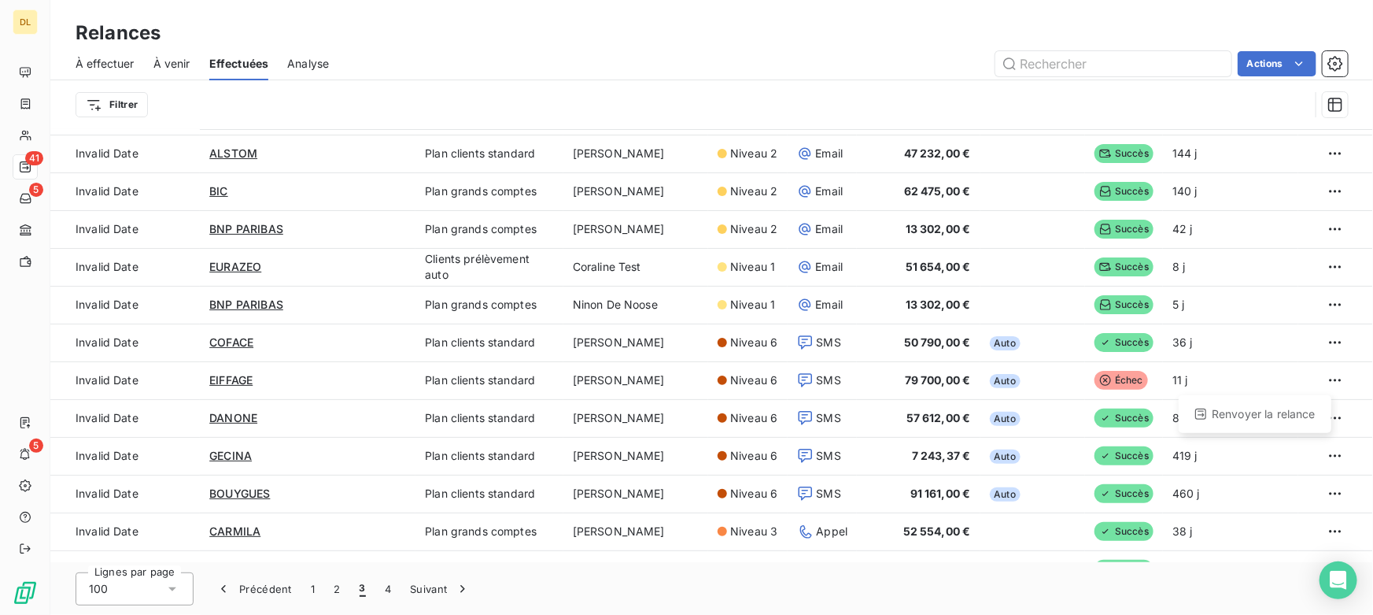
click at [954, 584] on html "DL 41 5 5 Relances À effectuer À venir Effectuées Analyse Actions Filtrer Date …" at bounding box center [686, 307] width 1373 height 615
click at [312, 62] on span "Analyse" at bounding box center [308, 64] width 42 height 16
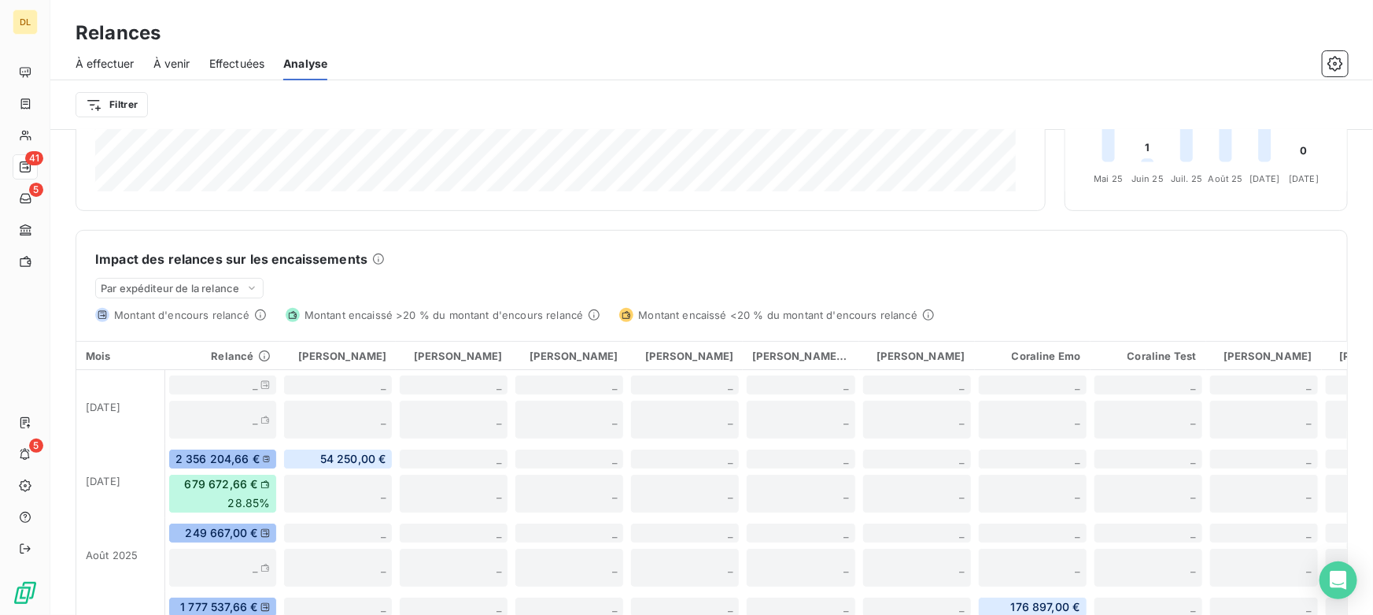
scroll to position [357, 0]
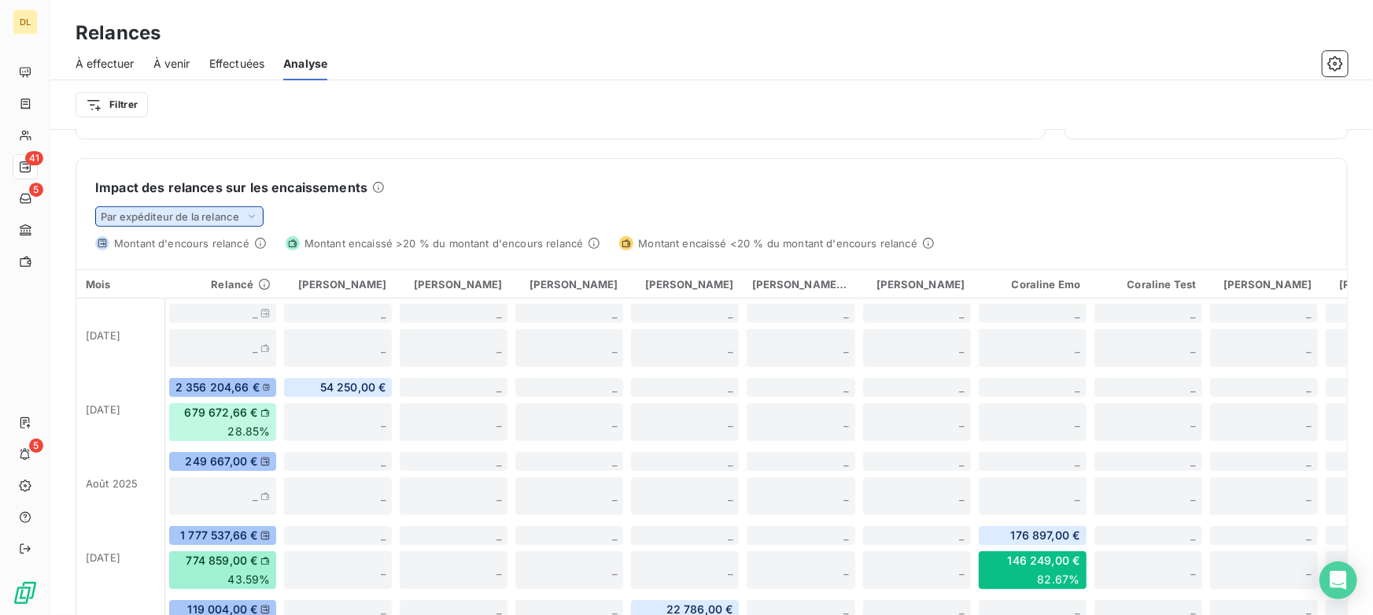
click at [213, 216] on span "Par expéditeur de la relance" at bounding box center [170, 216] width 139 height 13
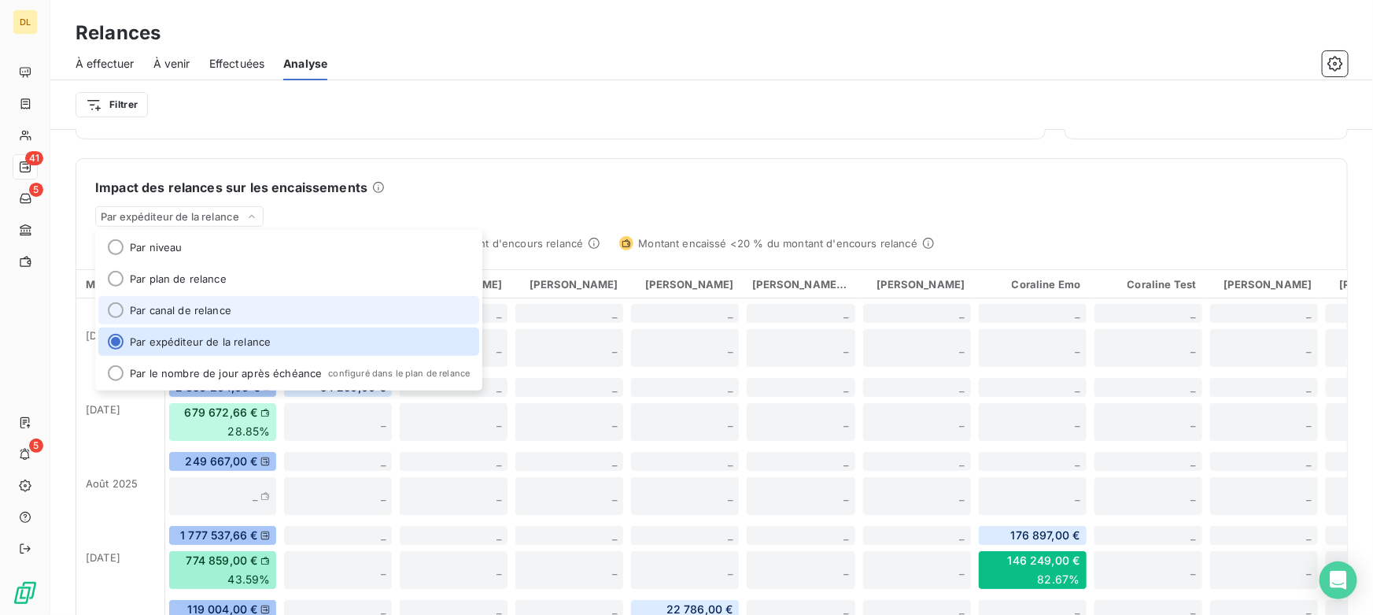
click at [186, 313] on li "Par canal de relance" at bounding box center [288, 310] width 381 height 28
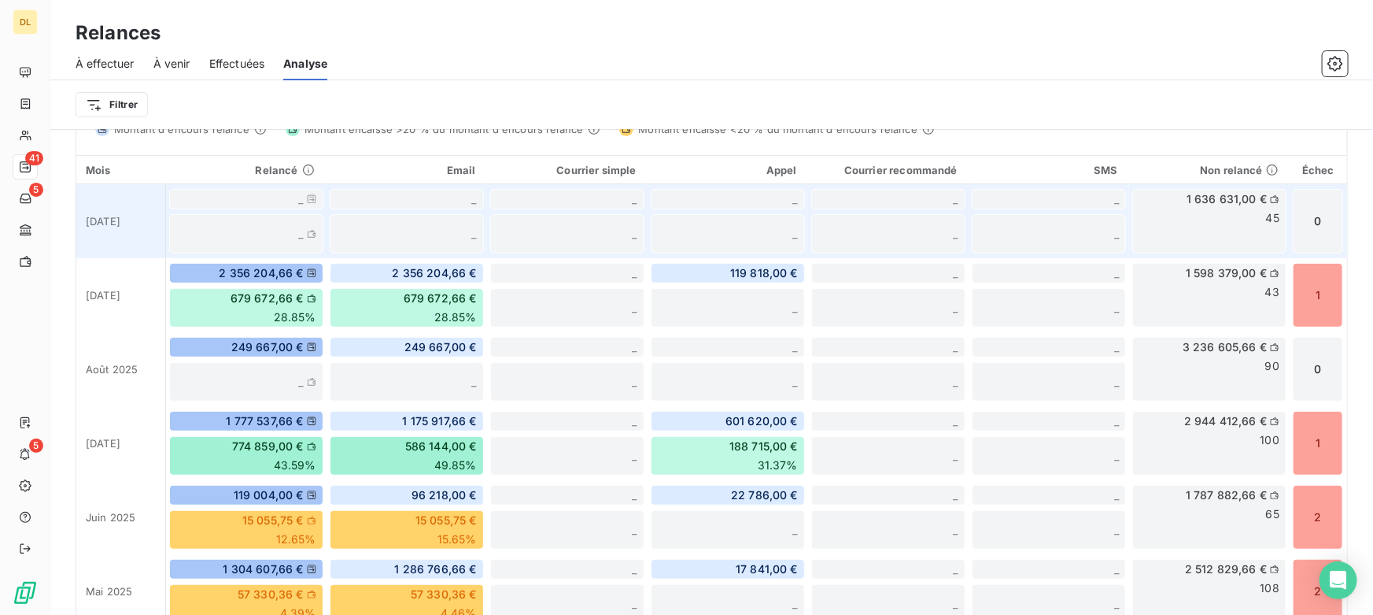
scroll to position [400, 0]
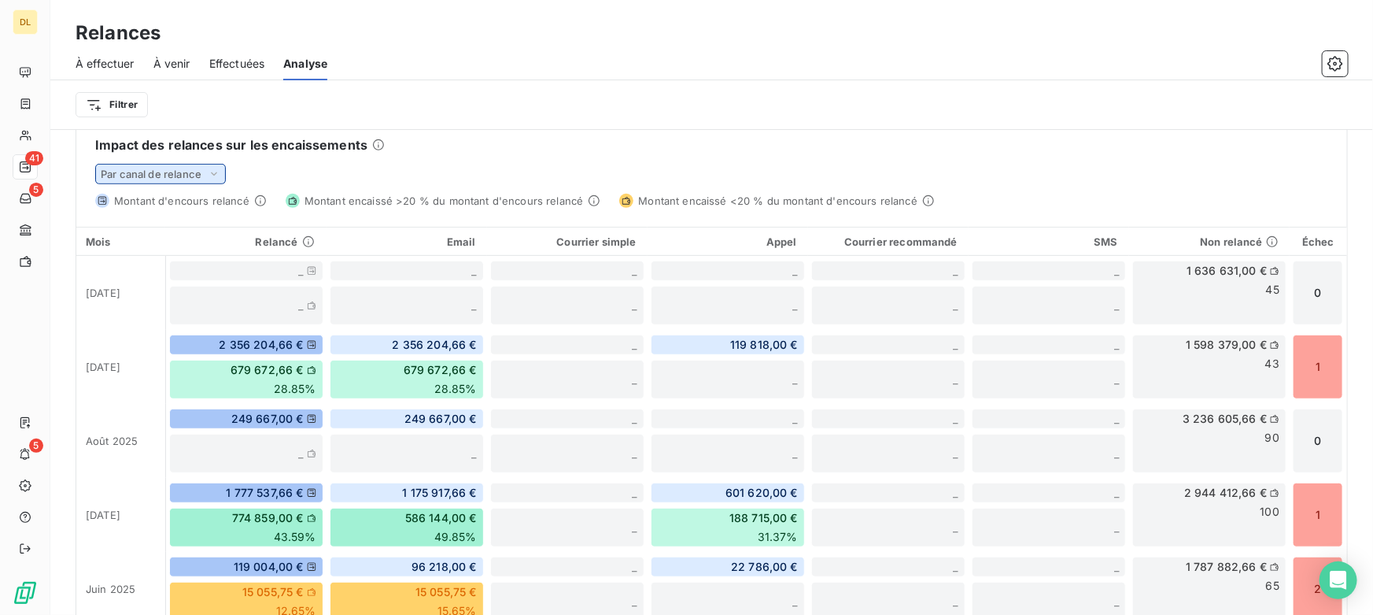
click at [142, 173] on span "Par canal de relance" at bounding box center [151, 174] width 101 height 13
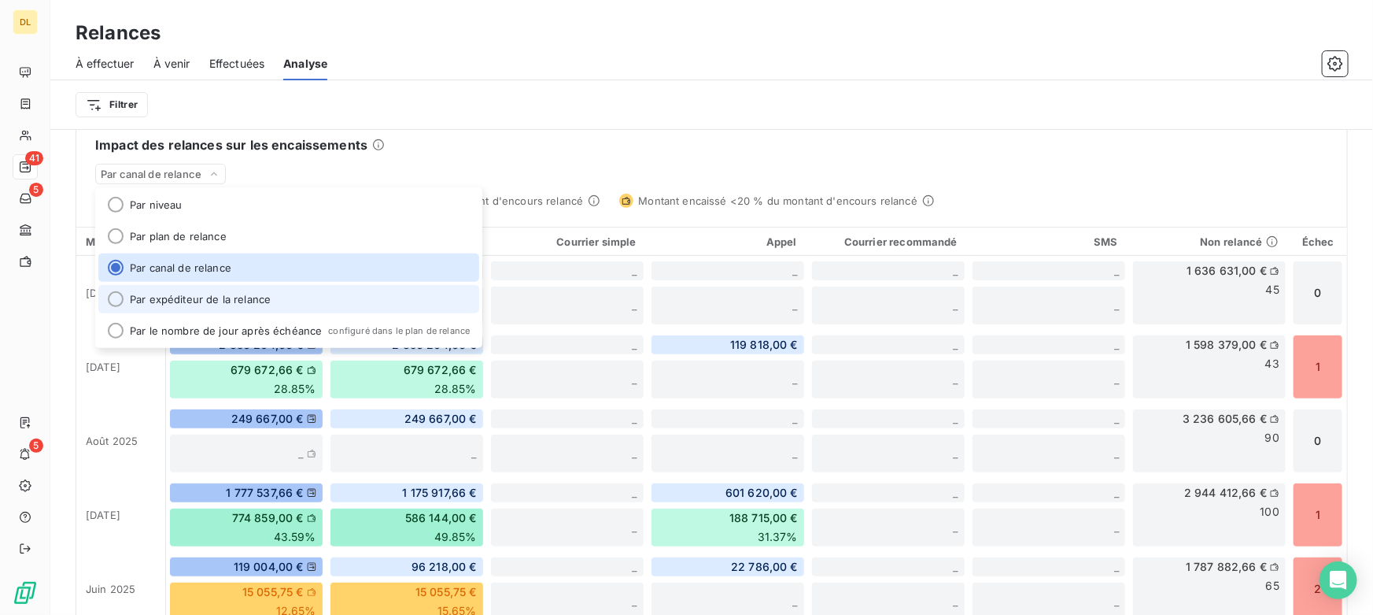
click at [203, 294] on li "Par expéditeur de la relance" at bounding box center [288, 299] width 381 height 28
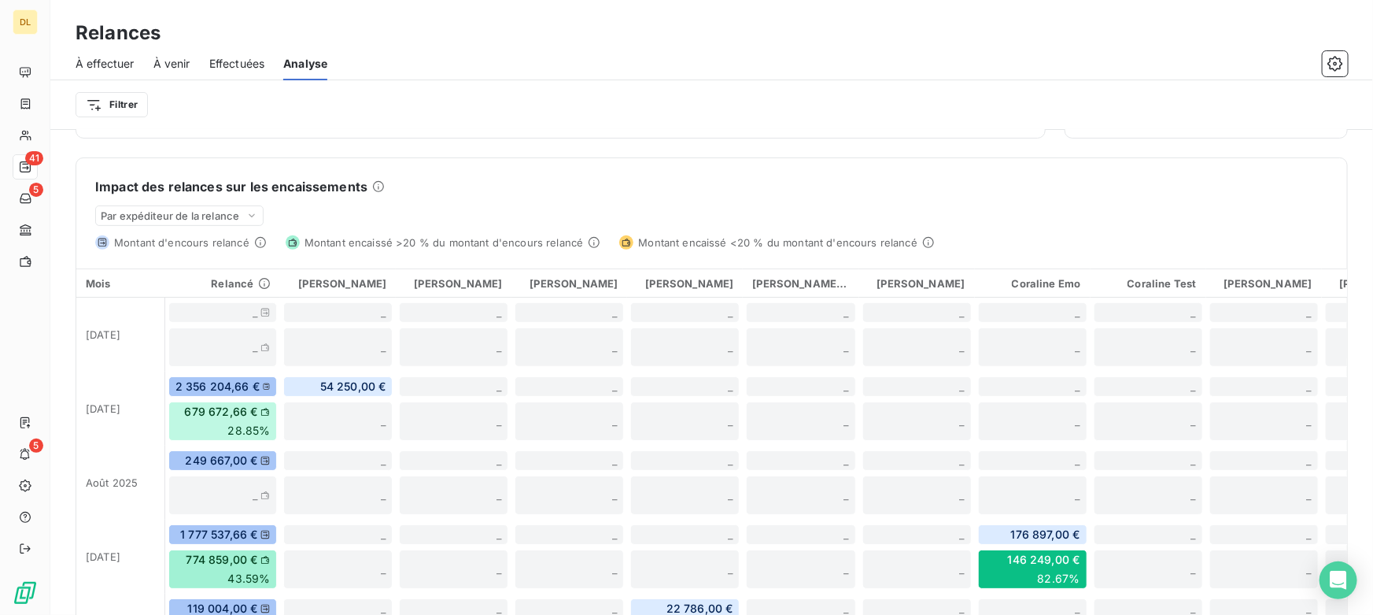
scroll to position [334, 0]
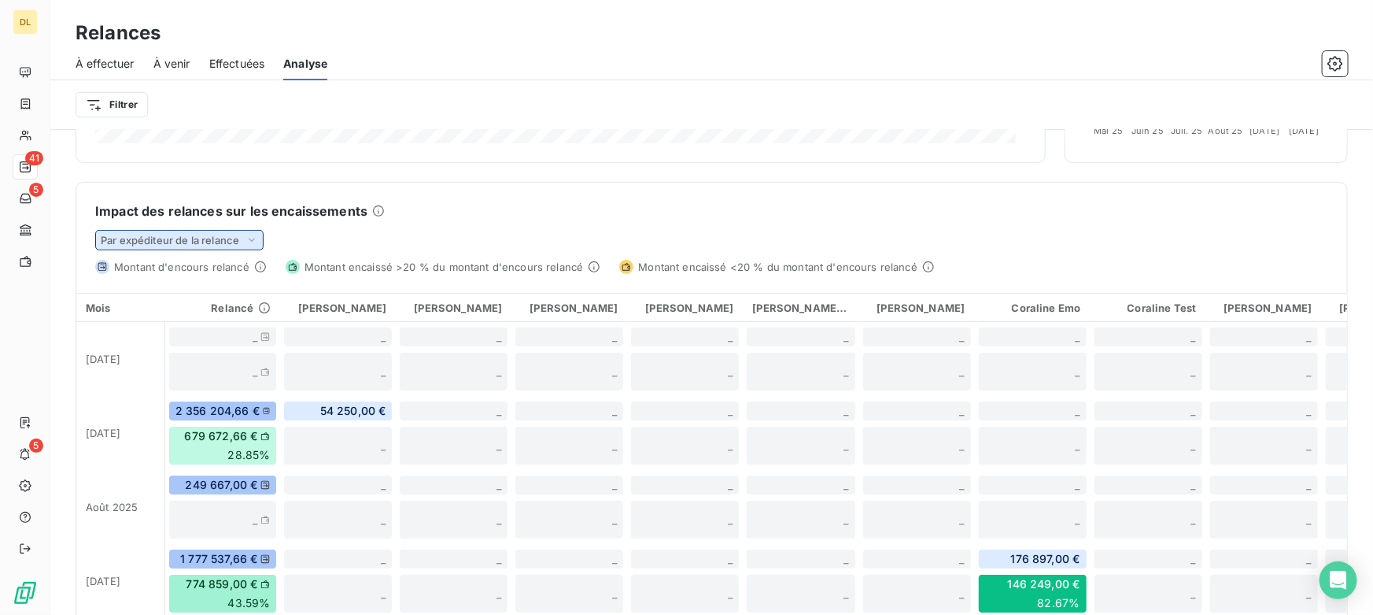
click at [149, 241] on span "Par expéditeur de la relance" at bounding box center [170, 240] width 139 height 13
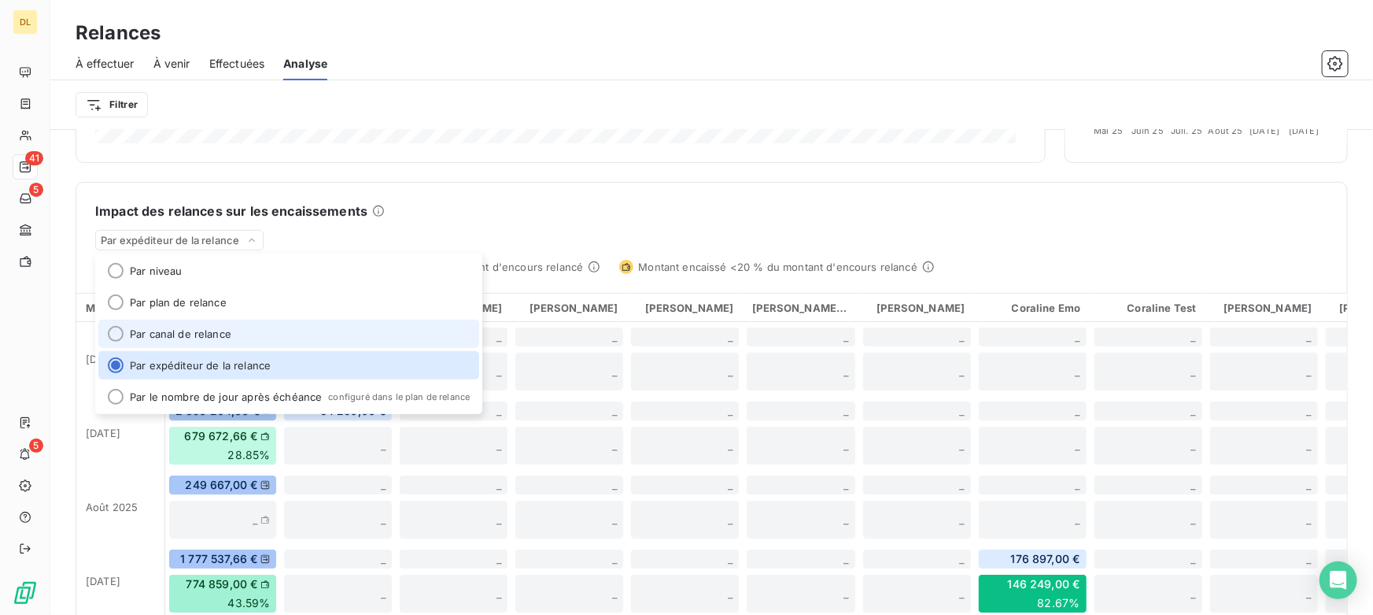
click at [183, 327] on li "Par canal de relance" at bounding box center [288, 334] width 381 height 28
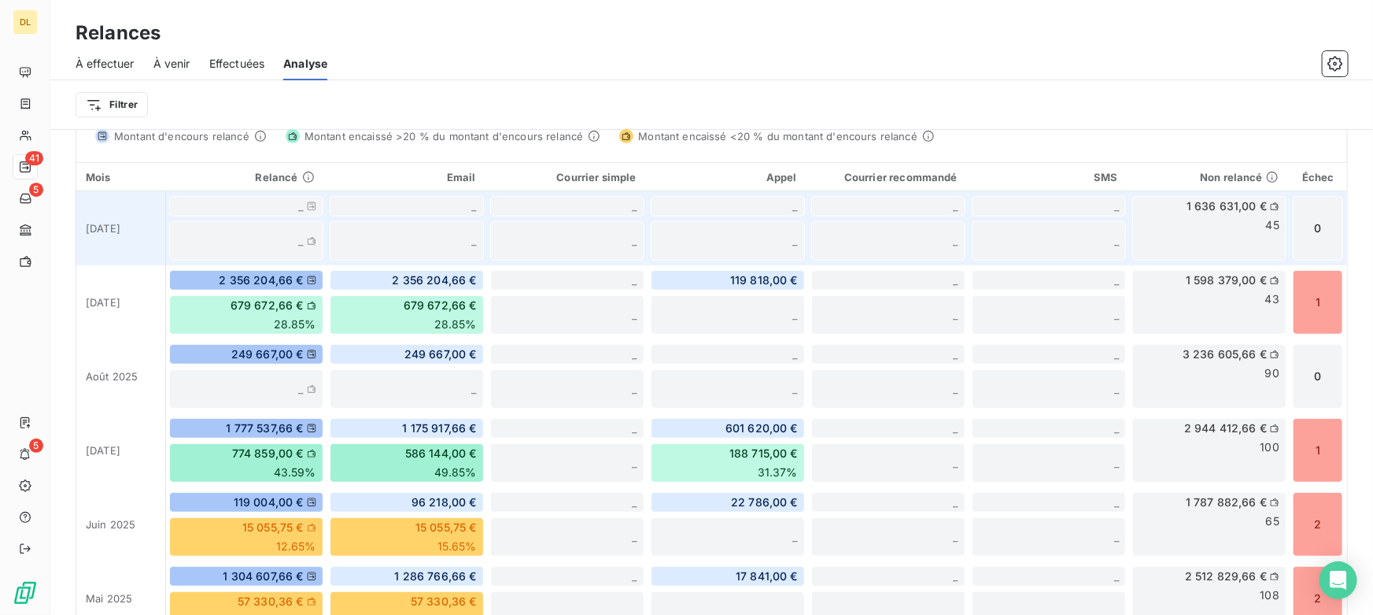
scroll to position [501, 0]
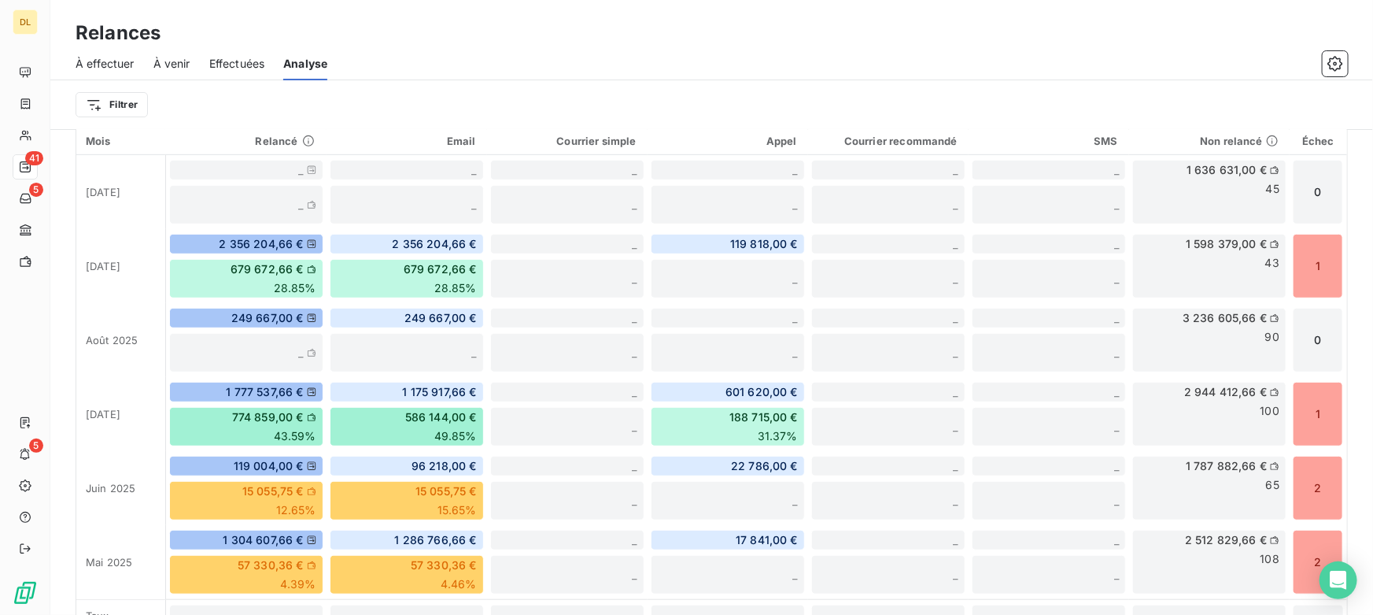
click at [109, 65] on span "À effectuer" at bounding box center [105, 64] width 59 height 16
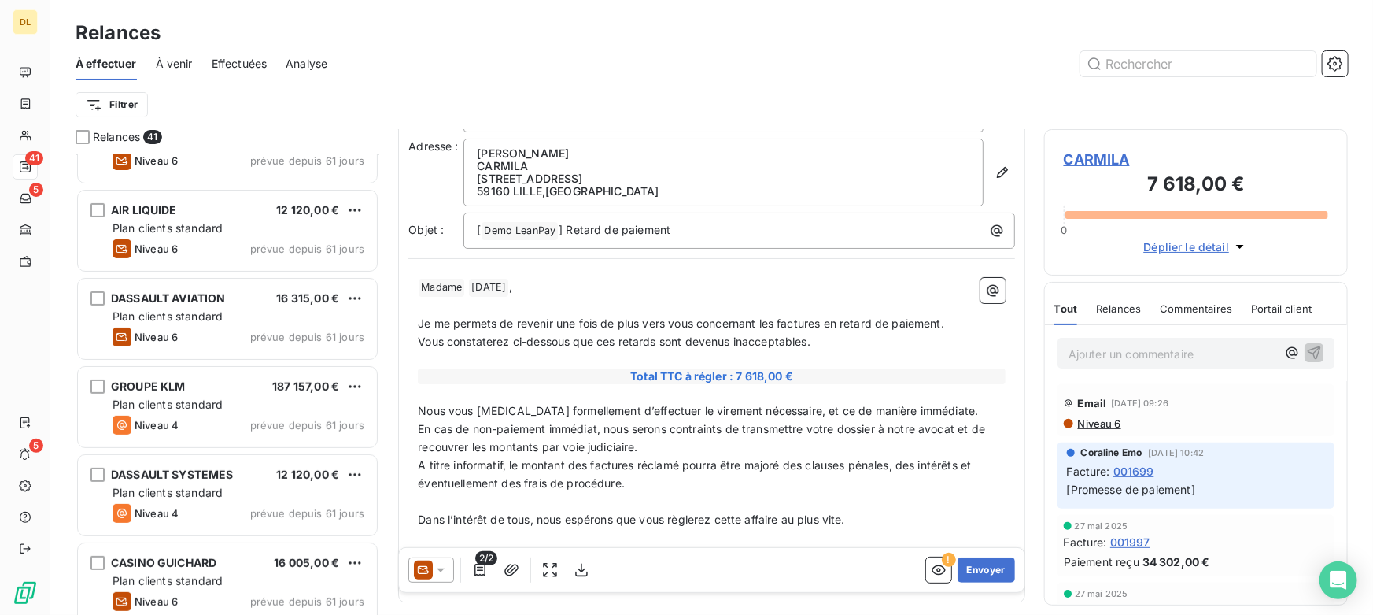
scroll to position [102, 0]
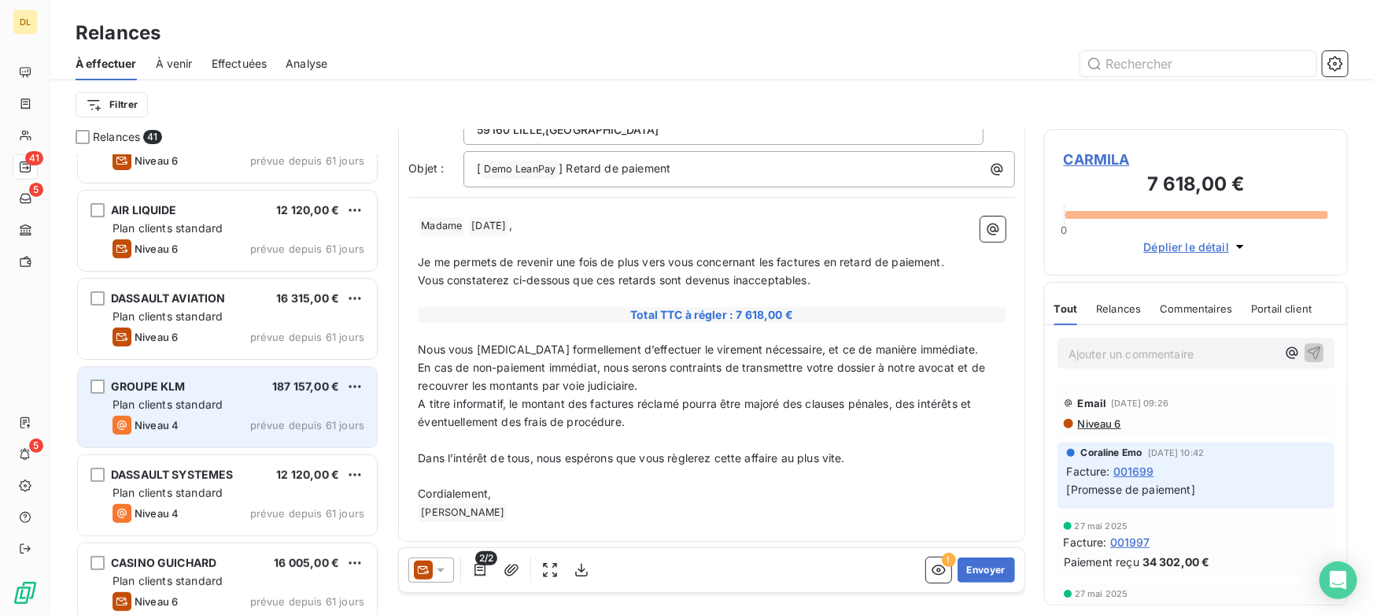
click at [190, 412] on div "GROUPE KLM 187 157,00 € Plan clients standard Niveau 4 prévue depuis 61 jours" at bounding box center [227, 407] width 299 height 80
